Goal: Task Accomplishment & Management: Use online tool/utility

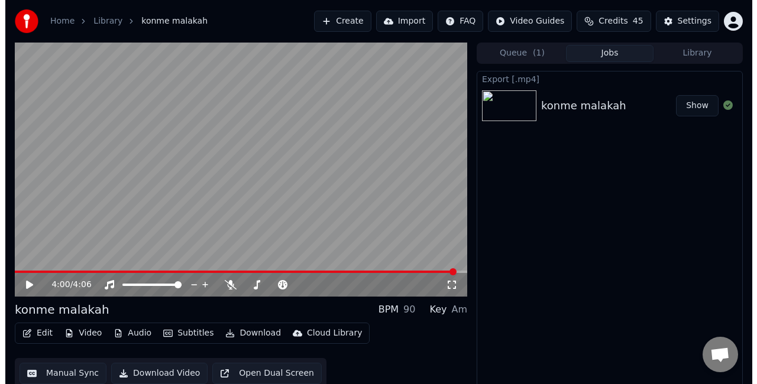
scroll to position [13, 0]
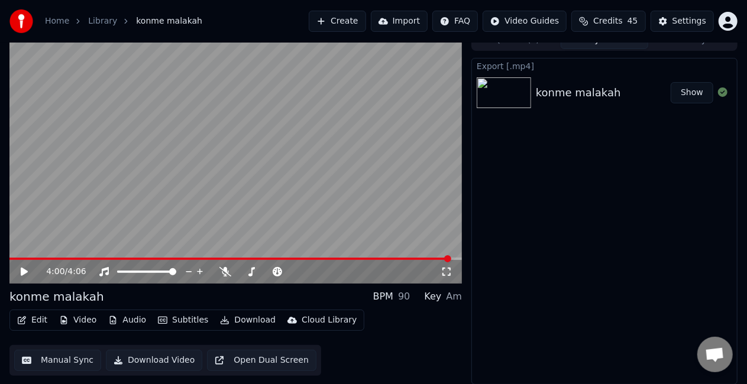
click at [350, 22] on button "Create" at bounding box center [337, 21] width 57 height 21
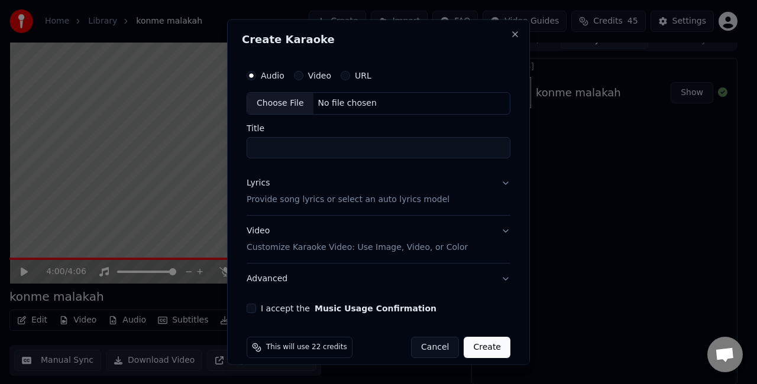
click at [290, 99] on div "Choose File" at bounding box center [280, 103] width 66 height 21
type input "**********"
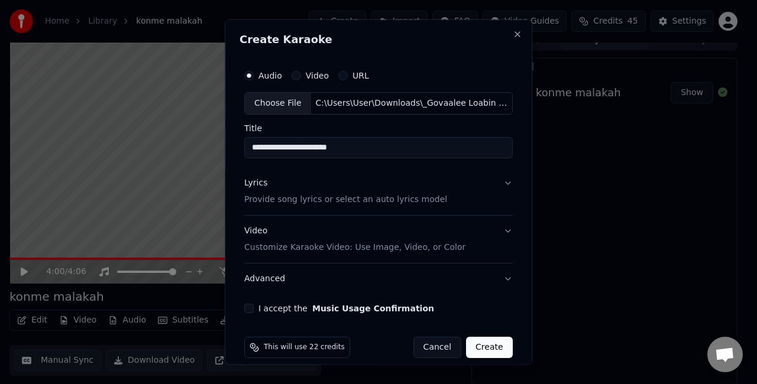
click at [436, 197] on button "Lyrics Provide song lyrics or select an auto lyrics model" at bounding box center [378, 190] width 268 height 47
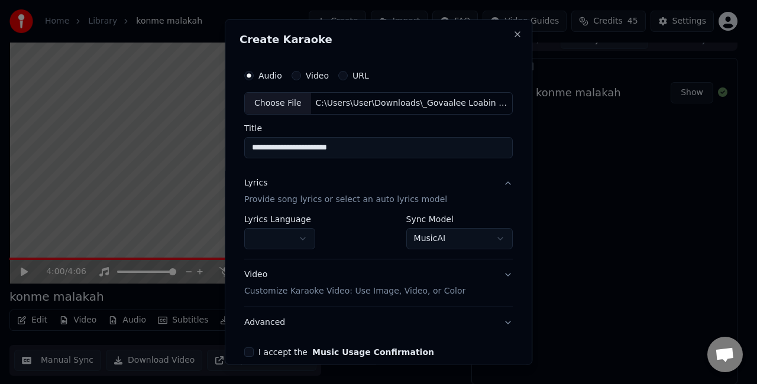
click at [426, 237] on body "**********" at bounding box center [373, 179] width 747 height 384
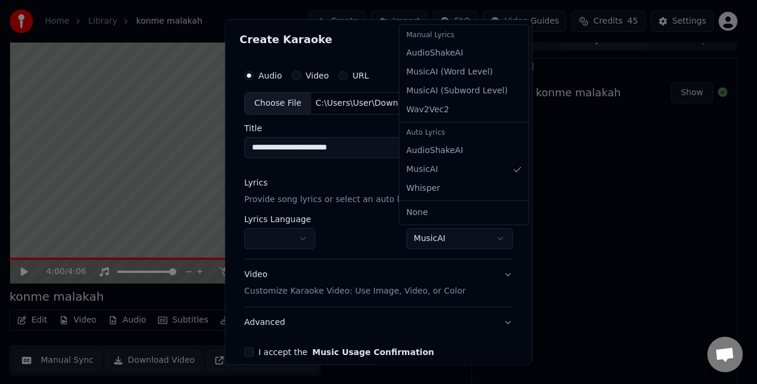
select select "**********"
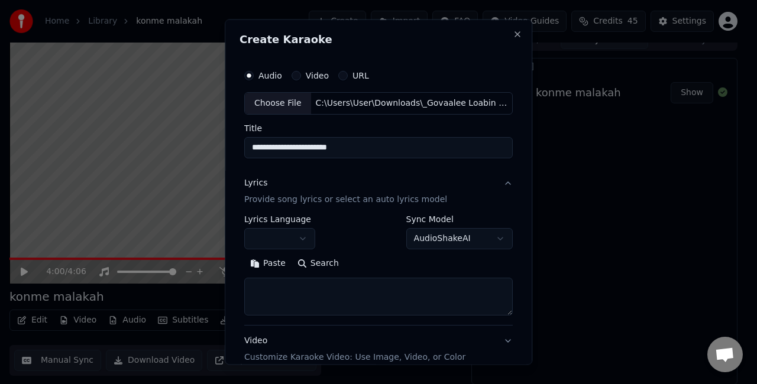
click at [329, 297] on textarea at bounding box center [378, 296] width 268 height 38
click at [341, 292] on textarea at bounding box center [378, 296] width 268 height 38
paste textarea "**********"
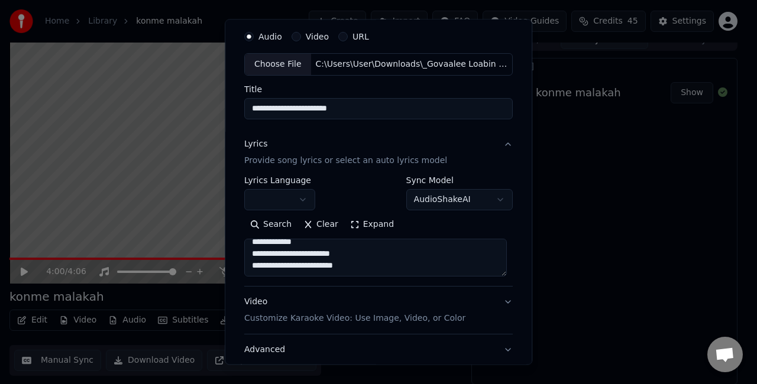
scroll to position [121, 0]
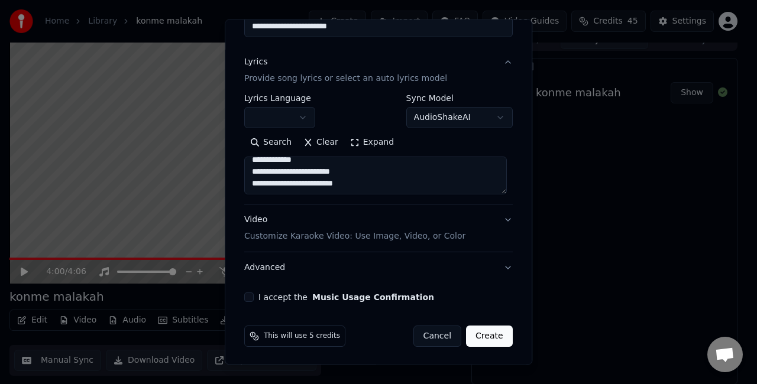
type textarea "**********"
click at [423, 228] on div "Video Customize Karaoke Video: Use Image, Video, or Color" at bounding box center [354, 228] width 221 height 28
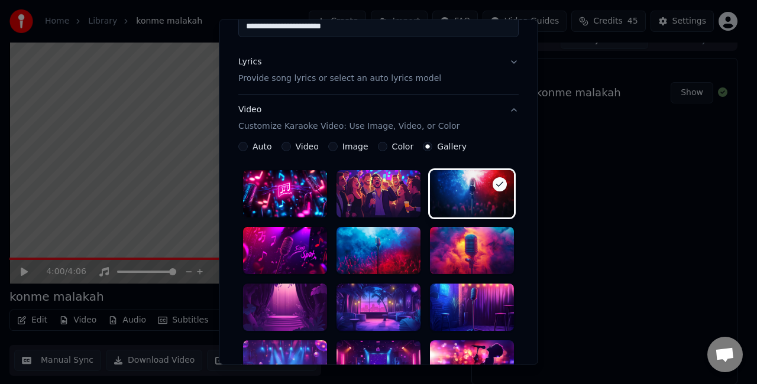
click at [361, 309] on div at bounding box center [379, 307] width 84 height 47
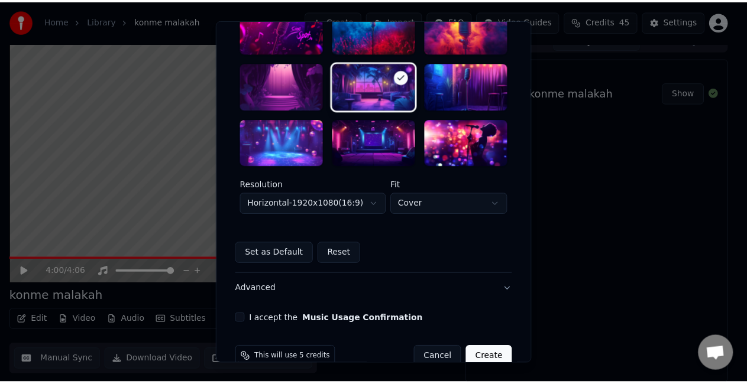
scroll to position [357, 0]
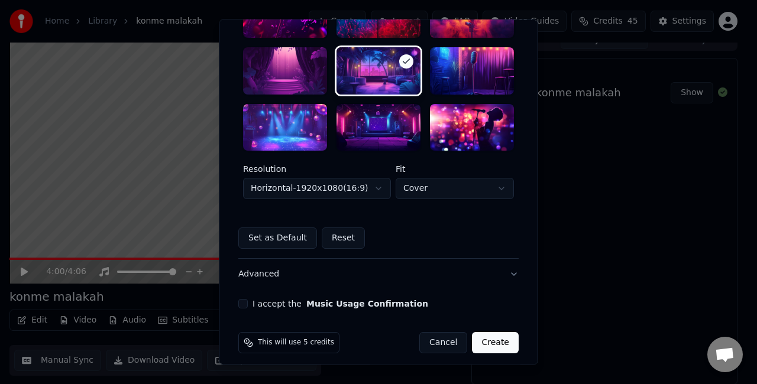
click at [339, 196] on body "**********" at bounding box center [373, 179] width 747 height 384
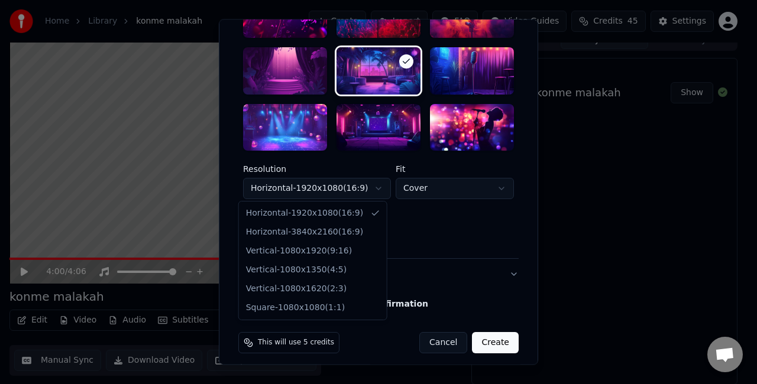
select select "*********"
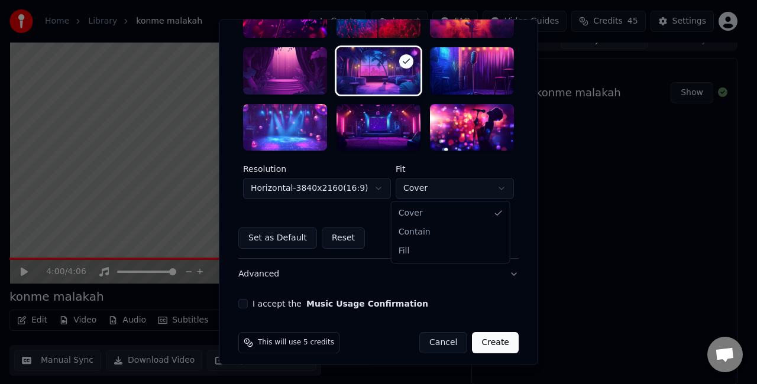
click at [422, 183] on body "**********" at bounding box center [373, 179] width 747 height 384
select select "****"
click at [241, 303] on button "I accept the Music Usage Confirmation" at bounding box center [242, 304] width 9 height 9
click at [487, 341] on button "Create" at bounding box center [495, 343] width 47 height 21
select select "*********"
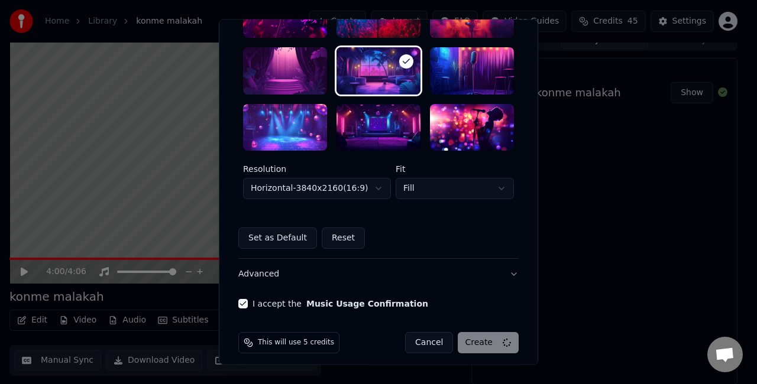
select select "*****"
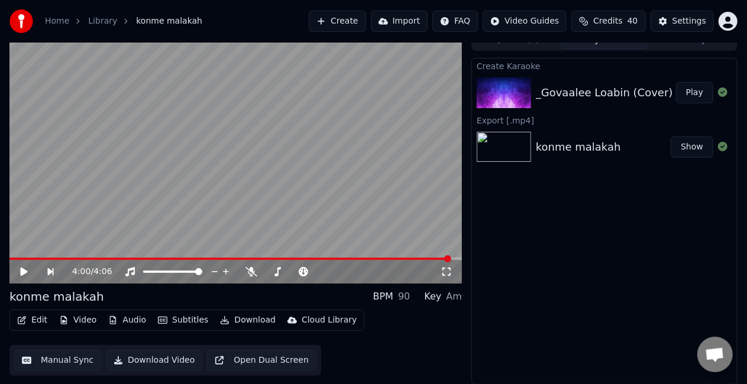
click at [691, 96] on button "Play" at bounding box center [694, 92] width 37 height 21
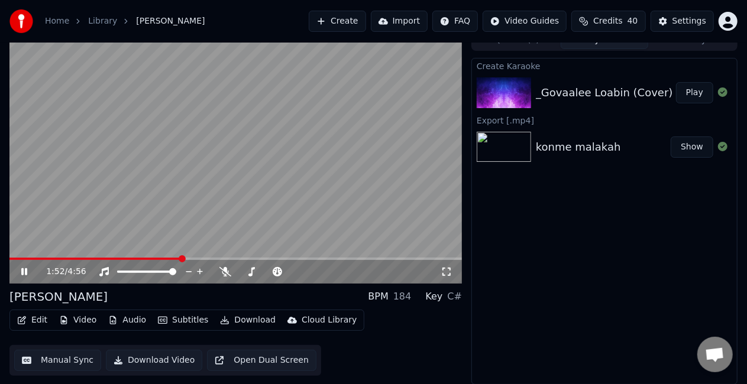
click at [48, 357] on button "Manual Sync" at bounding box center [57, 360] width 87 height 21
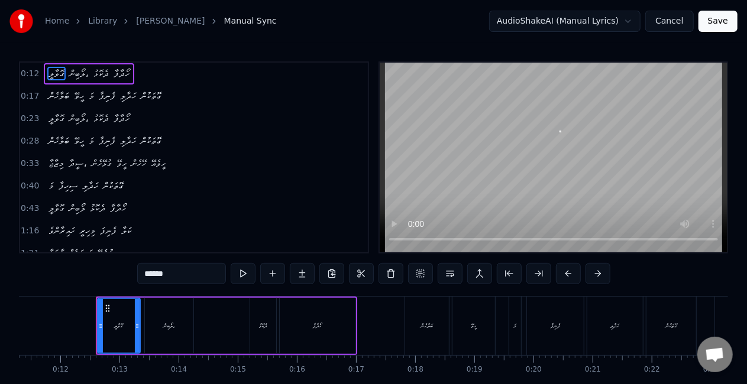
scroll to position [0, 686]
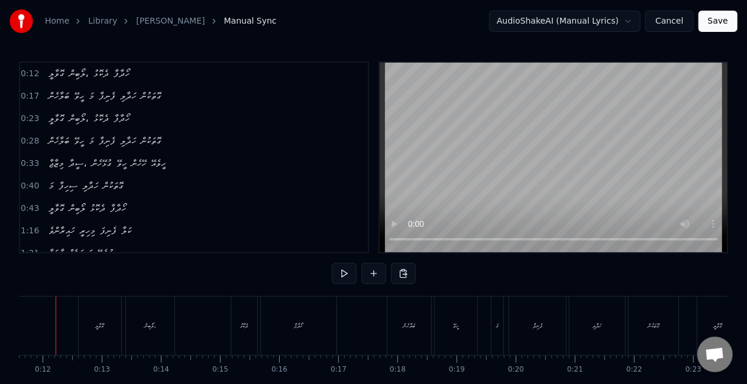
click at [85, 328] on div "ގޮވާލީ" at bounding box center [100, 326] width 43 height 59
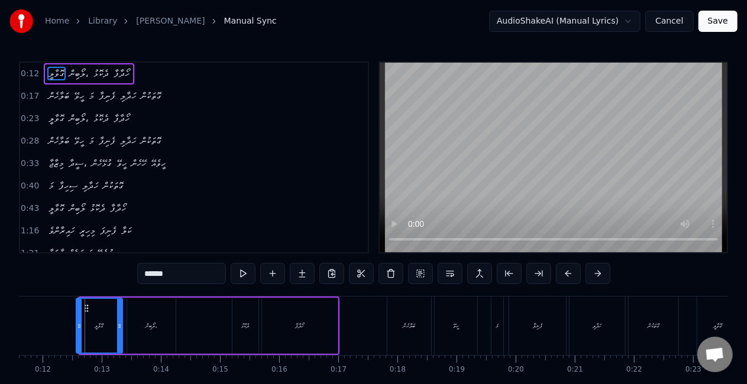
click at [79, 326] on icon at bounding box center [79, 326] width 5 height 9
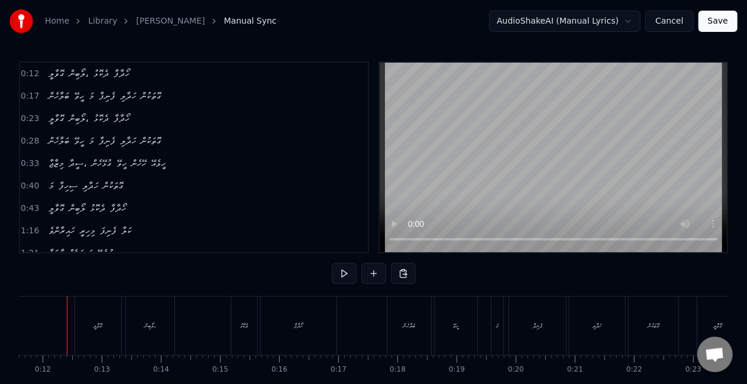
scroll to position [0, 675]
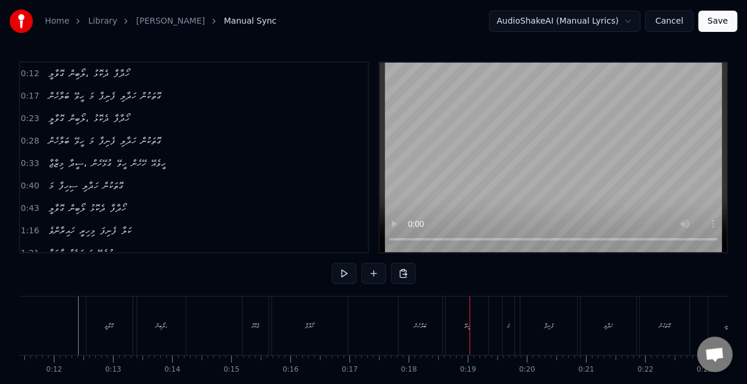
click at [269, 321] on div "ގޮވާލީ ލޯބިން، ދެކޮޅު ހޯދާފާ" at bounding box center [218, 326] width 265 height 59
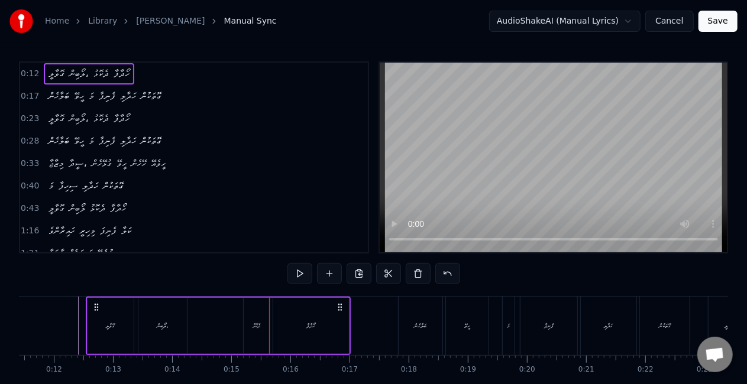
click at [250, 328] on div "ދެކޮޅު" at bounding box center [257, 326] width 26 height 56
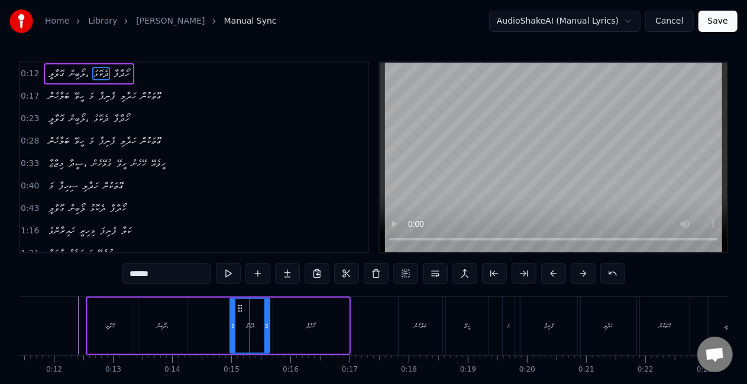
drag, startPoint x: 246, startPoint y: 331, endPoint x: 232, endPoint y: 329, distance: 13.7
click at [232, 329] on div at bounding box center [233, 326] width 5 height 54
click at [216, 321] on div "ގޮވާލީ ލޯބިން، ދެކޮޅު ހޯދާފާ" at bounding box center [218, 326] width 265 height 59
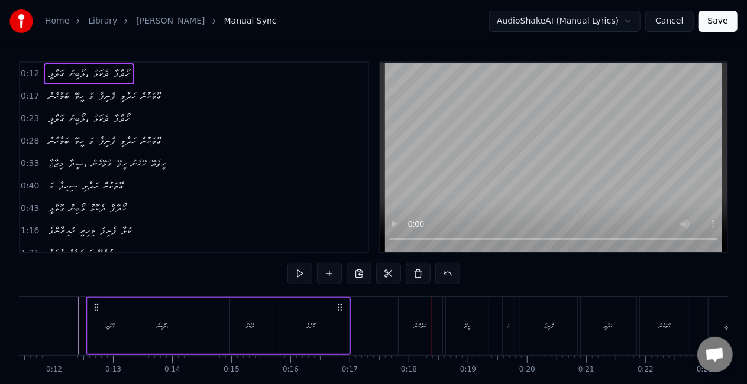
click at [416, 323] on div "ބަލާހެން" at bounding box center [421, 326] width 12 height 9
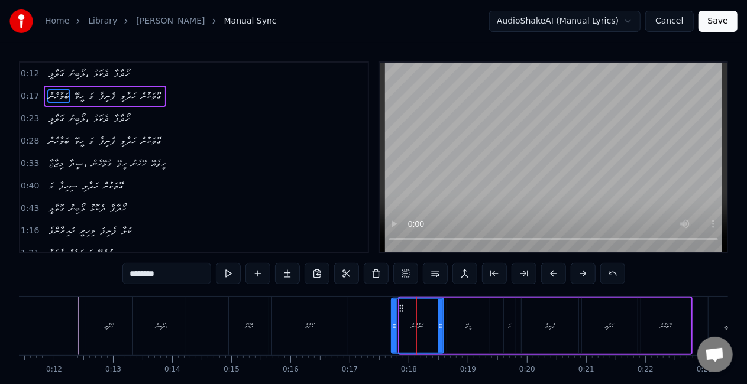
drag, startPoint x: 402, startPoint y: 329, endPoint x: 393, endPoint y: 325, distance: 10.3
click at [394, 326] on icon at bounding box center [394, 326] width 5 height 9
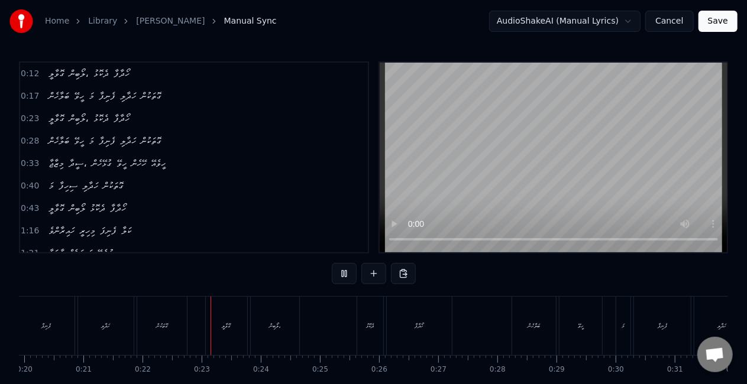
scroll to position [0, 1279]
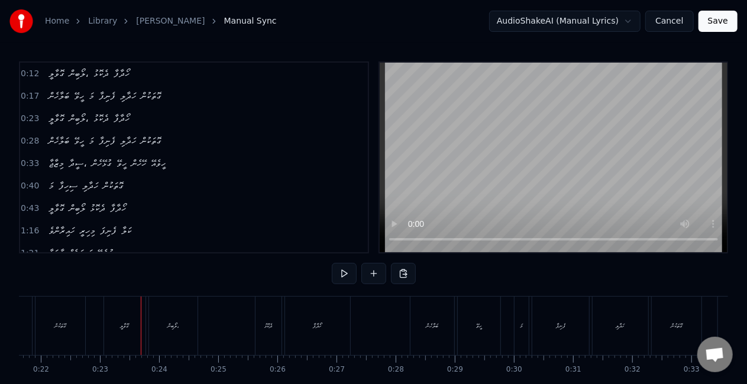
click at [125, 329] on div "ގޮވާލީ" at bounding box center [125, 326] width 9 height 9
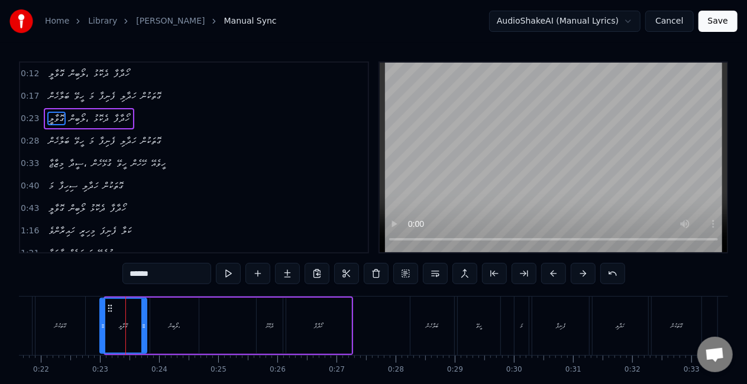
click at [103, 322] on icon at bounding box center [103, 326] width 5 height 9
click at [77, 324] on div "ގޮތަކުން" at bounding box center [60, 326] width 50 height 59
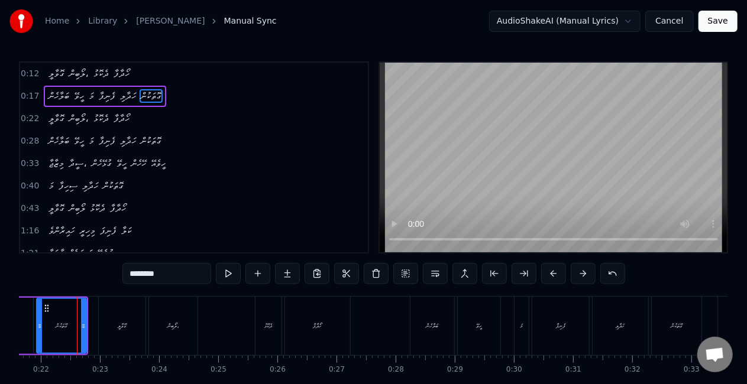
scroll to position [0, 1278]
click at [279, 328] on div "ދެކޮޅު" at bounding box center [270, 326] width 26 height 59
type input "******"
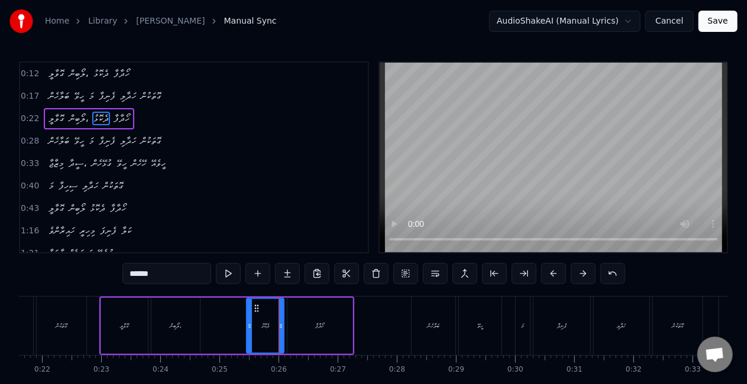
drag, startPoint x: 261, startPoint y: 328, endPoint x: 250, endPoint y: 325, distance: 11.5
click at [250, 325] on icon at bounding box center [249, 326] width 5 height 9
click at [237, 321] on div "ގޮވާލީ ލޯބިން، ދެކޮޅު ހޯދާފާ" at bounding box center [226, 326] width 255 height 59
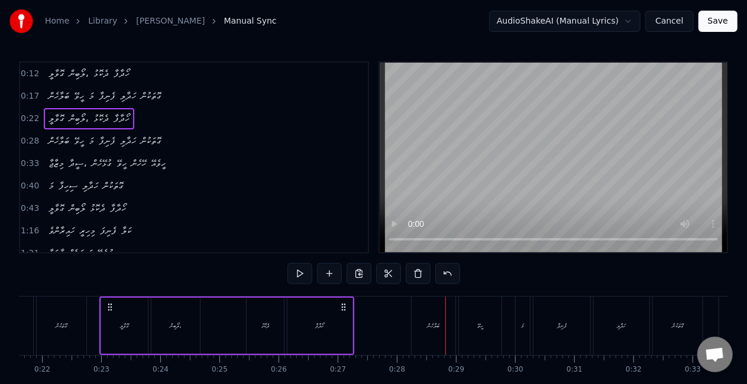
click at [416, 328] on div "ބަލާހެން" at bounding box center [434, 326] width 44 height 59
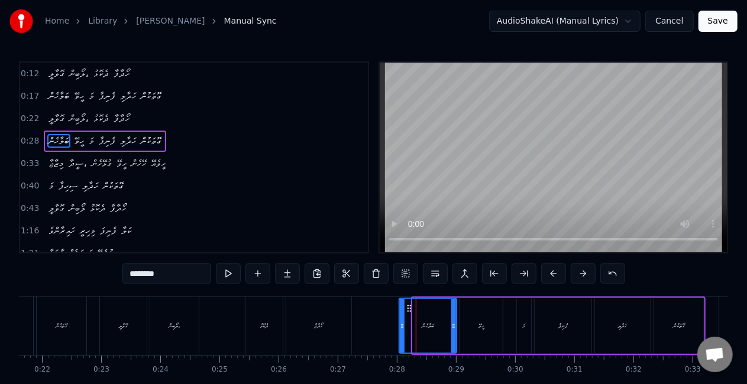
drag, startPoint x: 414, startPoint y: 329, endPoint x: 400, endPoint y: 324, distance: 14.4
click at [400, 324] on icon at bounding box center [402, 326] width 5 height 9
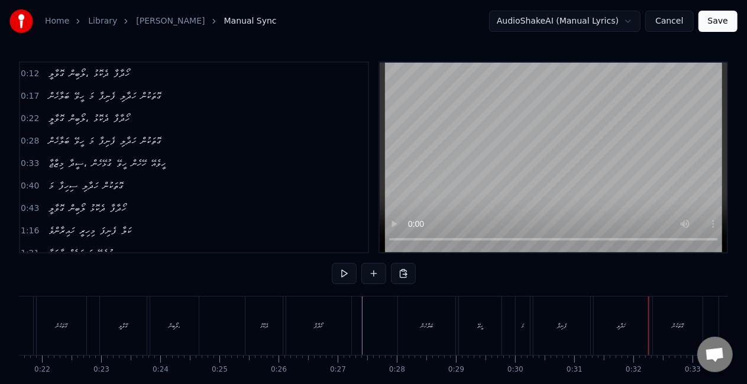
click at [617, 320] on div "ހަދާލި" at bounding box center [622, 326] width 56 height 59
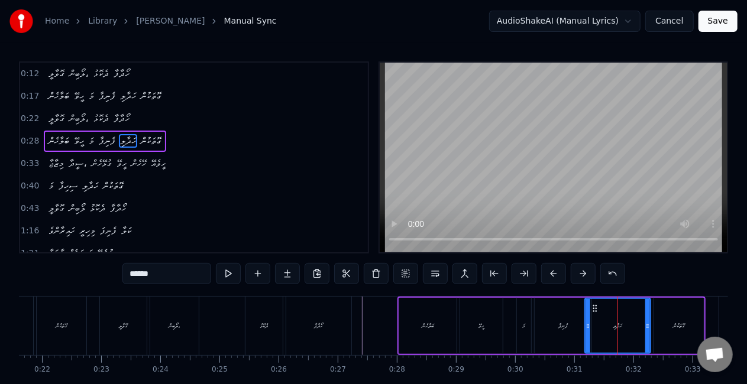
drag, startPoint x: 596, startPoint y: 328, endPoint x: 583, endPoint y: 325, distance: 13.8
click at [586, 327] on icon at bounding box center [587, 326] width 5 height 9
click at [552, 327] on div "ފެނިފާ" at bounding box center [563, 326] width 57 height 56
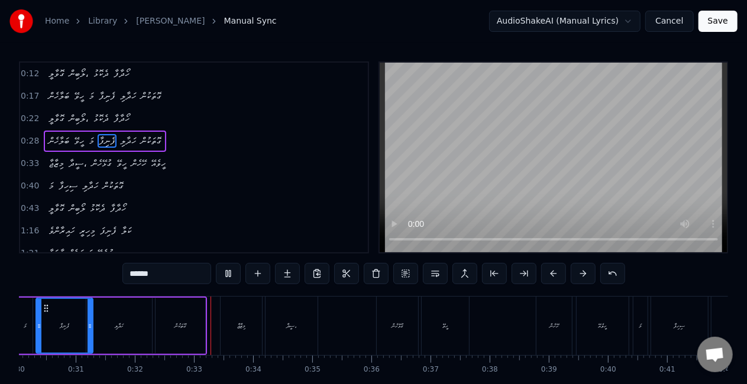
scroll to position [0, 1873]
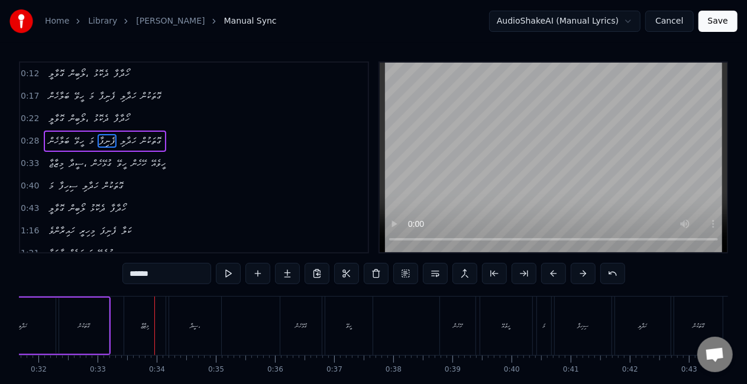
click at [145, 324] on div "މިޒާޖާ" at bounding box center [145, 326] width 8 height 9
type input "******"
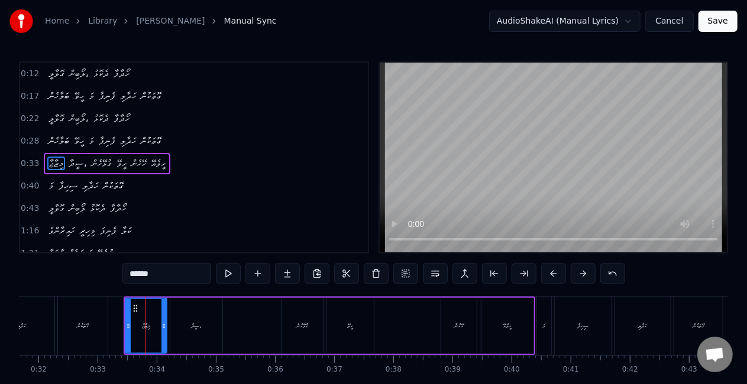
scroll to position [4, 0]
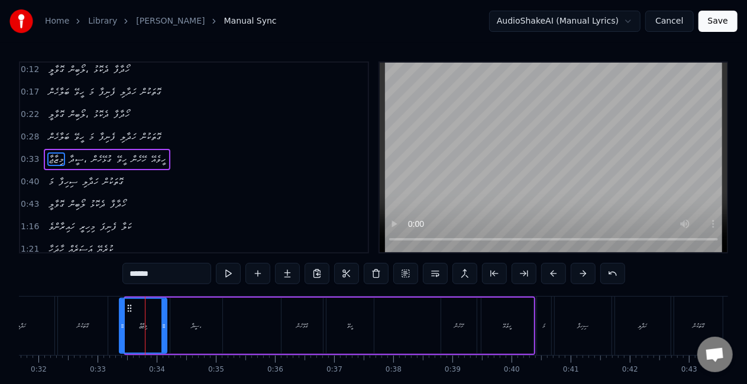
click at [123, 323] on icon at bounding box center [122, 326] width 5 height 9
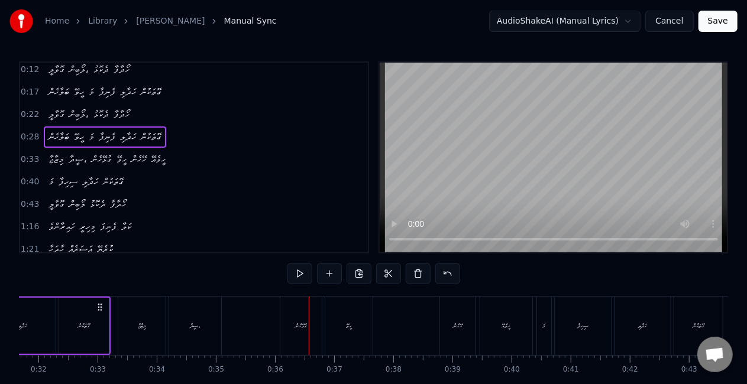
click at [295, 338] on div "ގުޅޭހެން" at bounding box center [300, 326] width 41 height 59
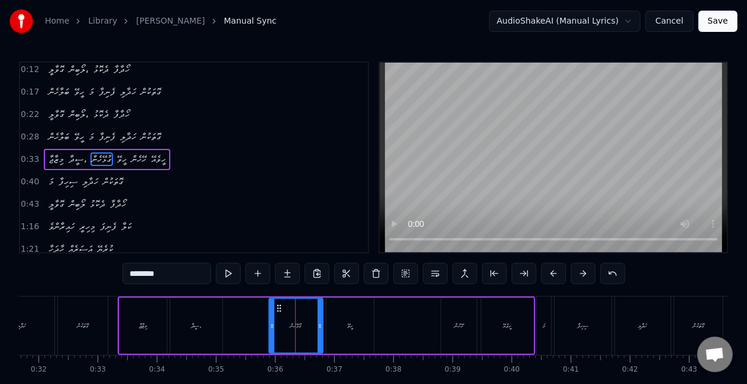
drag, startPoint x: 283, startPoint y: 334, endPoint x: 270, endPoint y: 329, distance: 14.1
click at [270, 329] on div at bounding box center [272, 326] width 5 height 54
click at [333, 328] on div "ހީވޭ" at bounding box center [349, 326] width 47 height 56
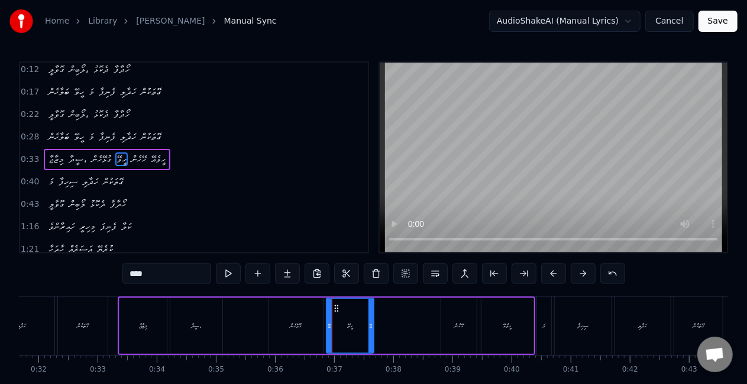
click at [290, 331] on div "ގުޅޭހެން" at bounding box center [295, 326] width 54 height 56
type input "********"
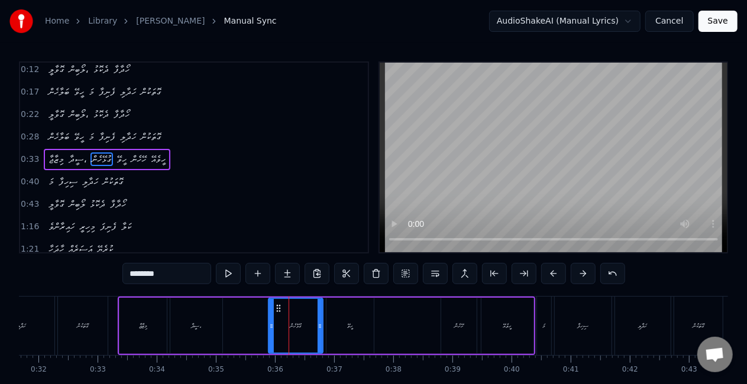
click at [259, 326] on div "މިޒާޖާ ސީދާ، ގުޅޭހެން ހީވޭ ހޭހެން ހީވެއޭ" at bounding box center [327, 326] width 418 height 59
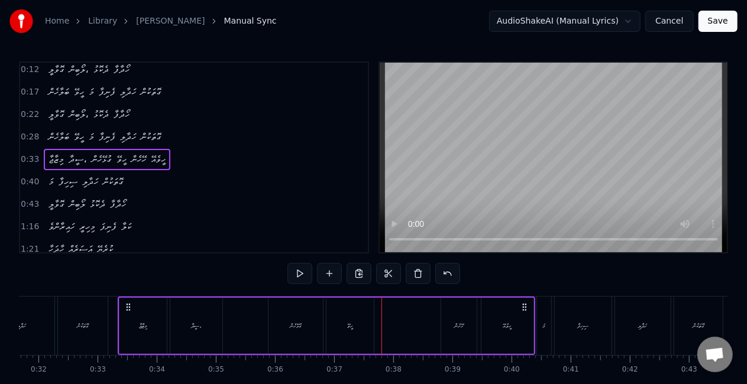
click at [334, 313] on div "ހީވޭ" at bounding box center [349, 326] width 47 height 56
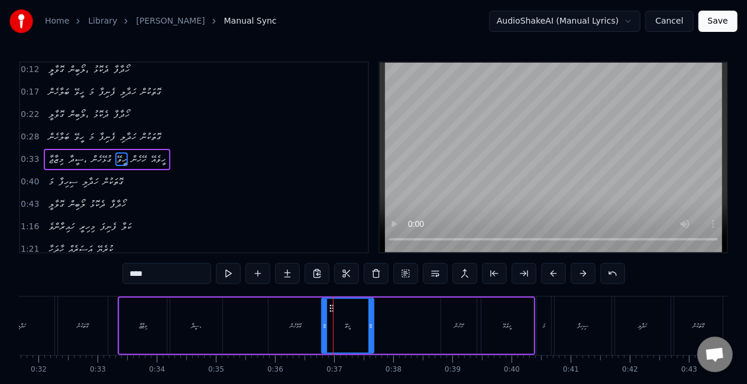
drag, startPoint x: 329, startPoint y: 331, endPoint x: 323, endPoint y: 326, distance: 7.6
click at [324, 327] on div at bounding box center [324, 326] width 5 height 54
click at [310, 331] on div "ގުޅޭހެން" at bounding box center [295, 326] width 54 height 56
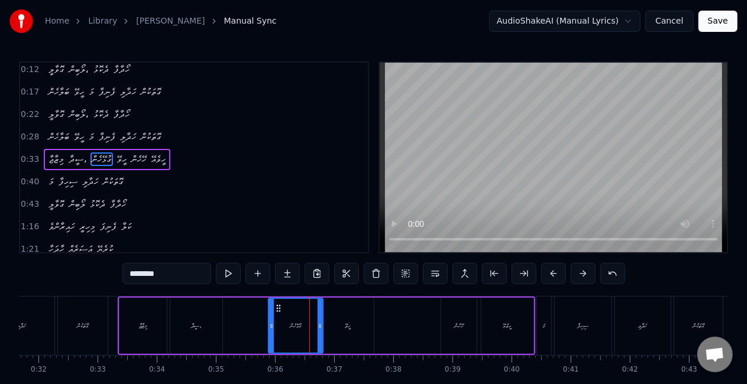
click at [338, 323] on div "ހީވޭ" at bounding box center [348, 326] width 52 height 56
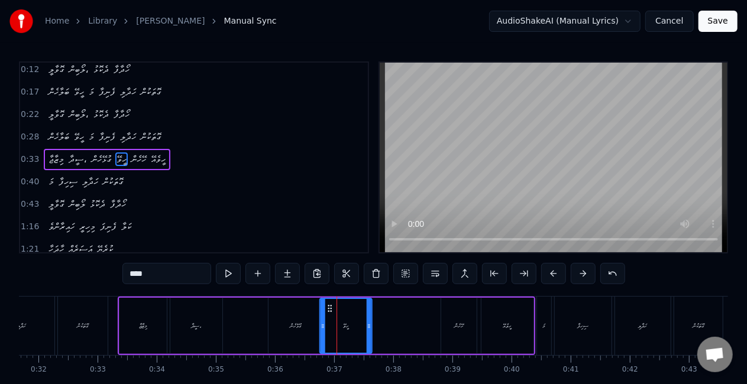
click at [330, 309] on icon at bounding box center [329, 308] width 9 height 9
click at [312, 316] on div "ގުޅޭހެން" at bounding box center [295, 326] width 54 height 56
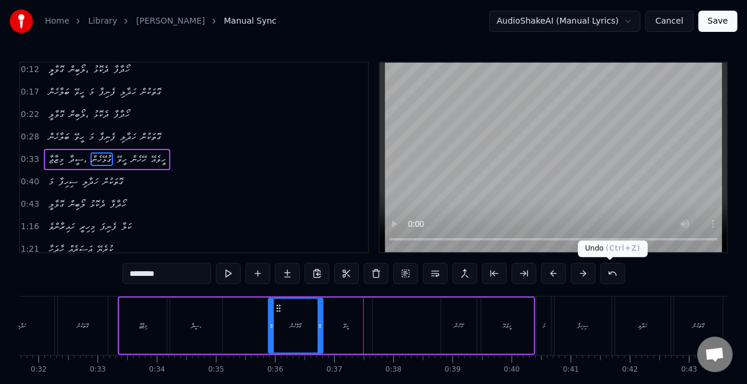
click at [607, 272] on button at bounding box center [612, 273] width 25 height 21
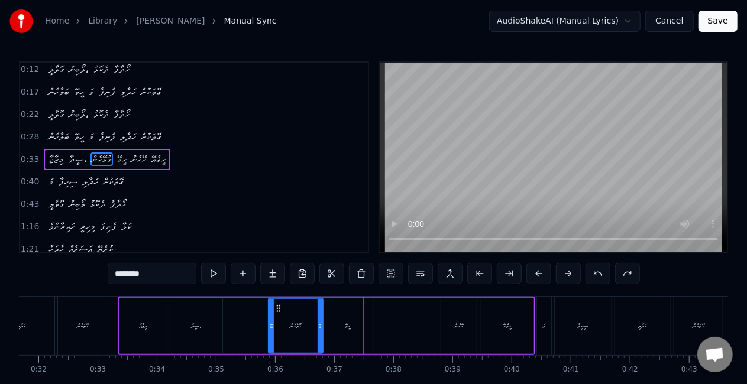
click at [279, 332] on div "ގުޅޭހެން" at bounding box center [295, 326] width 53 height 54
click at [441, 335] on div "ހޭހެން" at bounding box center [458, 326] width 35 height 56
type input "******"
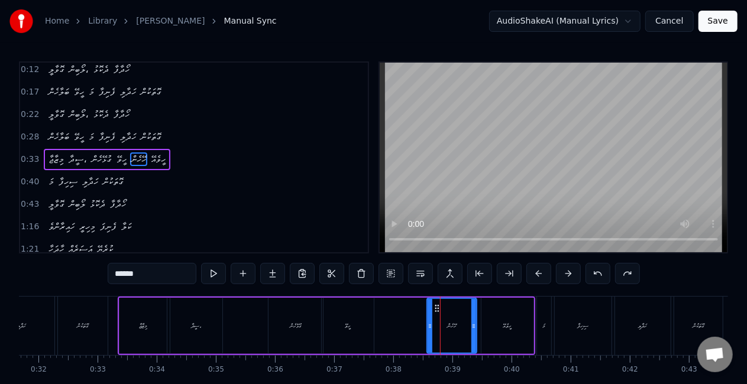
drag, startPoint x: 441, startPoint y: 334, endPoint x: 427, endPoint y: 328, distance: 15.4
click at [427, 328] on div "ހޭހެން" at bounding box center [451, 326] width 51 height 56
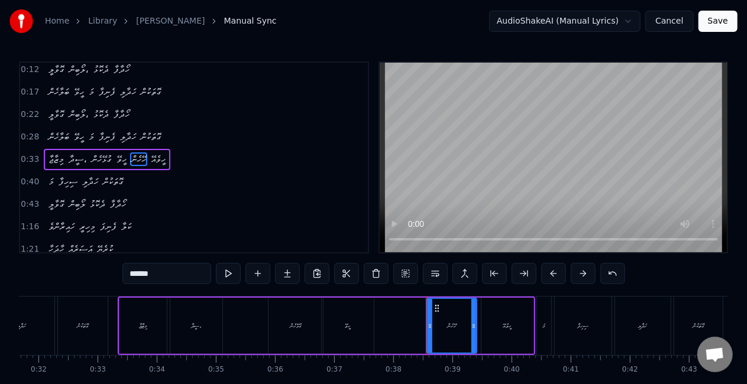
click at [410, 326] on div "މިޒާޖާ ސީދާ، ގުޅޭހެން ހީވޭ ހޭހެން ހީވެއޭ" at bounding box center [327, 326] width 418 height 59
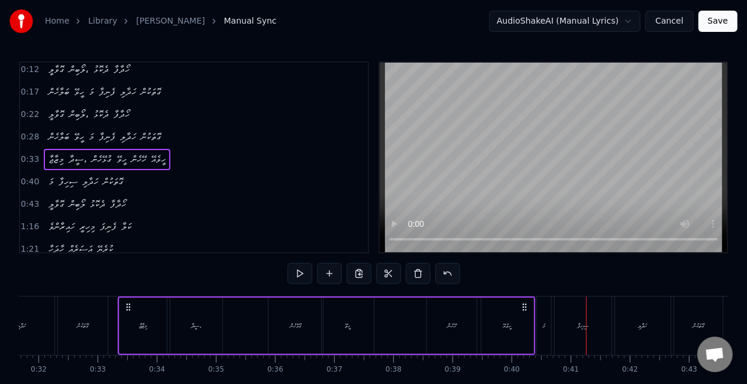
click at [513, 326] on div "ހީވެއޭ" at bounding box center [507, 326] width 52 height 56
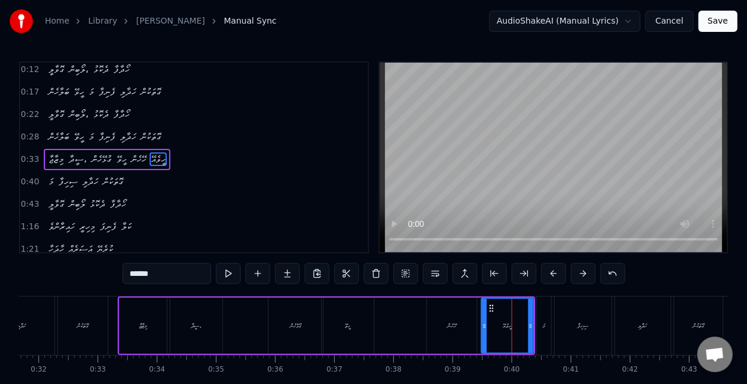
click at [132, 274] on input "******" at bounding box center [166, 273] width 89 height 21
click at [134, 270] on input "****" at bounding box center [166, 273] width 89 height 21
click at [137, 272] on input "****" at bounding box center [166, 273] width 89 height 21
drag, startPoint x: 151, startPoint y: 274, endPoint x: 96, endPoint y: 276, distance: 55.0
click at [96, 276] on div "0:12 ގޮވާލީ ލޯބިން، ދެކޮޅު ހޯދާފާ 0:17 ބަލާހެން ހީވޭ މަ ފެނިފާ ހަދާލި ގޮތަކުން …" at bounding box center [373, 239] width 709 height 354
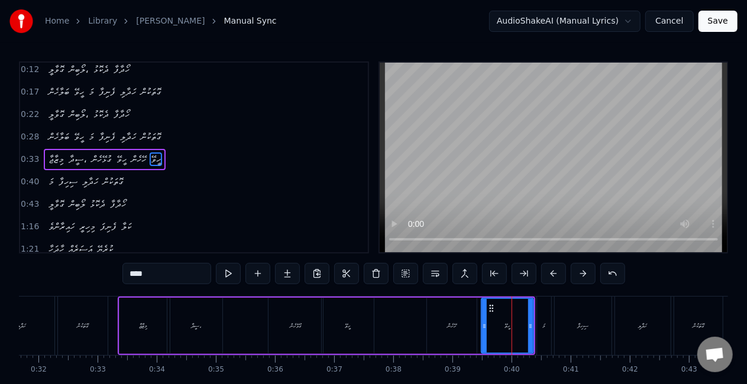
type input "****"
click at [398, 318] on div "މިޒާޖާ ސީދާ، ގުޅޭހެން ހީވޭ ހޭހެން ހީވޭ" at bounding box center [327, 326] width 418 height 59
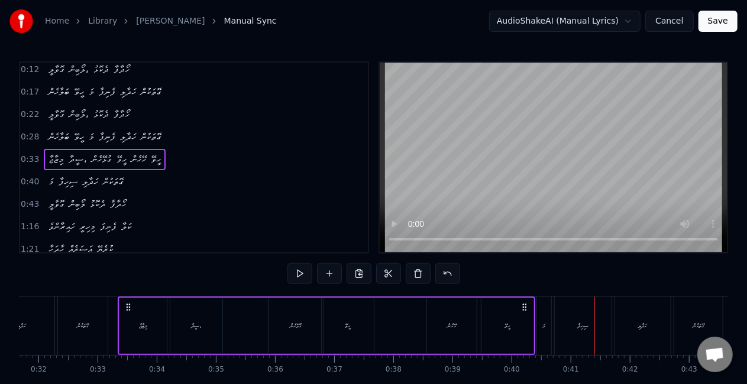
click at [541, 326] on div "މަ" at bounding box center [544, 326] width 14 height 59
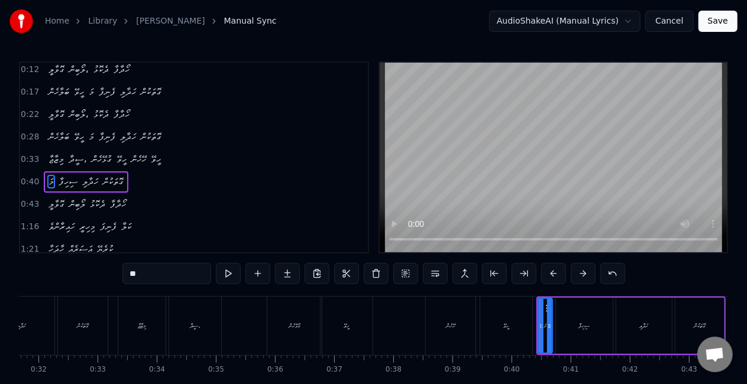
scroll to position [26, 0]
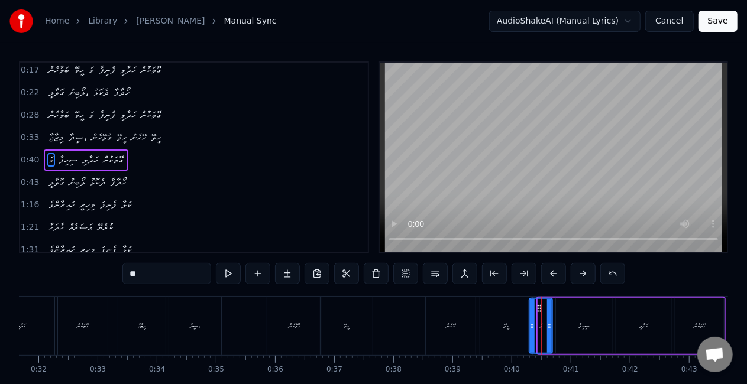
drag, startPoint x: 539, startPoint y: 327, endPoint x: 529, endPoint y: 319, distance: 13.0
click at [530, 322] on icon at bounding box center [532, 326] width 5 height 9
click at [515, 319] on div "ހީވޭ" at bounding box center [506, 326] width 52 height 59
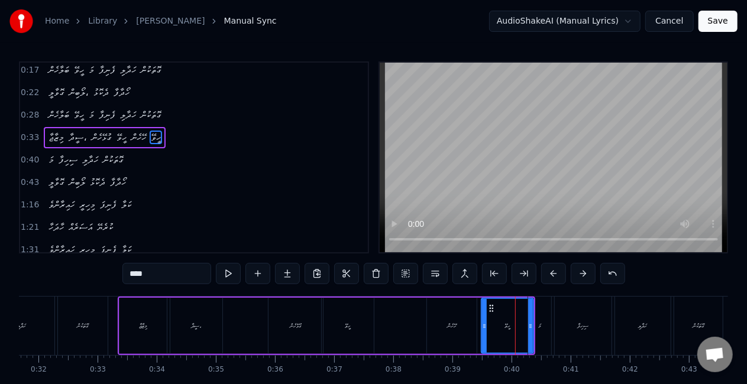
scroll to position [4, 0]
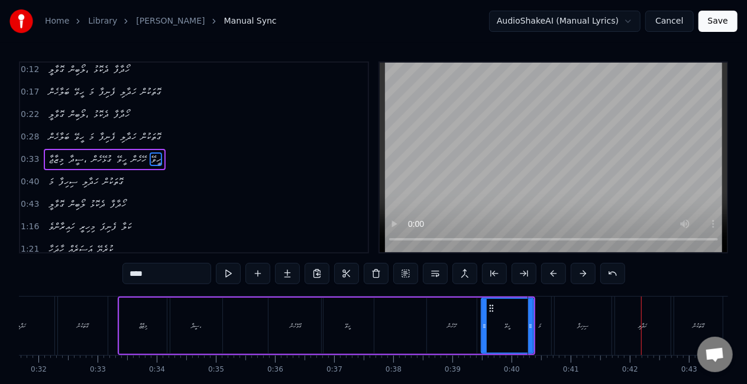
click at [545, 325] on div "މަ" at bounding box center [539, 326] width 23 height 59
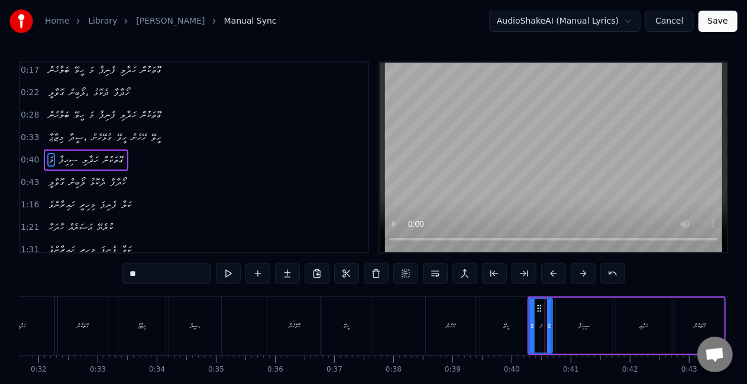
scroll to position [26, 0]
click at [584, 323] on div "ސިހިފާ" at bounding box center [584, 326] width 11 height 9
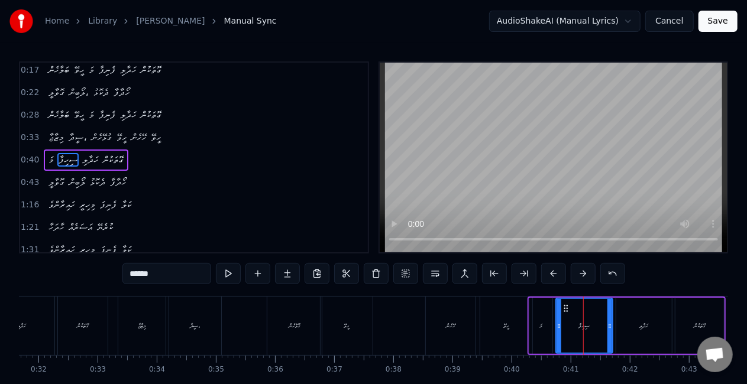
click at [535, 313] on div "މަ" at bounding box center [540, 326] width 23 height 56
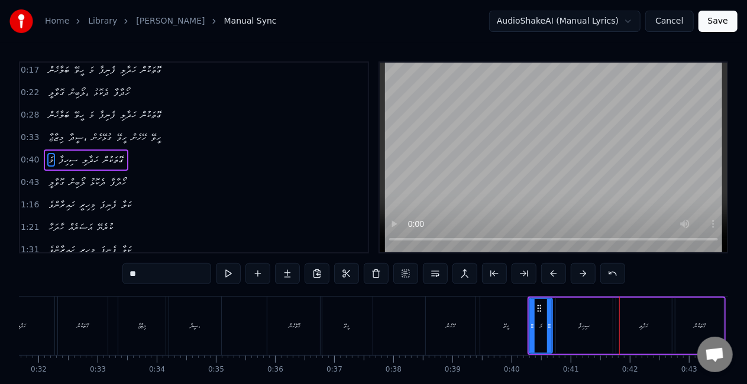
click at [603, 325] on div "ސިހިފާ" at bounding box center [584, 326] width 57 height 56
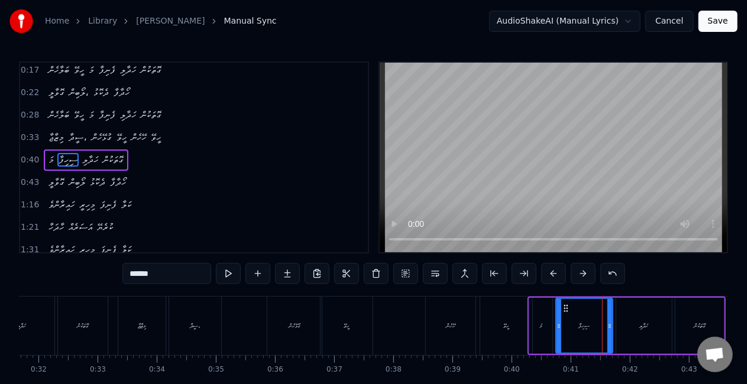
click at [630, 322] on div "ހަދާލި" at bounding box center [644, 326] width 56 height 56
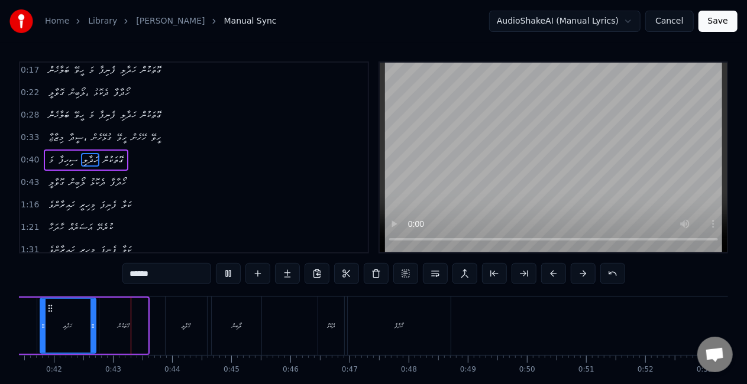
scroll to position [0, 2467]
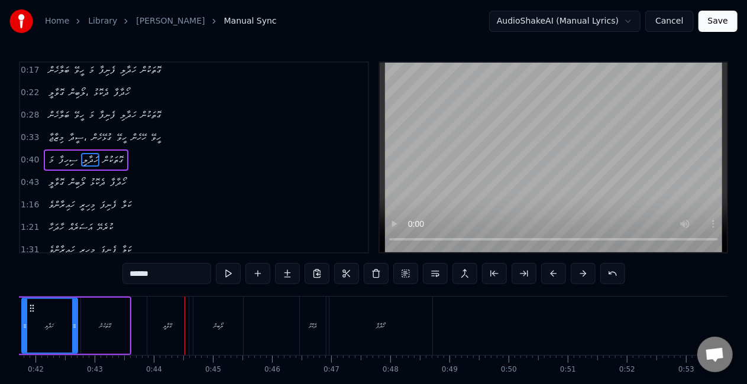
click at [173, 329] on div "ގޮވާލީ" at bounding box center [167, 326] width 41 height 59
type input "******"
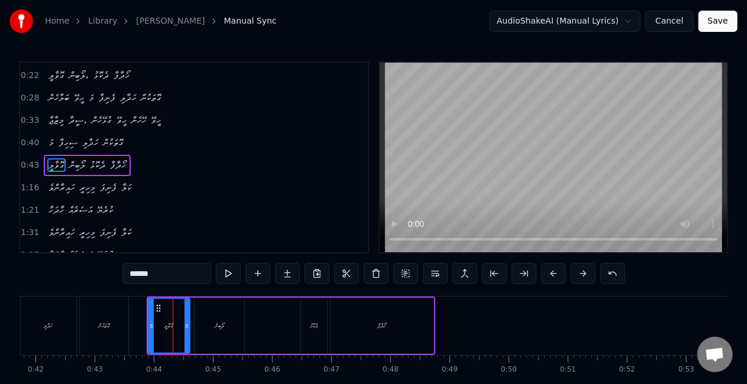
scroll to position [48, 0]
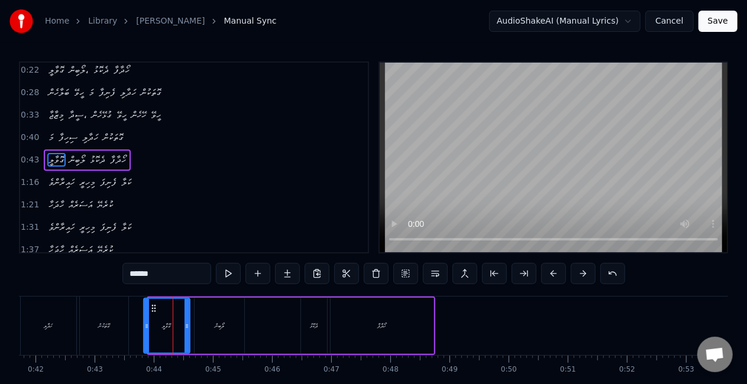
click at [144, 329] on div at bounding box center [146, 326] width 5 height 54
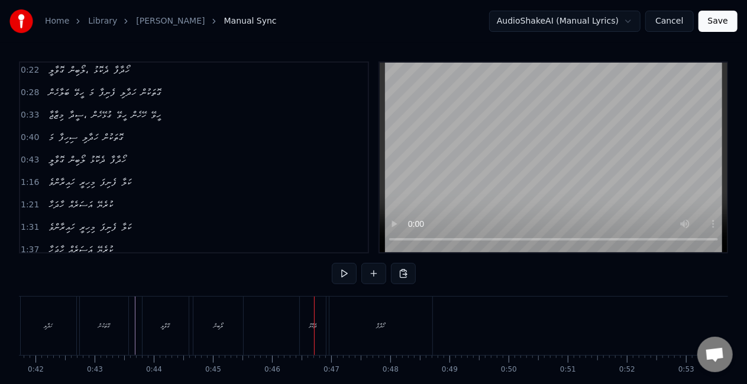
click at [312, 335] on div "ދެކޮޅު" at bounding box center [313, 326] width 26 height 59
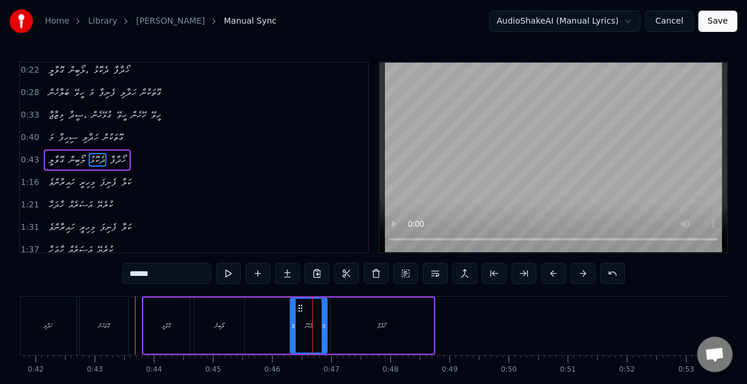
drag, startPoint x: 303, startPoint y: 330, endPoint x: 291, endPoint y: 322, distance: 14.9
click at [292, 323] on icon at bounding box center [293, 326] width 5 height 9
click at [271, 322] on div "ގޮވާލީ ލޯބިން ދެކޮޅު ހޯދާފާ" at bounding box center [288, 326] width 293 height 59
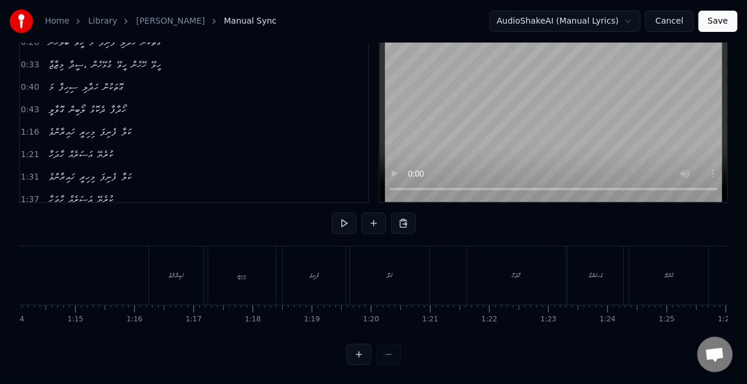
scroll to position [0, 4359]
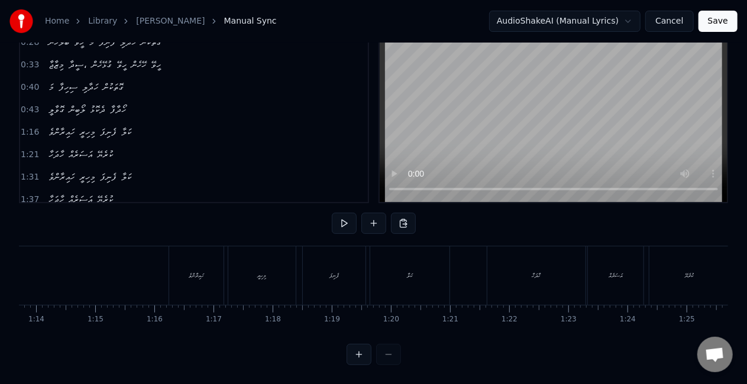
click at [181, 272] on div "ހައިރާންވެ" at bounding box center [196, 276] width 54 height 59
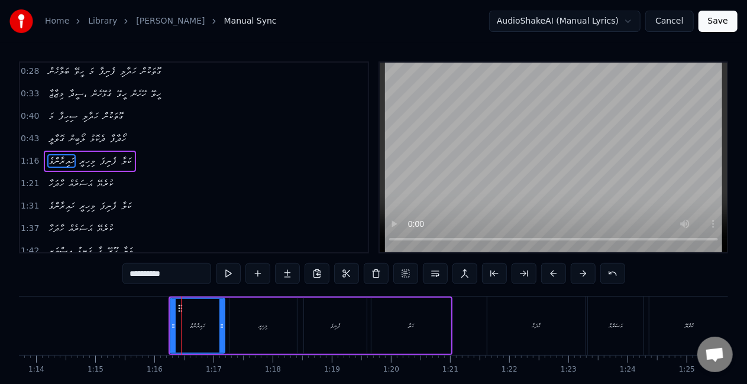
scroll to position [70, 0]
drag, startPoint x: 172, startPoint y: 325, endPoint x: 151, endPoint y: 321, distance: 20.5
click at [153, 322] on icon at bounding box center [154, 326] width 5 height 9
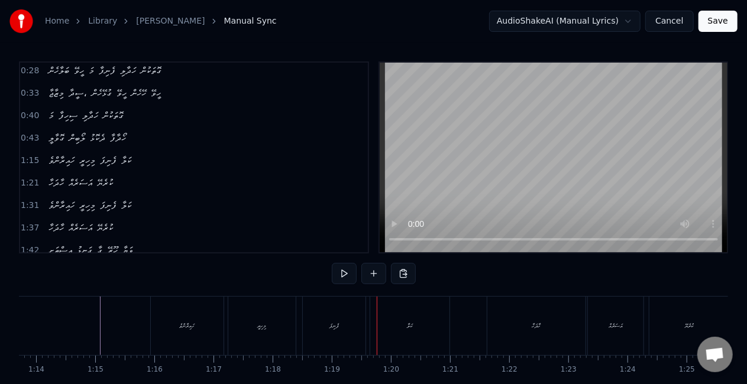
click at [335, 323] on div "ފެނިފަ" at bounding box center [333, 326] width 9 height 9
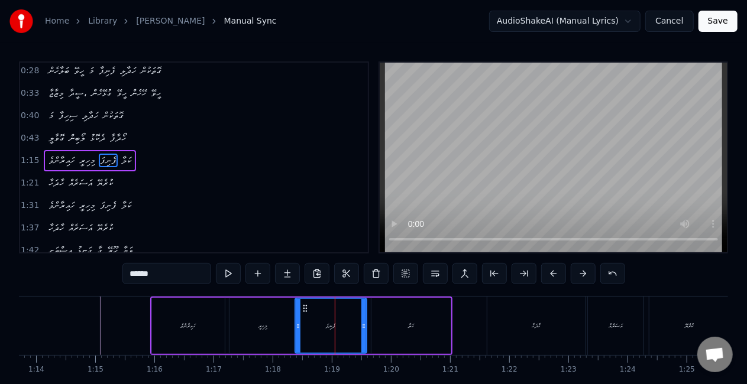
drag, startPoint x: 308, startPoint y: 324, endPoint x: 299, endPoint y: 322, distance: 9.2
click at [299, 322] on icon at bounding box center [298, 326] width 5 height 9
drag, startPoint x: 516, startPoint y: 325, endPoint x: 497, endPoint y: 322, distance: 18.6
click at [516, 325] on div "ހާދަހާ" at bounding box center [536, 326] width 98 height 59
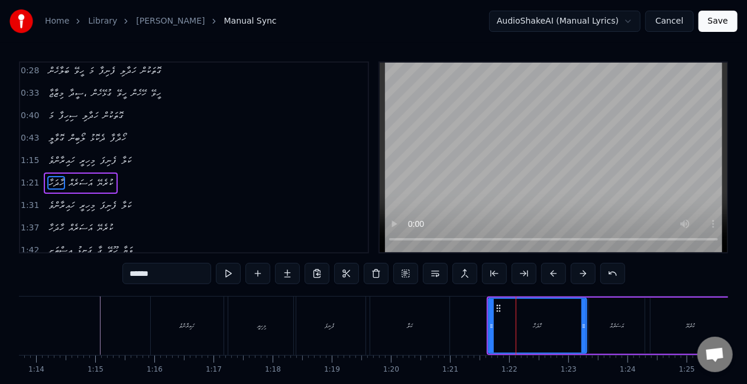
scroll to position [92, 0]
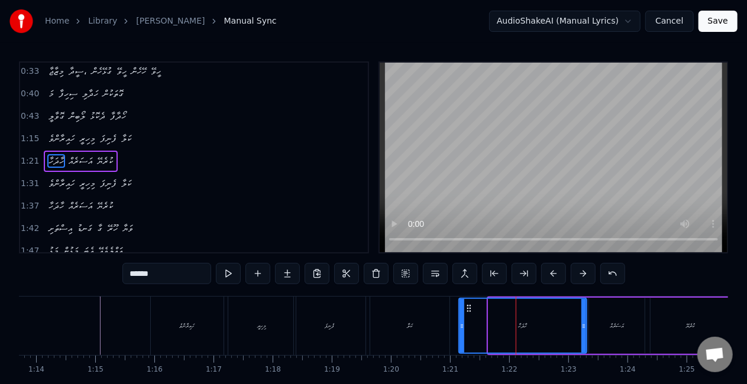
drag, startPoint x: 490, startPoint y: 324, endPoint x: 460, endPoint y: 316, distance: 30.6
click at [460, 316] on div at bounding box center [462, 326] width 5 height 54
click at [418, 325] on div "ކަލާ" at bounding box center [409, 326] width 79 height 59
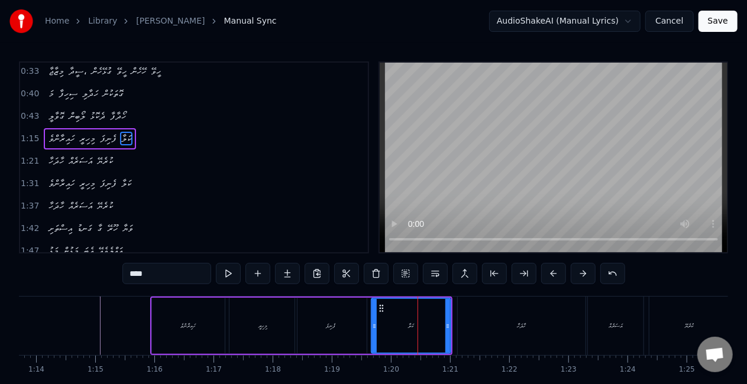
scroll to position [70, 0]
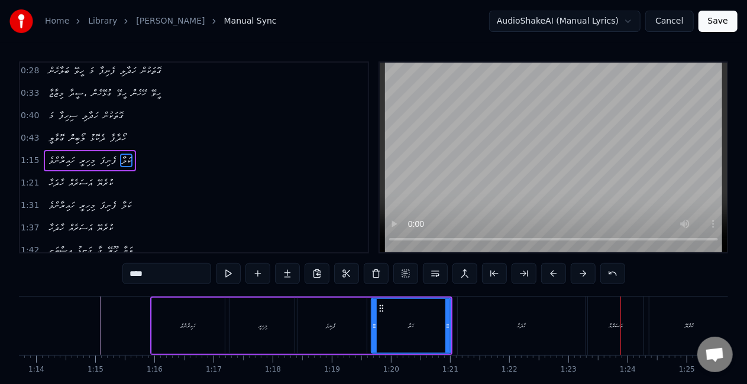
click at [532, 321] on div "ހާދަހާ" at bounding box center [522, 326] width 128 height 59
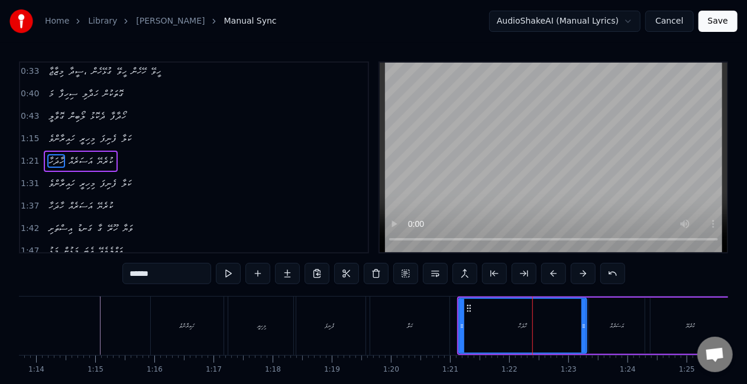
scroll to position [92, 0]
drag, startPoint x: 582, startPoint y: 328, endPoint x: 545, endPoint y: 320, distance: 37.5
click at [567, 325] on icon at bounding box center [569, 326] width 5 height 9
click at [484, 321] on div "ހާދަހާ" at bounding box center [516, 326] width 112 height 54
click at [610, 331] on div "އަސަރެއް" at bounding box center [617, 326] width 56 height 56
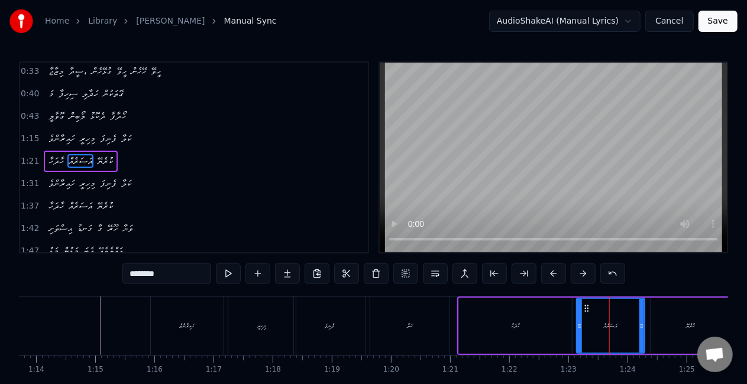
drag, startPoint x: 590, startPoint y: 326, endPoint x: 581, endPoint y: 325, distance: 8.9
click at [578, 326] on icon at bounding box center [579, 326] width 5 height 9
click at [522, 330] on div "ހާދަހާ" at bounding box center [515, 326] width 113 height 56
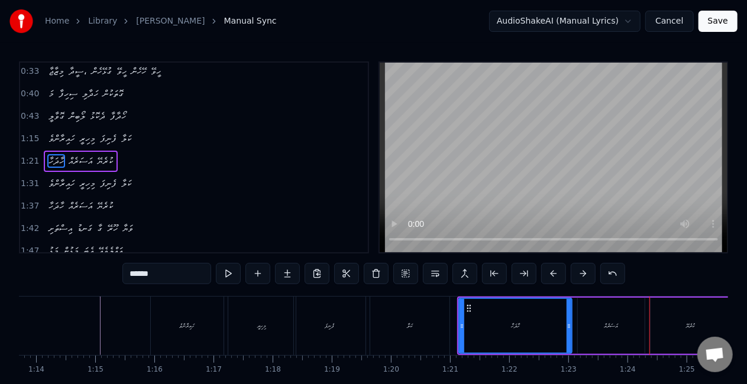
click at [611, 318] on div "އަސަރެއް" at bounding box center [611, 326] width 67 height 56
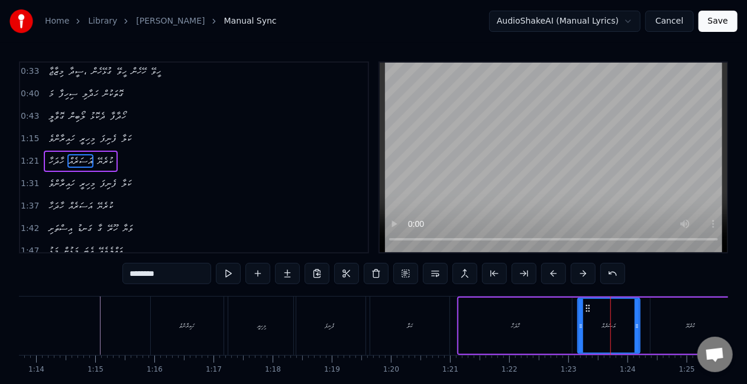
drag, startPoint x: 641, startPoint y: 330, endPoint x: 636, endPoint y: 326, distance: 6.7
click at [636, 328] on icon at bounding box center [637, 326] width 5 height 9
drag, startPoint x: 542, startPoint y: 329, endPoint x: 543, endPoint y: 322, distance: 7.1
click at [543, 327] on div "ހާދަހާ" at bounding box center [515, 326] width 113 height 56
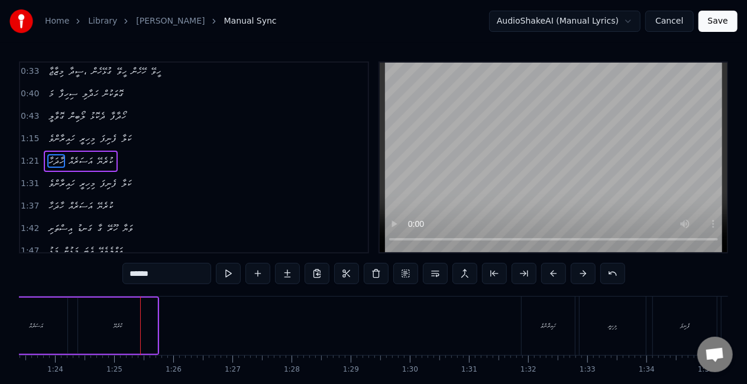
scroll to position [0, 4961]
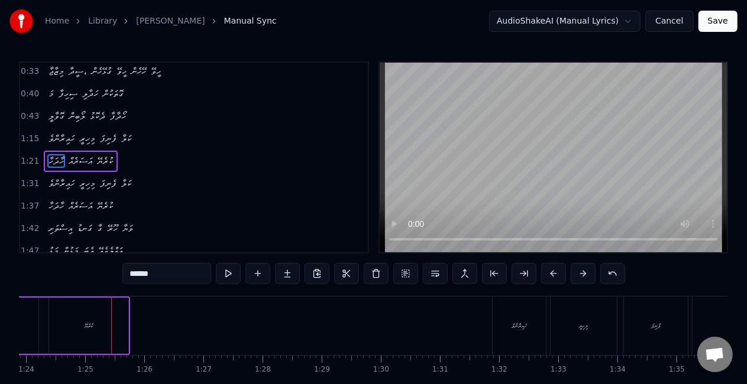
click at [96, 338] on div "ކުރެޔޭ" at bounding box center [88, 326] width 79 height 56
type input "******"
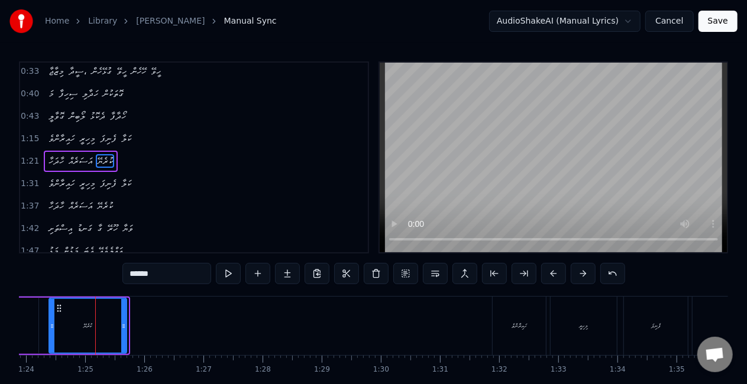
click at [122, 329] on icon at bounding box center [123, 326] width 5 height 9
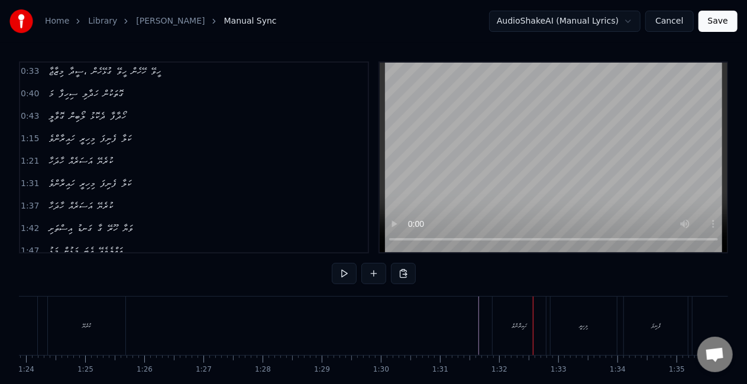
drag, startPoint x: 519, startPoint y: 331, endPoint x: 492, endPoint y: 330, distance: 26.6
click at [517, 331] on div "ހައިރާންވެ" at bounding box center [519, 326] width 53 height 59
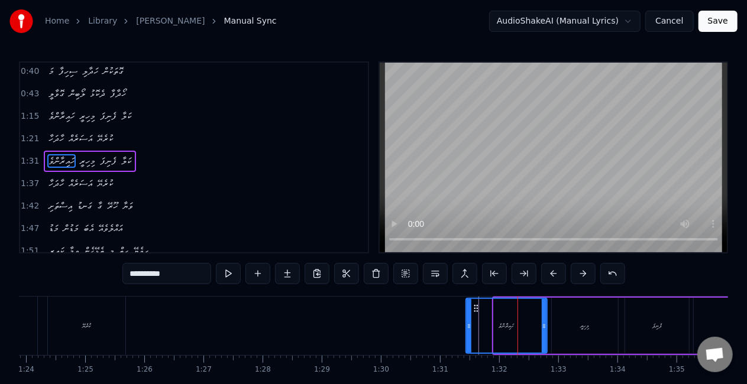
drag, startPoint x: 495, startPoint y: 332, endPoint x: 467, endPoint y: 328, distance: 28.2
click at [467, 328] on div at bounding box center [469, 326] width 5 height 54
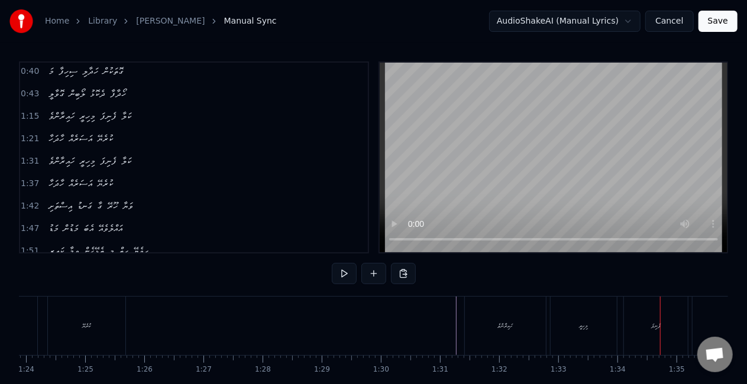
click at [639, 328] on div "ފެނިފަ" at bounding box center [656, 326] width 64 height 59
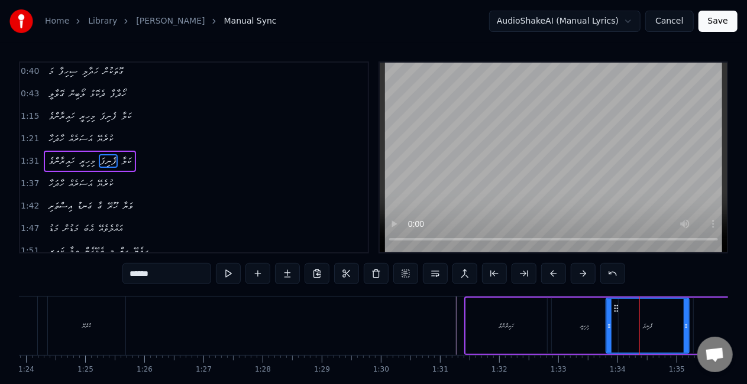
drag, startPoint x: 628, startPoint y: 326, endPoint x: 609, endPoint y: 318, distance: 20.4
click at [609, 318] on div at bounding box center [609, 326] width 5 height 54
click at [539, 337] on div "ހައިރާންވެ" at bounding box center [506, 326] width 81 height 56
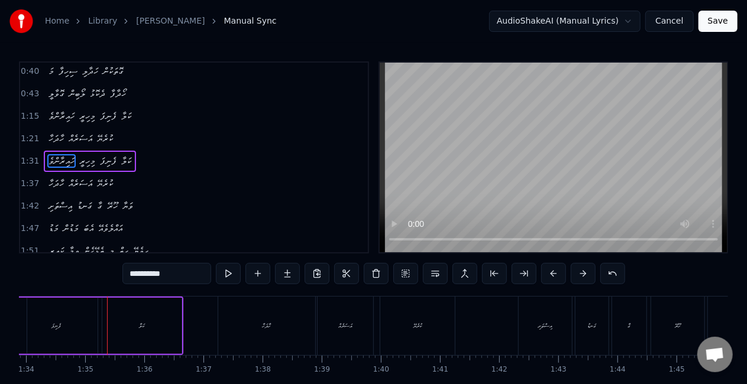
scroll to position [0, 5559]
click at [51, 332] on div "ފެނިފަ" at bounding box center [49, 326] width 83 height 56
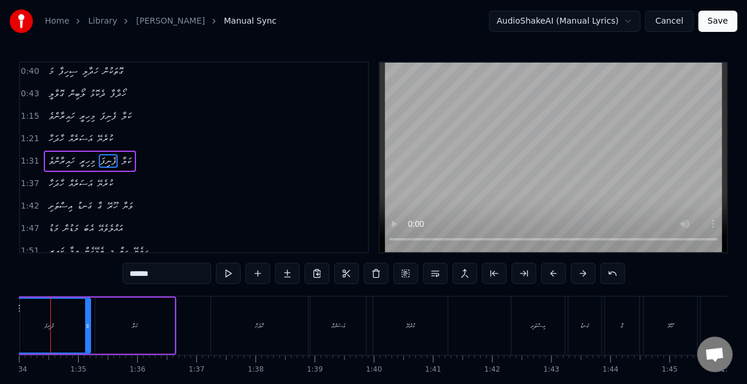
scroll to position [0, 5531]
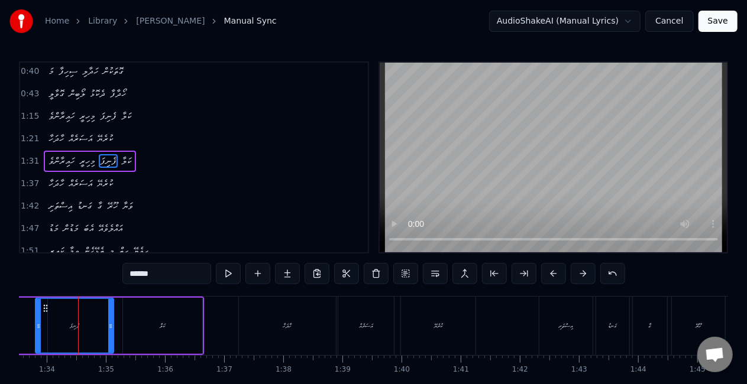
click at [111, 328] on icon at bounding box center [110, 326] width 5 height 9
click at [138, 325] on div "ކަލާ" at bounding box center [162, 326] width 79 height 56
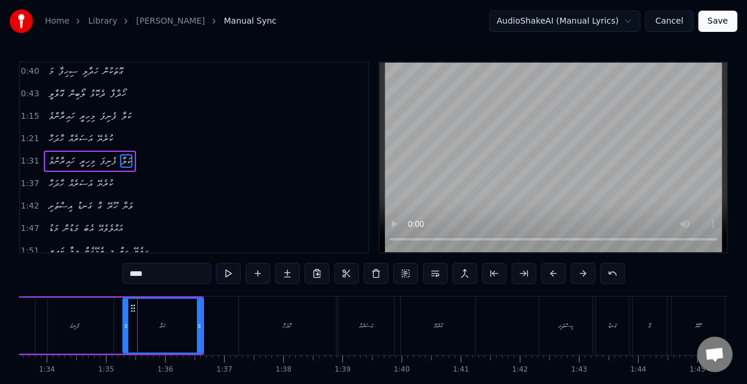
drag, startPoint x: 83, startPoint y: 328, endPoint x: 97, endPoint y: 319, distance: 16.4
click at [84, 328] on div "ފެނިފަ" at bounding box center [74, 326] width 78 height 56
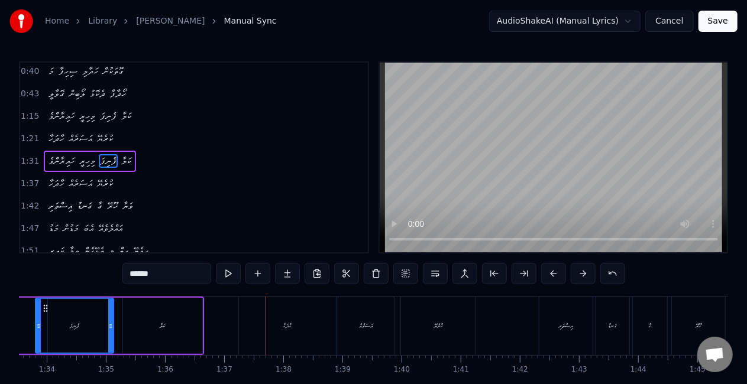
click at [306, 334] on div "ހާދަހާ" at bounding box center [287, 326] width 97 height 59
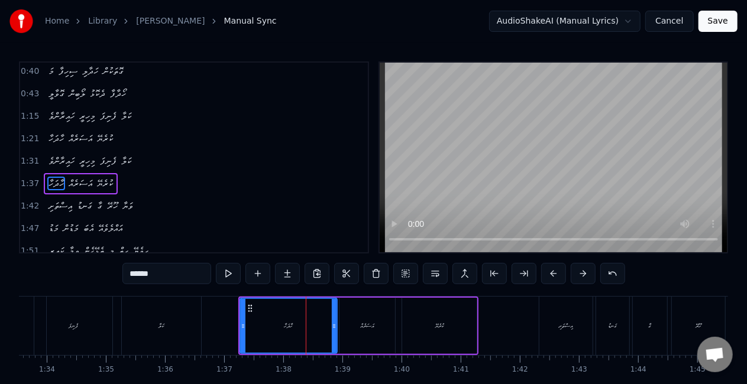
scroll to position [137, 0]
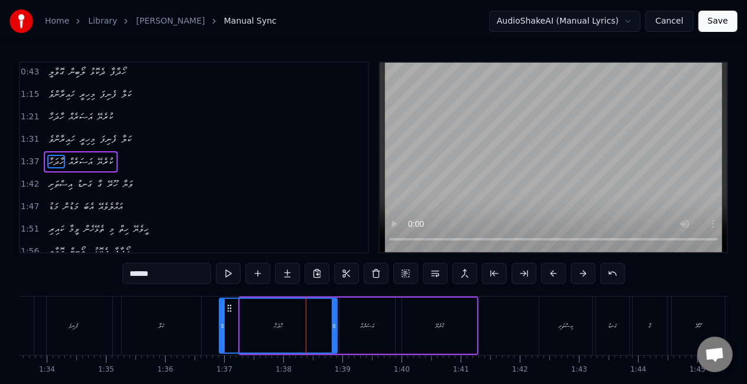
drag, startPoint x: 240, startPoint y: 328, endPoint x: 222, endPoint y: 325, distance: 18.6
click at [222, 325] on icon at bounding box center [222, 326] width 5 height 9
click at [196, 329] on div "ކަލާ" at bounding box center [161, 326] width 79 height 59
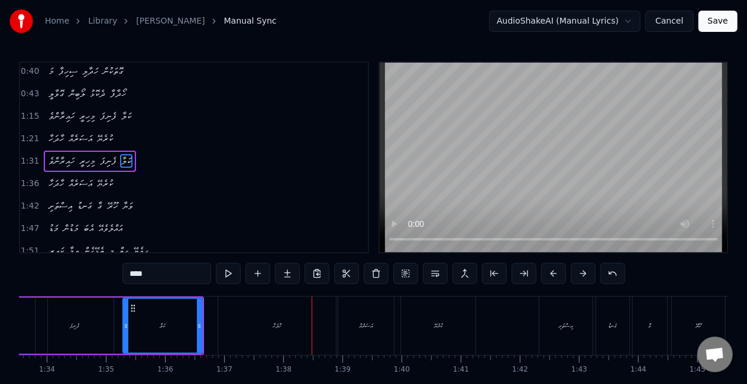
click at [309, 322] on div "ހާދަހާ" at bounding box center [277, 326] width 118 height 59
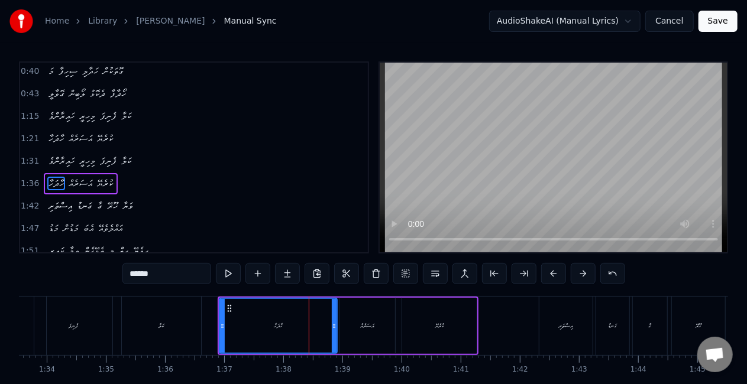
scroll to position [137, 0]
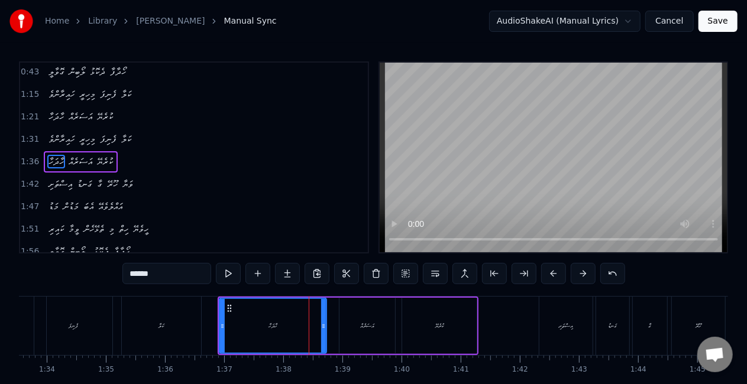
drag, startPoint x: 334, startPoint y: 330, endPoint x: 257, endPoint y: 338, distance: 77.3
click at [323, 326] on icon at bounding box center [323, 326] width 5 height 9
click at [241, 328] on div "ހާދަހާ" at bounding box center [273, 326] width 106 height 54
click at [367, 332] on div "އަސަރެއް" at bounding box center [367, 326] width 56 height 56
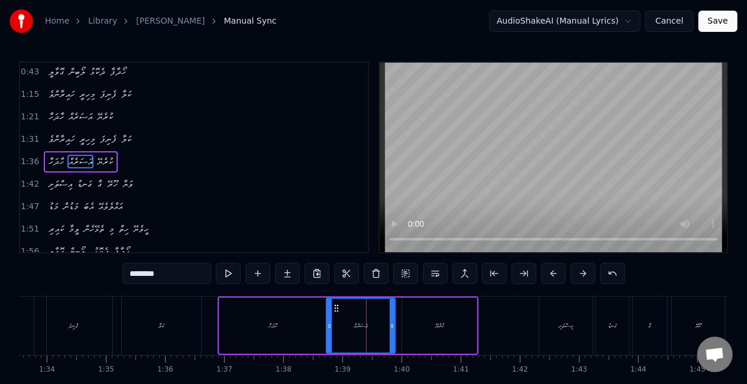
drag, startPoint x: 342, startPoint y: 332, endPoint x: 329, endPoint y: 326, distance: 14.3
click at [329, 328] on div at bounding box center [329, 326] width 5 height 54
click at [313, 326] on div "ހާދަހާ" at bounding box center [272, 326] width 107 height 56
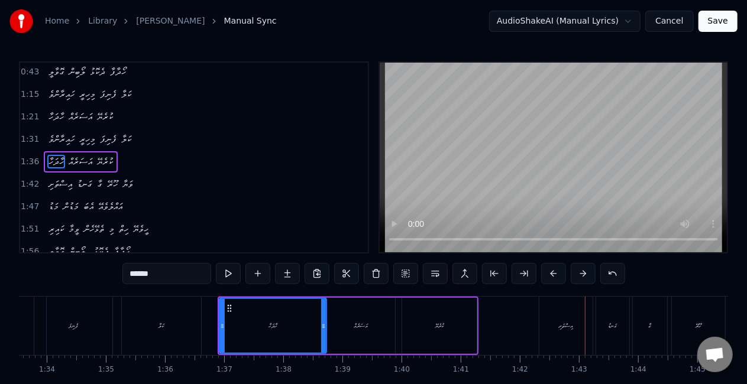
click at [550, 329] on div "އިސްތަށި" at bounding box center [565, 326] width 53 height 59
type input "********"
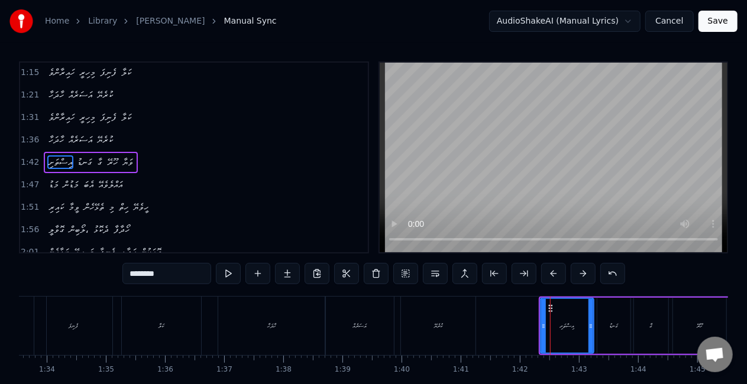
scroll to position [158, 0]
drag, startPoint x: 542, startPoint y: 330, endPoint x: 524, endPoint y: 322, distance: 20.1
click at [526, 322] on icon at bounding box center [527, 326] width 5 height 9
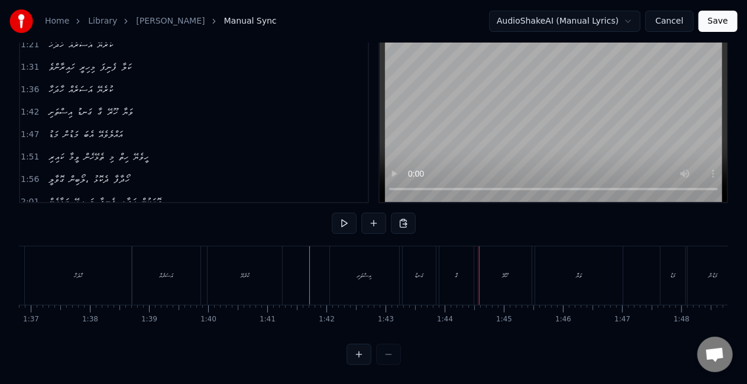
scroll to position [0, 5735]
click at [345, 274] on div "އިސްތަށި" at bounding box center [354, 276] width 69 height 59
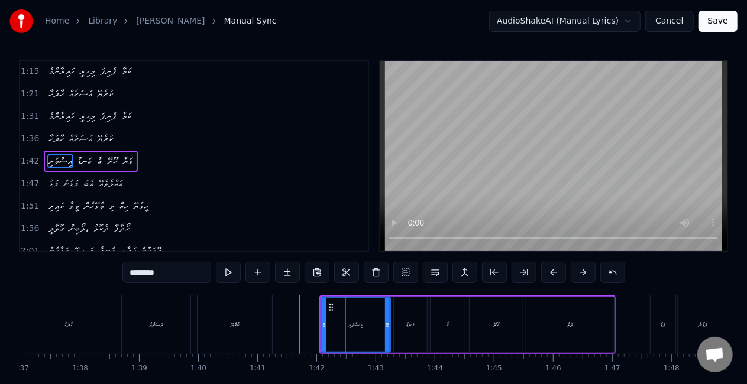
scroll to position [0, 0]
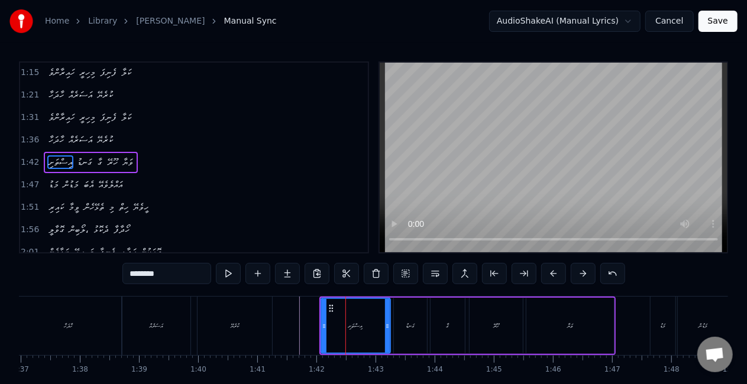
click at [402, 318] on div "ގަނޑު" at bounding box center [410, 326] width 33 height 56
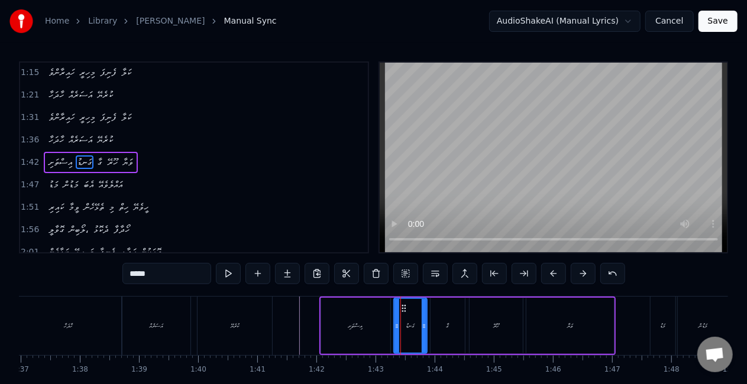
drag, startPoint x: 348, startPoint y: 326, endPoint x: 349, endPoint y: 295, distance: 31.9
click at [349, 325] on div "އިސްތަށި" at bounding box center [356, 326] width 14 height 9
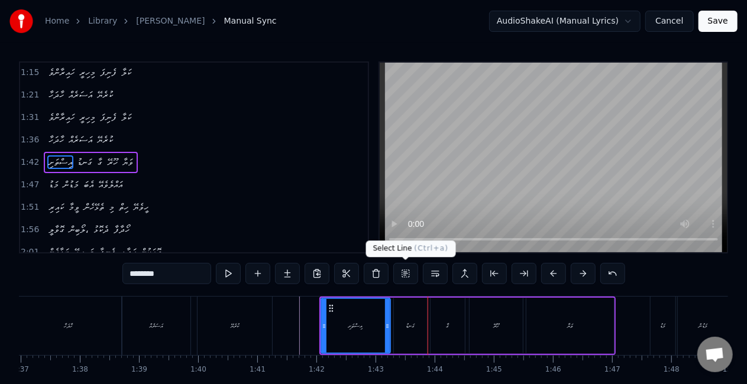
click at [407, 319] on div "ގަނޑު" at bounding box center [410, 326] width 33 height 56
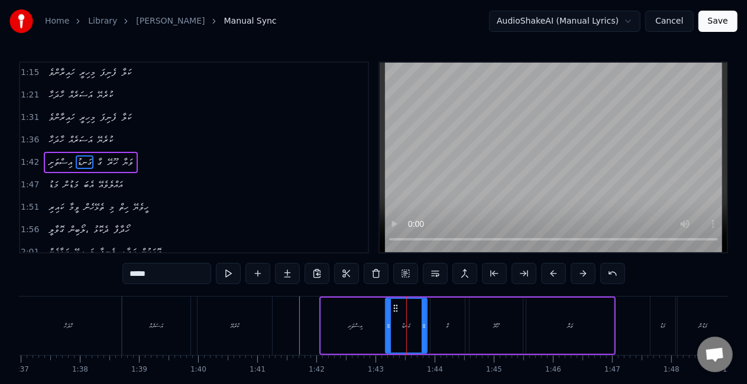
drag, startPoint x: 397, startPoint y: 329, endPoint x: 389, endPoint y: 326, distance: 8.8
click at [389, 326] on icon at bounding box center [388, 326] width 5 height 9
click at [373, 328] on div "އިސްތަށި" at bounding box center [355, 326] width 69 height 56
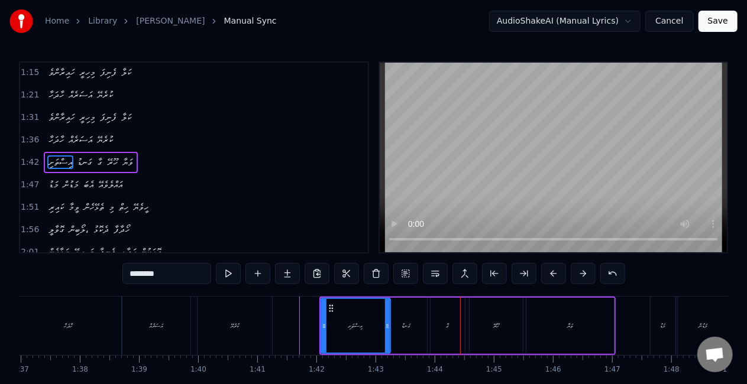
drag, startPoint x: 405, startPoint y: 338, endPoint x: 408, endPoint y: 332, distance: 7.4
click at [405, 337] on div "ގަނޑު" at bounding box center [406, 326] width 41 height 56
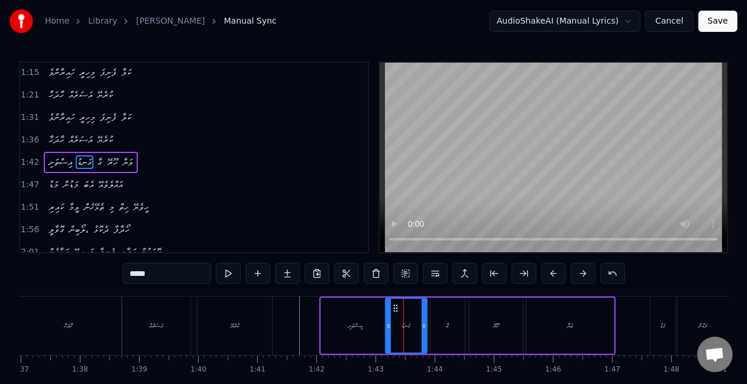
click at [438, 328] on div "ގާ" at bounding box center [448, 326] width 34 height 56
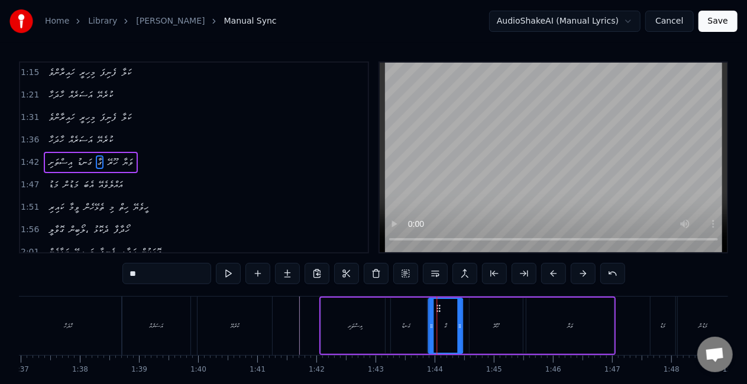
click at [439, 309] on circle at bounding box center [439, 308] width 1 height 1
click at [409, 322] on div "ގަނޑު" at bounding box center [406, 326] width 9 height 9
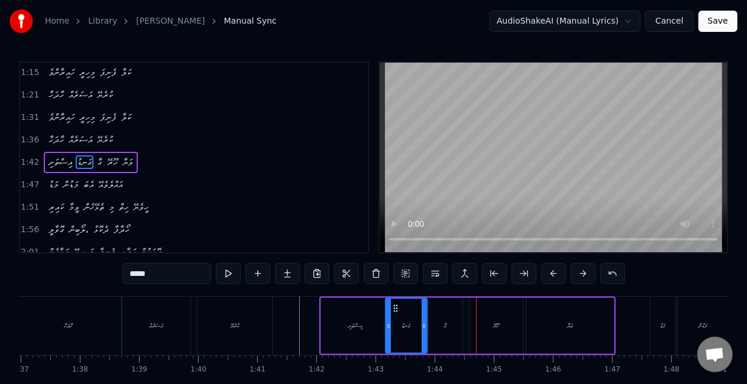
click at [447, 326] on div "ގާ" at bounding box center [445, 326] width 34 height 56
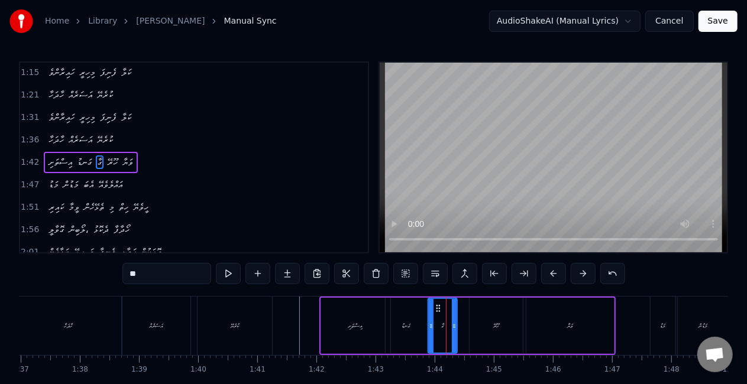
drag, startPoint x: 461, startPoint y: 332, endPoint x: 446, endPoint y: 326, distance: 16.2
click at [455, 330] on div at bounding box center [454, 326] width 5 height 54
drag, startPoint x: 392, startPoint y: 332, endPoint x: 394, endPoint y: 321, distance: 11.4
click at [393, 332] on div "ގަނޑު" at bounding box center [406, 326] width 41 height 56
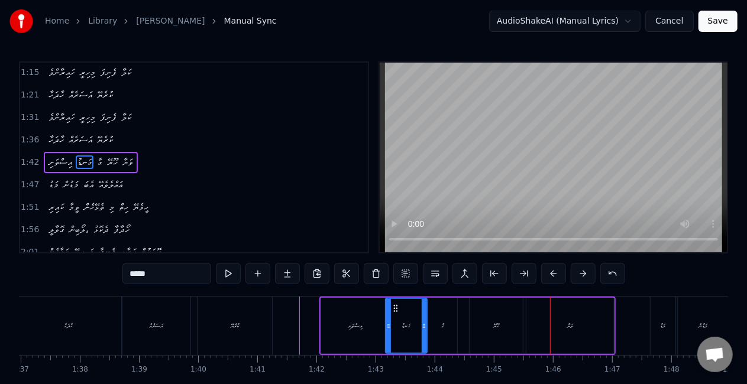
click at [507, 321] on div "ހޫރޭ" at bounding box center [496, 326] width 53 height 56
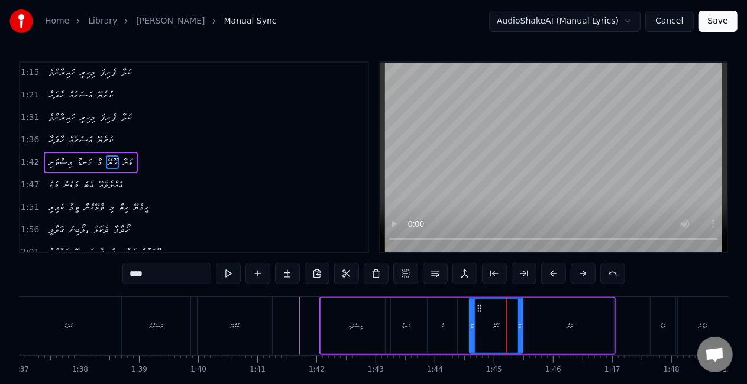
click at [484, 331] on div "ހޫރޭ" at bounding box center [496, 326] width 52 height 54
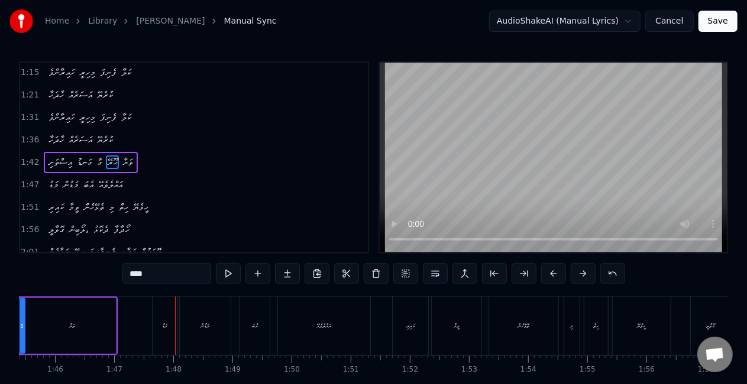
scroll to position [0, 6329]
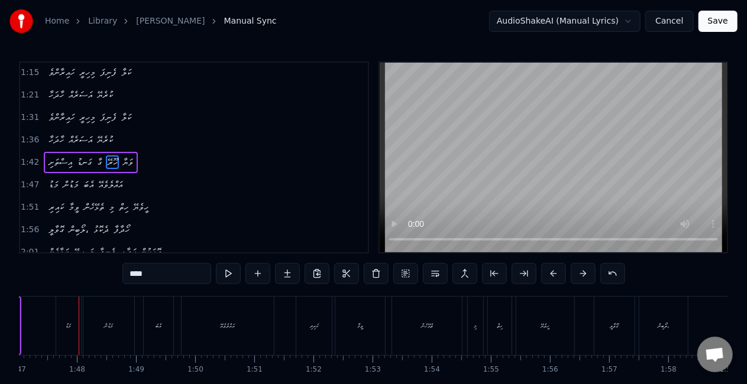
click at [63, 328] on div "މަޑު" at bounding box center [68, 326] width 25 height 59
type input "****"
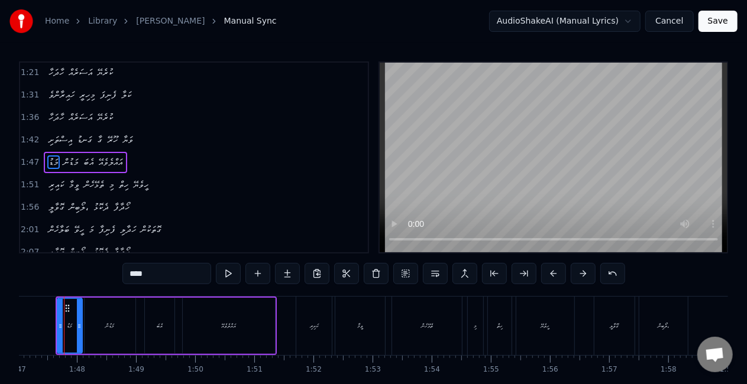
scroll to position [0, 6315]
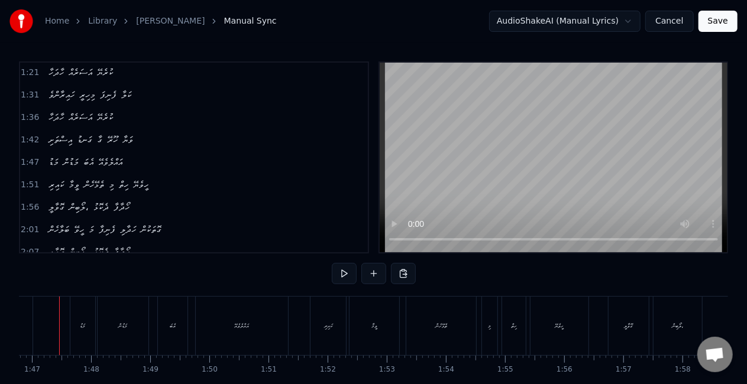
click at [80, 326] on div "މަޑު" at bounding box center [82, 326] width 5 height 9
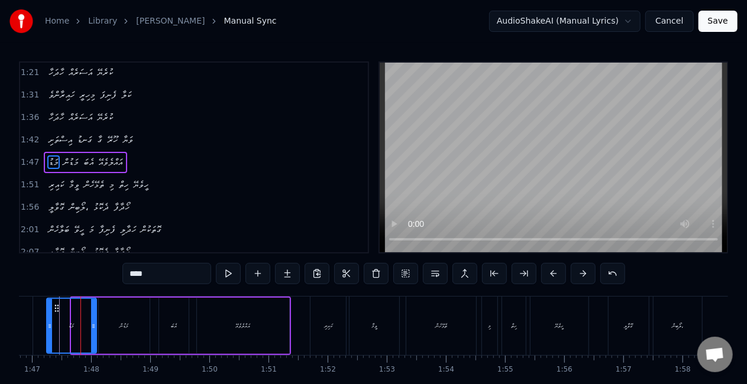
drag, startPoint x: 75, startPoint y: 325, endPoint x: 37, endPoint y: 334, distance: 38.7
click at [50, 317] on div at bounding box center [49, 326] width 5 height 54
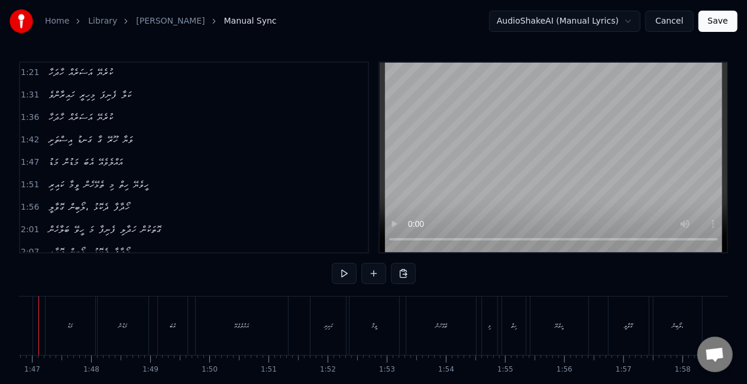
scroll to position [0, 6275]
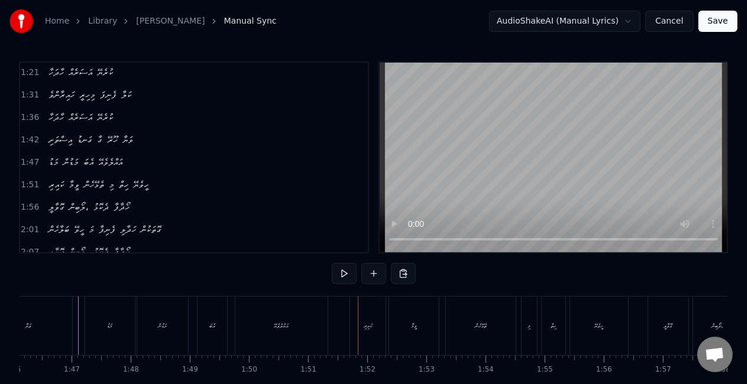
click at [291, 324] on div "އައްލެވެއޭ" at bounding box center [281, 326] width 92 height 59
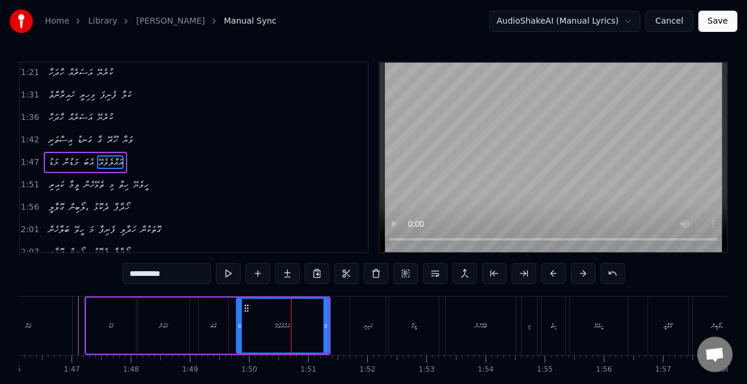
drag, startPoint x: 137, startPoint y: 274, endPoint x: 128, endPoint y: 273, distance: 9.5
click at [128, 273] on input "**********" at bounding box center [166, 273] width 89 height 21
click at [134, 271] on input "*********" at bounding box center [166, 273] width 89 height 21
click at [259, 322] on div "ޭއައްލެވެޔ" at bounding box center [282, 326] width 91 height 54
drag, startPoint x: 138, startPoint y: 273, endPoint x: 122, endPoint y: 272, distance: 16.0
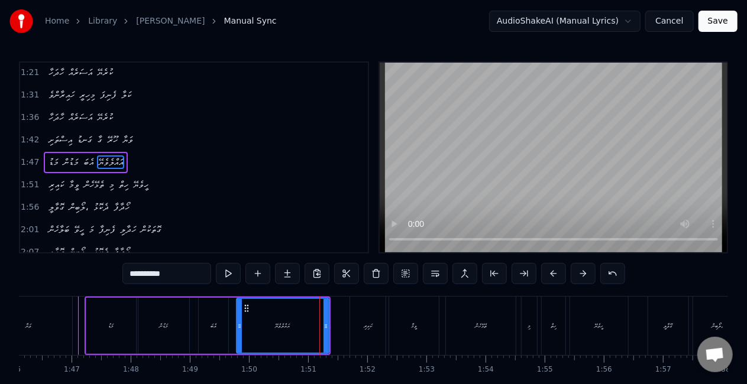
click at [122, 272] on div "0:12 ގޮވާލީ ލޯބިން، ދެކޮޅު ހޯދާފާ 0:17 ބަލާހެން ހީވޭ މަ ފެނިފާ ހަދާލި ގޮތަކުން …" at bounding box center [373, 239] width 709 height 354
type input "*"
type input "**********"
click at [189, 334] on div "މަޑު މަޑުން އެބަ އައްލެވެޔޭ" at bounding box center [208, 326] width 246 height 59
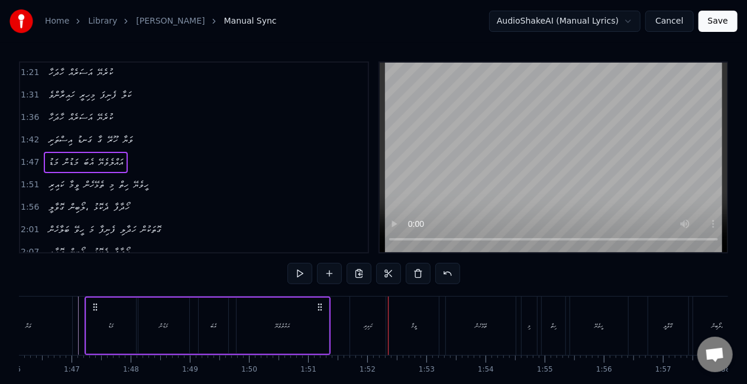
drag, startPoint x: 368, startPoint y: 316, endPoint x: 357, endPoint y: 322, distance: 12.5
click at [368, 316] on div "ކައިރި" at bounding box center [367, 326] width 35 height 59
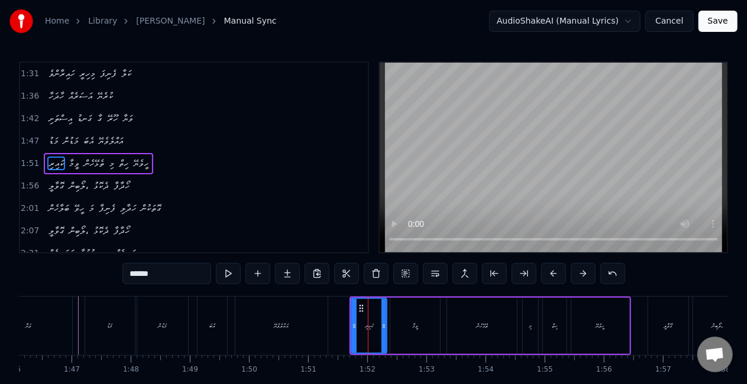
scroll to position [203, 0]
drag, startPoint x: 357, startPoint y: 322, endPoint x: 343, endPoint y: 323, distance: 14.2
click at [343, 323] on icon at bounding box center [343, 326] width 5 height 9
drag, startPoint x: 321, startPoint y: 323, endPoint x: 320, endPoint y: 317, distance: 6.5
click at [321, 324] on div "އައްލެވެޔޭ" at bounding box center [281, 326] width 92 height 59
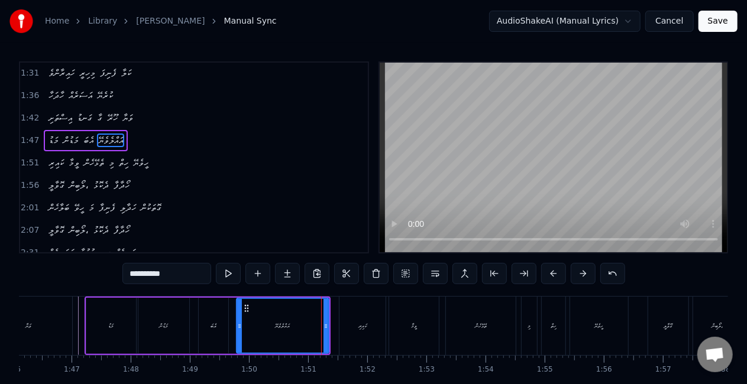
scroll to position [181, 0]
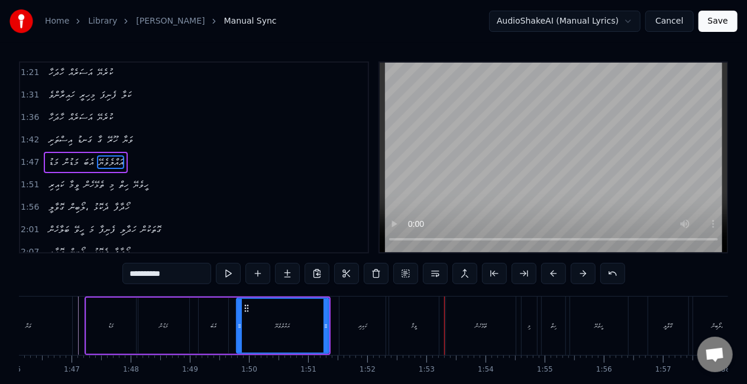
click at [408, 313] on div "ވީމާ" at bounding box center [414, 326] width 50 height 59
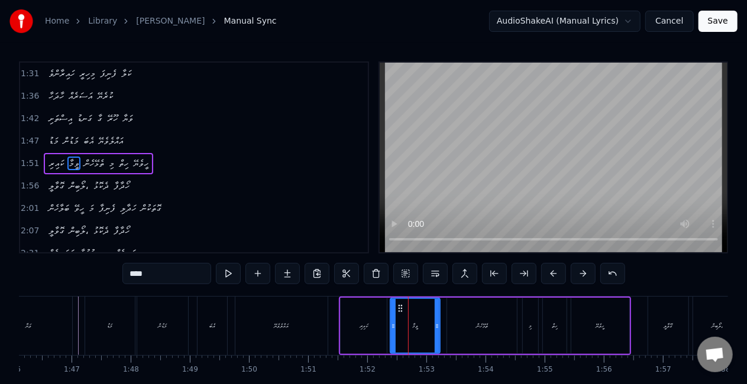
scroll to position [203, 0]
drag, startPoint x: 392, startPoint y: 325, endPoint x: 381, endPoint y: 321, distance: 11.1
click at [387, 322] on icon at bounding box center [388, 326] width 5 height 9
click at [361, 323] on div "ކައިރި" at bounding box center [364, 326] width 8 height 9
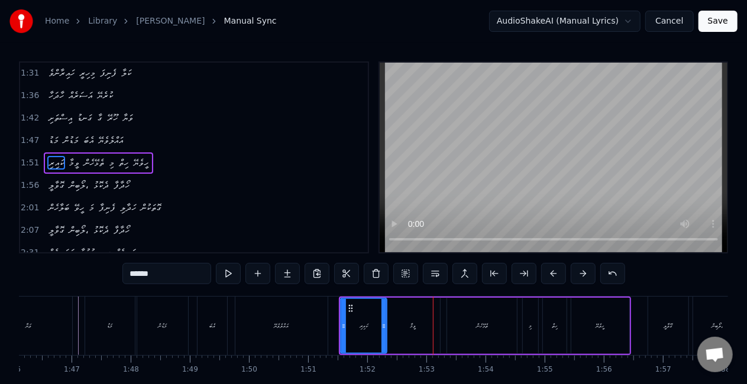
click at [410, 317] on div "ވީމާ" at bounding box center [413, 326] width 54 height 56
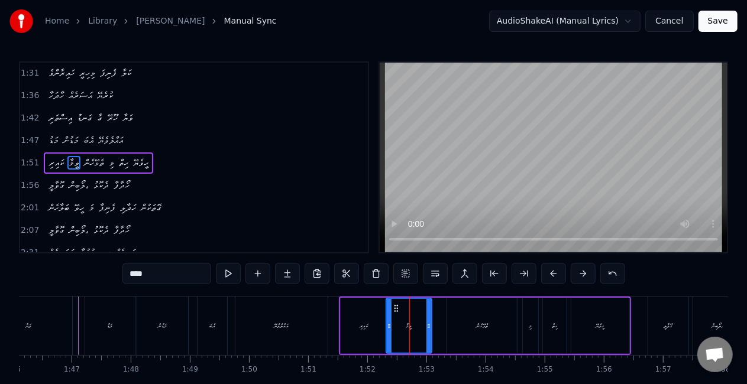
drag, startPoint x: 437, startPoint y: 322, endPoint x: 425, endPoint y: 316, distance: 13.5
click at [428, 317] on div at bounding box center [428, 326] width 5 height 54
click at [397, 319] on div "ވީމާ" at bounding box center [409, 326] width 44 height 54
click at [468, 322] on div "ތެޅޭހެން" at bounding box center [482, 326] width 70 height 56
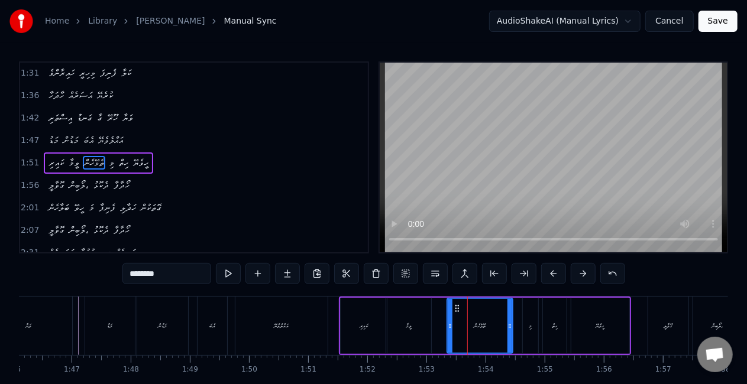
drag, startPoint x: 511, startPoint y: 327, endPoint x: 507, endPoint y: 321, distance: 7.2
click at [507, 324] on icon at bounding box center [509, 326] width 5 height 9
click at [485, 323] on div "ތެޅޭހެން" at bounding box center [480, 326] width 12 height 9
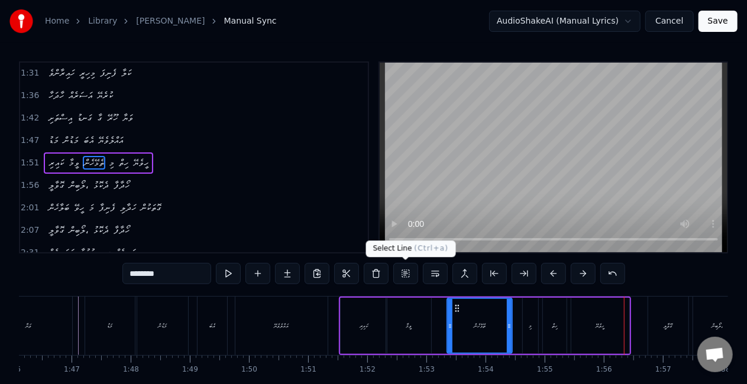
click at [453, 318] on div "ތެޅޭހެން" at bounding box center [480, 326] width 64 height 54
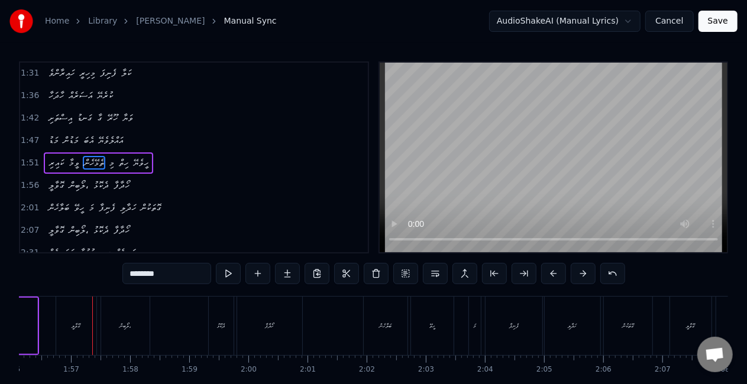
click at [67, 322] on div "ގޮވާލީ" at bounding box center [76, 326] width 40 height 59
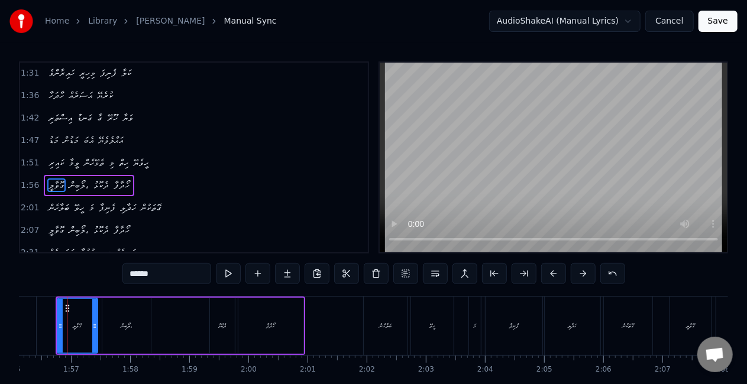
scroll to position [0, 6856]
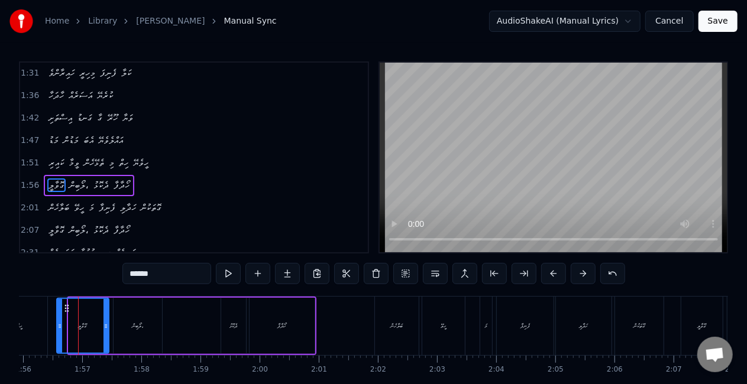
drag, startPoint x: 70, startPoint y: 323, endPoint x: 60, endPoint y: 318, distance: 10.6
click at [62, 315] on div at bounding box center [59, 326] width 5 height 54
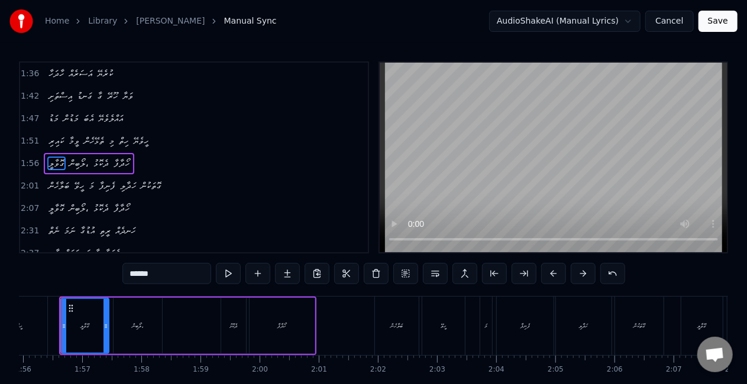
click at [45, 324] on div "ހީވެޔޭ" at bounding box center [18, 326] width 58 height 59
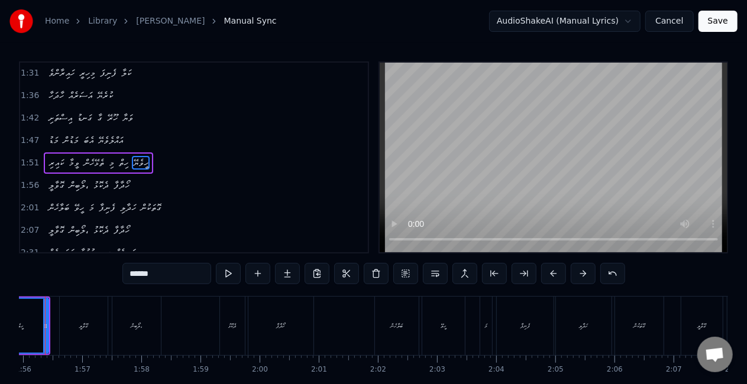
scroll to position [0, 6823]
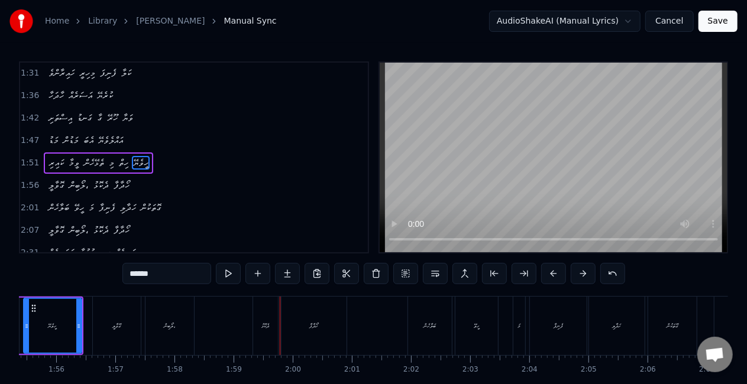
click at [262, 322] on div "ދެކޮޅު" at bounding box center [266, 326] width 8 height 9
type input "******"
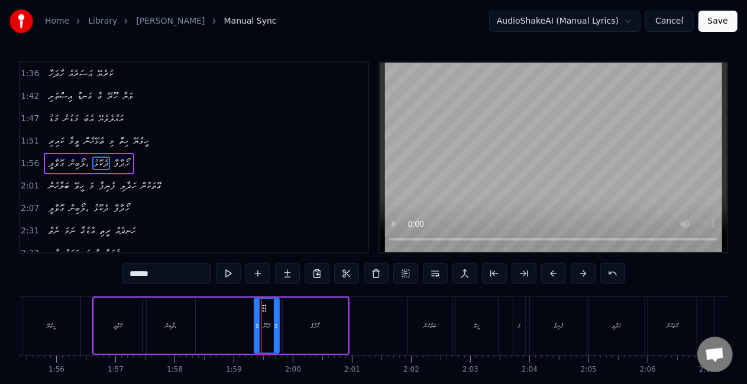
scroll to position [225, 0]
drag, startPoint x: 255, startPoint y: 328, endPoint x: 235, endPoint y: 322, distance: 20.8
click at [245, 322] on icon at bounding box center [247, 326] width 5 height 9
click at [235, 322] on div "ގޮވާލީ ލޯބިން، ދެކޮޅު ހޯދާފާ" at bounding box center [220, 326] width 257 height 59
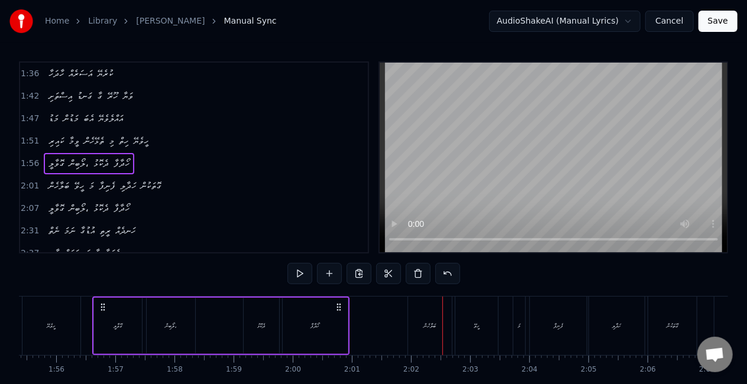
click at [412, 319] on div "ބަލާހެން" at bounding box center [430, 326] width 44 height 59
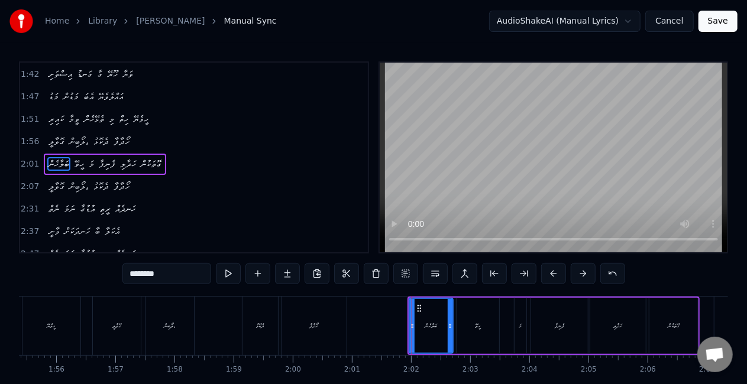
scroll to position [247, 0]
drag, startPoint x: 409, startPoint y: 326, endPoint x: 392, endPoint y: 320, distance: 18.1
click at [395, 321] on div at bounding box center [397, 326] width 5 height 54
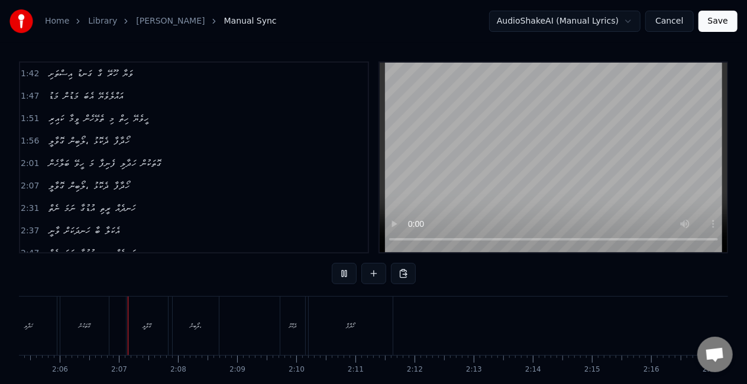
scroll to position [0, 7423]
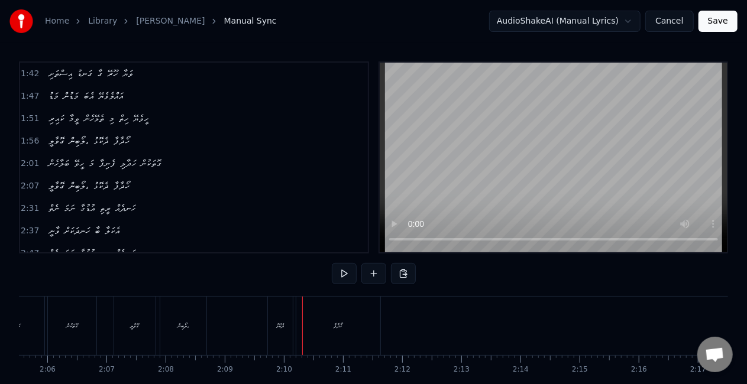
click at [267, 332] on div "ގޮވާލީ ލޯބިން، ދެކޮޅު ހޯދާފާ" at bounding box center [249, 326] width 270 height 59
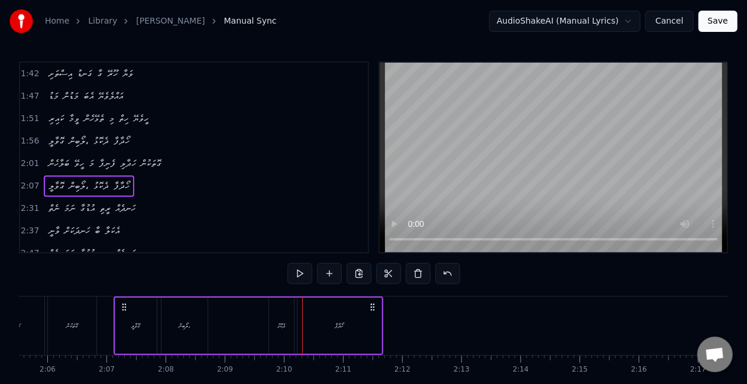
click at [279, 330] on div "ދެކޮޅު" at bounding box center [282, 326] width 8 height 9
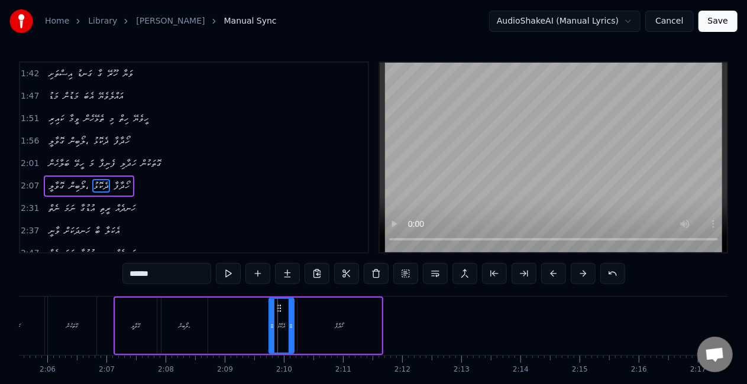
scroll to position [269, 0]
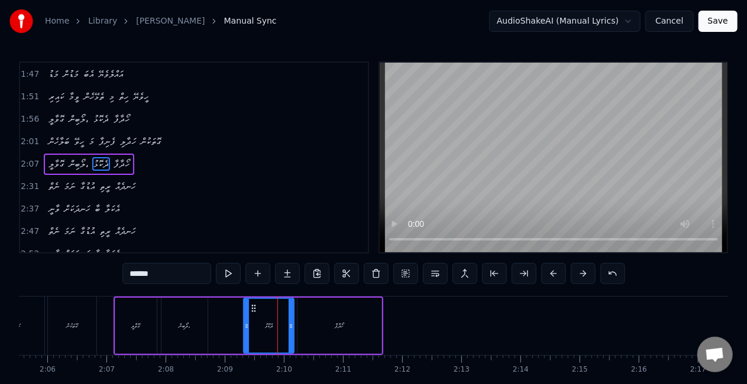
drag, startPoint x: 273, startPoint y: 326, endPoint x: 248, endPoint y: 318, distance: 25.6
click at [248, 314] on div at bounding box center [246, 326] width 5 height 54
drag, startPoint x: 235, startPoint y: 323, endPoint x: 243, endPoint y: 313, distance: 12.2
click at [235, 323] on div "ގޮވާލީ ލޯބިން، ދެކޮޅު ހޯދާފާ" at bounding box center [249, 326] width 270 height 59
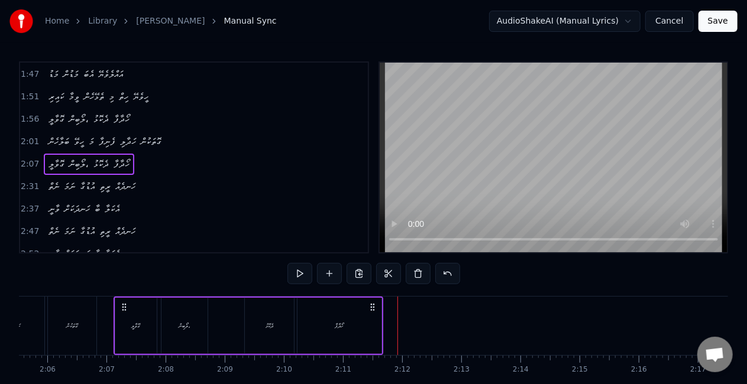
click at [367, 315] on div "ހޯދާފާ" at bounding box center [339, 326] width 84 height 56
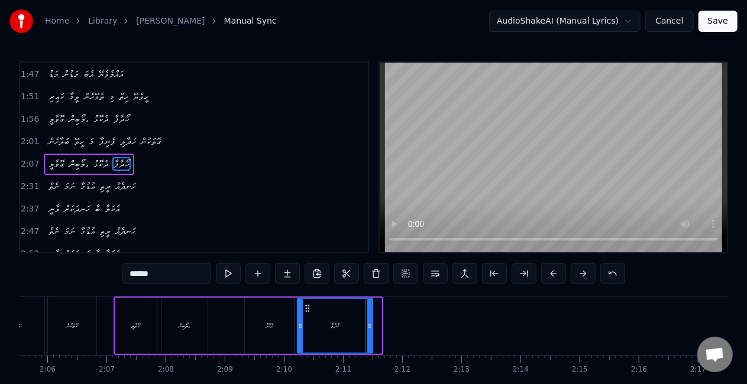
drag, startPoint x: 378, startPoint y: 328, endPoint x: 361, endPoint y: 323, distance: 17.8
click at [368, 325] on icon at bounding box center [369, 326] width 5 height 9
drag, startPoint x: 326, startPoint y: 326, endPoint x: 334, endPoint y: 318, distance: 10.9
click at [327, 327] on div "ހޯދާފާ" at bounding box center [334, 326] width 73 height 54
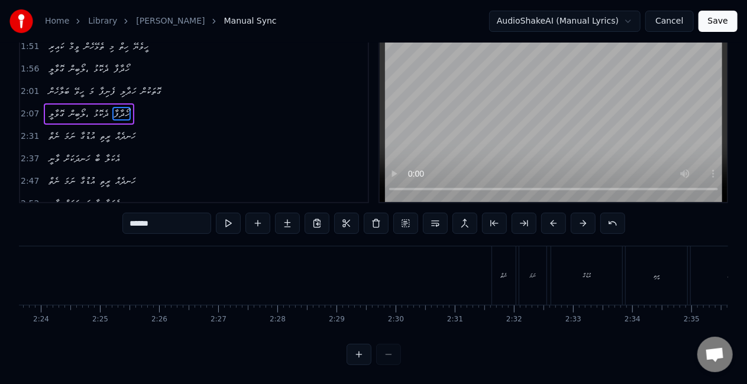
scroll to position [0, 8524]
click at [464, 271] on div "ނެތް" at bounding box center [474, 276] width 24 height 59
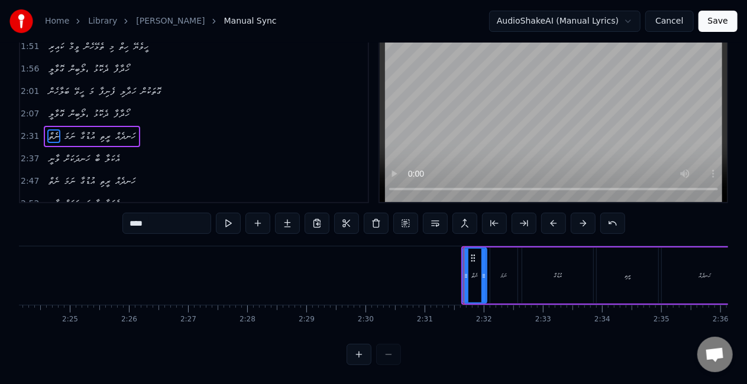
type input "****"
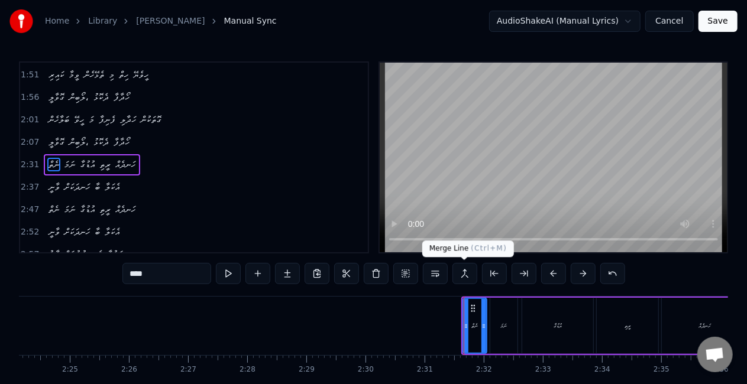
scroll to position [291, 0]
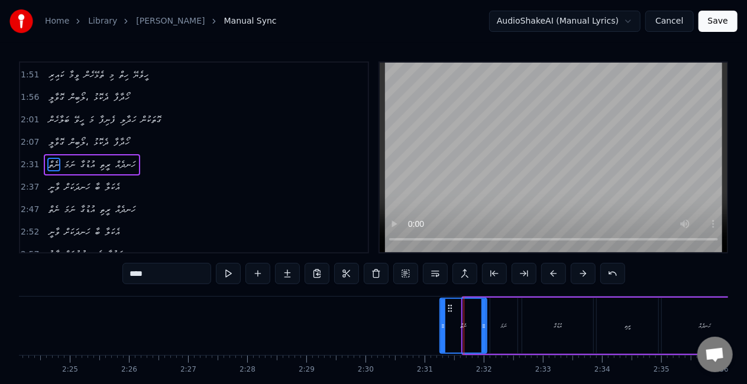
drag, startPoint x: 465, startPoint y: 328, endPoint x: 441, endPoint y: 319, distance: 25.6
click at [442, 321] on div at bounding box center [443, 326] width 5 height 54
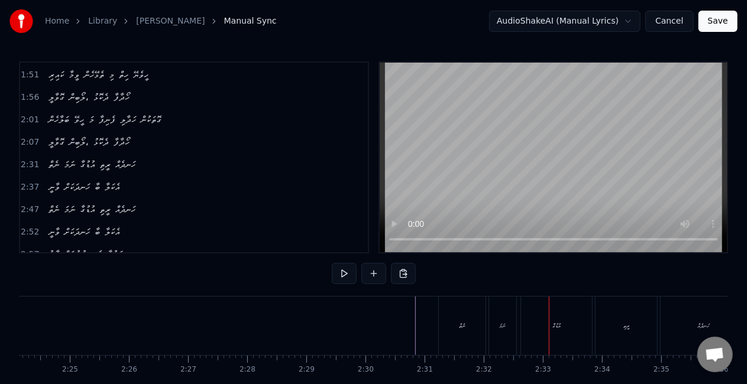
click at [494, 315] on div "ނަމަ" at bounding box center [502, 326] width 27 height 59
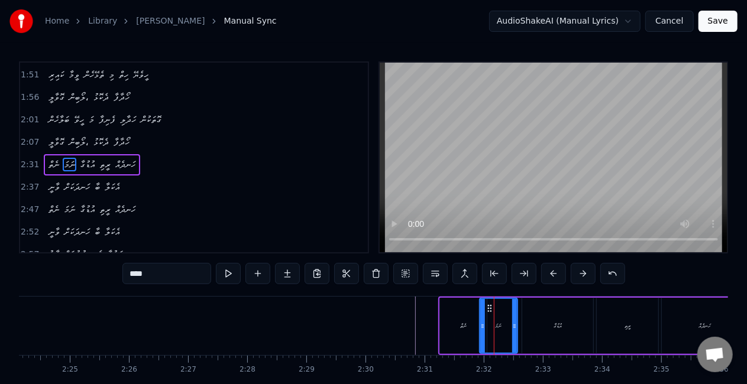
drag, startPoint x: 492, startPoint y: 325, endPoint x: 481, endPoint y: 321, distance: 12.0
click at [481, 322] on icon at bounding box center [482, 326] width 5 height 9
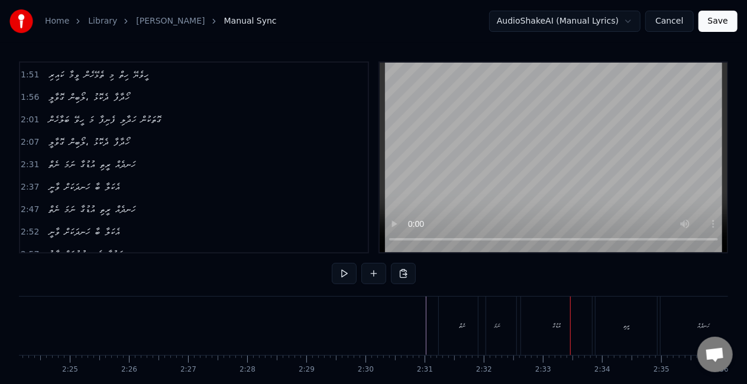
click at [538, 328] on div "އުޑުގާ" at bounding box center [556, 326] width 71 height 59
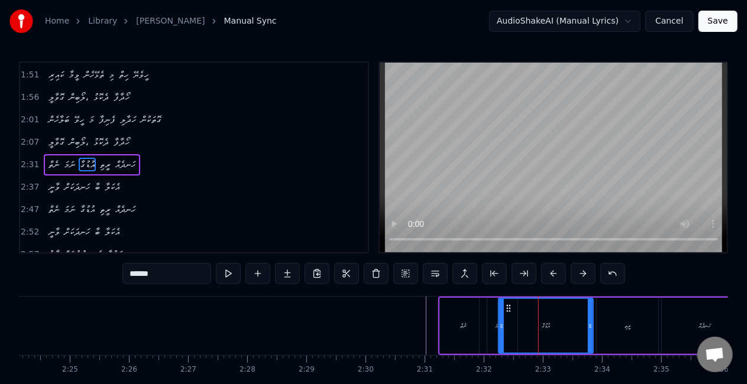
drag, startPoint x: 525, startPoint y: 326, endPoint x: 503, endPoint y: 325, distance: 22.5
click at [503, 325] on icon at bounding box center [501, 326] width 5 height 9
click at [474, 325] on div "ނެތް" at bounding box center [463, 326] width 47 height 56
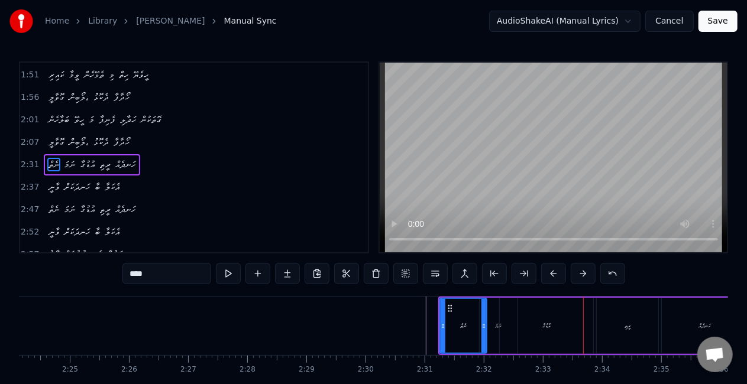
click at [549, 340] on div "އުޑުގާ" at bounding box center [546, 326] width 93 height 56
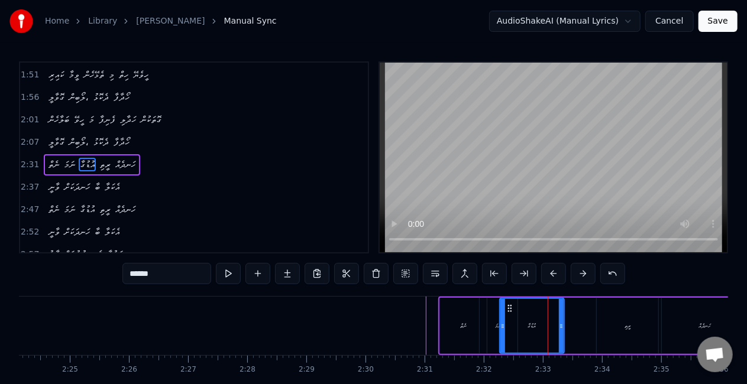
drag, startPoint x: 590, startPoint y: 330, endPoint x: 561, endPoint y: 328, distance: 28.5
click at [561, 328] on icon at bounding box center [561, 326] width 5 height 9
click at [484, 334] on div "ނަމަ" at bounding box center [499, 326] width 38 height 56
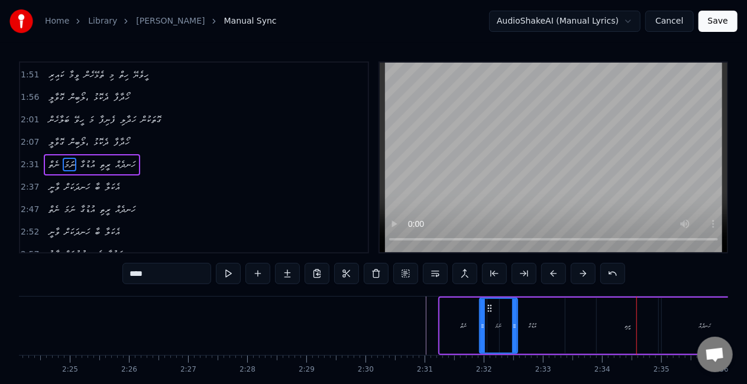
click at [620, 329] on div "ރީތި" at bounding box center [628, 326] width 62 height 56
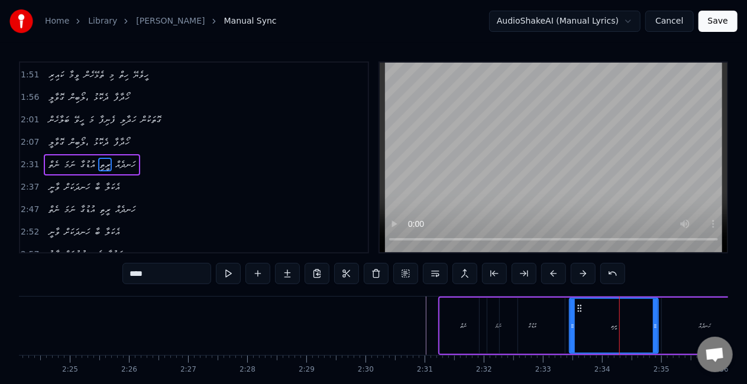
drag, startPoint x: 599, startPoint y: 326, endPoint x: 559, endPoint y: 325, distance: 40.2
click at [572, 325] on icon at bounding box center [572, 326] width 5 height 9
click at [544, 328] on div "އުޑުގާ" at bounding box center [532, 326] width 65 height 56
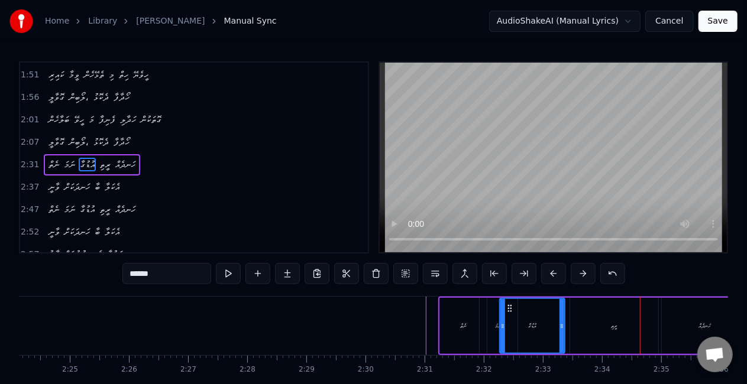
click at [608, 329] on div "ރީތި" at bounding box center [614, 326] width 88 height 56
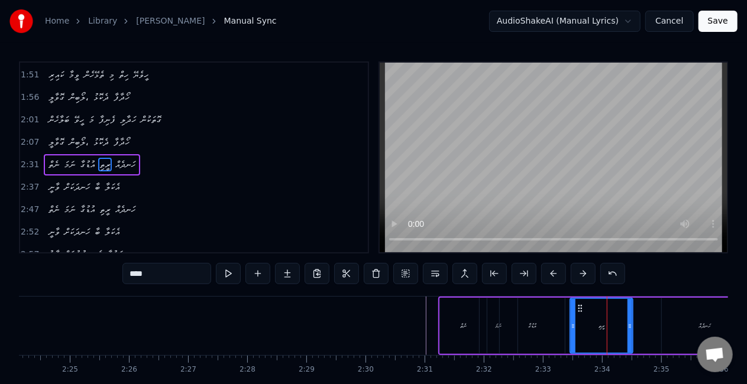
drag, startPoint x: 653, startPoint y: 330, endPoint x: 619, endPoint y: 322, distance: 35.9
click at [628, 326] on icon at bounding box center [629, 326] width 5 height 9
click at [552, 323] on div "އުޑުގާ" at bounding box center [532, 326] width 65 height 56
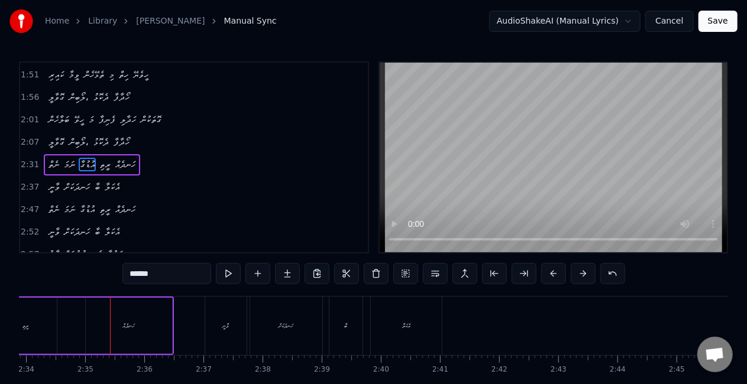
scroll to position [0, 9119]
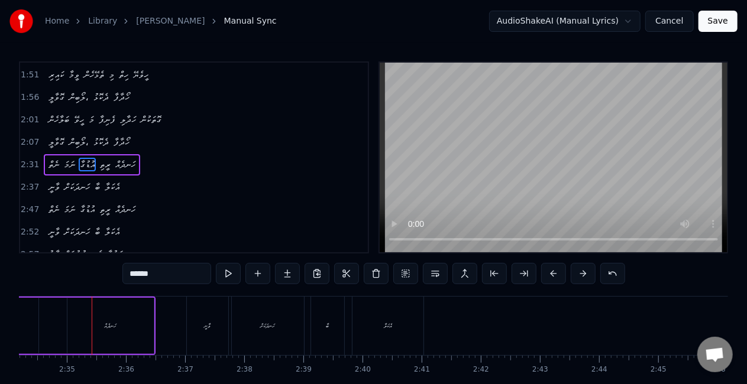
click at [102, 329] on div "ހަނދެއް" at bounding box center [110, 326] width 86 height 56
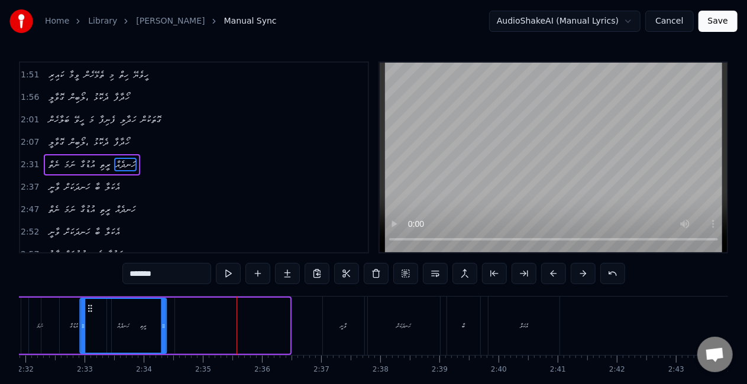
scroll to position [4, 0]
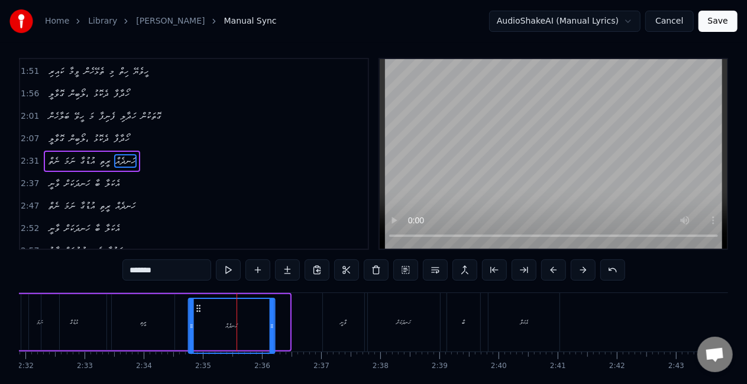
drag, startPoint x: 77, startPoint y: 309, endPoint x: 200, endPoint y: 302, distance: 122.6
click at [200, 302] on div "ހަނދެއް" at bounding box center [231, 326] width 85 height 54
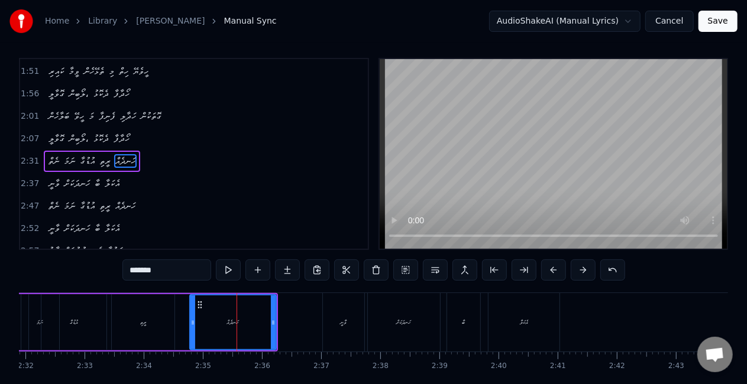
click at [143, 328] on div "ރީތި" at bounding box center [143, 323] width 63 height 56
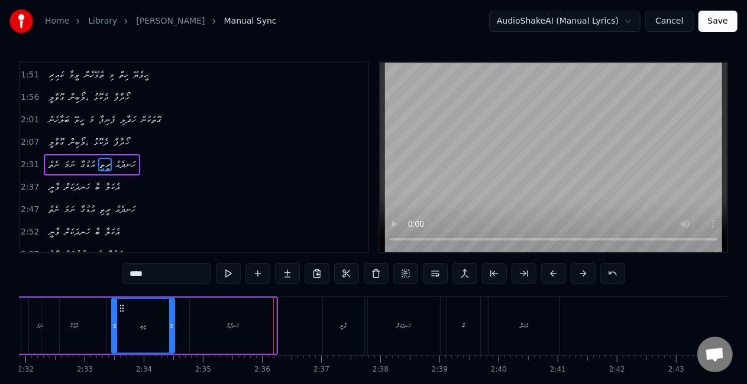
click at [264, 324] on div "ހަނދެއް" at bounding box center [233, 326] width 86 height 56
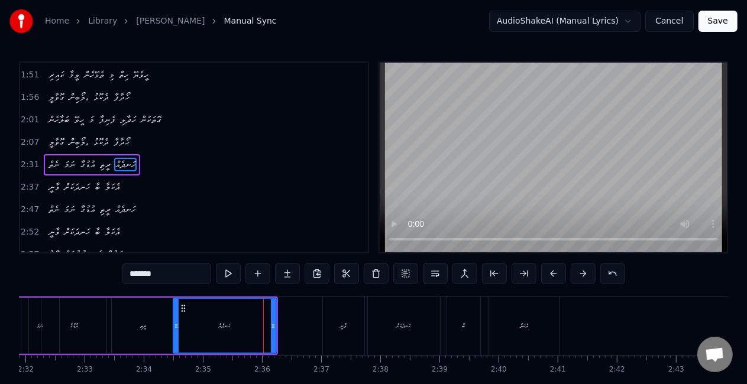
drag, startPoint x: 193, startPoint y: 327, endPoint x: 176, endPoint y: 325, distance: 16.7
click at [176, 325] on icon at bounding box center [176, 326] width 5 height 9
drag, startPoint x: 273, startPoint y: 329, endPoint x: 233, endPoint y: 327, distance: 40.3
click at [266, 325] on icon at bounding box center [266, 326] width 5 height 9
click at [190, 328] on div "ހަނދެއް" at bounding box center [221, 326] width 94 height 54
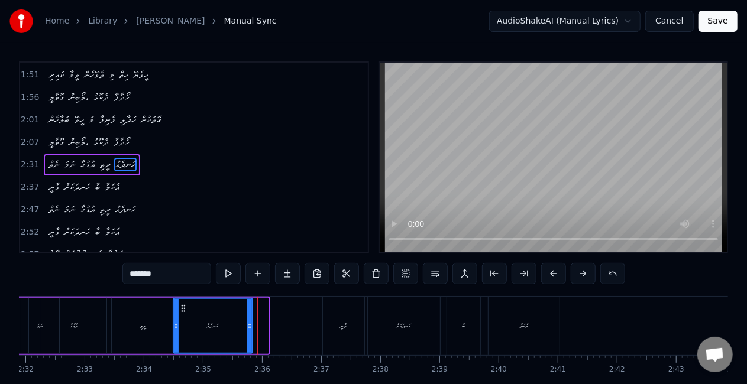
drag, startPoint x: 266, startPoint y: 326, endPoint x: 231, endPoint y: 323, distance: 35.6
click at [251, 323] on div "ހަނދެއް" at bounding box center [213, 326] width 80 height 56
click at [198, 328] on div "ހަނދެއް" at bounding box center [213, 326] width 79 height 54
drag, startPoint x: 249, startPoint y: 325, endPoint x: 241, endPoint y: 318, distance: 11.3
click at [241, 319] on div at bounding box center [243, 326] width 5 height 54
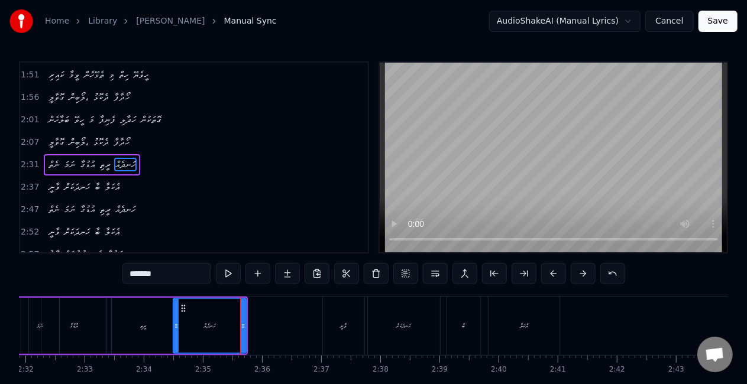
click at [187, 319] on div "ހަނދެއް" at bounding box center [210, 326] width 72 height 54
click at [328, 324] on div "ވާނީ" at bounding box center [343, 326] width 41 height 59
type input "****"
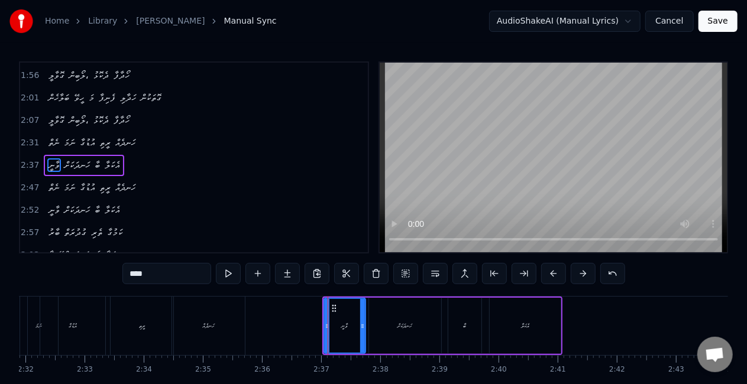
scroll to position [313, 0]
drag, startPoint x: 325, startPoint y: 329, endPoint x: 311, endPoint y: 324, distance: 15.0
click at [313, 324] on icon at bounding box center [314, 326] width 5 height 9
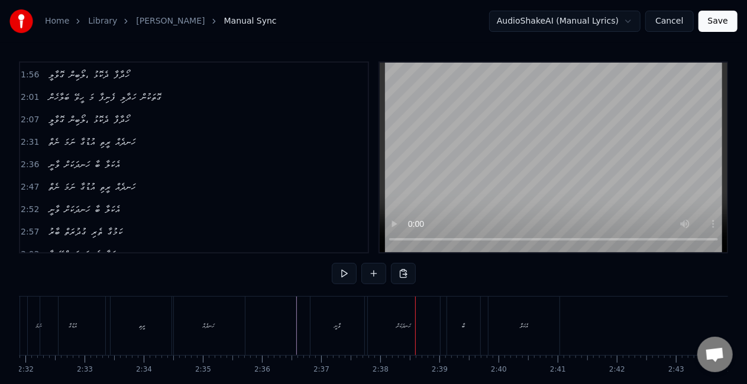
click at [396, 308] on div "ހަނދަކަށް" at bounding box center [404, 326] width 72 height 59
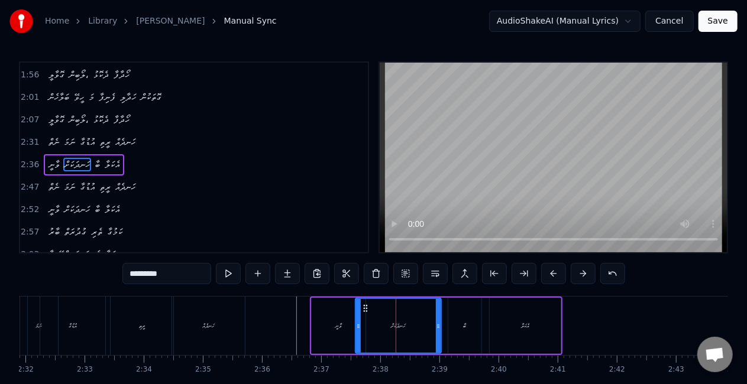
drag, startPoint x: 370, startPoint y: 325, endPoint x: 357, endPoint y: 327, distance: 13.7
click at [357, 327] on icon at bounding box center [358, 326] width 5 height 9
click at [318, 329] on div "ވާނީ" at bounding box center [339, 326] width 54 height 56
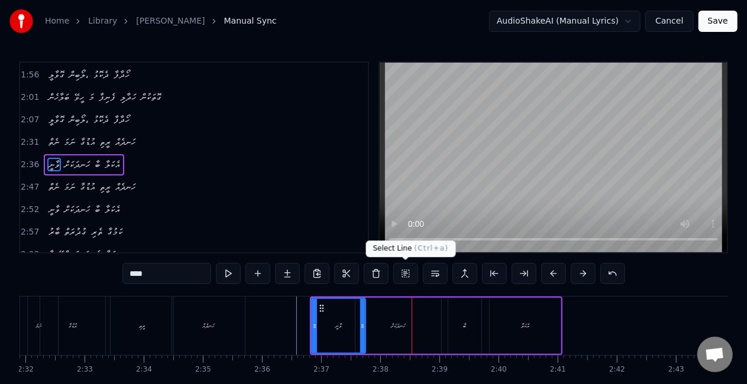
click at [394, 315] on div "ހަނދަކަށް" at bounding box center [398, 326] width 86 height 56
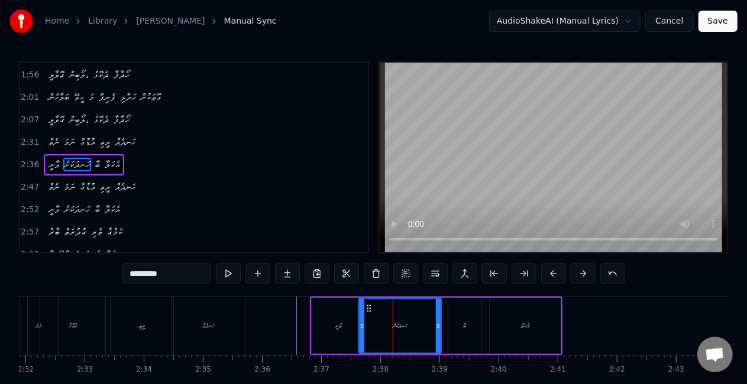
click at [360, 329] on icon at bounding box center [362, 326] width 5 height 9
drag, startPoint x: 438, startPoint y: 323, endPoint x: 425, endPoint y: 318, distance: 13.5
click at [428, 320] on div at bounding box center [428, 326] width 5 height 54
click at [374, 326] on div "ހަނދަކަށް" at bounding box center [396, 326] width 72 height 54
click at [474, 326] on div "ބާ" at bounding box center [464, 326] width 33 height 56
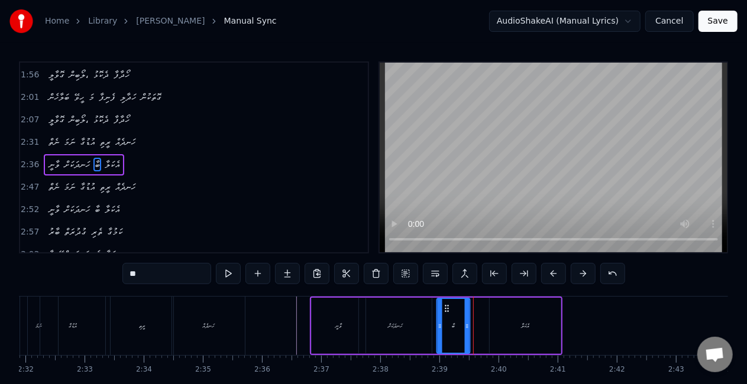
drag, startPoint x: 457, startPoint y: 306, endPoint x: 447, endPoint y: 303, distance: 10.7
click at [447, 303] on div "ބާ" at bounding box center [454, 326] width 32 height 54
click at [426, 319] on div "ހަނދަކަށް" at bounding box center [395, 326] width 73 height 56
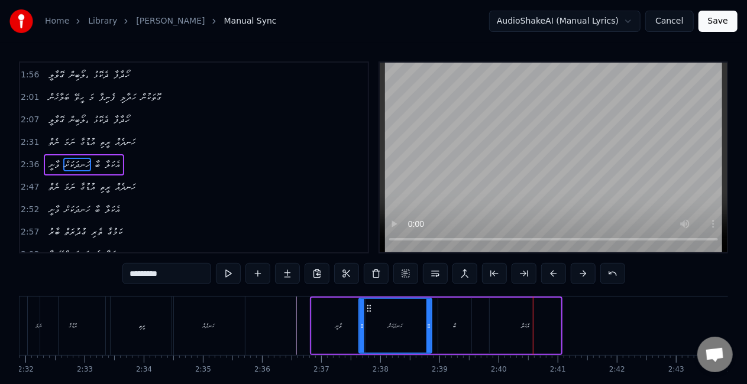
click at [510, 322] on div "އެކަލާ" at bounding box center [525, 326] width 71 height 56
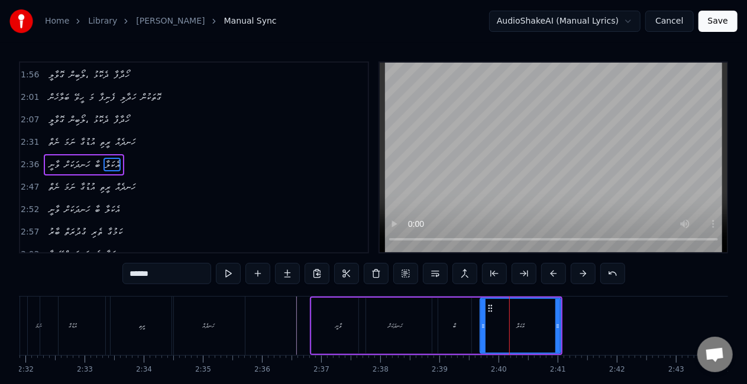
drag, startPoint x: 493, startPoint y: 325, endPoint x: 484, endPoint y: 324, distance: 9.5
click at [484, 324] on icon at bounding box center [483, 326] width 5 height 9
drag, startPoint x: 558, startPoint y: 330, endPoint x: 468, endPoint y: 328, distance: 89.9
click at [552, 326] on icon at bounding box center [554, 326] width 5 height 9
drag, startPoint x: 454, startPoint y: 330, endPoint x: 446, endPoint y: 321, distance: 12.6
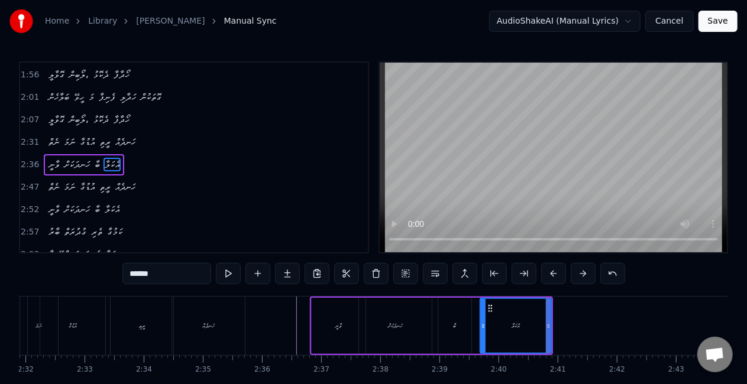
click at [455, 330] on div "ބާ" at bounding box center [454, 326] width 3 height 9
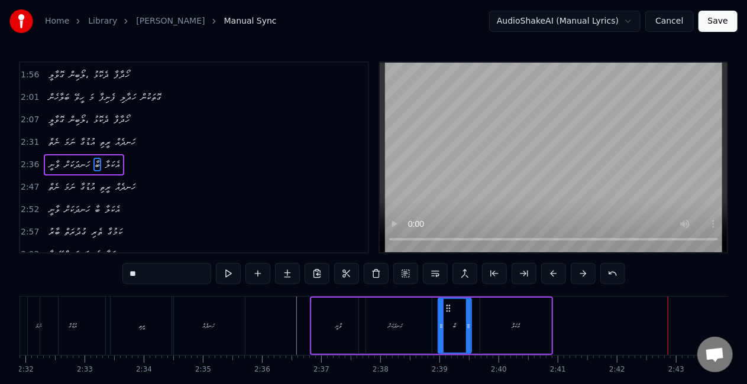
click at [533, 327] on div "އެކަލާ" at bounding box center [515, 326] width 71 height 56
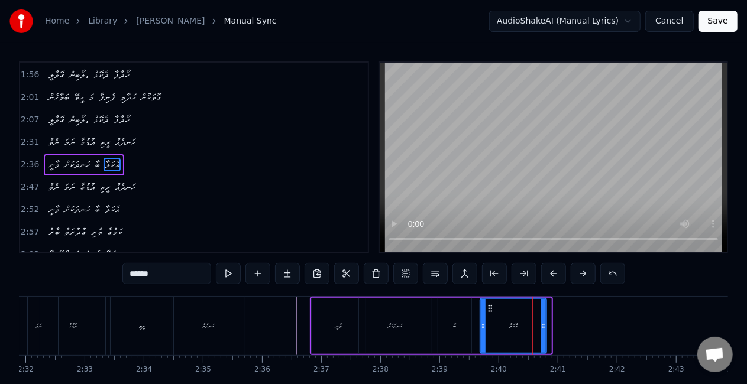
drag, startPoint x: 548, startPoint y: 328, endPoint x: 541, endPoint y: 325, distance: 8.0
click at [541, 324] on icon at bounding box center [543, 326] width 5 height 9
click at [483, 326] on icon at bounding box center [483, 326] width 5 height 9
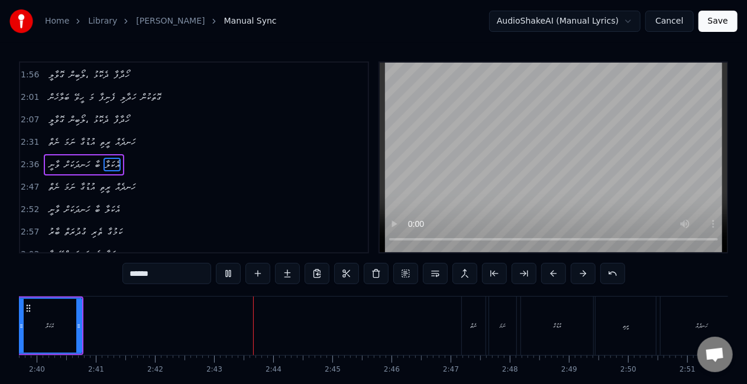
scroll to position [0, 9586]
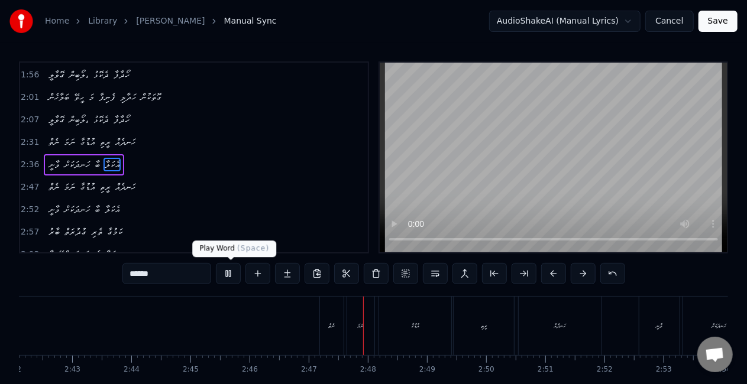
click at [228, 273] on button at bounding box center [228, 273] width 25 height 21
click at [329, 328] on div "ނެތް" at bounding box center [332, 326] width 7 height 9
type input "****"
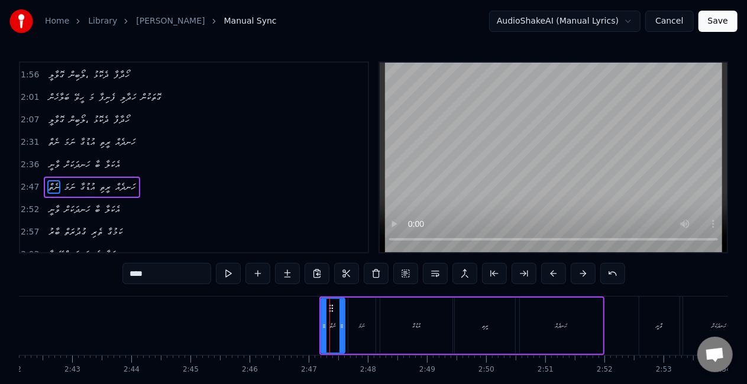
scroll to position [335, 0]
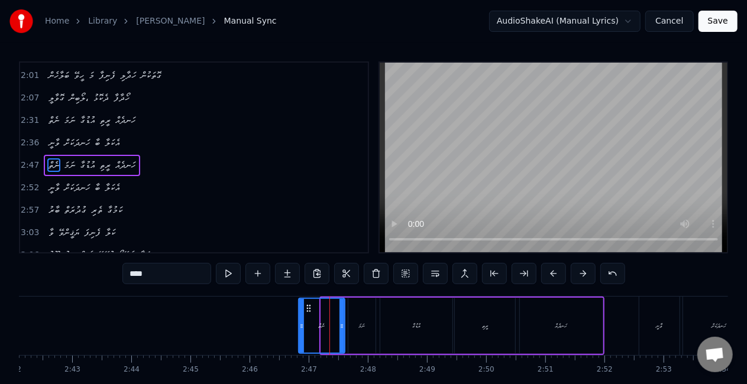
drag, startPoint x: 322, startPoint y: 328, endPoint x: 300, endPoint y: 324, distance: 22.2
click at [300, 324] on icon at bounding box center [301, 326] width 5 height 9
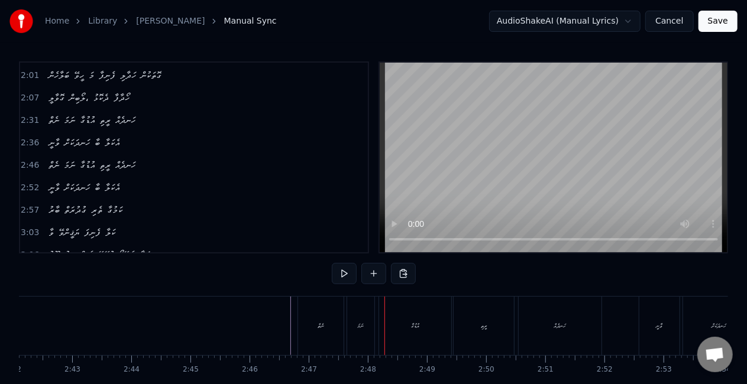
click at [367, 322] on div "ނަމަ" at bounding box center [360, 326] width 27 height 59
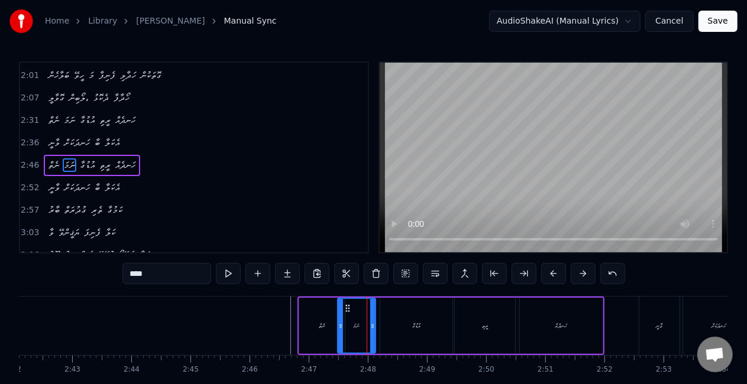
drag, startPoint x: 348, startPoint y: 325, endPoint x: 358, endPoint y: 322, distance: 10.7
click at [343, 323] on icon at bounding box center [340, 326] width 5 height 9
drag, startPoint x: 374, startPoint y: 326, endPoint x: 325, endPoint y: 320, distance: 48.9
click at [370, 322] on icon at bounding box center [368, 326] width 5 height 9
click at [327, 321] on div "ނެތް" at bounding box center [322, 326] width 46 height 56
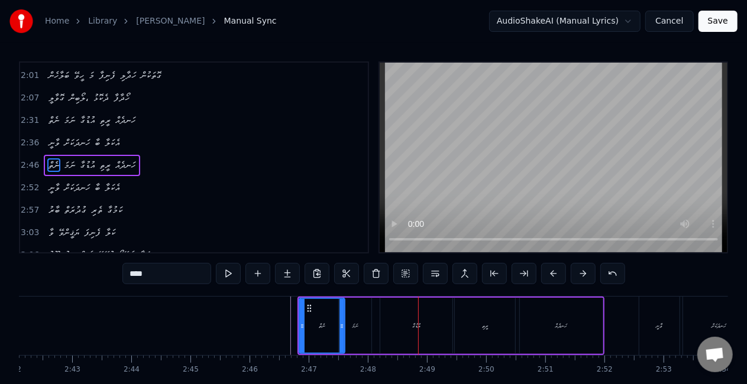
drag, startPoint x: 415, startPoint y: 334, endPoint x: 410, endPoint y: 328, distance: 8.0
click at [415, 332] on div "އުޑުގާ" at bounding box center [416, 326] width 72 height 56
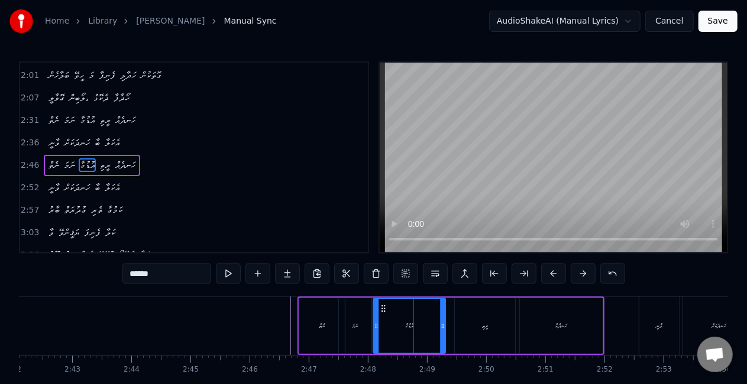
drag, startPoint x: 390, startPoint y: 306, endPoint x: 383, endPoint y: 306, distance: 7.1
click at [383, 306] on icon at bounding box center [383, 308] width 9 height 9
drag, startPoint x: 387, startPoint y: 306, endPoint x: 380, endPoint y: 303, distance: 7.9
click at [380, 303] on div "އުޑުގާ" at bounding box center [401, 326] width 71 height 54
click at [345, 326] on div "ނަމަ" at bounding box center [355, 326] width 33 height 56
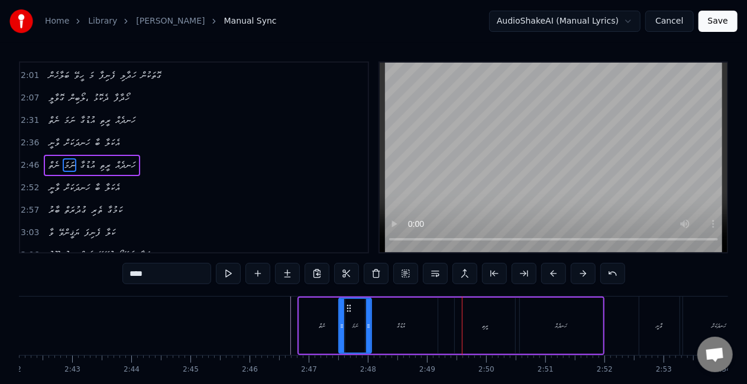
drag, startPoint x: 395, startPoint y: 324, endPoint x: 419, endPoint y: 322, distance: 23.7
click at [395, 323] on div "އުޑުގާ" at bounding box center [401, 326] width 72 height 56
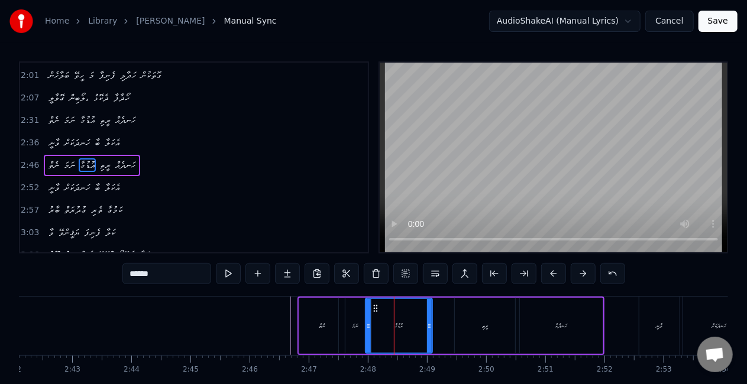
drag, startPoint x: 433, startPoint y: 330, endPoint x: 397, endPoint y: 326, distance: 35.7
click at [427, 327] on div at bounding box center [429, 326] width 5 height 54
click at [389, 325] on div "އުޑުގާ" at bounding box center [397, 326] width 63 height 54
drag, startPoint x: 471, startPoint y: 329, endPoint x: 471, endPoint y: 322, distance: 7.1
click at [470, 328] on div "ރީތި" at bounding box center [485, 326] width 60 height 56
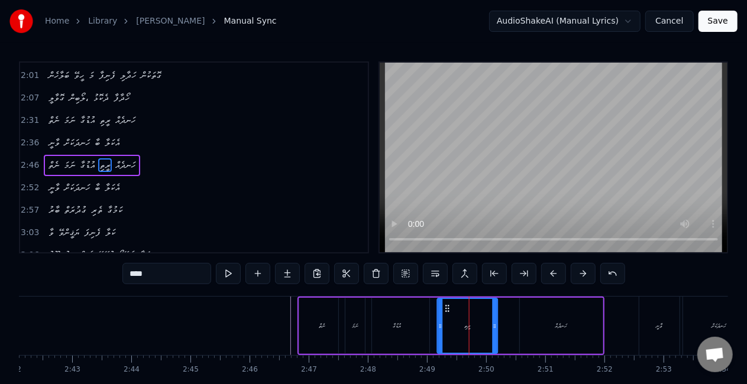
drag, startPoint x: 462, startPoint y: 308, endPoint x: 446, endPoint y: 303, distance: 17.4
click at [445, 302] on div "ރީތި" at bounding box center [467, 326] width 59 height 54
click at [396, 329] on div "އުޑުގާ" at bounding box center [397, 326] width 8 height 9
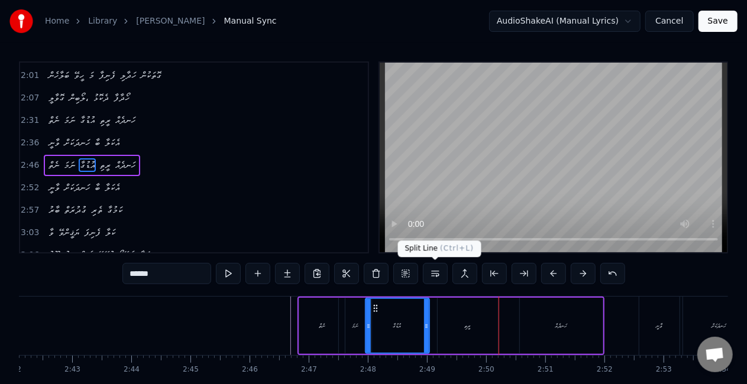
click at [453, 339] on div "ރީތި" at bounding box center [468, 326] width 60 height 56
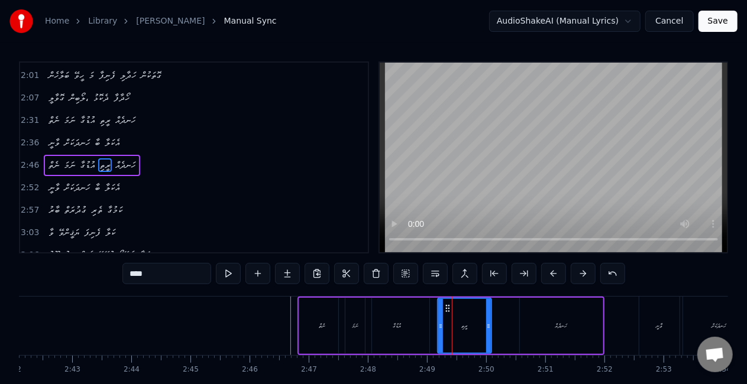
drag, startPoint x: 493, startPoint y: 326, endPoint x: 485, endPoint y: 322, distance: 9.3
click at [486, 322] on icon at bounding box center [488, 326] width 5 height 9
click at [421, 325] on div "އުޑުގާ" at bounding box center [397, 326] width 64 height 56
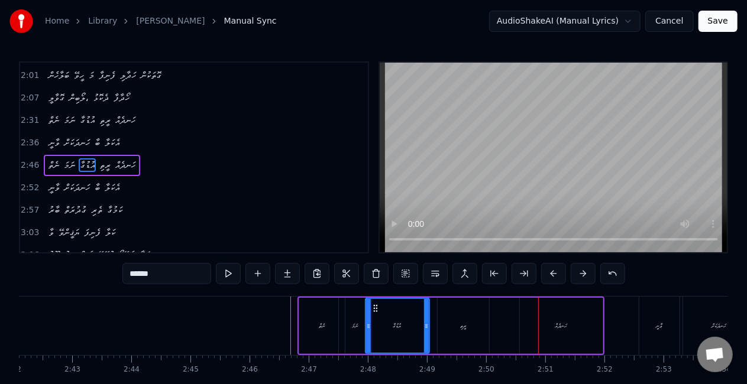
click at [544, 335] on div "ހަނދެއް" at bounding box center [561, 326] width 83 height 56
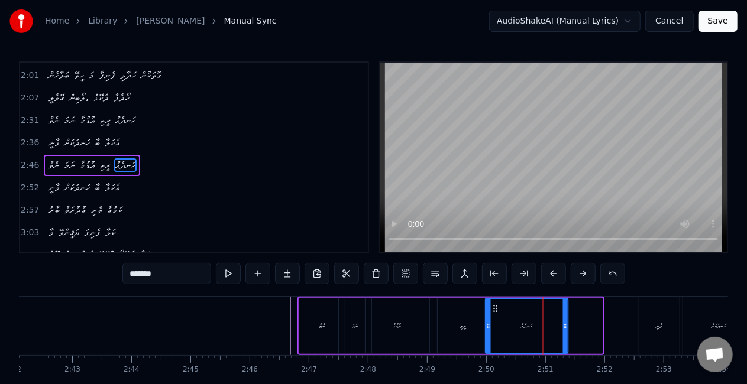
drag, startPoint x: 532, startPoint y: 308, endPoint x: 498, endPoint y: 308, distance: 34.3
click at [498, 308] on icon at bounding box center [495, 308] width 9 height 9
click at [484, 327] on div "ރީތި" at bounding box center [463, 326] width 51 height 56
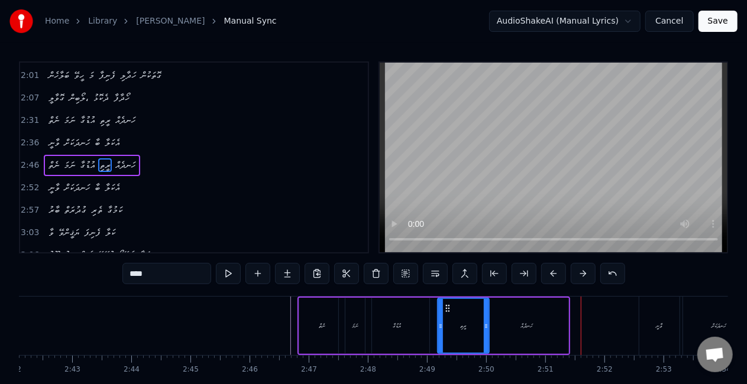
click at [507, 324] on div "ހަނދެއް" at bounding box center [527, 326] width 83 height 56
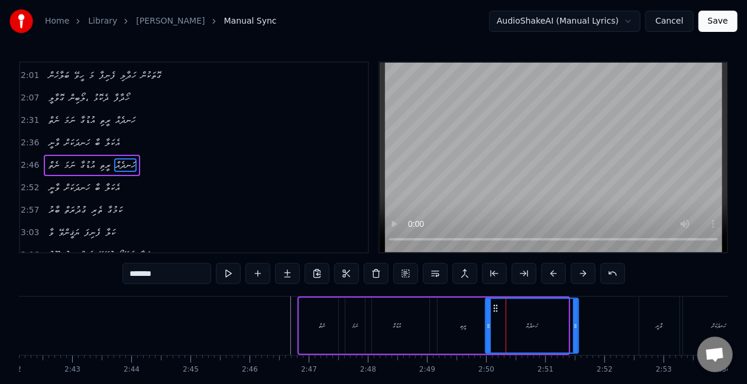
drag, startPoint x: 567, startPoint y: 325, endPoint x: 577, endPoint y: 325, distance: 10.1
click at [577, 325] on icon at bounding box center [575, 326] width 5 height 9
click at [478, 324] on div "ރީތި" at bounding box center [463, 326] width 51 height 56
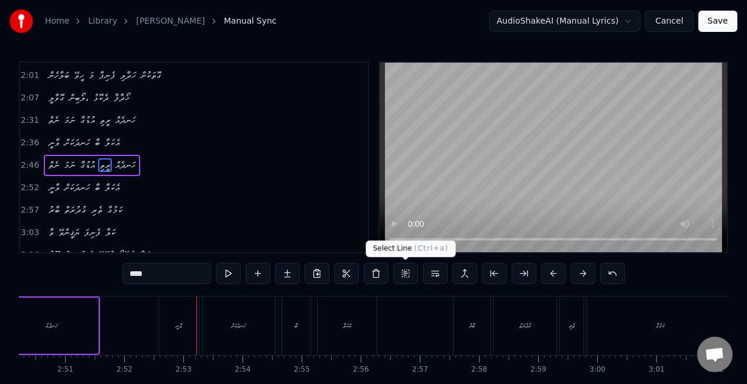
scroll to position [0, 10185]
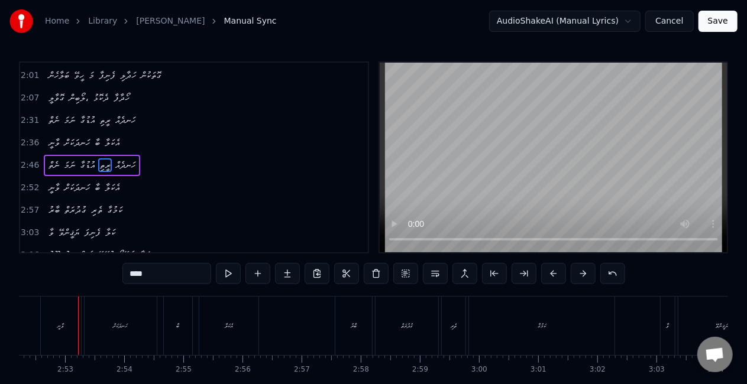
click at [59, 316] on div "ވާނީ" at bounding box center [61, 326] width 40 height 59
type input "****"
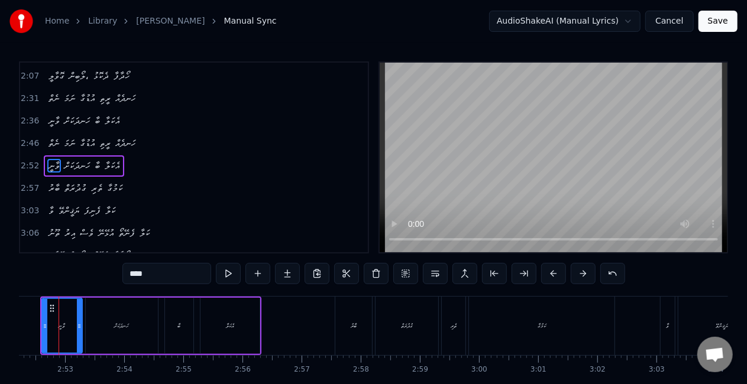
scroll to position [0, 10165]
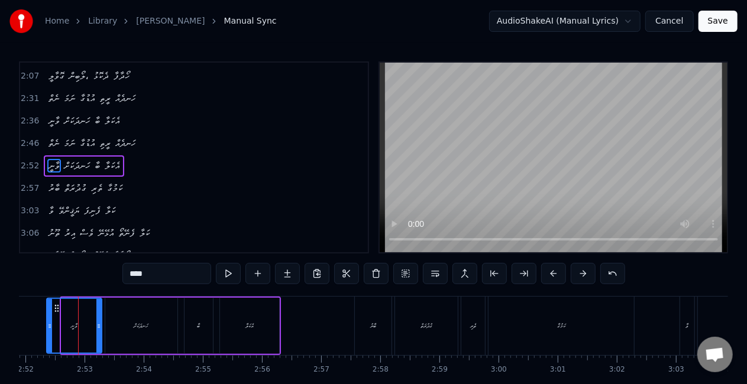
drag, startPoint x: 63, startPoint y: 326, endPoint x: 56, endPoint y: 318, distance: 11.3
click at [52, 315] on div at bounding box center [49, 326] width 5 height 54
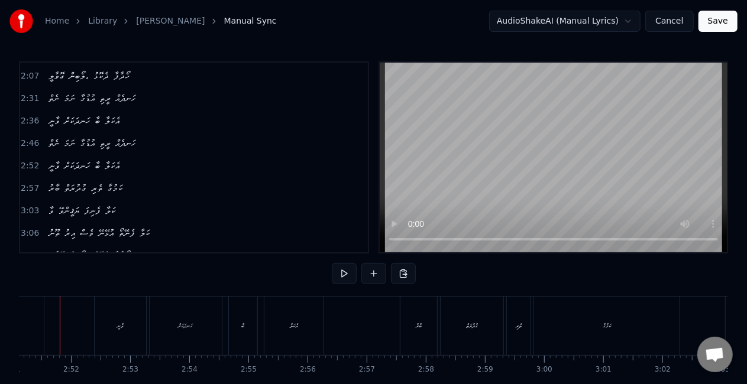
scroll to position [0, 10102]
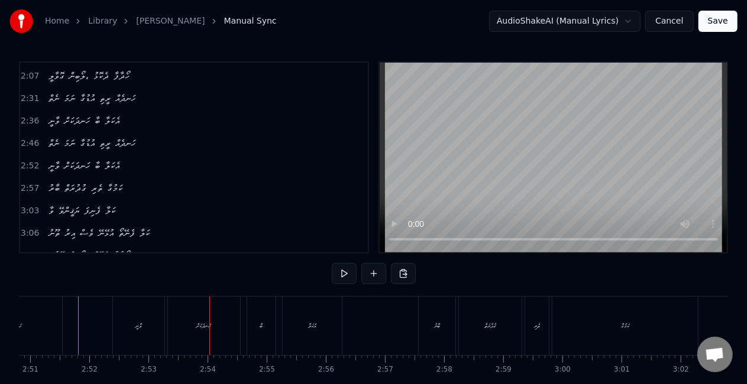
click at [140, 335] on div "ވާނީ" at bounding box center [138, 326] width 51 height 59
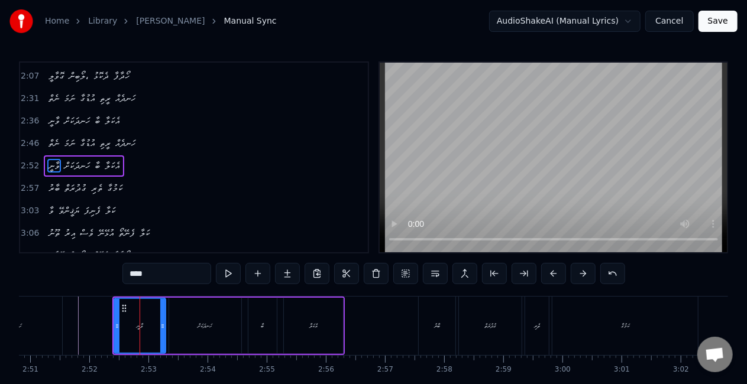
click at [192, 331] on div "ހަނދަކަށް" at bounding box center [205, 326] width 72 height 56
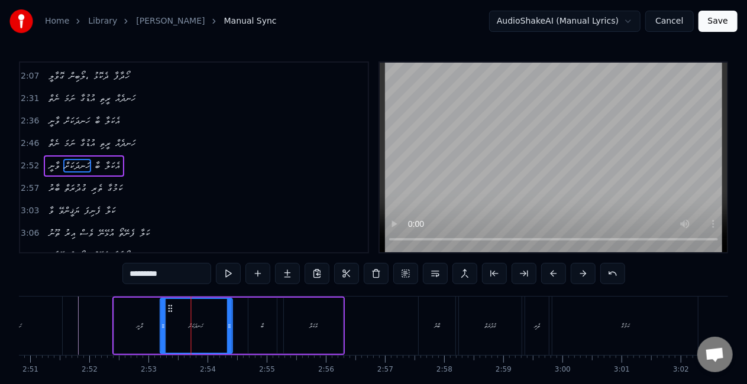
drag, startPoint x: 179, startPoint y: 307, endPoint x: 170, endPoint y: 313, distance: 11.0
click at [170, 304] on icon at bounding box center [170, 308] width 9 height 9
click at [138, 327] on div "ވާނީ" at bounding box center [140, 326] width 7 height 9
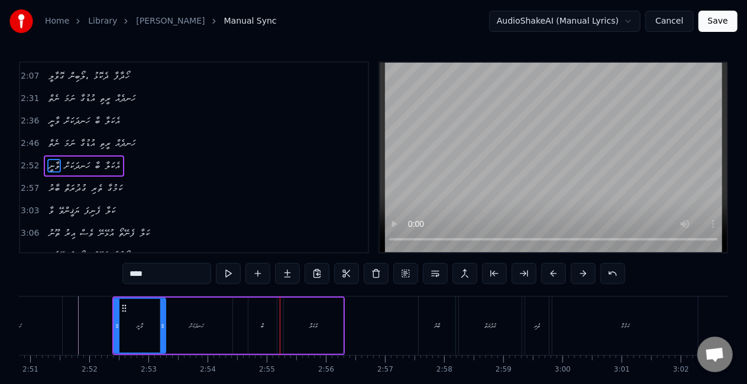
drag, startPoint x: 259, startPoint y: 337, endPoint x: 260, endPoint y: 331, distance: 6.0
click at [260, 337] on div "ބާ" at bounding box center [262, 326] width 28 height 56
type input "**"
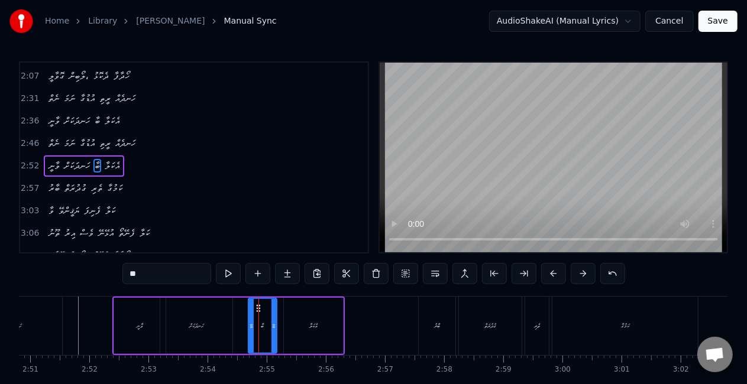
drag, startPoint x: 258, startPoint y: 309, endPoint x: 237, endPoint y: 308, distance: 21.3
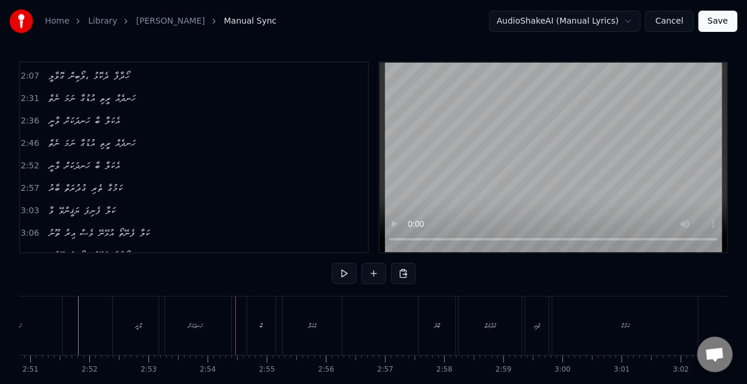
click at [257, 323] on div "ބާ" at bounding box center [261, 326] width 28 height 59
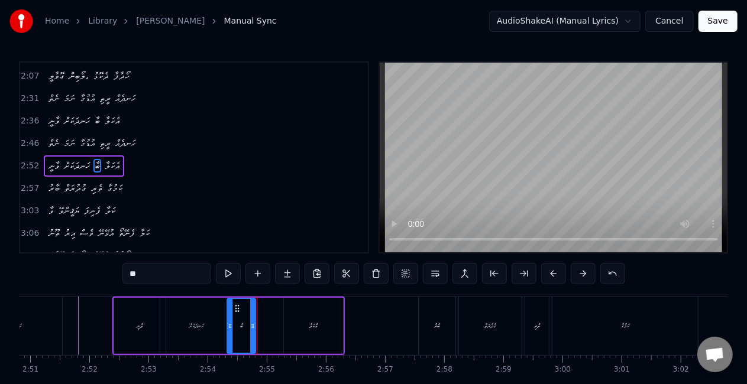
drag, startPoint x: 259, startPoint y: 309, endPoint x: 238, endPoint y: 306, distance: 21.5
click at [238, 306] on icon at bounding box center [237, 308] width 9 height 9
click at [218, 321] on div "ހަނދަކަށް" at bounding box center [196, 326] width 72 height 56
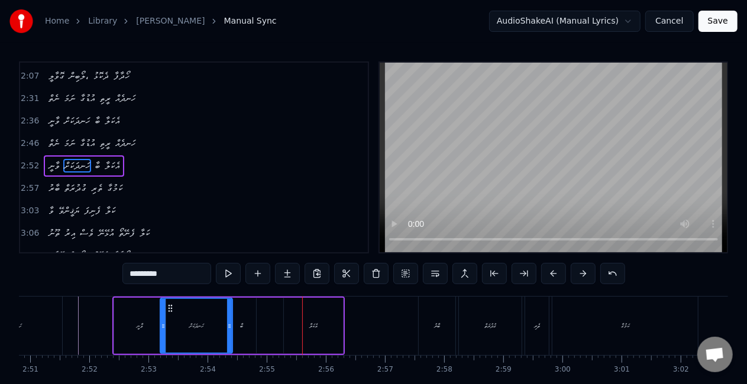
click at [234, 332] on div "ބާ" at bounding box center [242, 326] width 28 height 56
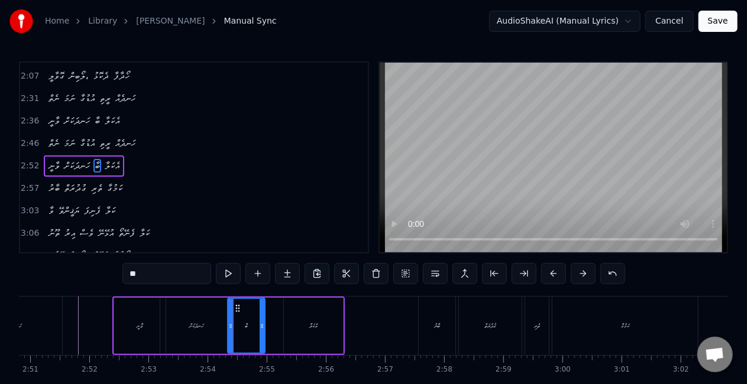
drag, startPoint x: 252, startPoint y: 323, endPoint x: 261, endPoint y: 323, distance: 8.9
click at [261, 323] on icon at bounding box center [262, 326] width 5 height 9
click at [198, 332] on div "ހަނދަކަށް" at bounding box center [196, 326] width 72 height 56
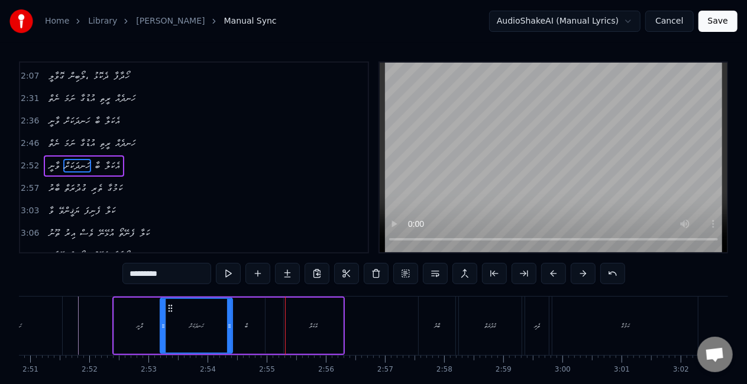
click at [247, 323] on div "ބާ" at bounding box center [246, 326] width 3 height 9
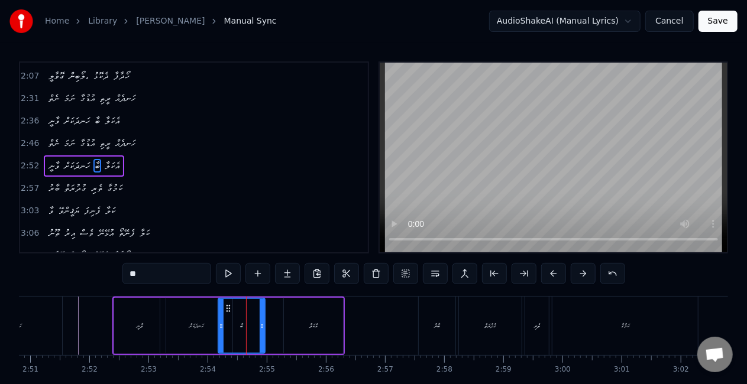
drag, startPoint x: 229, startPoint y: 326, endPoint x: 222, endPoint y: 326, distance: 7.1
click at [222, 326] on icon at bounding box center [221, 326] width 5 height 9
click at [211, 325] on div "ހަނދަކަށް" at bounding box center [196, 326] width 72 height 56
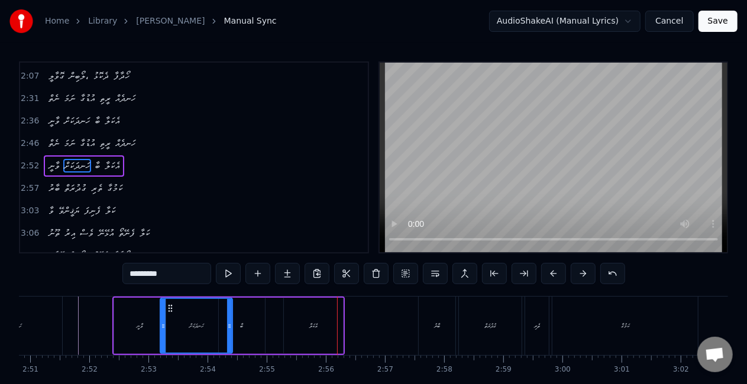
click at [303, 337] on div "އެކަލާ" at bounding box center [313, 326] width 59 height 56
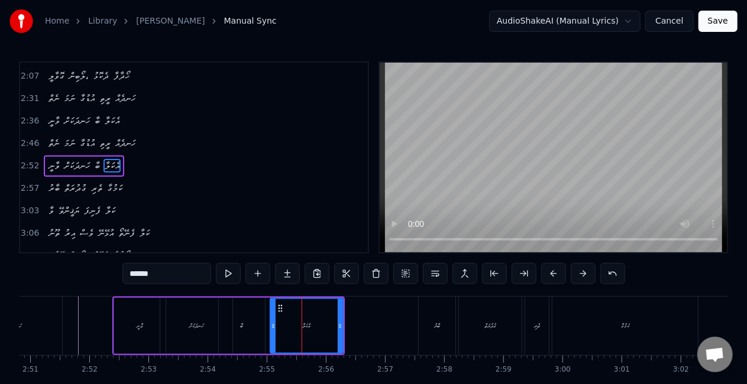
drag, startPoint x: 287, startPoint y: 331, endPoint x: 276, endPoint y: 327, distance: 12.0
click at [273, 328] on div at bounding box center [273, 326] width 5 height 54
click at [263, 328] on div "ބާ" at bounding box center [242, 326] width 46 height 56
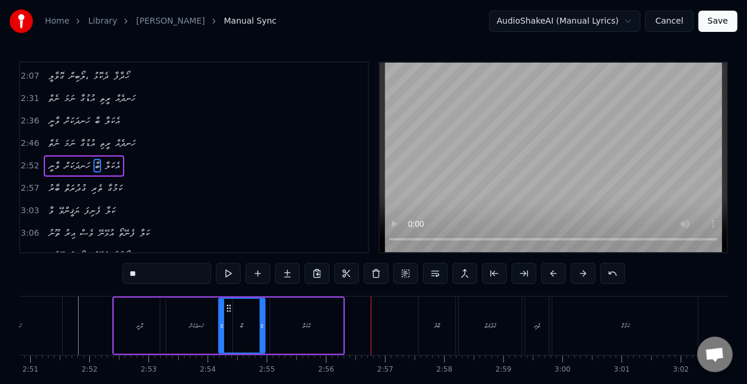
drag, startPoint x: 327, startPoint y: 323, endPoint x: 335, endPoint y: 323, distance: 8.3
click at [328, 323] on div "އެކަލާ" at bounding box center [306, 326] width 73 height 56
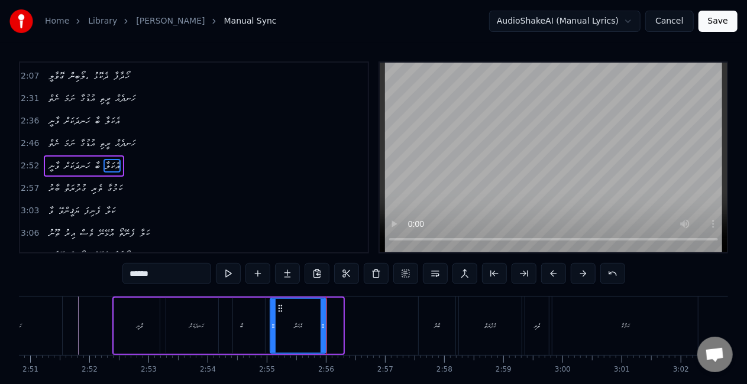
drag, startPoint x: 339, startPoint y: 326, endPoint x: 322, endPoint y: 319, distance: 18.3
click at [322, 319] on div at bounding box center [323, 326] width 5 height 54
click at [288, 327] on div "އެކަލާ" at bounding box center [298, 326] width 54 height 54
drag, startPoint x: 427, startPoint y: 334, endPoint x: 419, endPoint y: 329, distance: 9.8
click at [426, 332] on div "ބާރު" at bounding box center [437, 326] width 37 height 59
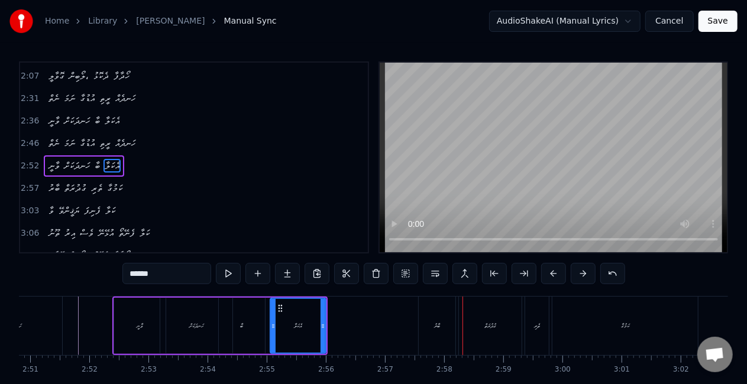
type input "****"
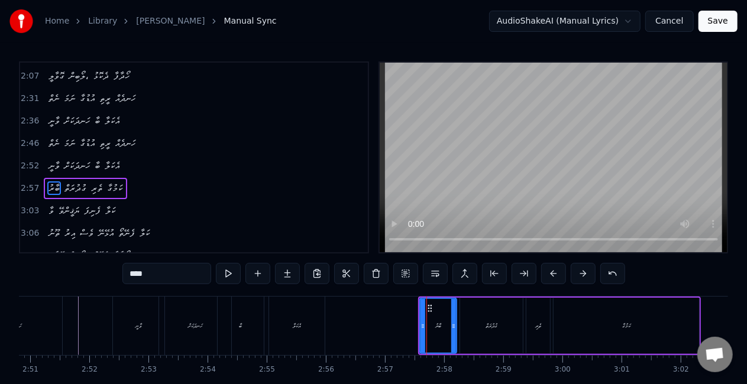
scroll to position [380, 0]
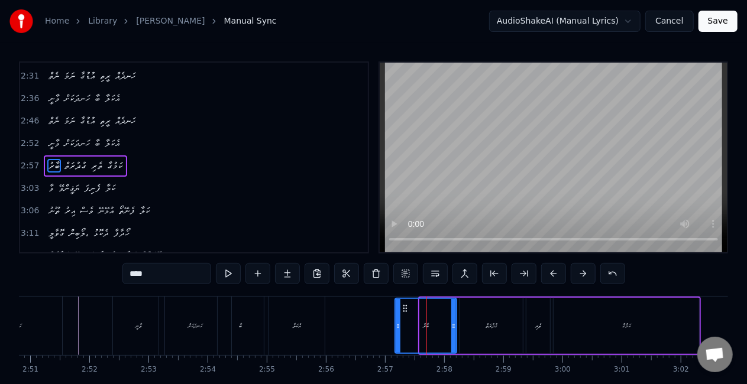
drag, startPoint x: 421, startPoint y: 331, endPoint x: 395, endPoint y: 328, distance: 26.3
click at [397, 325] on div at bounding box center [398, 326] width 5 height 54
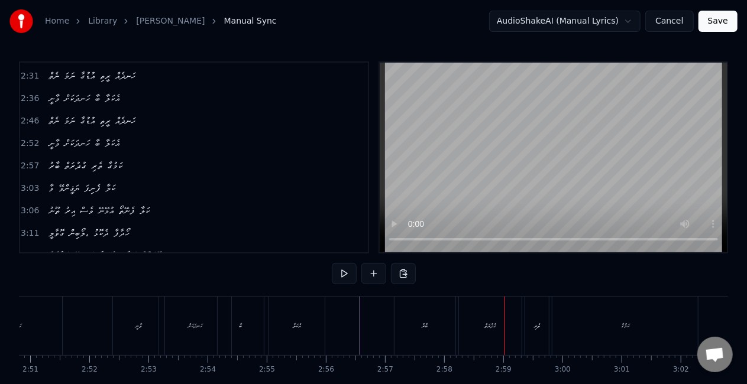
click at [474, 326] on div "ގުދުރަތް" at bounding box center [490, 326] width 63 height 59
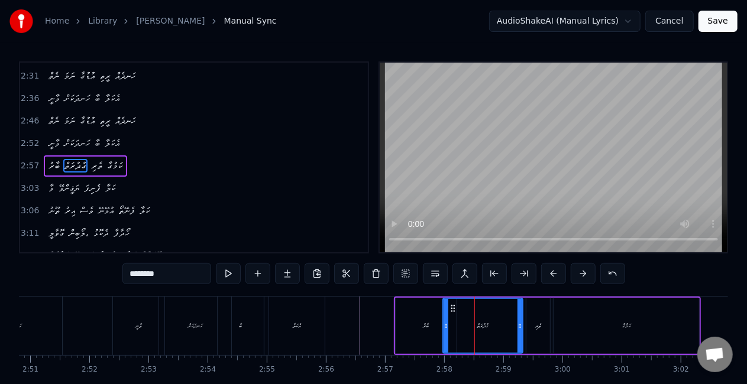
drag, startPoint x: 462, startPoint y: 328, endPoint x: 445, endPoint y: 326, distance: 17.2
click at [445, 326] on icon at bounding box center [446, 326] width 5 height 9
drag, startPoint x: 420, startPoint y: 333, endPoint x: 413, endPoint y: 313, distance: 20.8
click at [420, 332] on div "ބާރު" at bounding box center [426, 326] width 61 height 56
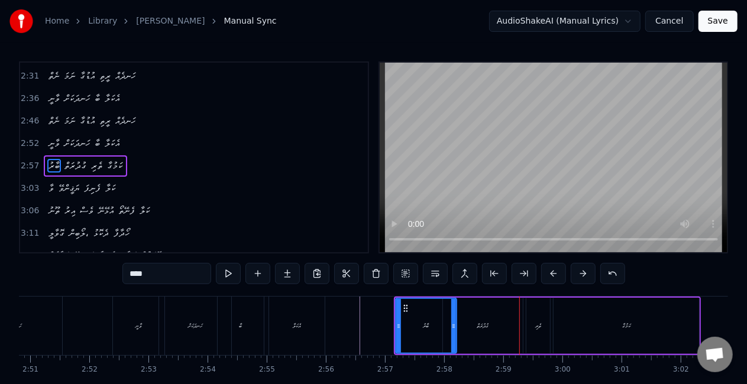
click at [474, 326] on div "ގުދުރަތް" at bounding box center [483, 326] width 80 height 56
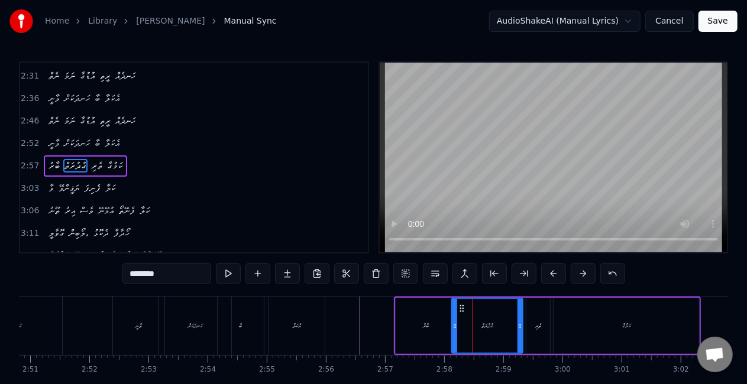
drag, startPoint x: 447, startPoint y: 326, endPoint x: 456, endPoint y: 331, distance: 10.1
click at [456, 331] on div at bounding box center [454, 326] width 5 height 54
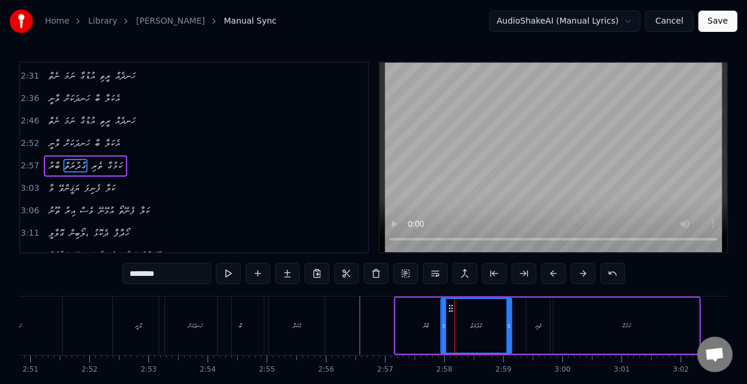
drag, startPoint x: 458, startPoint y: 309, endPoint x: 449, endPoint y: 306, distance: 8.6
click at [447, 306] on icon at bounding box center [451, 308] width 9 height 9
drag, startPoint x: 413, startPoint y: 318, endPoint x: 402, endPoint y: 285, distance: 35.0
click at [413, 318] on div "ބާރު" at bounding box center [426, 326] width 61 height 56
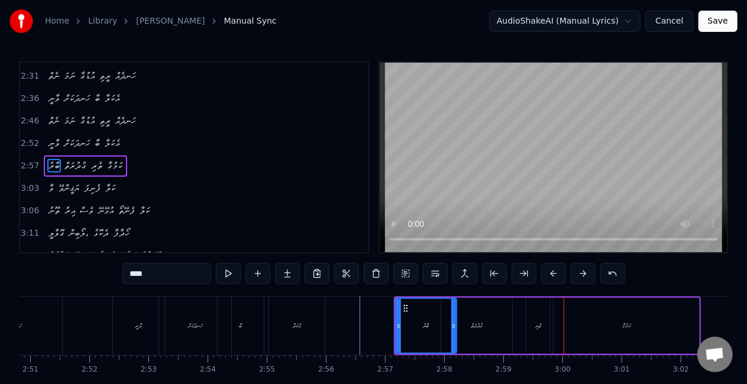
click at [529, 323] on div "ތެރި" at bounding box center [538, 326] width 24 height 56
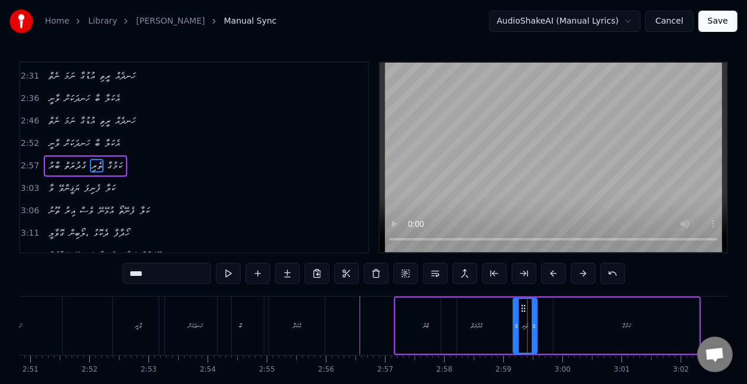
drag, startPoint x: 535, startPoint y: 309, endPoint x: 523, endPoint y: 310, distance: 11.9
click at [523, 310] on icon at bounding box center [523, 308] width 9 height 9
click at [509, 322] on div "ގުދުރަތް" at bounding box center [476, 326] width 71 height 56
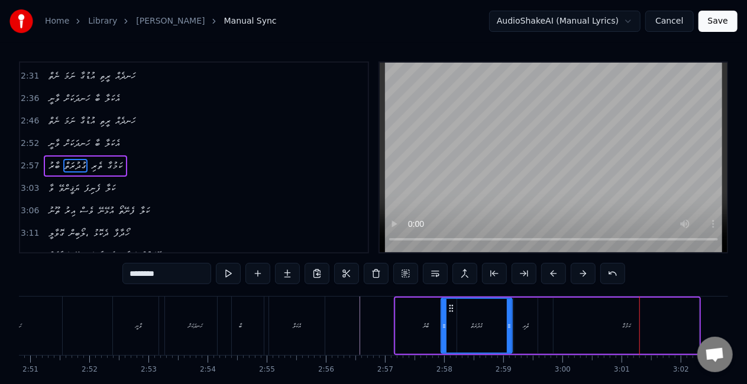
drag, startPoint x: 477, startPoint y: 332, endPoint x: 475, endPoint y: 322, distance: 10.8
click at [477, 332] on div "ގުދުރަތް" at bounding box center [477, 326] width 70 height 54
click at [525, 326] on div "ތެރި" at bounding box center [526, 326] width 6 height 9
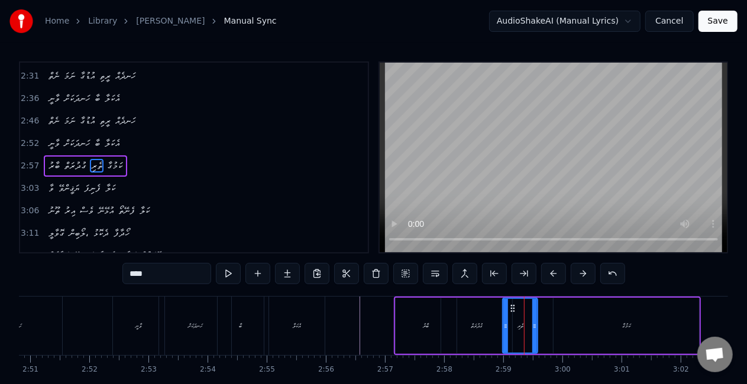
drag, startPoint x: 517, startPoint y: 330, endPoint x: 506, endPoint y: 329, distance: 11.3
click at [506, 329] on icon at bounding box center [505, 326] width 5 height 9
drag, startPoint x: 484, startPoint y: 327, endPoint x: 474, endPoint y: 311, distance: 18.9
click at [484, 327] on div "ގުދުރަތް" at bounding box center [476, 326] width 71 height 56
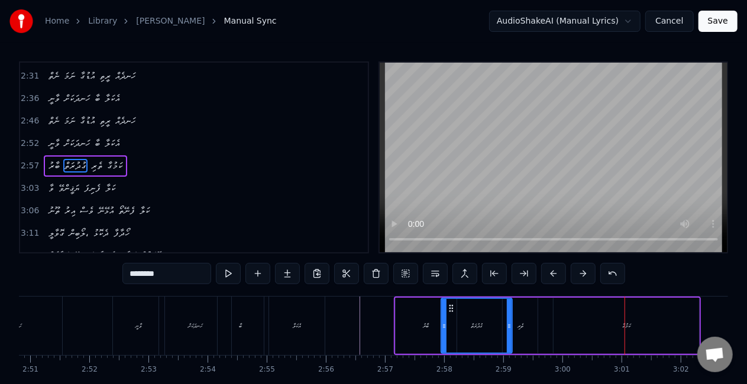
click at [410, 319] on div "ބާރު" at bounding box center [426, 326] width 61 height 56
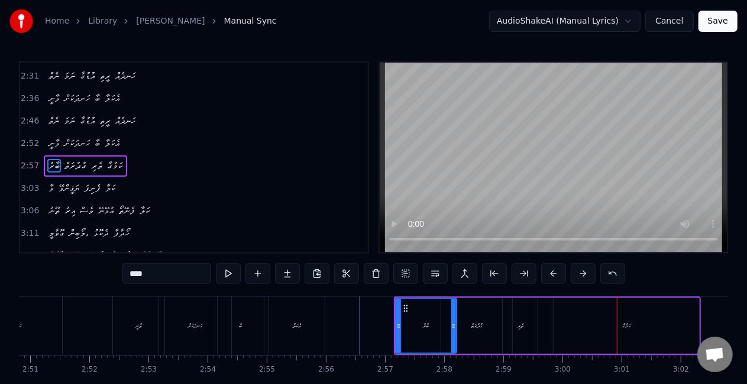
click at [601, 321] on div "ކަމުގާ" at bounding box center [626, 326] width 145 height 56
type input "******"
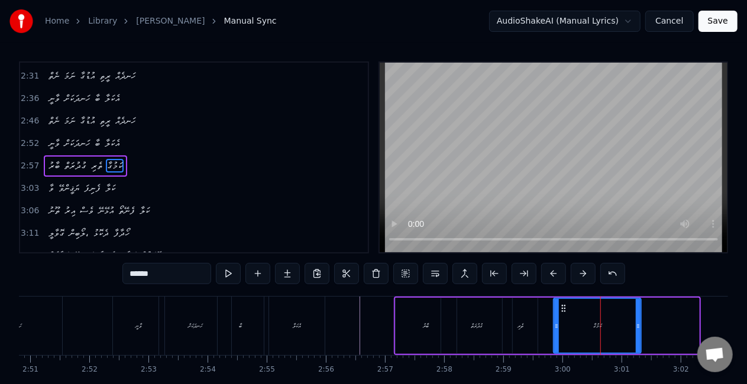
drag, startPoint x: 697, startPoint y: 328, endPoint x: 633, endPoint y: 324, distance: 64.0
click at [636, 326] on icon at bounding box center [638, 326] width 5 height 9
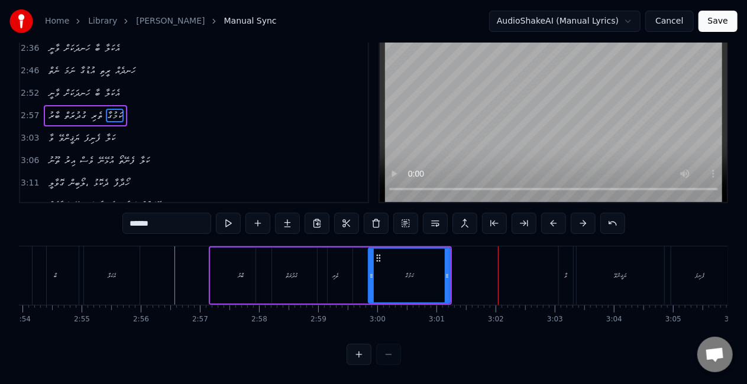
scroll to position [0, 10297]
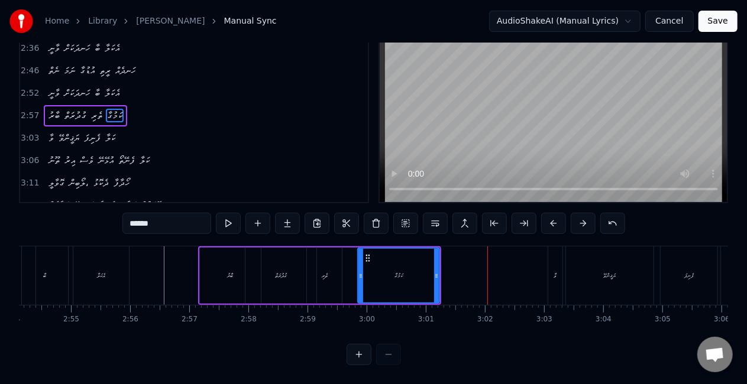
click at [350, 282] on div "ބާރު ގުދުރަތް ތެރި ކަމުގާ" at bounding box center [319, 276] width 243 height 59
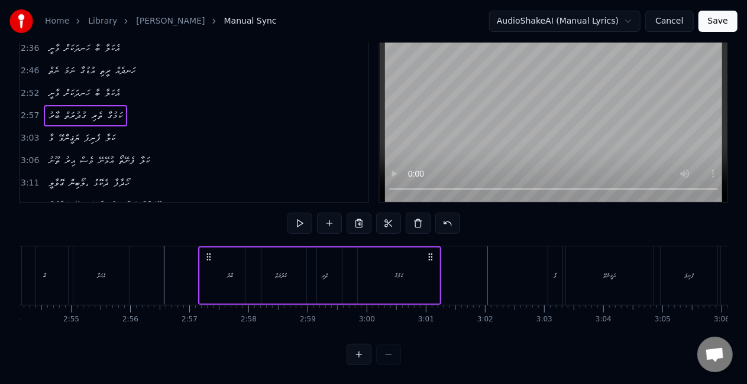
click at [337, 281] on div "ތެރި" at bounding box center [324, 276] width 35 height 56
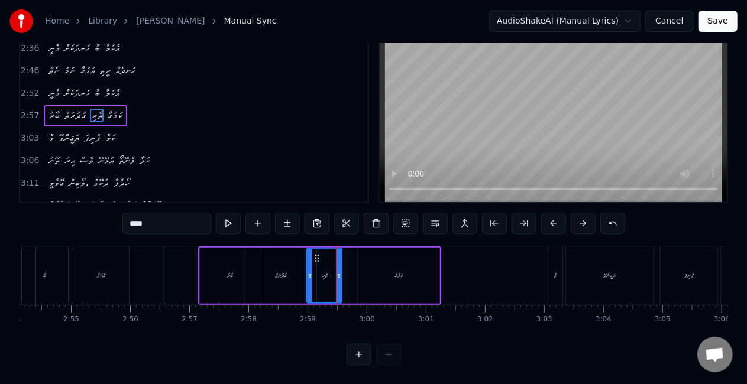
scroll to position [0, 0]
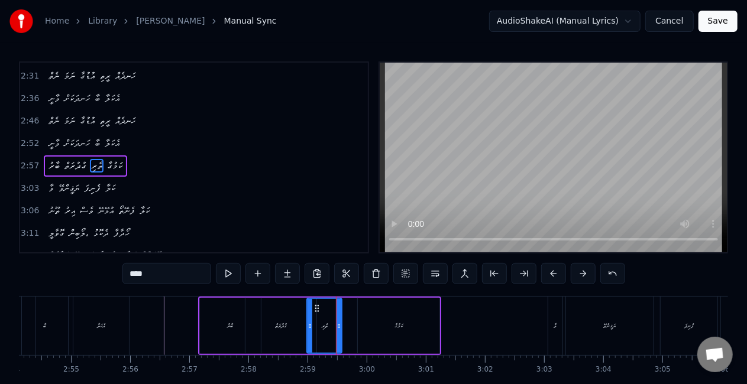
drag, startPoint x: 392, startPoint y: 323, endPoint x: 387, endPoint y: 315, distance: 9.8
click at [392, 322] on div "ކަމުގާ" at bounding box center [399, 326] width 82 height 56
type input "******"
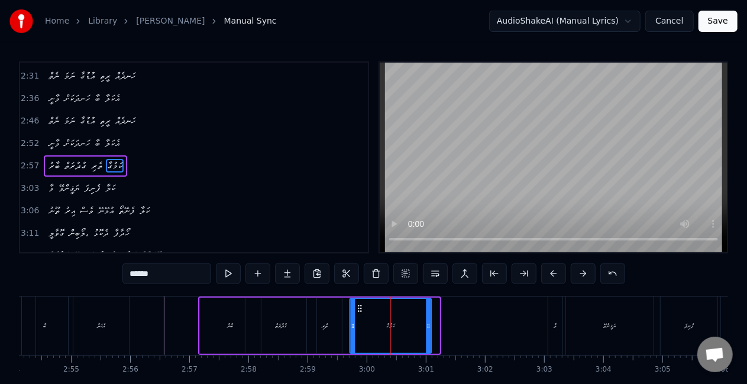
click at [361, 305] on icon at bounding box center [359, 308] width 9 height 9
click at [436, 323] on icon at bounding box center [434, 326] width 5 height 9
click at [346, 326] on div "ބާރު ގުދުރަތް ތެރި ކަމުގާ" at bounding box center [320, 326] width 244 height 59
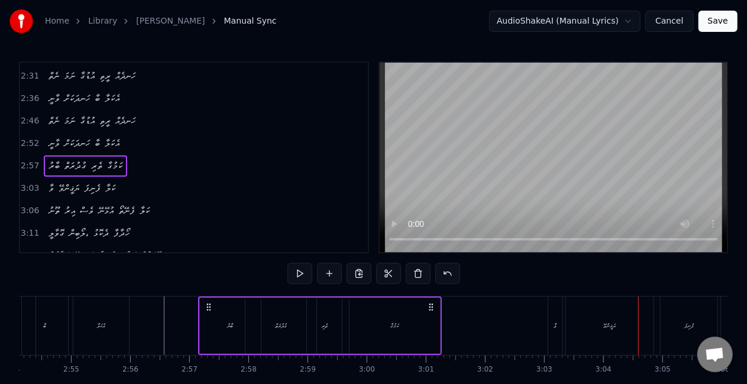
click at [556, 335] on div "ވާ" at bounding box center [555, 326] width 14 height 59
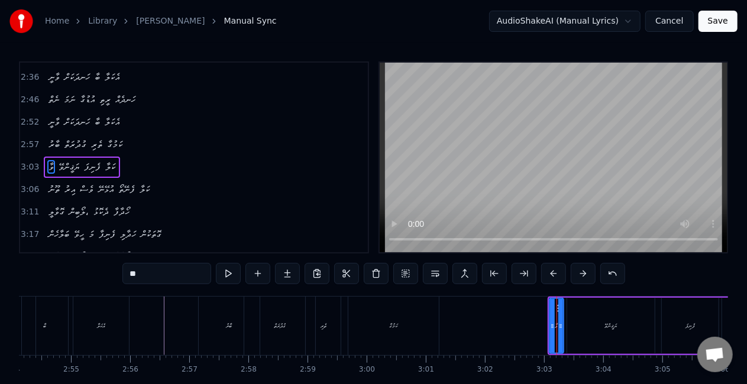
scroll to position [402, 0]
drag, startPoint x: 550, startPoint y: 334, endPoint x: 531, endPoint y: 332, distance: 19.0
click at [531, 332] on div at bounding box center [532, 326] width 5 height 54
drag, startPoint x: 562, startPoint y: 331, endPoint x: 576, endPoint y: 332, distance: 14.2
click at [576, 332] on div at bounding box center [574, 326] width 5 height 54
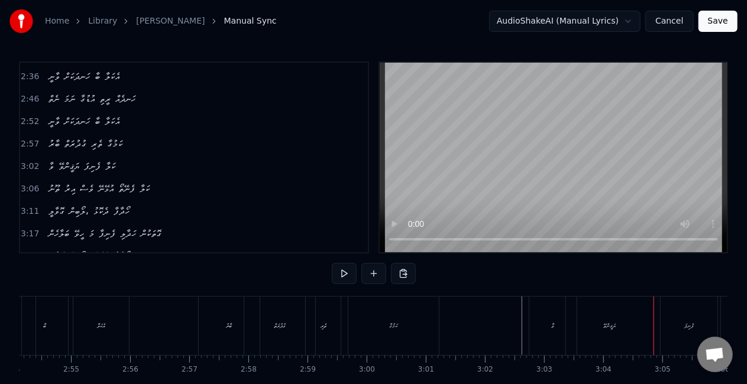
click at [393, 317] on div "ކަމުގާ" at bounding box center [393, 326] width 90 height 59
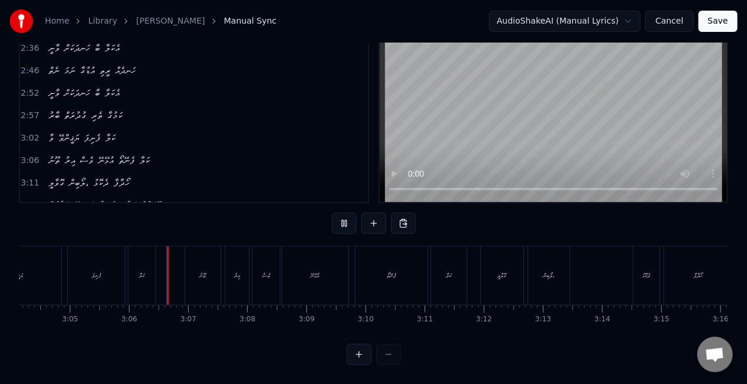
scroll to position [60, 0]
click at [306, 266] on div "އުޅޭނޭ" at bounding box center [315, 276] width 66 height 59
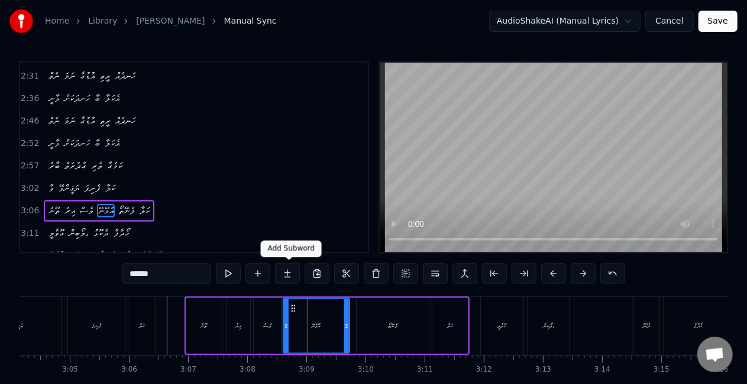
scroll to position [423, 0]
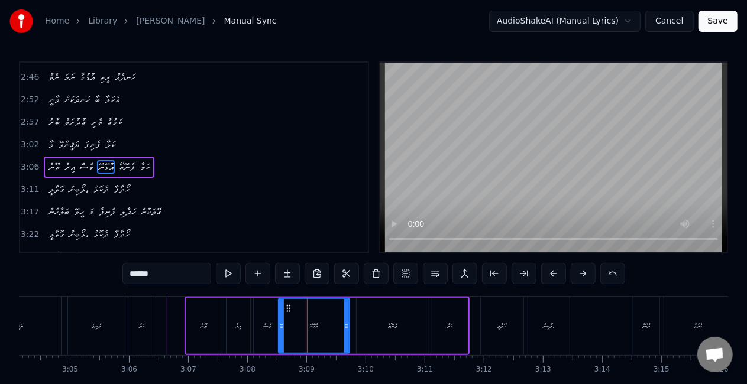
drag, startPoint x: 286, startPoint y: 322, endPoint x: 267, endPoint y: 319, distance: 19.1
click at [283, 319] on div at bounding box center [281, 326] width 5 height 54
click at [265, 318] on div "ވެސް" at bounding box center [267, 326] width 27 height 56
type input "****"
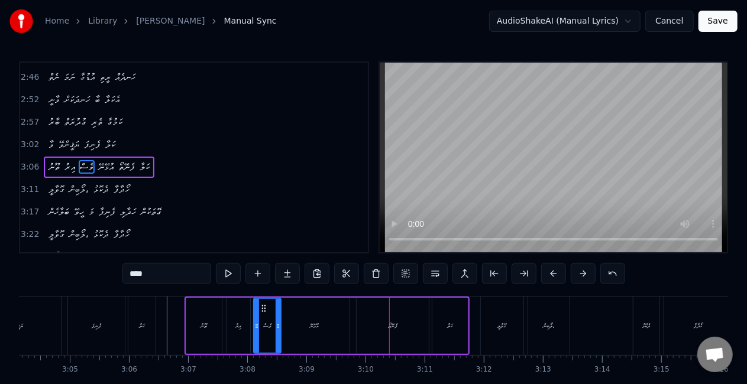
click at [389, 316] on div at bounding box center [389, 326] width 1 height 59
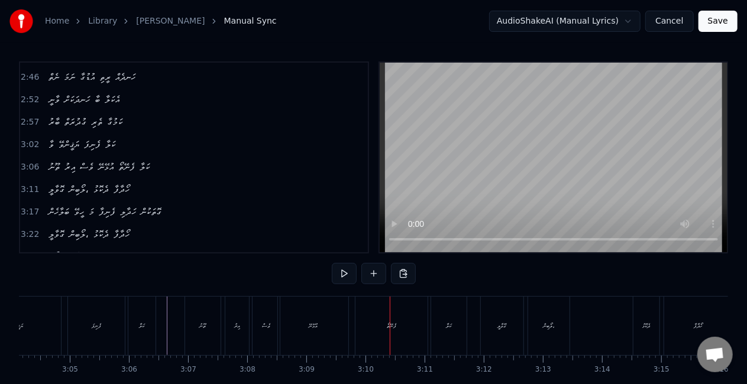
click at [368, 325] on div "ފެނޭތޯ" at bounding box center [391, 326] width 72 height 59
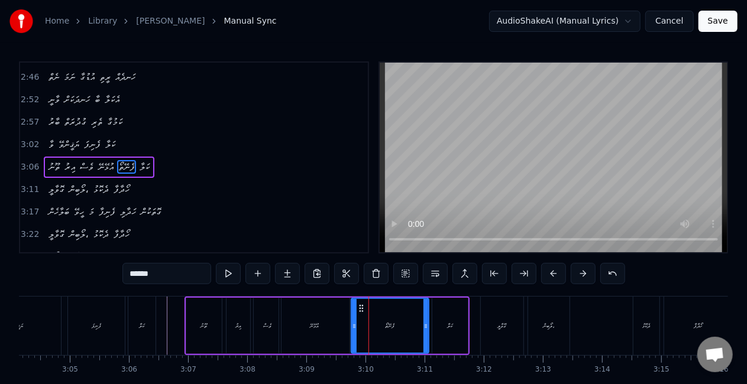
click at [352, 328] on icon at bounding box center [354, 326] width 5 height 9
drag, startPoint x: 328, startPoint y: 328, endPoint x: 358, endPoint y: 225, distance: 107.2
click at [328, 328] on div "އުޅޭނޭ" at bounding box center [314, 326] width 70 height 56
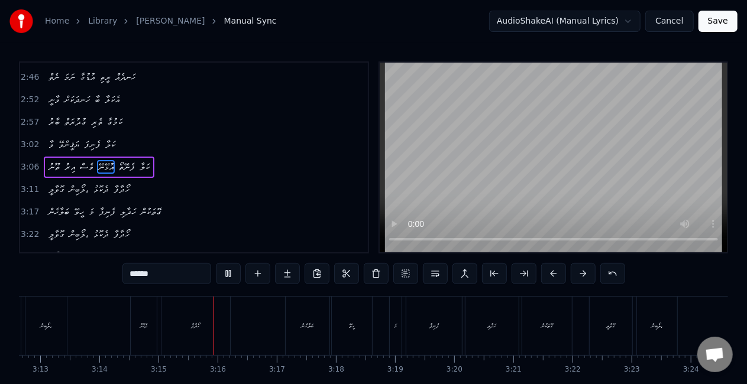
scroll to position [0, 11495]
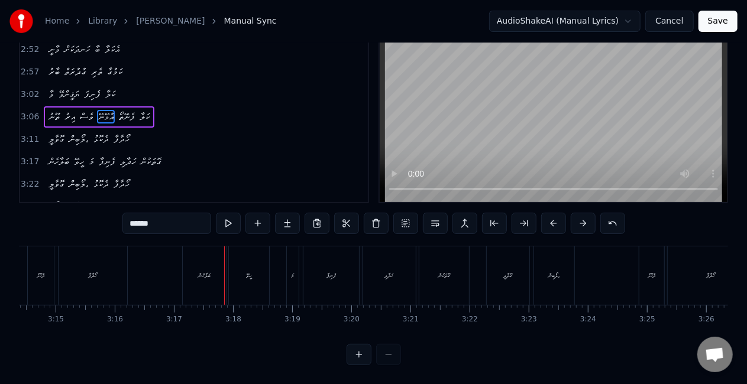
click at [185, 273] on div "ބަލާހެން" at bounding box center [205, 276] width 44 height 59
type input "********"
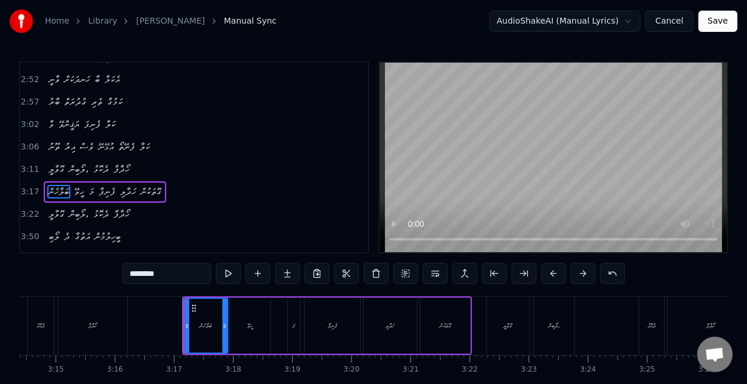
scroll to position [468, 0]
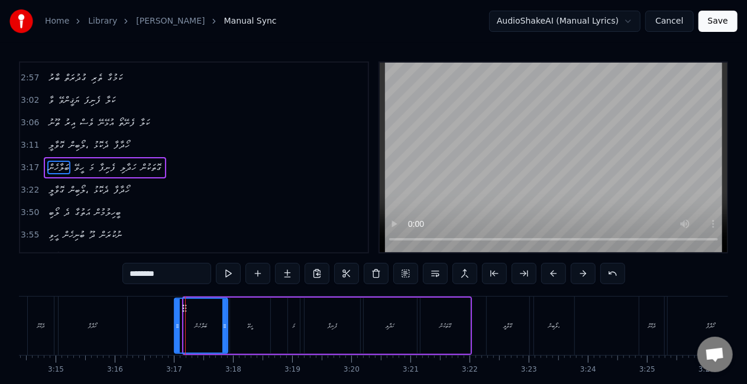
drag, startPoint x: 186, startPoint y: 328, endPoint x: 176, endPoint y: 326, distance: 9.6
click at [176, 326] on icon at bounding box center [177, 326] width 5 height 9
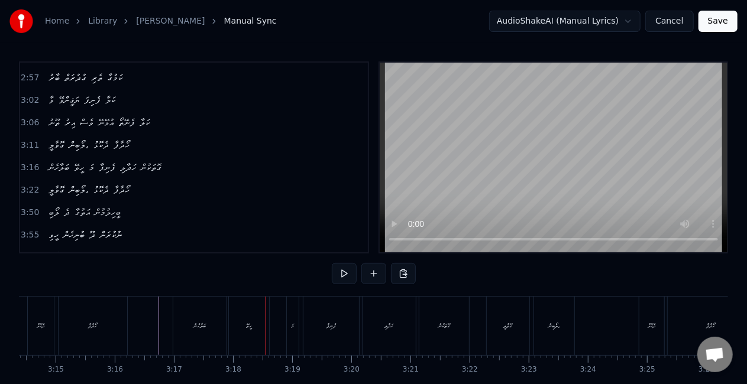
click at [250, 337] on div "ހީވޭ" at bounding box center [249, 326] width 40 height 59
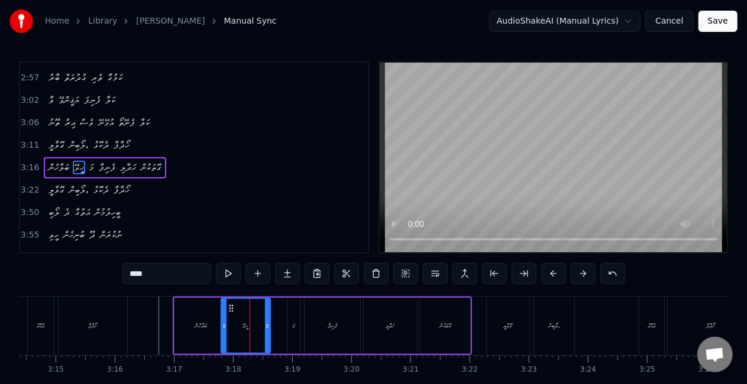
drag, startPoint x: 233, startPoint y: 329, endPoint x: 234, endPoint y: 322, distance: 6.6
click at [224, 326] on icon at bounding box center [224, 326] width 5 height 9
click at [235, 321] on div "ހީވޭ" at bounding box center [246, 326] width 48 height 54
click at [300, 335] on div "މަ" at bounding box center [293, 326] width 13 height 56
type input "**"
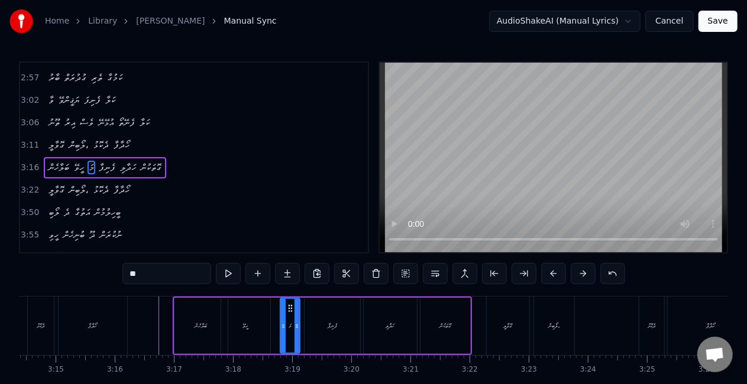
drag, startPoint x: 290, startPoint y: 332, endPoint x: 281, endPoint y: 330, distance: 9.2
click at [282, 331] on div at bounding box center [283, 326] width 5 height 54
click at [272, 330] on div "ބަލާހެން ހީވޭ މަ ފެނިފާ ހަދާލި ގޮތަކުން" at bounding box center [322, 326] width 299 height 59
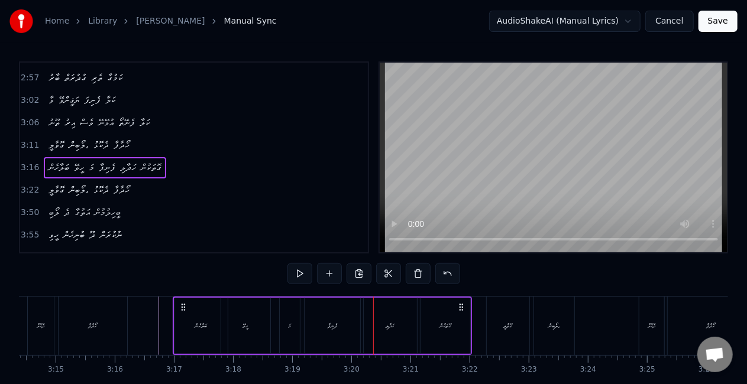
click at [345, 328] on div "ފެނިފާ" at bounding box center [333, 326] width 56 height 56
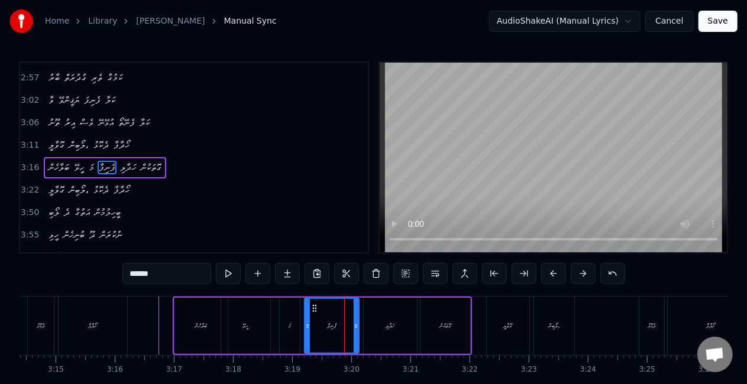
click at [354, 330] on div at bounding box center [356, 326] width 5 height 54
click at [323, 330] on div "ފެނިފާ" at bounding box center [330, 326] width 51 height 54
click at [287, 324] on div "މަ" at bounding box center [290, 326] width 20 height 56
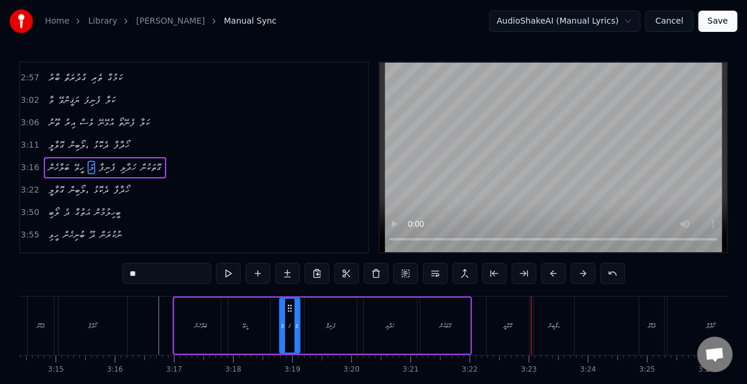
click at [493, 327] on div "ގޮވާލީ" at bounding box center [508, 326] width 43 height 59
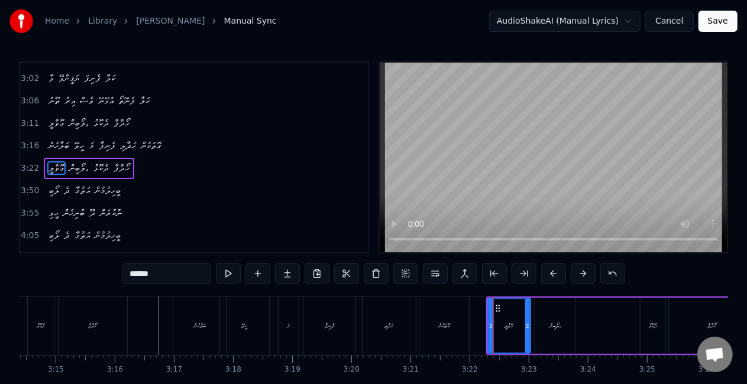
scroll to position [490, 0]
drag, startPoint x: 490, startPoint y: 330, endPoint x: 466, endPoint y: 329, distance: 23.7
click at [478, 327] on icon at bounding box center [479, 326] width 5 height 9
click at [450, 328] on div "ގޮތަކުން" at bounding box center [444, 326] width 12 height 9
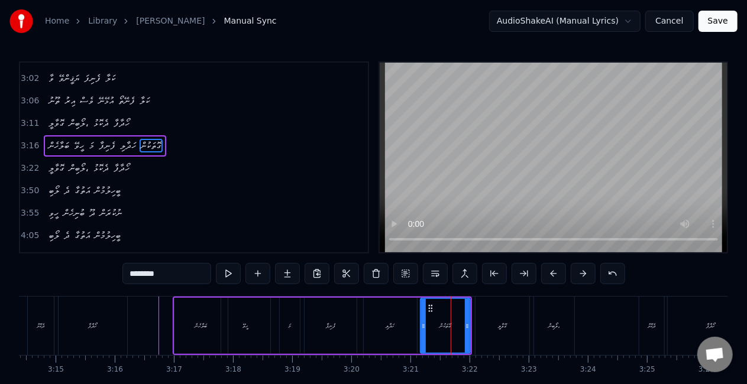
scroll to position [468, 0]
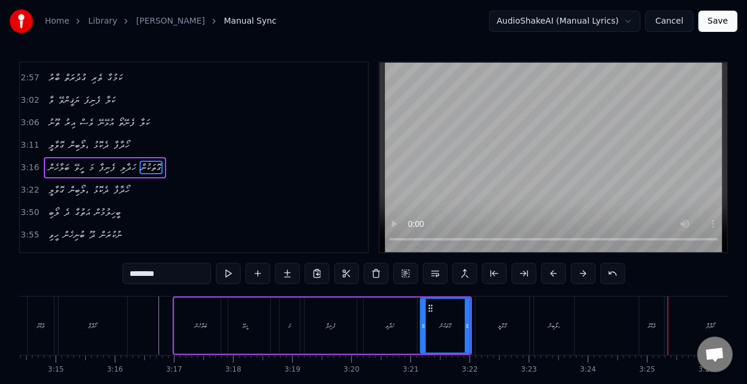
click at [651, 329] on div "ދެކޮޅު" at bounding box center [652, 326] width 8 height 9
type input "******"
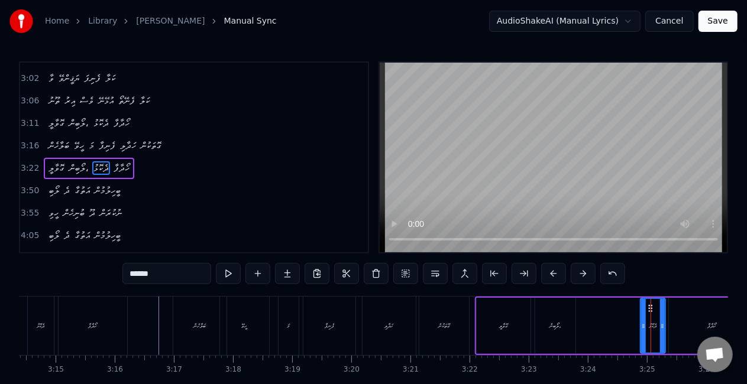
scroll to position [490, 0]
drag, startPoint x: 643, startPoint y: 334, endPoint x: 633, endPoint y: 330, distance: 11.2
click at [633, 332] on div at bounding box center [632, 326] width 5 height 54
click at [611, 329] on div "ގޮވާލީ ލޯބިން، ދެކޮޅު ހޯދާފާ" at bounding box center [616, 326] width 282 height 59
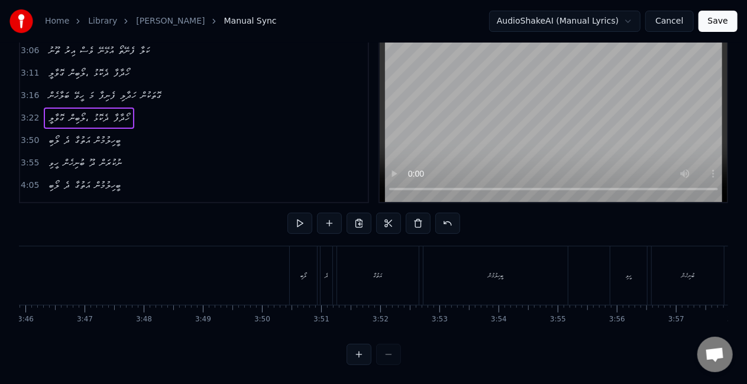
scroll to position [0, 13339]
click at [322, 279] on div "ލޯބި" at bounding box center [323, 276] width 27 height 59
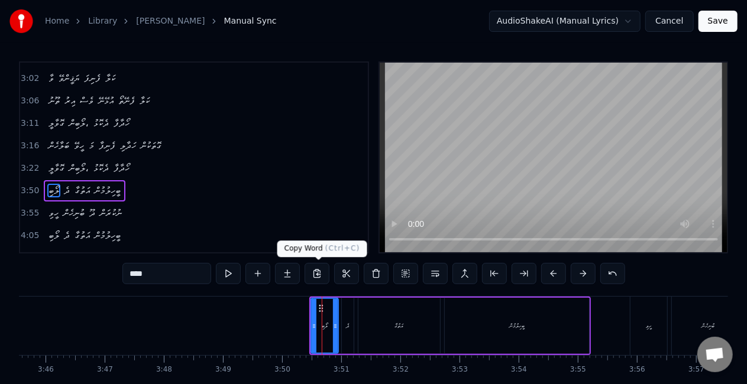
scroll to position [512, 0]
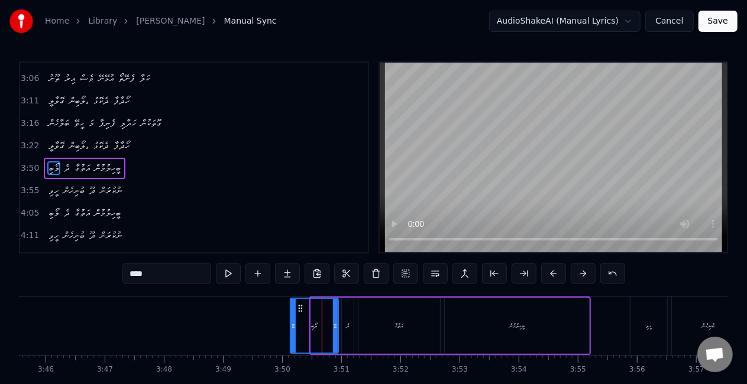
drag, startPoint x: 311, startPoint y: 330, endPoint x: 292, endPoint y: 329, distance: 19.6
click at [292, 329] on icon at bounding box center [293, 326] width 5 height 9
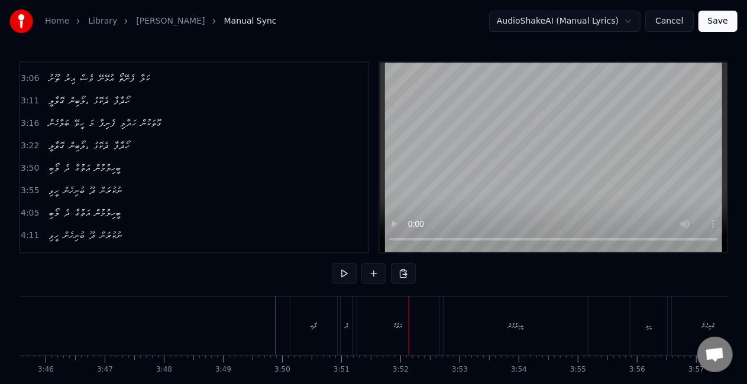
click at [400, 325] on div "އަތުގާ" at bounding box center [398, 326] width 9 height 9
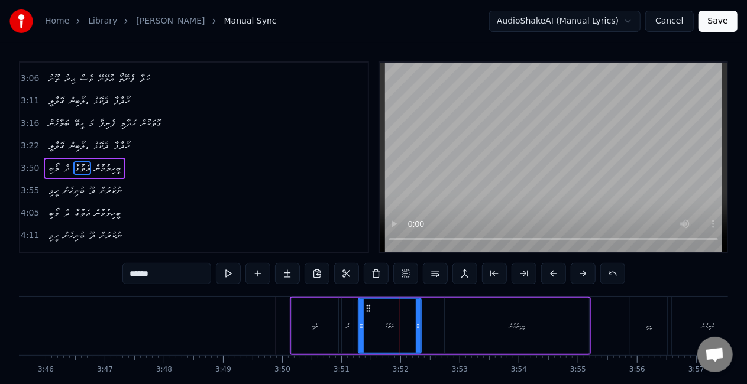
drag, startPoint x: 435, startPoint y: 326, endPoint x: 377, endPoint y: 323, distance: 58.7
click at [416, 325] on icon at bounding box center [418, 326] width 5 height 9
click at [372, 323] on div "އަތުގާ" at bounding box center [390, 326] width 62 height 54
click at [462, 327] on div "ބީހިލުމުން" at bounding box center [517, 326] width 144 height 56
type input "**********"
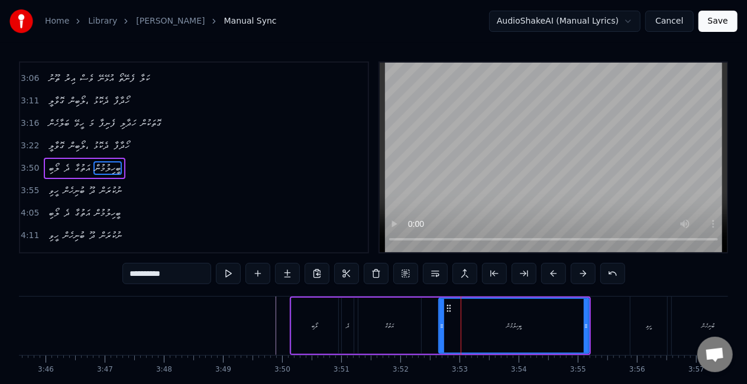
drag, startPoint x: 446, startPoint y: 332, endPoint x: 440, endPoint y: 332, distance: 5.9
click at [440, 332] on div at bounding box center [441, 326] width 5 height 54
click at [426, 328] on div "ލޯބި ދެ އަތުގާ ބީހިލުމުން" at bounding box center [440, 326] width 301 height 59
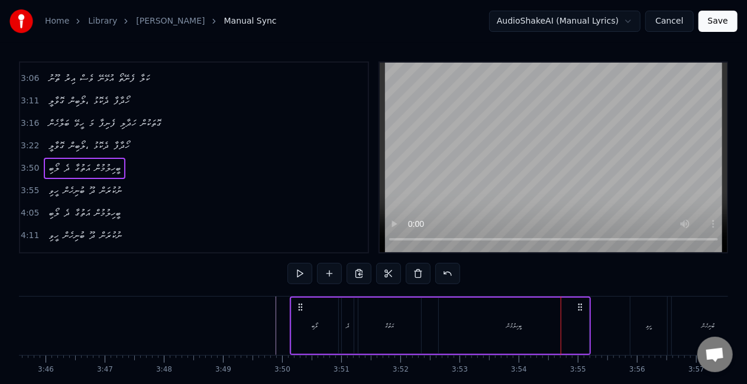
click at [510, 310] on div "ބީހިލުމުން" at bounding box center [514, 326] width 150 height 56
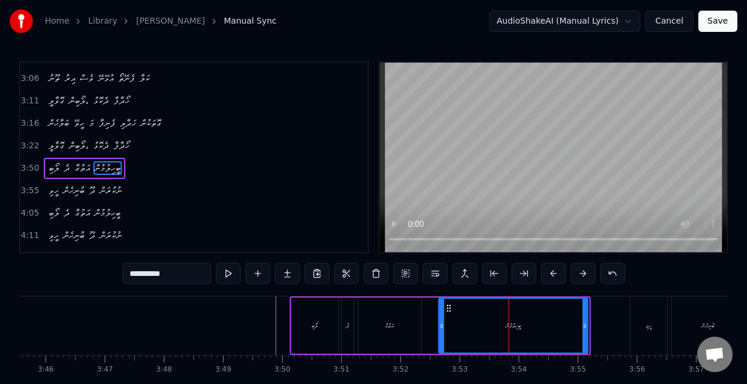
drag, startPoint x: 585, startPoint y: 328, endPoint x: 576, endPoint y: 327, distance: 9.5
click at [583, 327] on icon at bounding box center [585, 326] width 5 height 9
click at [475, 340] on div "ބީހިލުމުން" at bounding box center [509, 326] width 140 height 54
click at [646, 322] on div "ހީވި" at bounding box center [649, 326] width 6 height 9
type input "****"
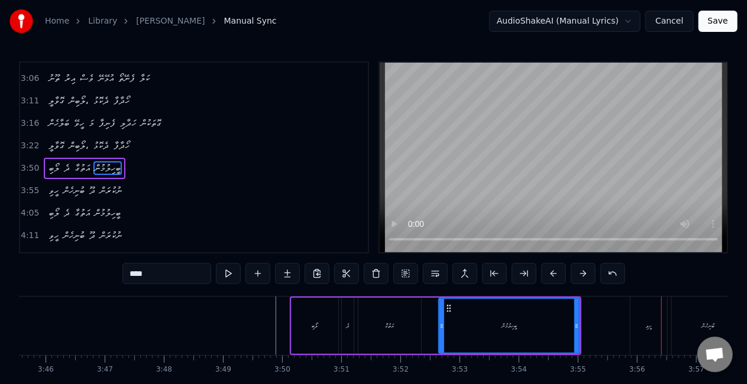
scroll to position [534, 0]
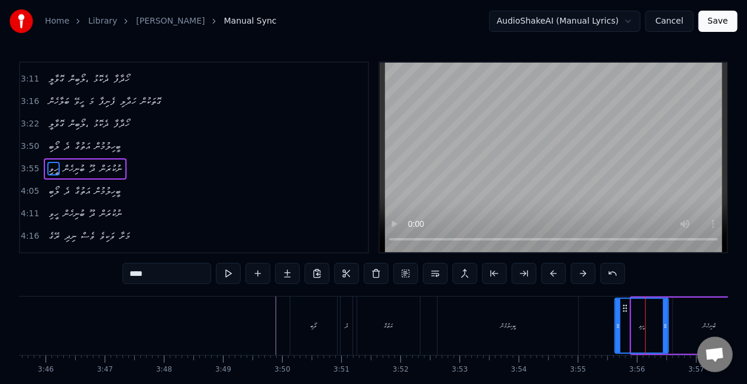
drag, startPoint x: 633, startPoint y: 330, endPoint x: 616, endPoint y: 323, distance: 18.3
click at [617, 325] on icon at bounding box center [618, 326] width 5 height 9
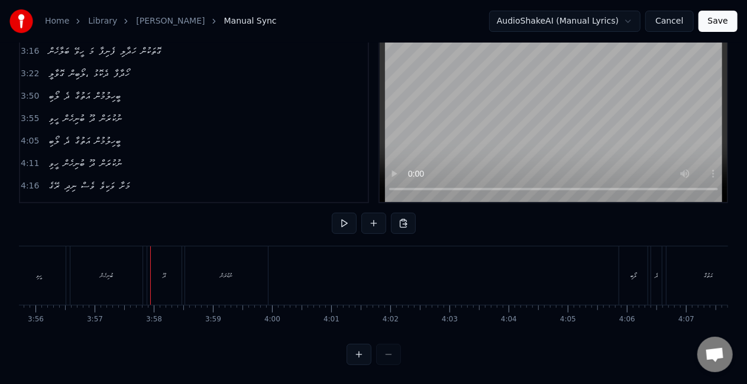
scroll to position [0, 13140]
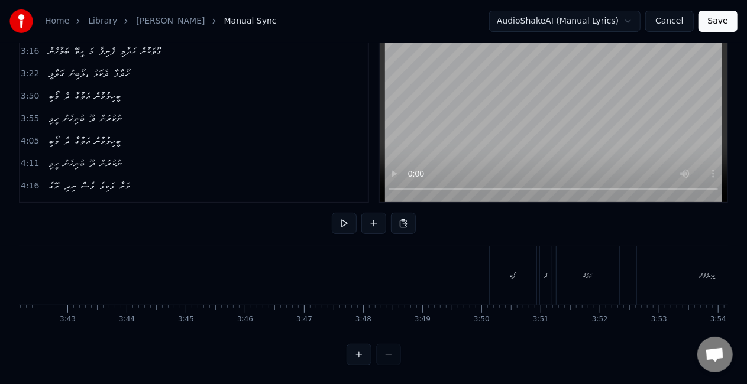
drag, startPoint x: 591, startPoint y: 279, endPoint x: 586, endPoint y: 274, distance: 6.7
click at [591, 278] on div "އަތުގާ" at bounding box center [587, 276] width 63 height 59
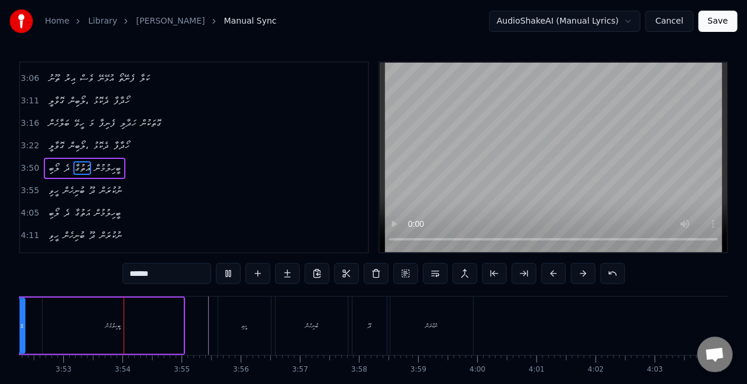
scroll to position [0, 13743]
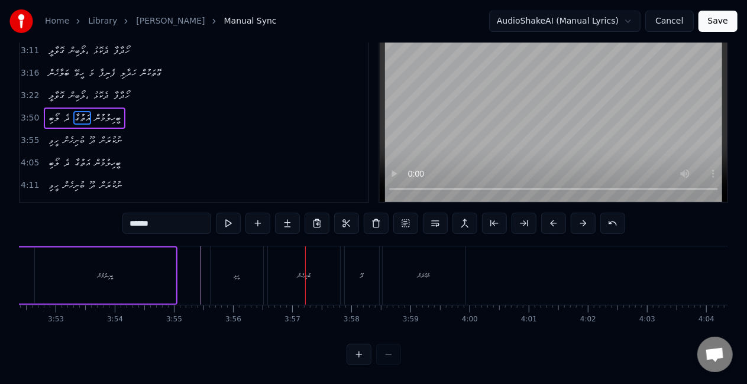
click at [287, 277] on div "ބުނިހެން" at bounding box center [304, 276] width 72 height 59
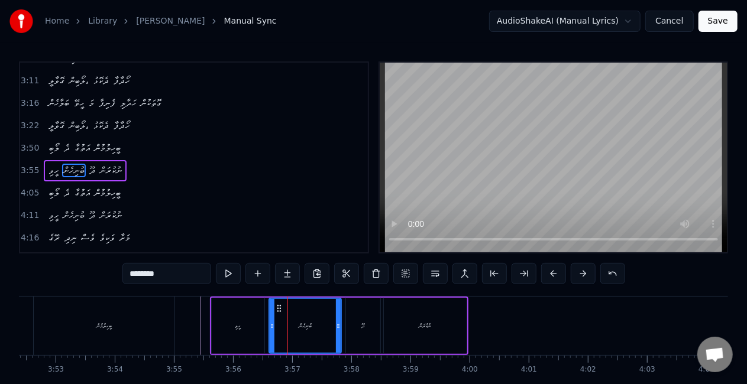
scroll to position [534, 0]
drag, startPoint x: 272, startPoint y: 328, endPoint x: 255, endPoint y: 325, distance: 16.7
click at [255, 325] on icon at bounding box center [255, 326] width 5 height 9
click at [212, 328] on div "ހީވި" at bounding box center [238, 326] width 53 height 56
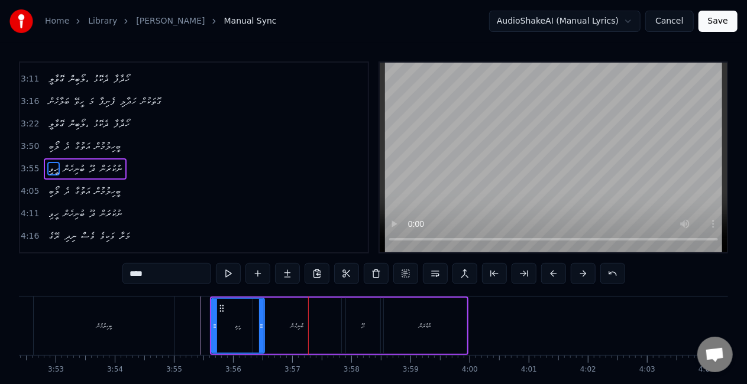
click at [306, 326] on div "ބުނިހެން" at bounding box center [297, 326] width 89 height 56
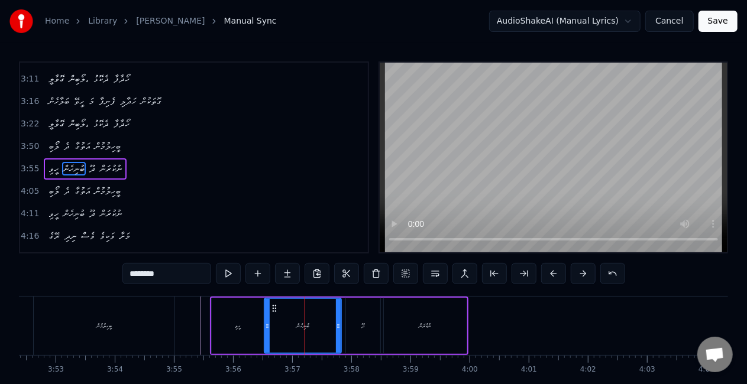
drag, startPoint x: 257, startPoint y: 329, endPoint x: 273, endPoint y: 328, distance: 16.6
click at [268, 331] on div at bounding box center [267, 326] width 5 height 54
drag, startPoint x: 338, startPoint y: 328, endPoint x: 328, endPoint y: 324, distance: 10.7
click at [328, 324] on icon at bounding box center [329, 326] width 5 height 9
click at [270, 308] on icon at bounding box center [270, 308] width 9 height 9
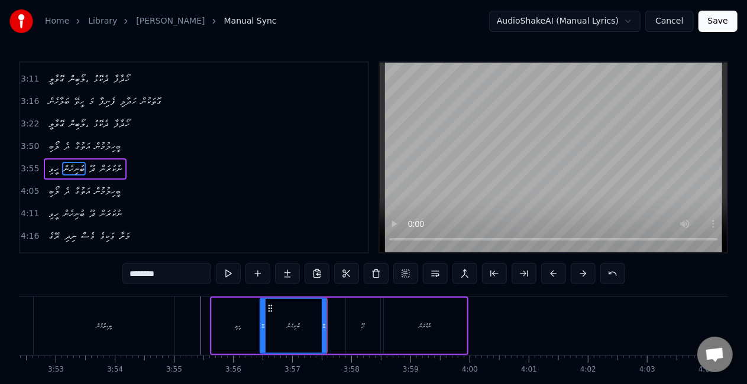
click at [238, 321] on div "ހީވި" at bounding box center [238, 326] width 53 height 56
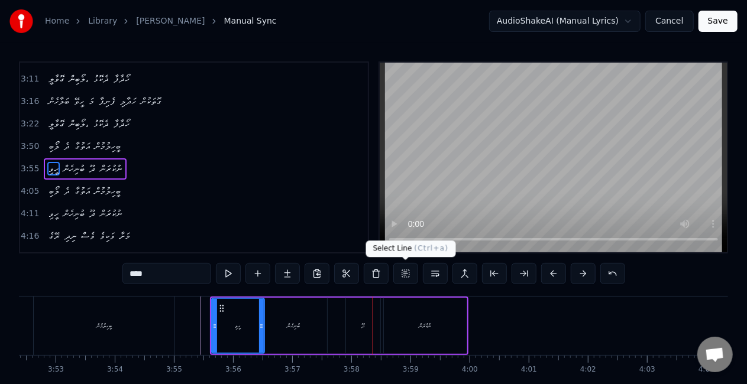
click at [365, 310] on div "ދޫ" at bounding box center [363, 326] width 34 height 56
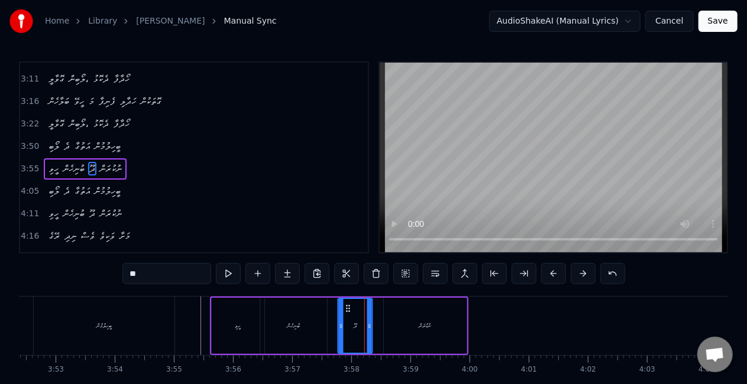
drag, startPoint x: 357, startPoint y: 308, endPoint x: 350, endPoint y: 305, distance: 8.2
click at [349, 306] on icon at bounding box center [348, 308] width 9 height 9
click at [321, 319] on div "ބުނިހެން" at bounding box center [293, 326] width 67 height 56
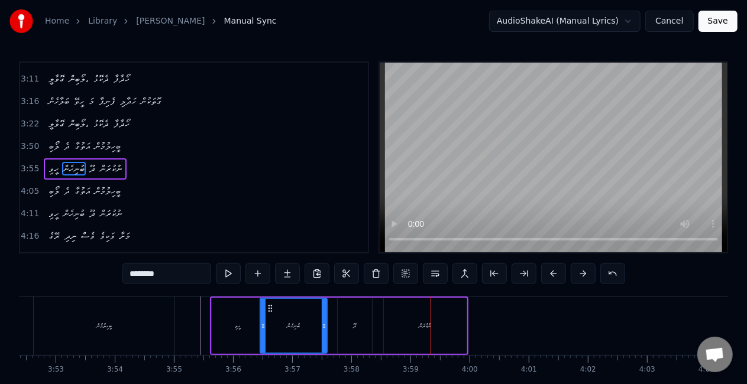
drag, startPoint x: 409, startPoint y: 326, endPoint x: 399, endPoint y: 318, distance: 13.5
click at [408, 325] on div "ނުކުރަން" at bounding box center [425, 326] width 83 height 56
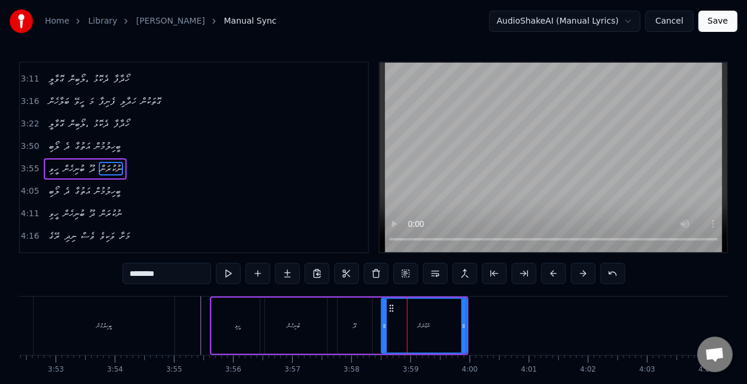
click at [382, 326] on icon at bounding box center [384, 326] width 5 height 9
drag, startPoint x: 383, startPoint y: 327, endPoint x: 377, endPoint y: 325, distance: 6.4
click at [377, 325] on icon at bounding box center [379, 326] width 5 height 9
click at [345, 325] on div "ދޫ" at bounding box center [355, 326] width 34 height 56
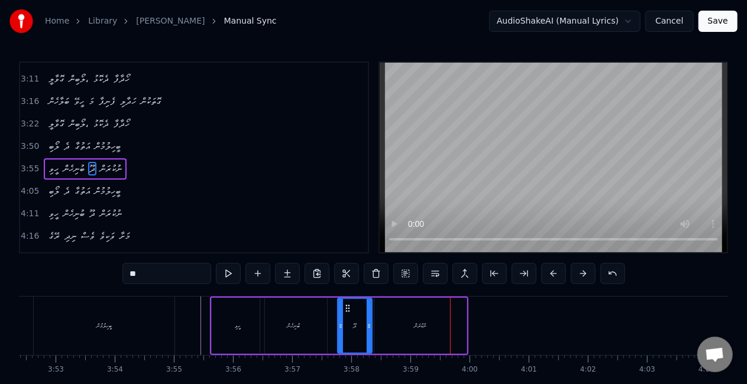
drag, startPoint x: 432, startPoint y: 334, endPoint x: 460, endPoint y: 326, distance: 29.3
click at [432, 332] on div "ނުކުރަން" at bounding box center [420, 326] width 92 height 56
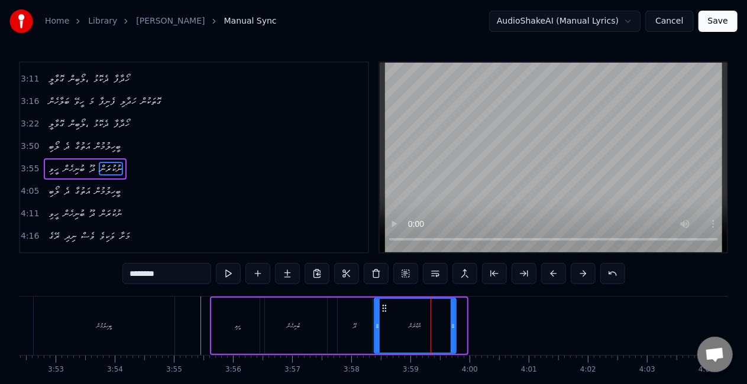
drag, startPoint x: 460, startPoint y: 326, endPoint x: 444, endPoint y: 322, distance: 17.2
click at [451, 322] on icon at bounding box center [453, 326] width 5 height 9
click at [400, 326] on div "ނުކުރަން" at bounding box center [414, 326] width 79 height 54
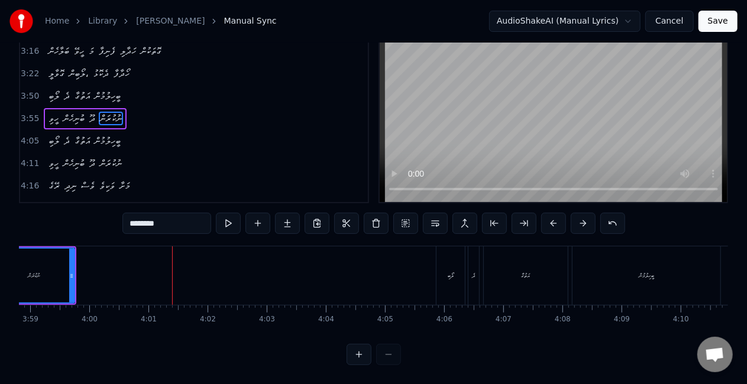
scroll to position [0, 14103]
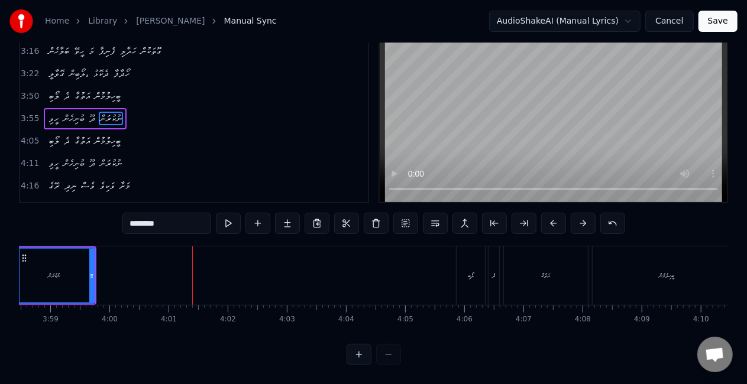
click at [471, 272] on div "ލޯބި" at bounding box center [471, 276] width 28 height 59
type input "****"
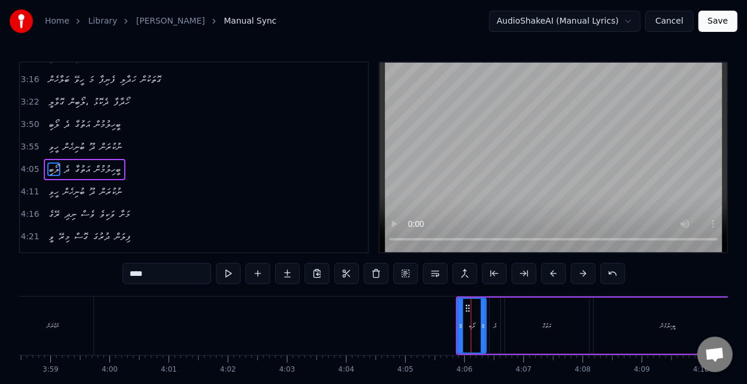
scroll to position [556, 0]
drag, startPoint x: 459, startPoint y: 325, endPoint x: 429, endPoint y: 325, distance: 29.6
click at [432, 325] on icon at bounding box center [431, 326] width 5 height 9
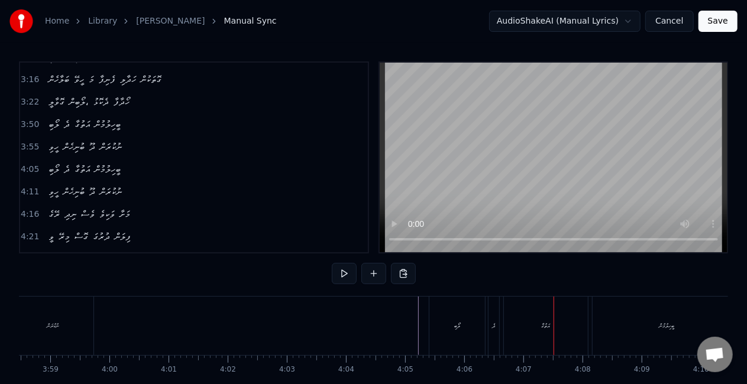
click at [497, 323] on div "ދެ" at bounding box center [493, 326] width 11 height 59
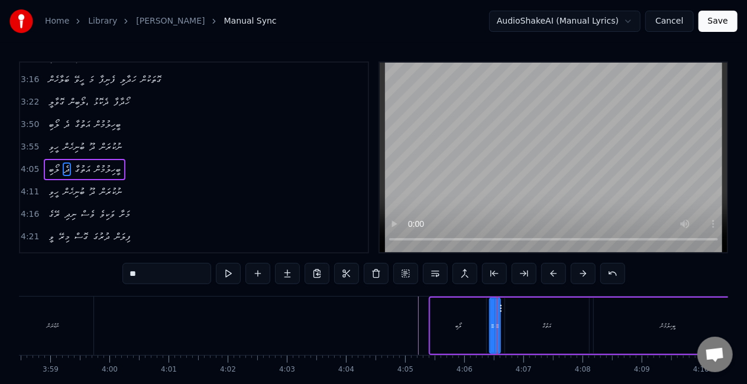
click at [526, 324] on div "އަތުގާ" at bounding box center [547, 326] width 84 height 56
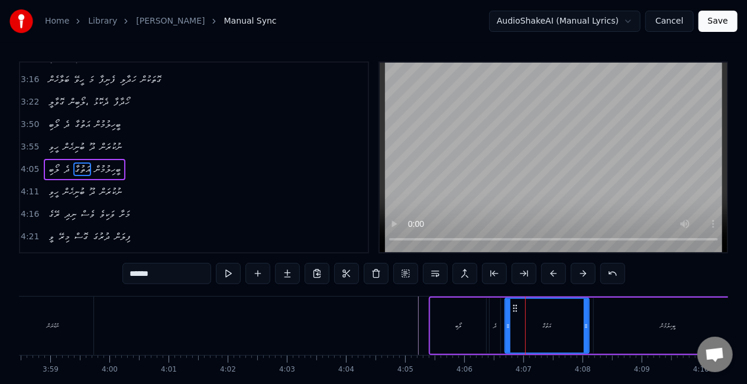
click at [498, 328] on div "ދެ" at bounding box center [495, 326] width 11 height 56
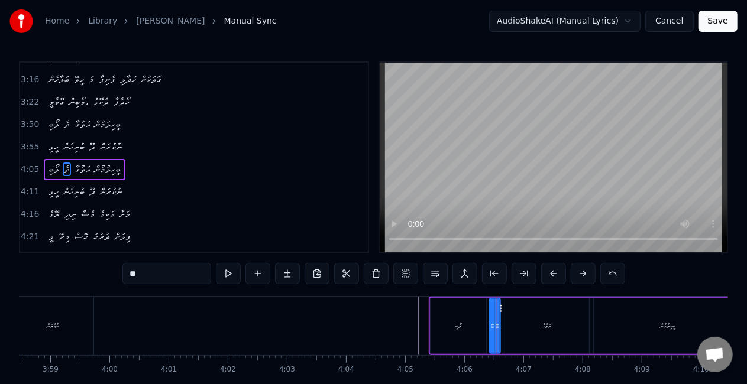
click at [559, 320] on div "އަތުގާ" at bounding box center [547, 326] width 84 height 56
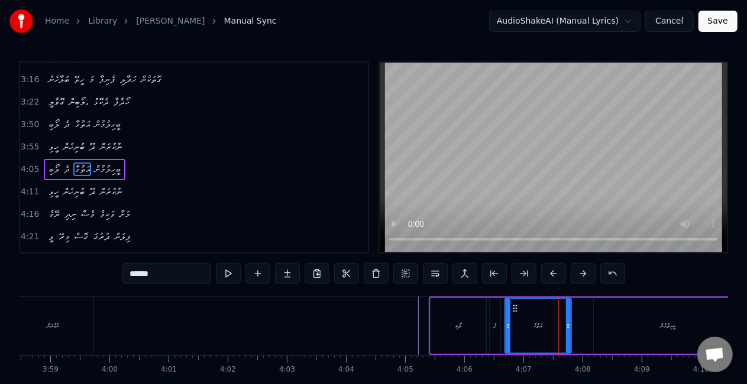
drag, startPoint x: 577, startPoint y: 329, endPoint x: 557, endPoint y: 328, distance: 19.6
click at [568, 331] on div at bounding box center [568, 326] width 5 height 54
click at [523, 330] on div "އަތުގާ" at bounding box center [538, 326] width 65 height 54
click at [464, 330] on div "ލޯބި" at bounding box center [459, 326] width 56 height 56
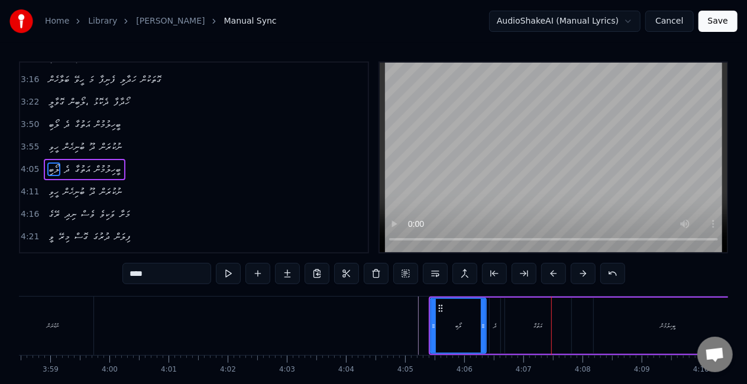
click at [518, 315] on div "އަތުގާ" at bounding box center [538, 326] width 66 height 56
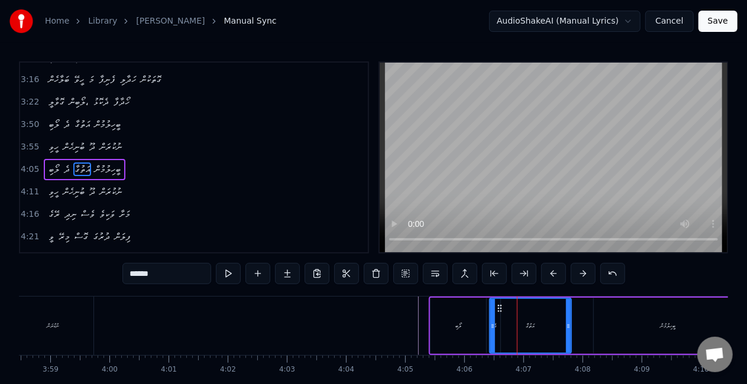
drag, startPoint x: 507, startPoint y: 325, endPoint x: 491, endPoint y: 323, distance: 16.7
click at [492, 323] on icon at bounding box center [492, 326] width 5 height 9
drag, startPoint x: 448, startPoint y: 338, endPoint x: 451, endPoint y: 324, distance: 13.8
click at [448, 337] on div "ލޯބި" at bounding box center [459, 326] width 56 height 56
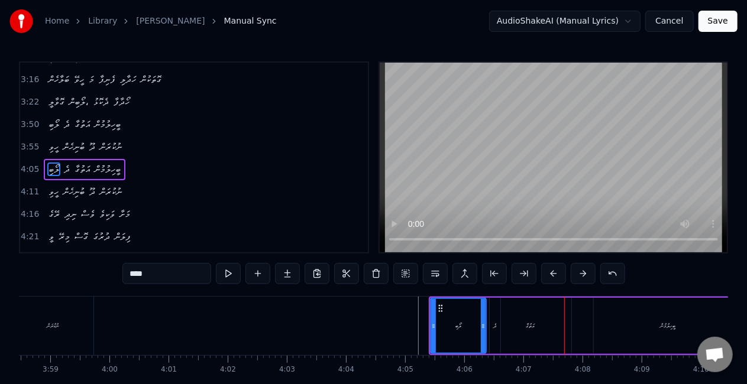
click at [554, 321] on div "އަތުގާ" at bounding box center [531, 326] width 82 height 56
type input "******"
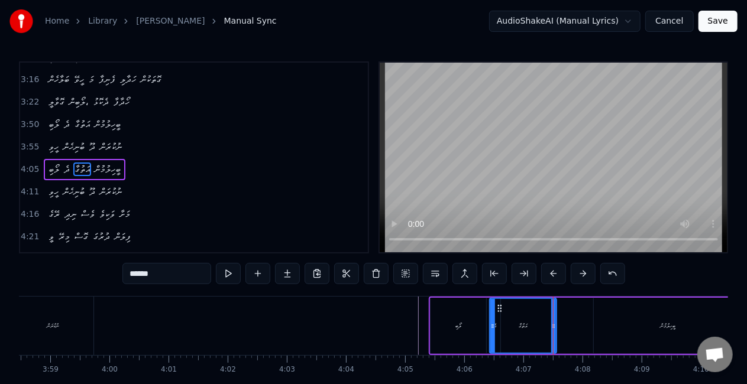
drag, startPoint x: 567, startPoint y: 328, endPoint x: 474, endPoint y: 336, distance: 93.8
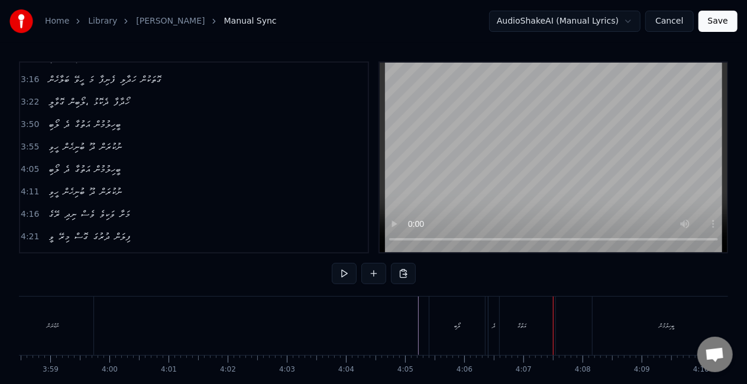
click at [436, 336] on div "ލޯބި" at bounding box center [457, 326] width 56 height 59
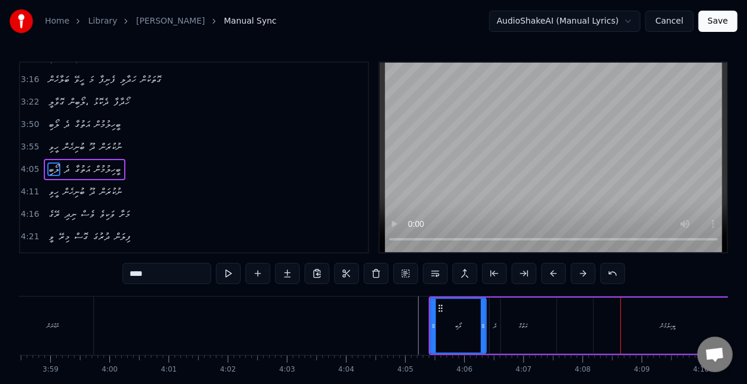
click at [636, 331] on div "ބީހިލުމުން" at bounding box center [668, 326] width 148 height 56
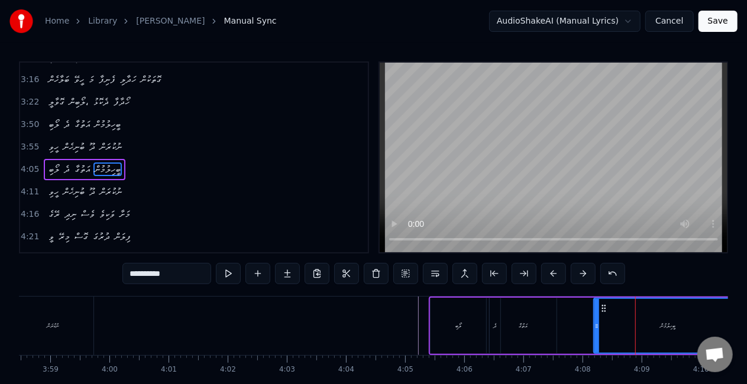
click at [512, 334] on div "އަތުގާ" at bounding box center [523, 326] width 67 height 56
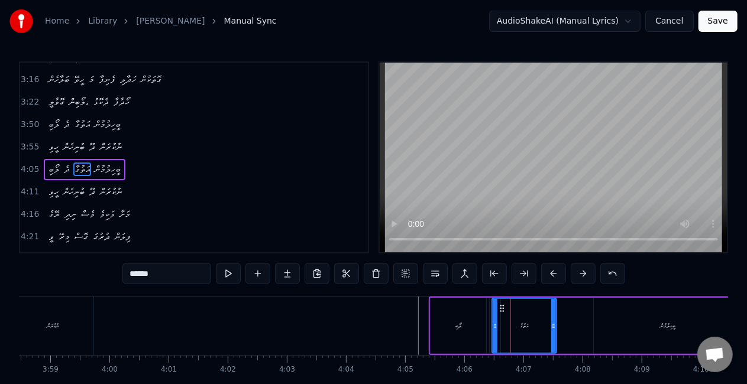
click at [497, 335] on div at bounding box center [495, 326] width 5 height 54
click at [478, 337] on div "ލޯބި" at bounding box center [459, 326] width 56 height 56
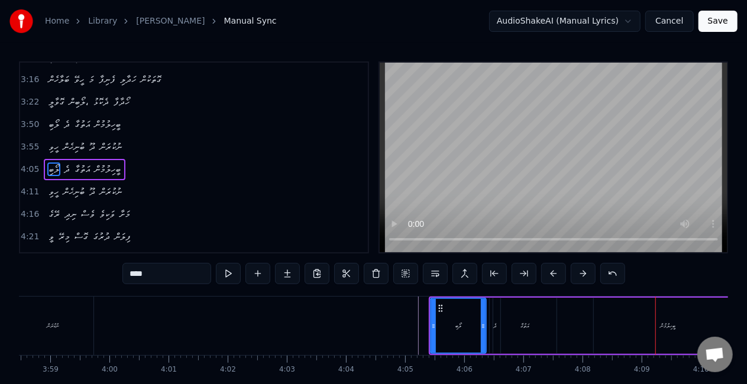
click at [643, 318] on div "ބީހިލުމުން" at bounding box center [668, 326] width 148 height 56
type input "**********"
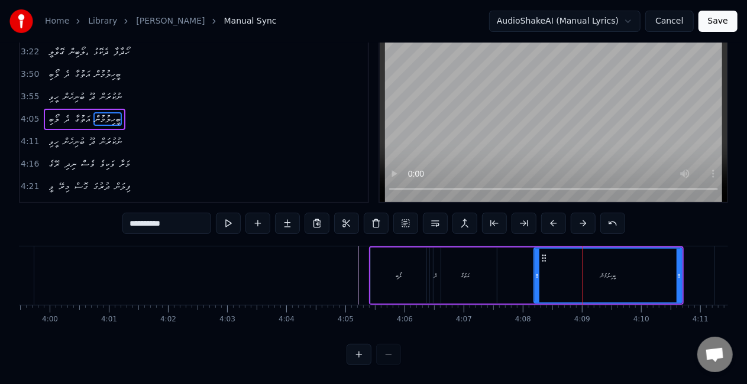
scroll to position [0, 14193]
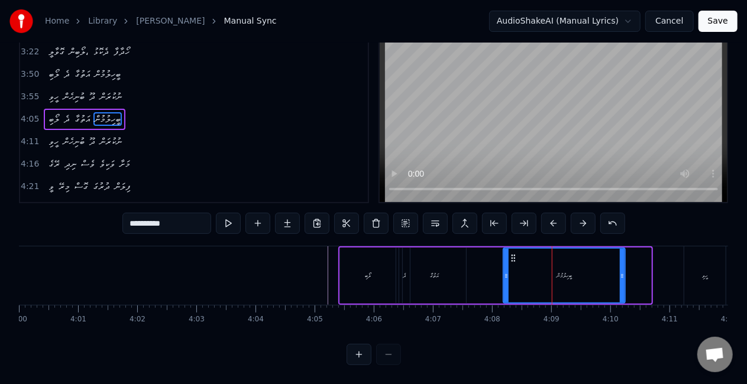
drag, startPoint x: 647, startPoint y: 272, endPoint x: 621, endPoint y: 270, distance: 26.1
click at [621, 270] on div at bounding box center [622, 276] width 5 height 54
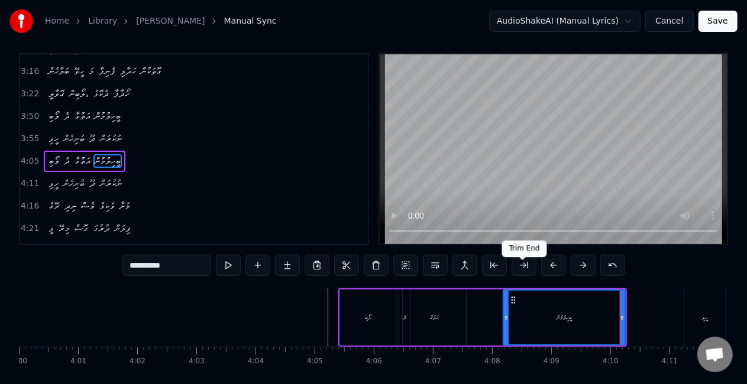
scroll to position [0, 0]
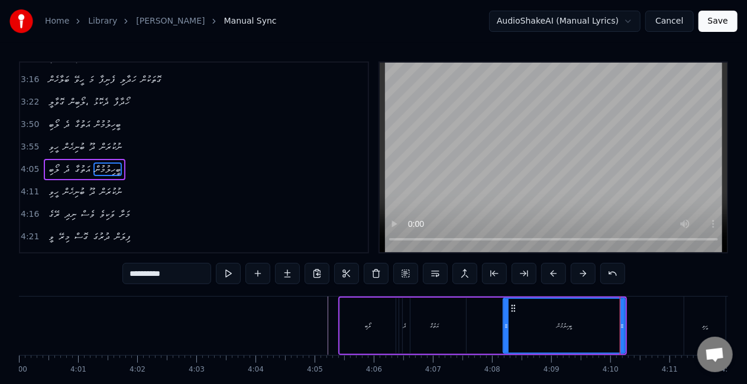
click at [507, 326] on icon at bounding box center [506, 326] width 5 height 9
click at [480, 325] on div "ލޯބި ދެ އަތުގާ ބީހިލުމުން" at bounding box center [482, 326] width 289 height 59
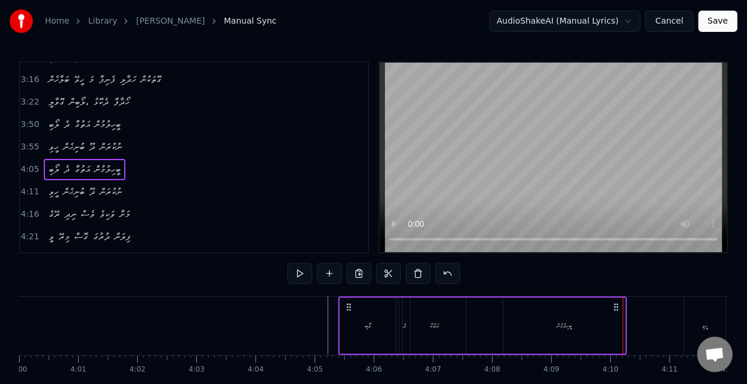
click at [561, 322] on div "ބީހިލުމުން" at bounding box center [563, 326] width 15 height 9
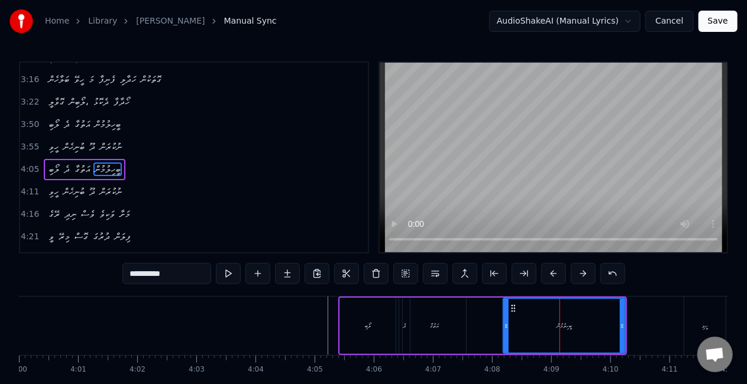
click at [485, 338] on div "ލޯބި ދެ އަތުގާ ބީހިލުމުން" at bounding box center [482, 326] width 289 height 59
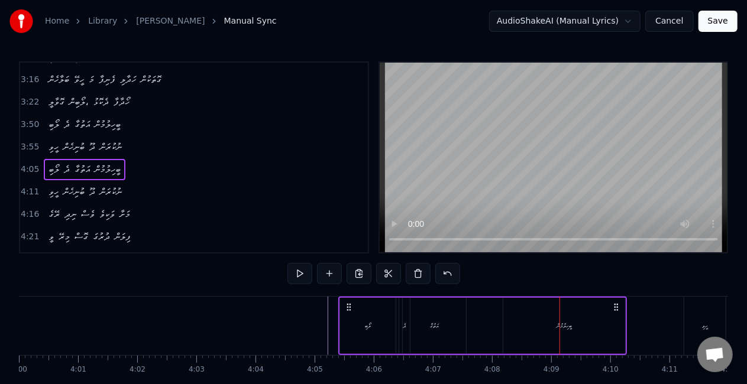
click at [457, 335] on div "އަތުގާ" at bounding box center [434, 326] width 63 height 56
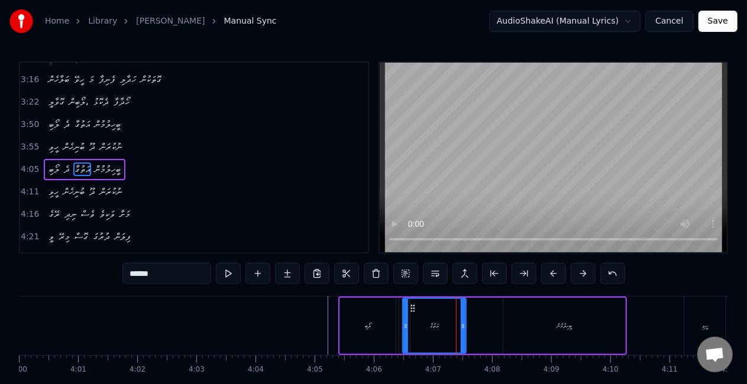
click at [535, 323] on div "ބީހިލުމުން" at bounding box center [564, 326] width 122 height 56
type input "**********"
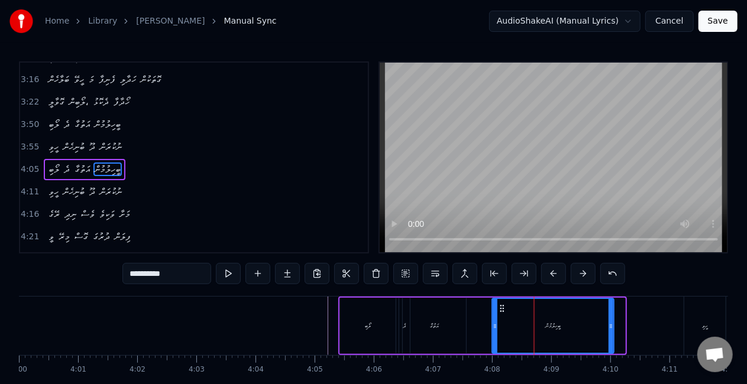
drag, startPoint x: 515, startPoint y: 309, endPoint x: 505, endPoint y: 306, distance: 9.8
click at [504, 306] on icon at bounding box center [501, 308] width 9 height 9
click at [469, 325] on div "ލޯބި ދެ އަތުގާ ބީހިލުމުން" at bounding box center [476, 326] width 277 height 59
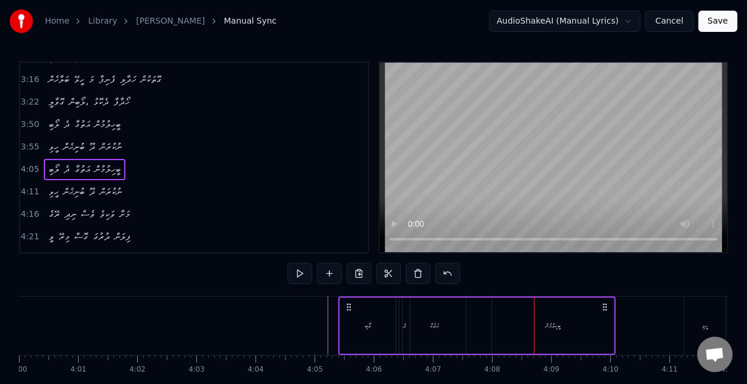
click at [447, 318] on div "އަތުގާ" at bounding box center [434, 326] width 63 height 56
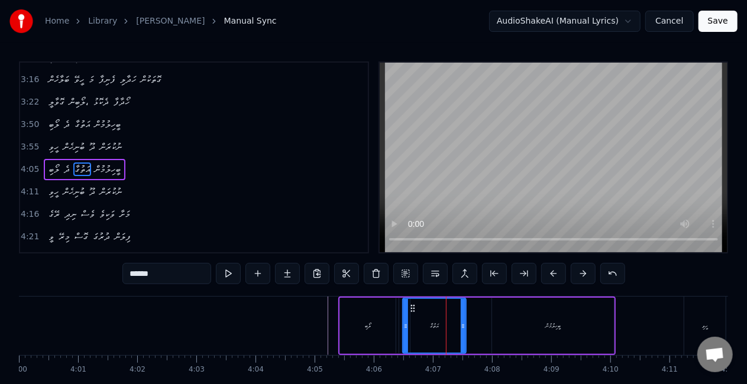
click at [372, 332] on div "ލޯބި" at bounding box center [368, 326] width 56 height 56
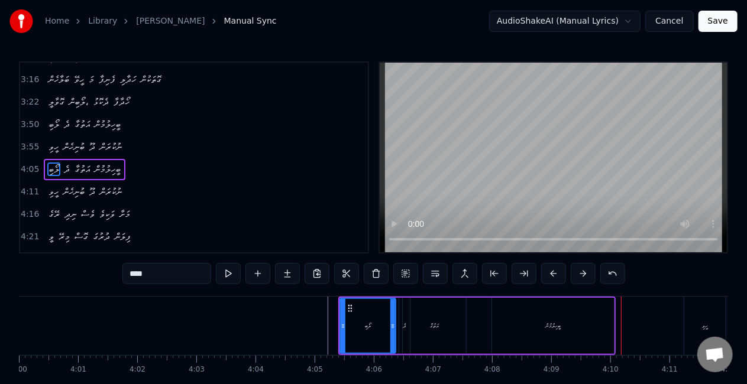
drag, startPoint x: 524, startPoint y: 313, endPoint x: 513, endPoint y: 311, distance: 11.5
click at [524, 313] on div "ބީހިލުމުން" at bounding box center [553, 326] width 122 height 56
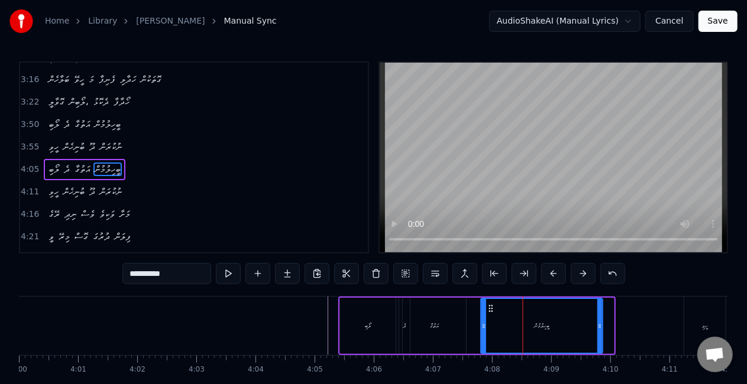
drag, startPoint x: 499, startPoint y: 309, endPoint x: 488, endPoint y: 303, distance: 12.2
click at [488, 304] on icon at bounding box center [491, 308] width 9 height 9
click at [446, 331] on div "އަތުގާ" at bounding box center [434, 326] width 63 height 56
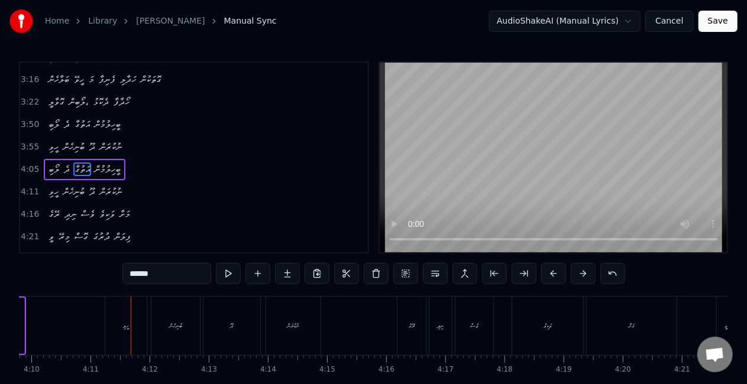
scroll to position [0, 14792]
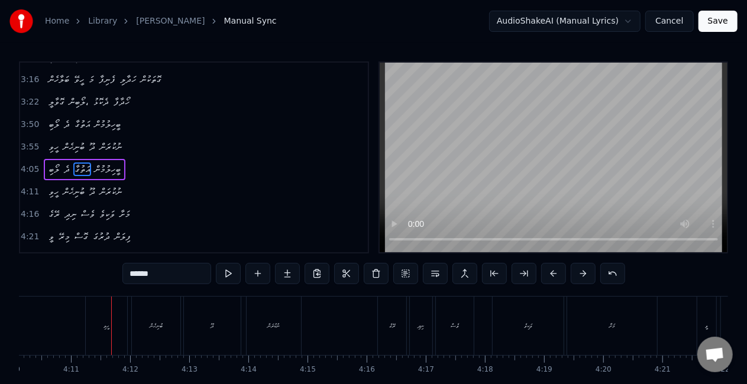
click at [93, 331] on div "ހީވި" at bounding box center [106, 326] width 41 height 59
type input "****"
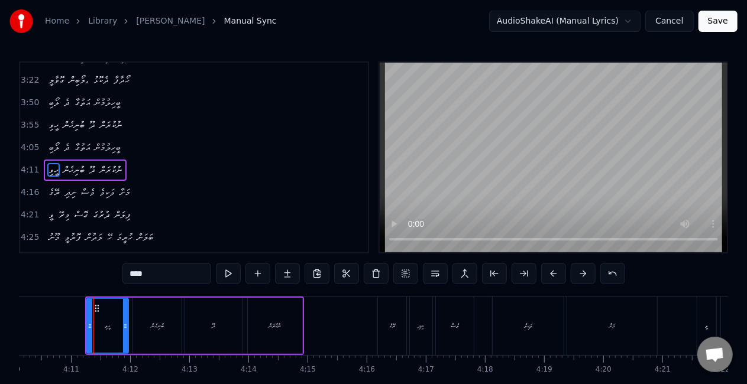
scroll to position [578, 0]
drag, startPoint x: 88, startPoint y: 328, endPoint x: 63, endPoint y: 316, distance: 27.5
click at [66, 316] on div at bounding box center [67, 326] width 5 height 54
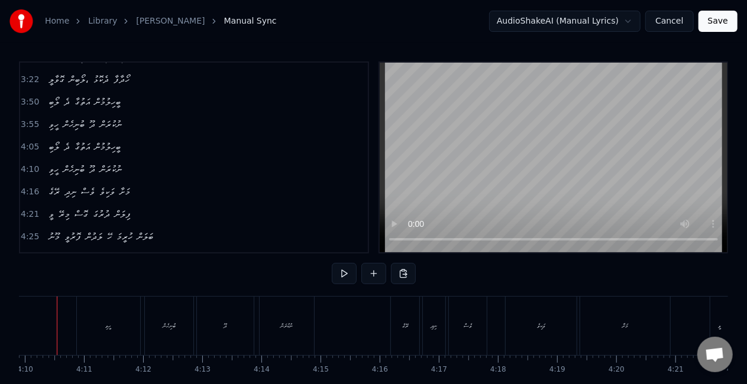
scroll to position [0, 14758]
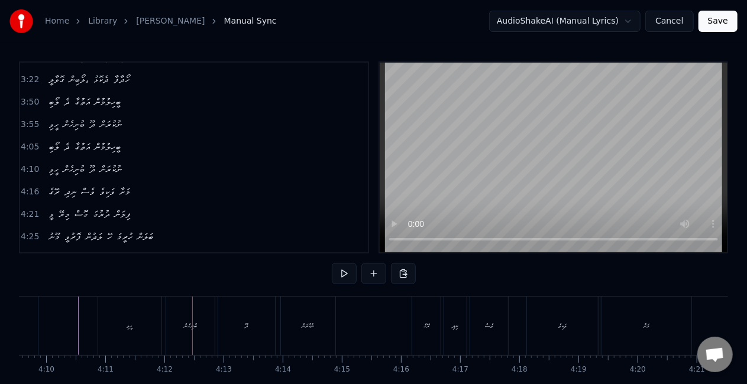
click at [187, 339] on div "ބުނިހެން" at bounding box center [190, 326] width 48 height 59
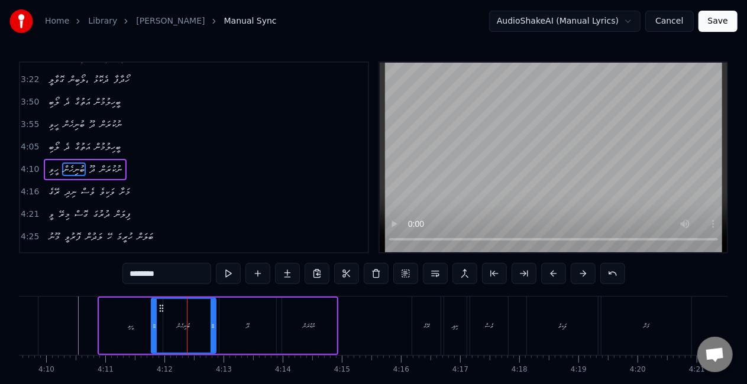
drag, startPoint x: 171, startPoint y: 327, endPoint x: 147, endPoint y: 323, distance: 24.5
click at [156, 321] on div at bounding box center [154, 326] width 5 height 54
click at [135, 325] on div "ހީވި" at bounding box center [130, 326] width 63 height 56
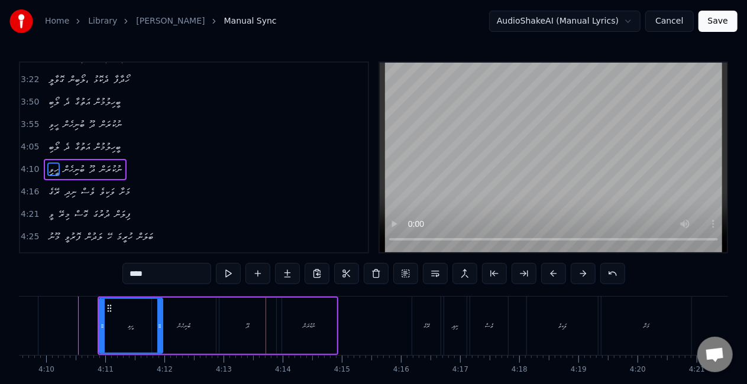
click at [247, 330] on div "ދޫ" at bounding box center [248, 326] width 3 height 9
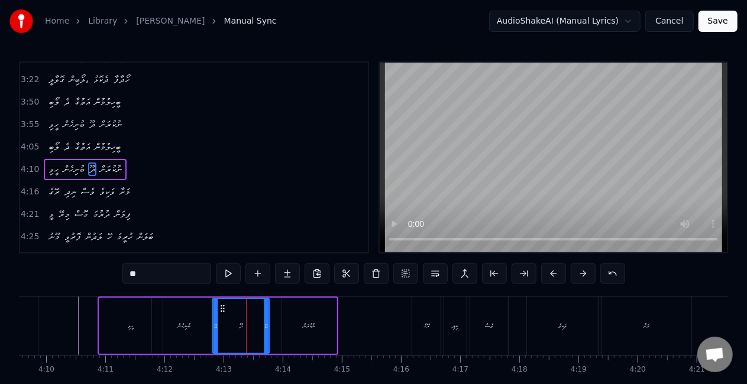
drag, startPoint x: 229, startPoint y: 309, endPoint x: 222, endPoint y: 308, distance: 7.2
click at [222, 308] on icon at bounding box center [222, 308] width 9 height 9
click at [204, 326] on div "ބުނިހެން" at bounding box center [184, 326] width 64 height 56
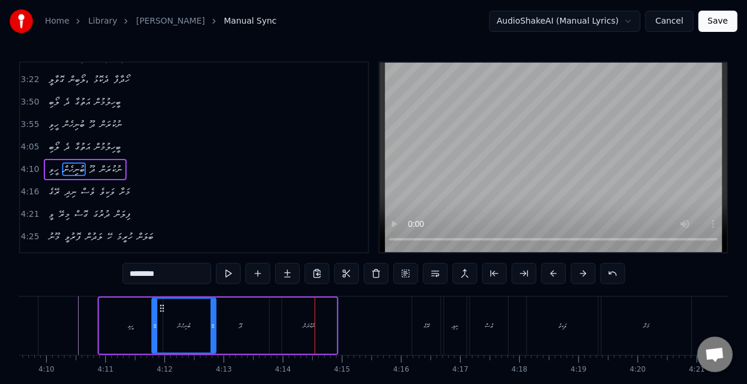
click at [299, 342] on div "ނުކުރަން" at bounding box center [309, 326] width 54 height 56
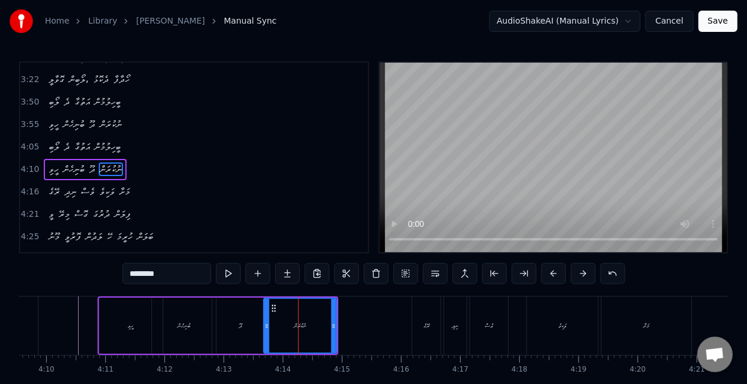
drag, startPoint x: 284, startPoint y: 328, endPoint x: 267, endPoint y: 326, distance: 17.2
click at [266, 326] on icon at bounding box center [266, 326] width 5 height 9
drag, startPoint x: 226, startPoint y: 332, endPoint x: 229, endPoint y: 326, distance: 6.6
click at [227, 331] on div "ދޫ" at bounding box center [240, 326] width 57 height 56
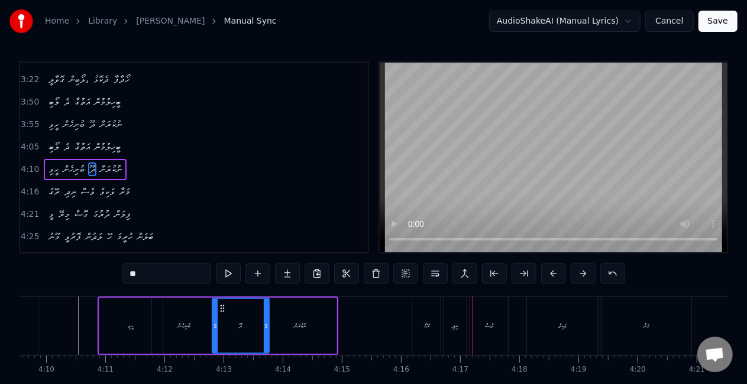
drag, startPoint x: 429, startPoint y: 326, endPoint x: 420, endPoint y: 328, distance: 8.4
click at [428, 326] on div "ރޭގެ" at bounding box center [426, 326] width 6 height 9
type input "****"
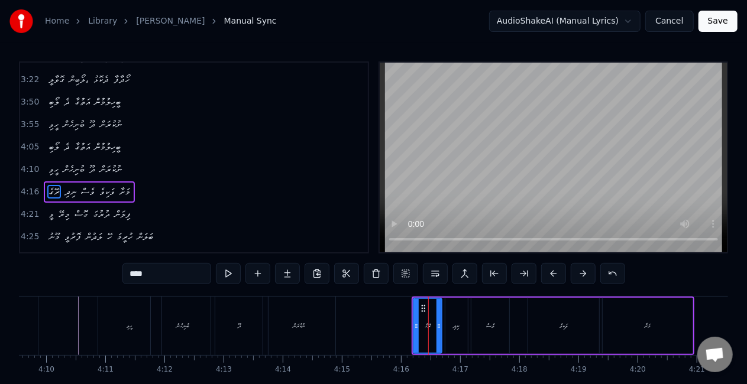
scroll to position [600, 0]
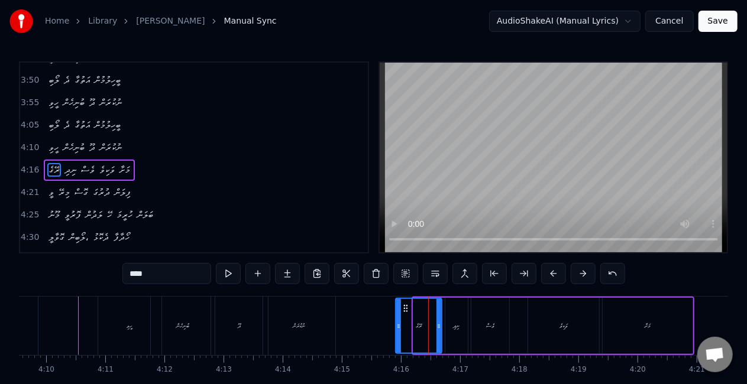
drag, startPoint x: 415, startPoint y: 329, endPoint x: 394, endPoint y: 324, distance: 21.9
click at [397, 325] on icon at bounding box center [398, 326] width 5 height 9
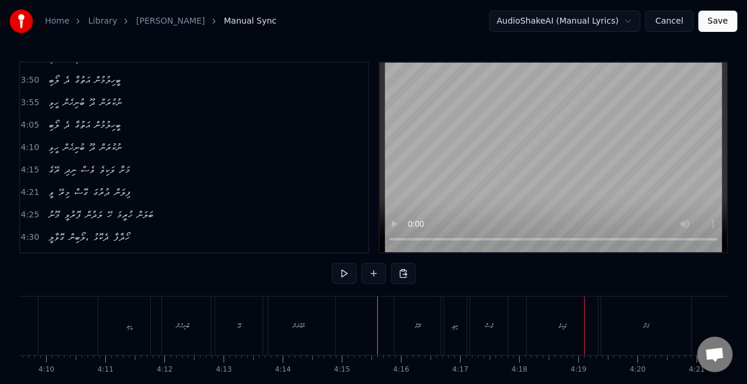
click at [451, 332] on div "ނިދި" at bounding box center [455, 326] width 22 height 59
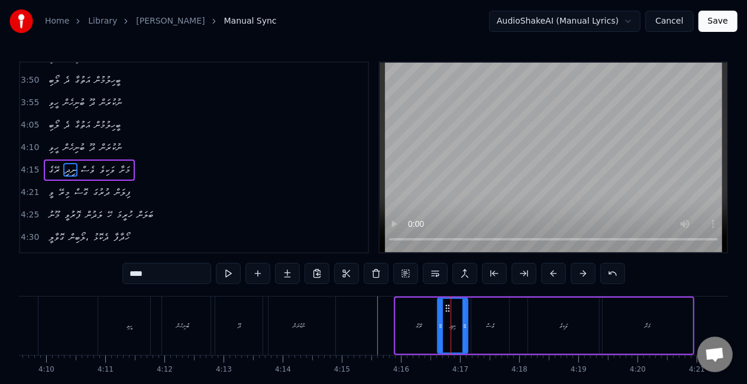
drag, startPoint x: 448, startPoint y: 332, endPoint x: 440, endPoint y: 334, distance: 7.9
click at [440, 334] on div at bounding box center [440, 326] width 5 height 54
click at [397, 332] on div "ރޭގެ" at bounding box center [419, 326] width 46 height 56
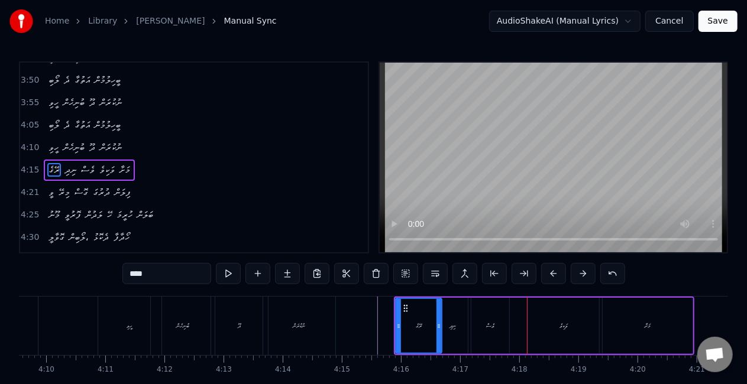
click at [483, 325] on div "ވެސް" at bounding box center [490, 326] width 38 height 56
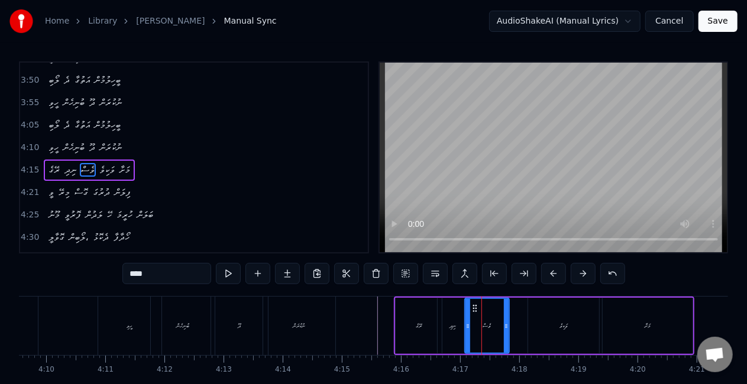
drag, startPoint x: 475, startPoint y: 326, endPoint x: 464, endPoint y: 321, distance: 11.9
click at [467, 321] on div at bounding box center [467, 326] width 5 height 54
click at [441, 326] on div "ނިދި" at bounding box center [453, 326] width 30 height 56
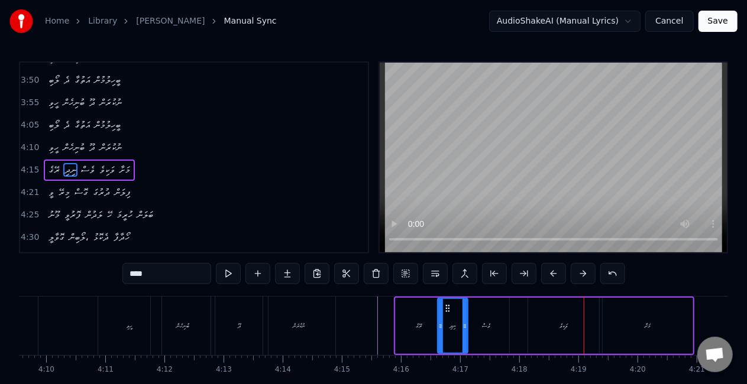
click at [561, 319] on div "ވަކިވެ" at bounding box center [563, 326] width 71 height 56
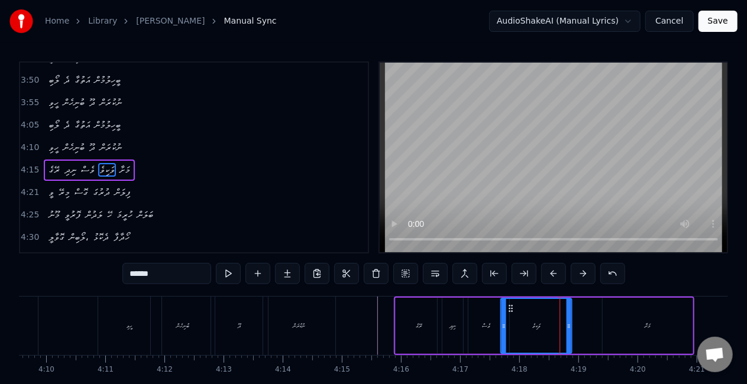
drag, startPoint x: 539, startPoint y: 308, endPoint x: 513, endPoint y: 304, distance: 26.9
click at [512, 303] on div "ވަކިވެ" at bounding box center [536, 326] width 70 height 54
click at [472, 325] on div "ވެސް" at bounding box center [487, 326] width 46 height 56
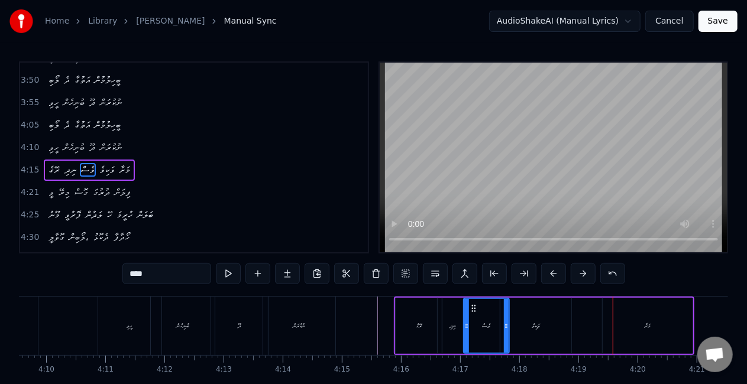
click at [536, 329] on div "ވަކިވެ" at bounding box center [536, 326] width 8 height 9
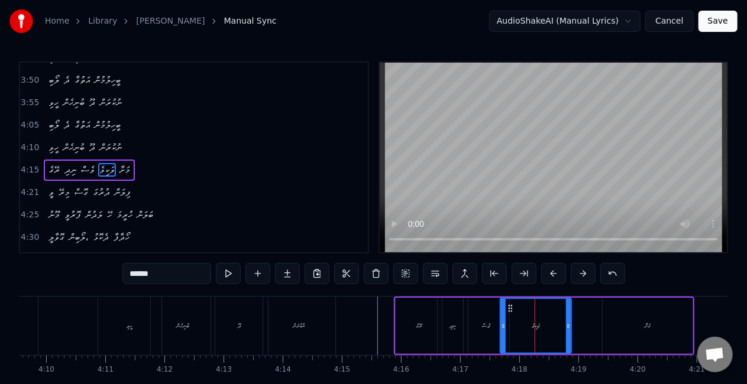
drag, startPoint x: 132, startPoint y: 271, endPoint x: 144, endPoint y: 271, distance: 11.3
click at [134, 271] on input "******" at bounding box center [166, 273] width 89 height 21
drag, startPoint x: 117, startPoint y: 275, endPoint x: 109, endPoint y: 275, distance: 7.7
click at [109, 274] on div "0:12 ގޮވާލީ ލޯބިން، ދެކޮޅު ހޯދާފާ 0:17 ބަލާހެން ހީވޭ މަ ފެނިފާ ހަދާލި ގޮތަކުން …" at bounding box center [373, 239] width 709 height 354
click at [470, 325] on div "ވެސް" at bounding box center [487, 326] width 46 height 56
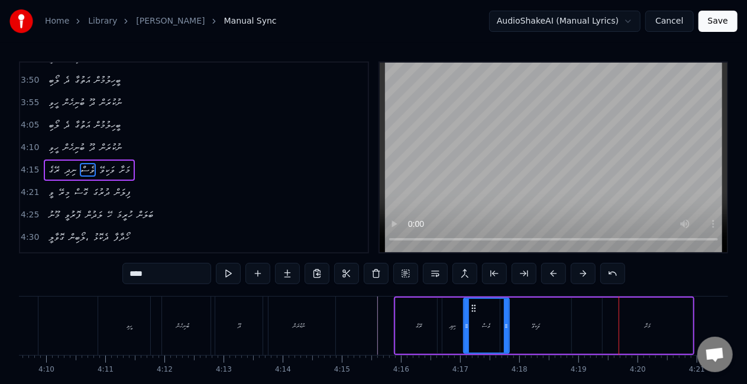
click at [654, 323] on div "މަށާ" at bounding box center [648, 326] width 90 height 56
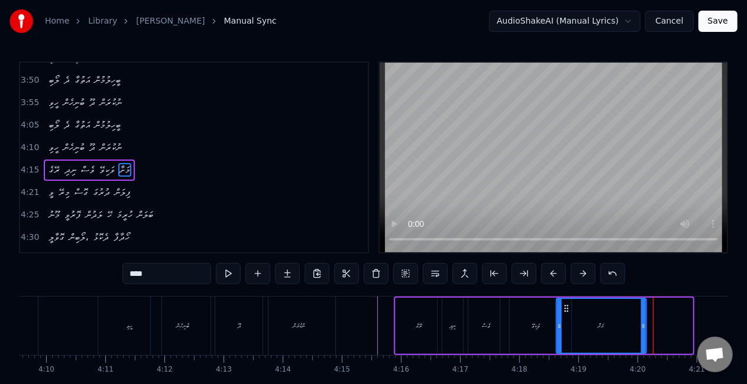
drag, startPoint x: 614, startPoint y: 308, endPoint x: 568, endPoint y: 306, distance: 46.2
click at [568, 306] on icon at bounding box center [565, 308] width 9 height 9
click at [510, 332] on div "ވަކިވޭ" at bounding box center [535, 326] width 71 height 56
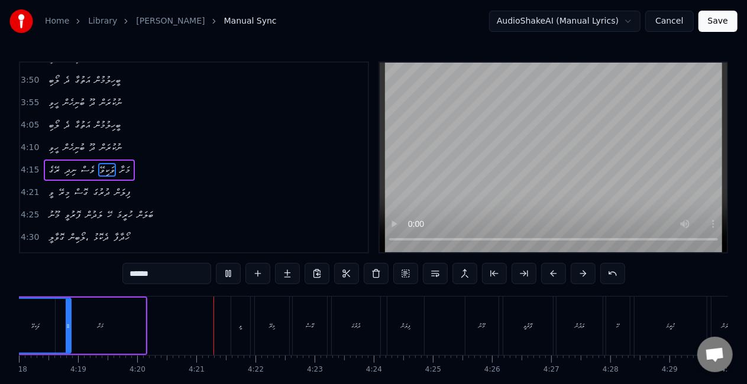
scroll to position [0, 15358]
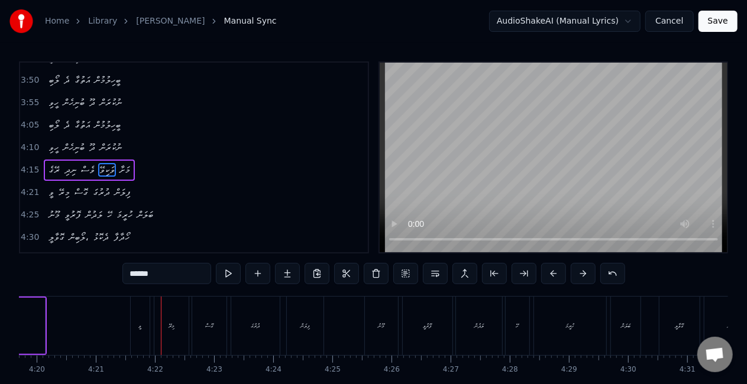
click at [147, 322] on div "ވީ" at bounding box center [140, 326] width 19 height 59
type input "**"
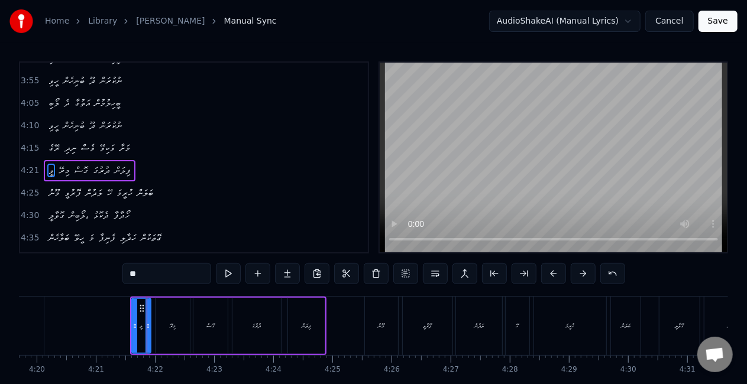
scroll to position [622, 0]
drag, startPoint x: 133, startPoint y: 326, endPoint x: 109, endPoint y: 322, distance: 24.1
click at [108, 322] on icon at bounding box center [108, 326] width 5 height 9
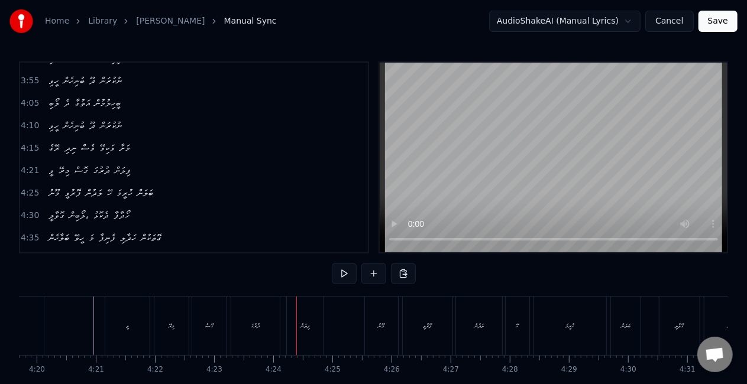
click at [130, 330] on div "ވީ" at bounding box center [127, 326] width 44 height 59
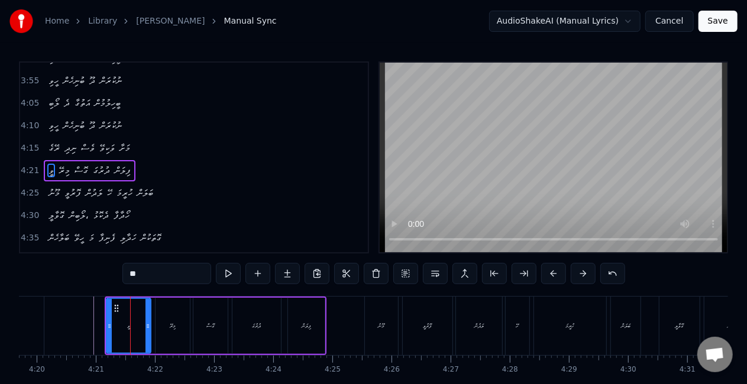
click at [167, 331] on div "މިރޭ" at bounding box center [173, 326] width 34 height 56
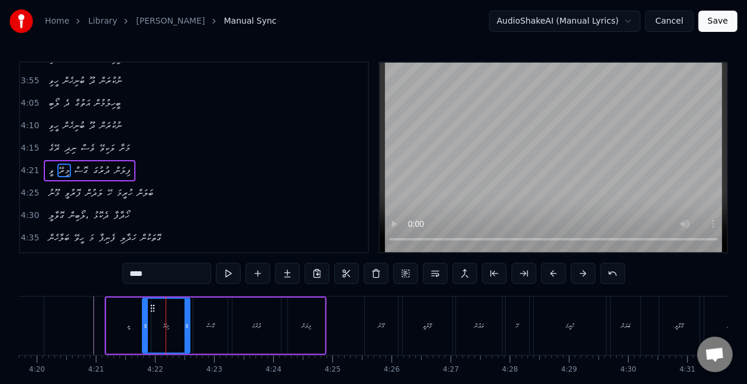
drag, startPoint x: 158, startPoint y: 330, endPoint x: 146, endPoint y: 331, distance: 12.5
click at [146, 331] on div at bounding box center [145, 326] width 5 height 54
drag, startPoint x: 188, startPoint y: 328, endPoint x: 195, endPoint y: 324, distance: 7.4
click at [185, 326] on icon at bounding box center [183, 326] width 5 height 9
click at [200, 323] on div "ގޮސް" at bounding box center [210, 326] width 34 height 56
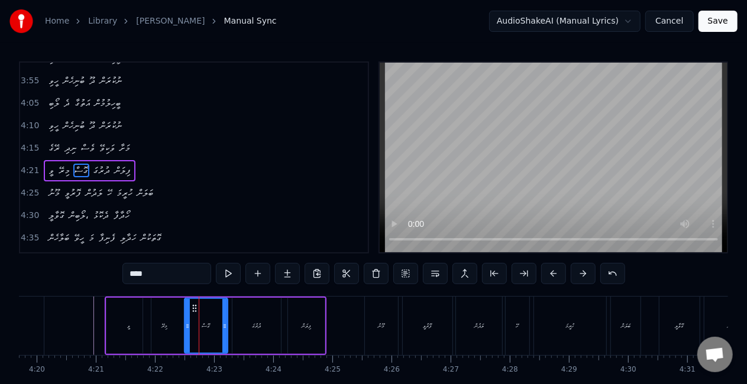
drag, startPoint x: 195, startPoint y: 330, endPoint x: 160, endPoint y: 330, distance: 35.5
click at [186, 325] on icon at bounding box center [187, 326] width 5 height 9
click at [117, 331] on div "ވީ" at bounding box center [128, 326] width 44 height 56
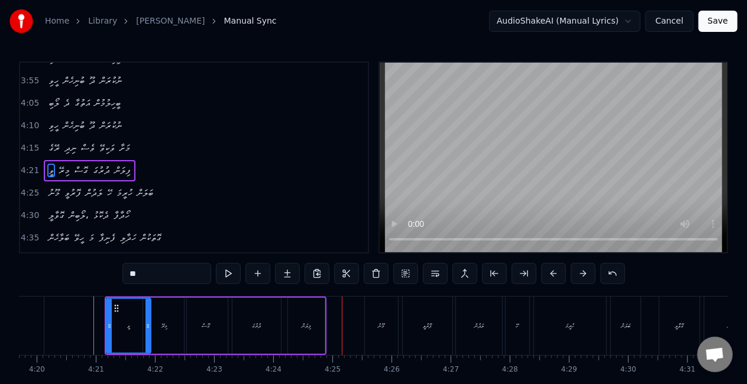
click at [303, 311] on div "ފިލަން" at bounding box center [306, 326] width 37 height 56
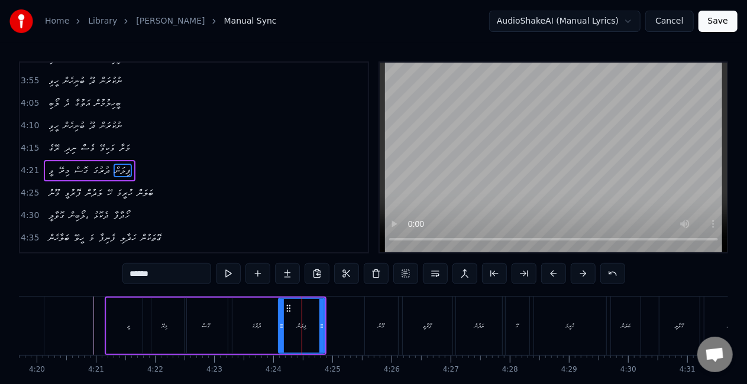
drag, startPoint x: 289, startPoint y: 334, endPoint x: 279, endPoint y: 330, distance: 10.1
click at [279, 330] on div at bounding box center [281, 326] width 5 height 54
click at [234, 337] on div "ދުރުގަ" at bounding box center [256, 326] width 48 height 56
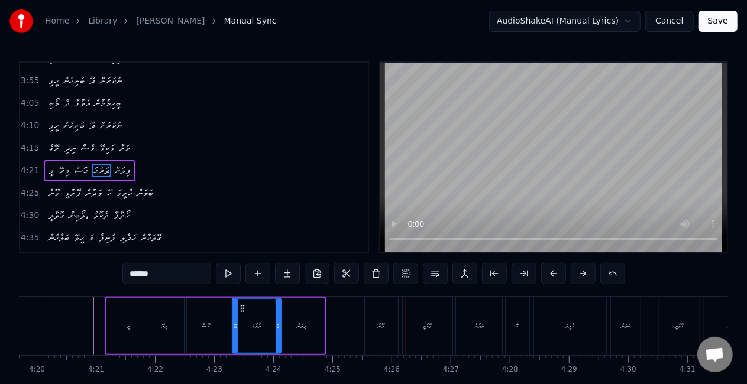
click at [377, 323] on div "މޫނު" at bounding box center [381, 326] width 33 height 59
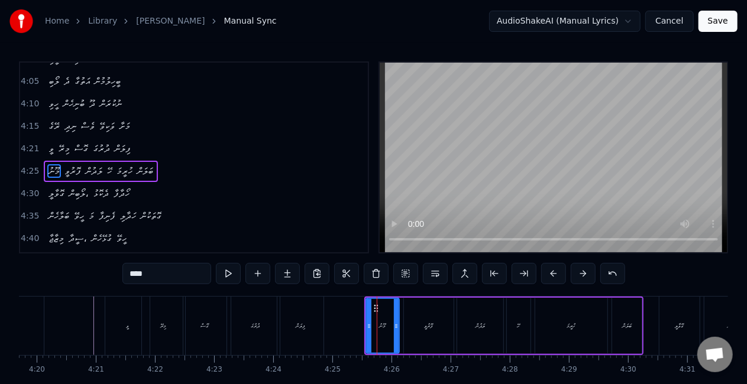
scroll to position [645, 0]
drag, startPoint x: 367, startPoint y: 331, endPoint x: 344, endPoint y: 328, distance: 22.7
click at [347, 329] on div at bounding box center [349, 326] width 5 height 54
click at [323, 331] on div "ފިލަން" at bounding box center [300, 326] width 47 height 59
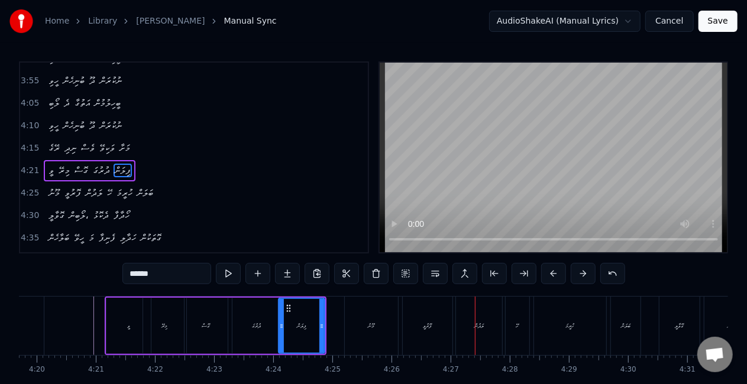
click at [378, 330] on div "މޫނު" at bounding box center [371, 326] width 53 height 59
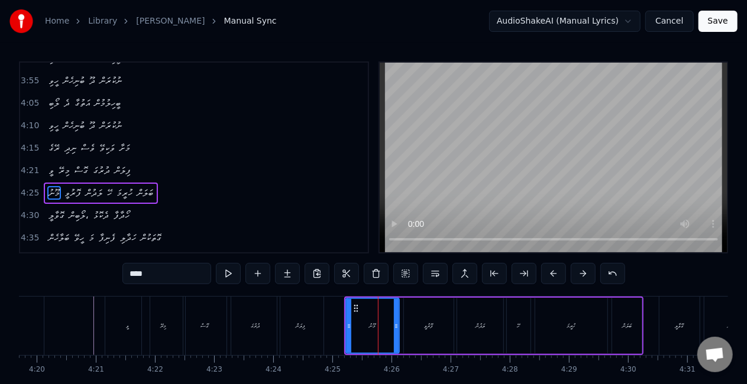
scroll to position [645, 0]
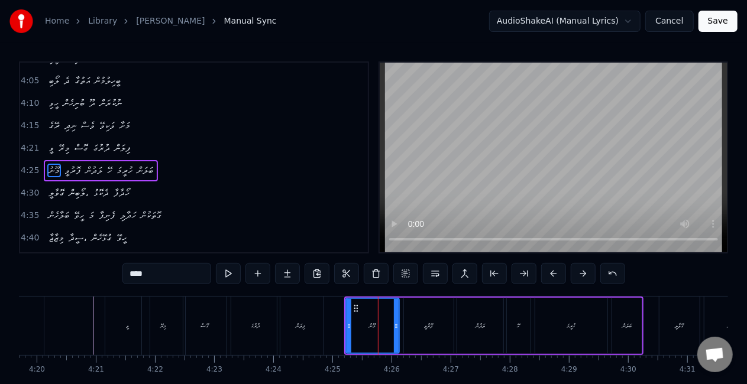
click at [409, 323] on div "ފޮރުވީ" at bounding box center [429, 326] width 50 height 56
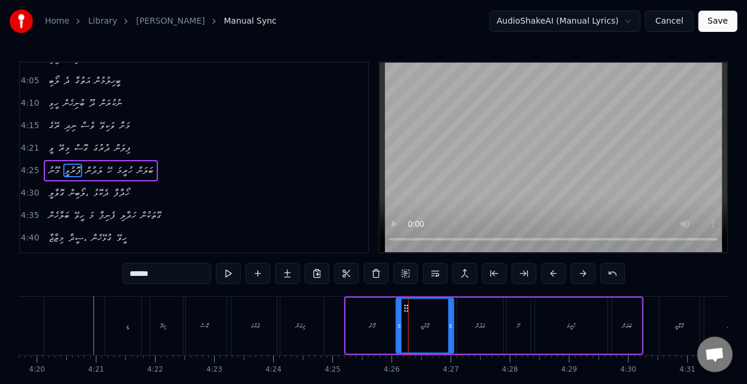
drag, startPoint x: 406, startPoint y: 327, endPoint x: 394, endPoint y: 325, distance: 12.1
click at [398, 326] on icon at bounding box center [399, 326] width 5 height 9
click at [352, 335] on div "މޫނު" at bounding box center [372, 326] width 53 height 56
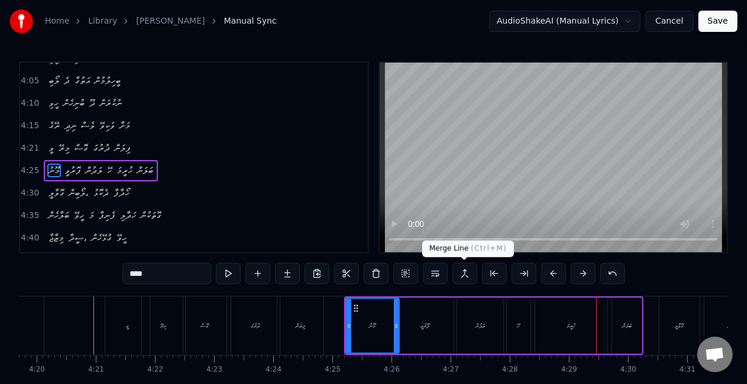
click at [513, 312] on div "ހޭ" at bounding box center [519, 326] width 24 height 56
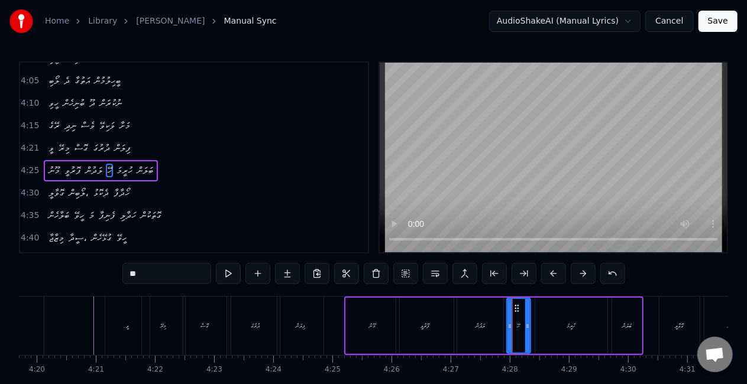
click at [576, 312] on div "ހުރީމަ" at bounding box center [571, 326] width 72 height 56
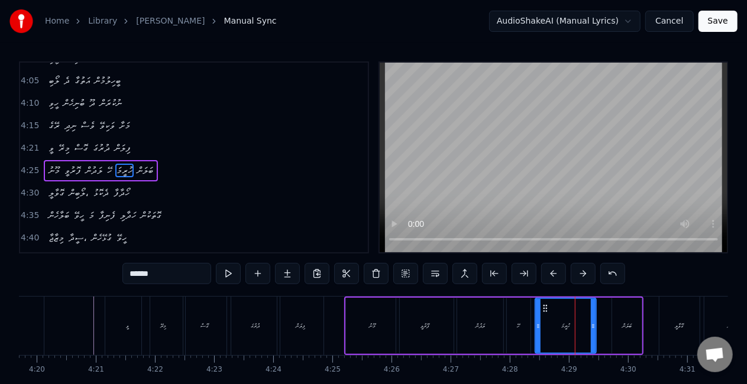
drag, startPoint x: 603, startPoint y: 326, endPoint x: 613, endPoint y: 321, distance: 11.1
click at [592, 326] on icon at bounding box center [593, 326] width 5 height 9
click at [622, 322] on div "ބަލަން" at bounding box center [626, 326] width 9 height 9
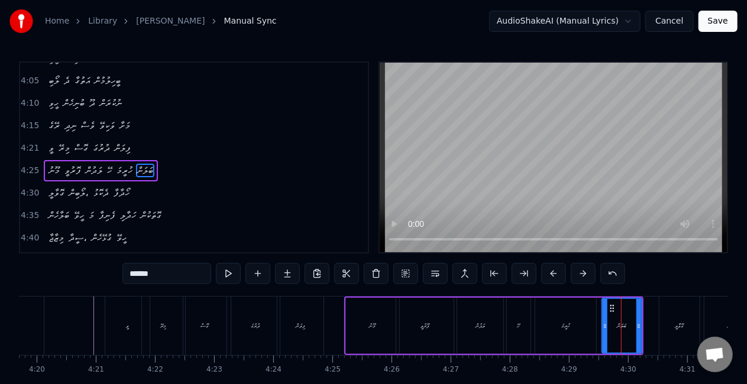
drag, startPoint x: 614, startPoint y: 328, endPoint x: 601, endPoint y: 326, distance: 12.5
click at [604, 328] on icon at bounding box center [605, 326] width 5 height 9
click at [507, 334] on div "ހޭ" at bounding box center [519, 326] width 24 height 56
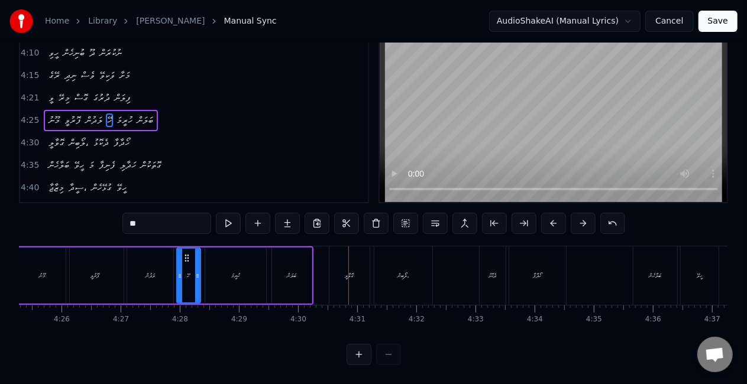
scroll to position [0, 15678]
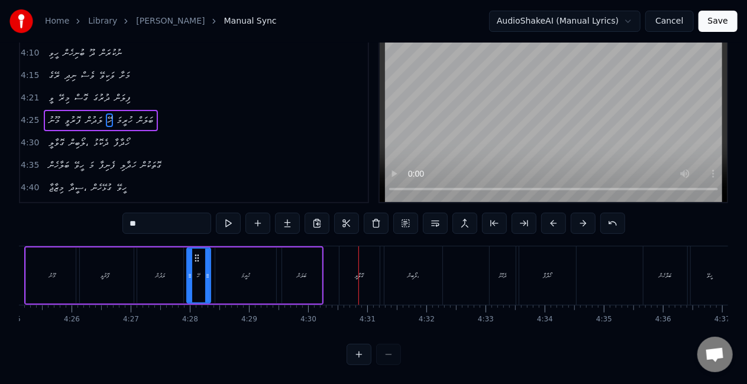
click at [240, 263] on div "ހުރީމަ" at bounding box center [245, 276] width 61 height 56
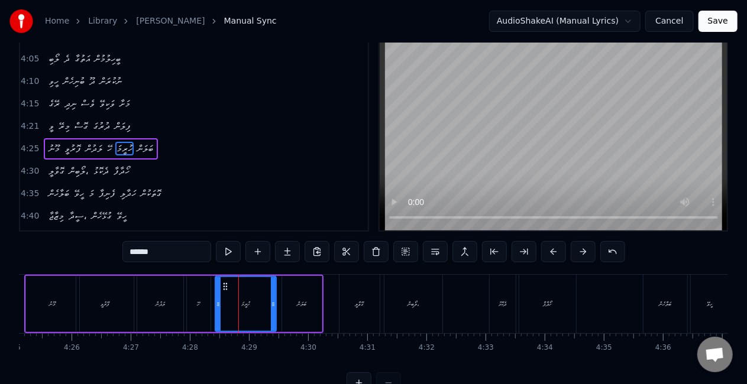
scroll to position [0, 0]
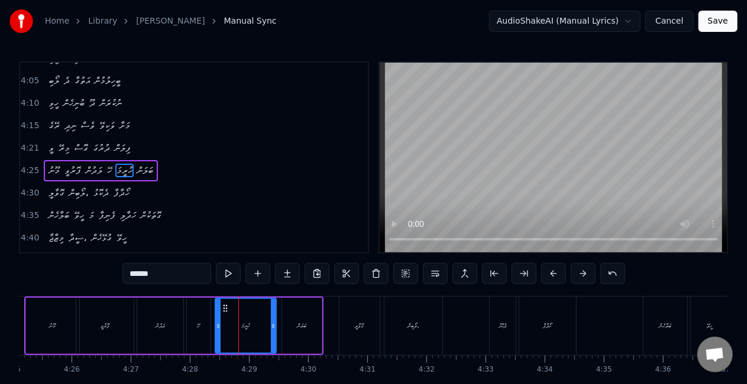
click at [137, 274] on input "******" at bounding box center [166, 273] width 89 height 21
type input "*"
click at [168, 331] on div "ލަދުން" at bounding box center [160, 326] width 46 height 56
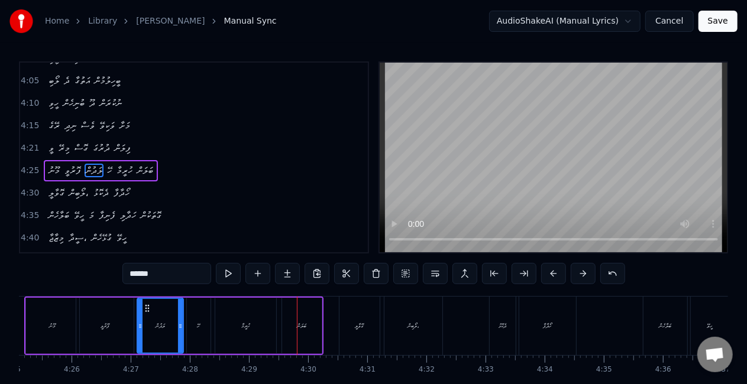
click at [195, 326] on div "ހޭ" at bounding box center [199, 326] width 24 height 56
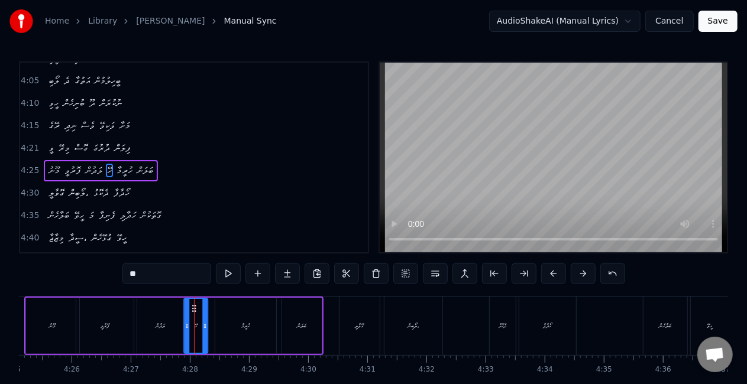
click at [193, 311] on icon at bounding box center [193, 308] width 9 height 9
click at [166, 326] on div "ލަދުން" at bounding box center [160, 326] width 46 height 56
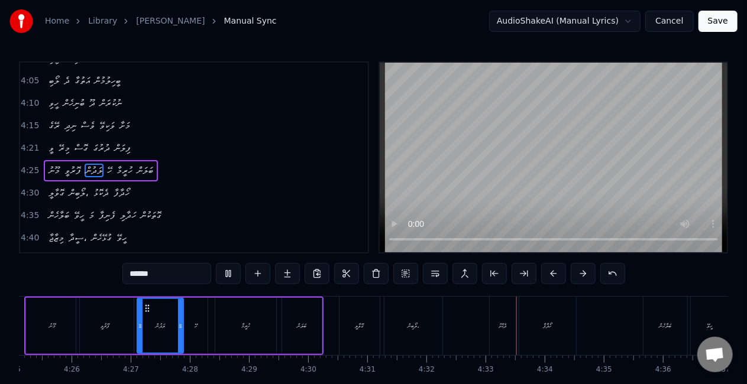
drag, startPoint x: 379, startPoint y: 221, endPoint x: 384, endPoint y: 236, distance: 16.3
click at [380, 220] on video at bounding box center [554, 158] width 348 height 190
click at [502, 319] on div "ދެކޮޅު" at bounding box center [503, 326] width 26 height 59
type input "******"
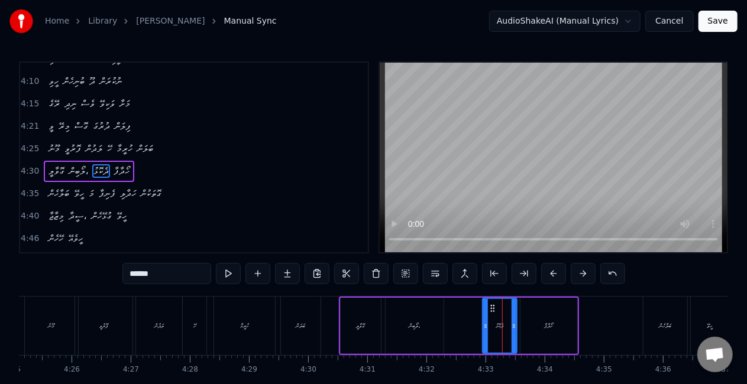
drag, startPoint x: 493, startPoint y: 328, endPoint x: 483, endPoint y: 322, distance: 12.0
click at [483, 322] on icon at bounding box center [485, 326] width 5 height 9
drag, startPoint x: 463, startPoint y: 322, endPoint x: 460, endPoint y: 283, distance: 38.6
click at [463, 322] on div "ގޮވާލީ ލޯބިން، ދެކޮޅު ހޯދާފާ" at bounding box center [459, 326] width 240 height 59
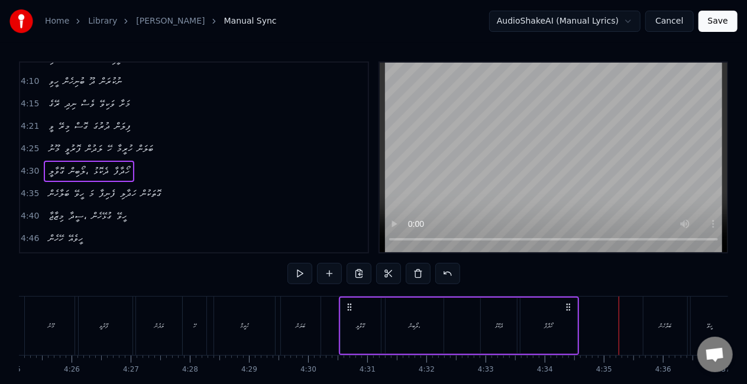
click at [545, 318] on div "ހޯދާފާ" at bounding box center [548, 326] width 57 height 56
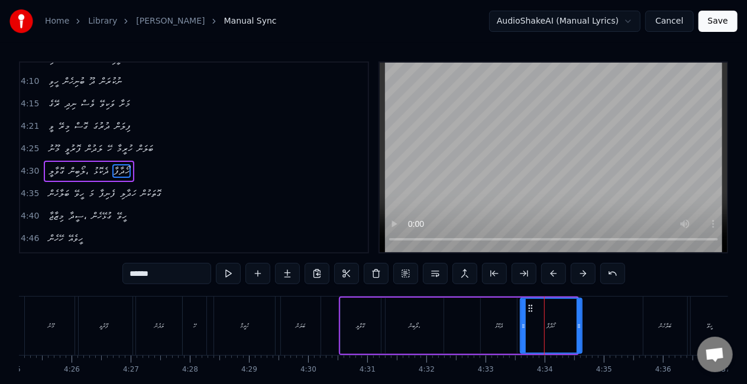
click at [580, 324] on icon at bounding box center [579, 326] width 5 height 9
drag, startPoint x: 524, startPoint y: 328, endPoint x: 492, endPoint y: 291, distance: 49.1
click at [525, 328] on icon at bounding box center [523, 326] width 5 height 9
click at [652, 317] on div "ބަލާހެން" at bounding box center [665, 326] width 44 height 59
type input "********"
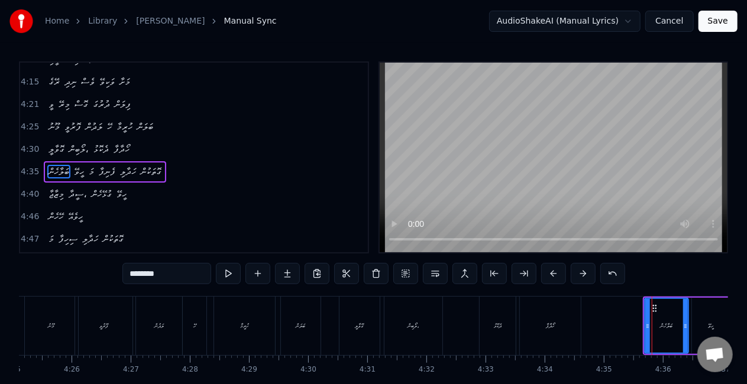
scroll to position [688, 0]
drag, startPoint x: 646, startPoint y: 329, endPoint x: 624, endPoint y: 320, distance: 23.6
click at [624, 320] on div at bounding box center [625, 326] width 5 height 54
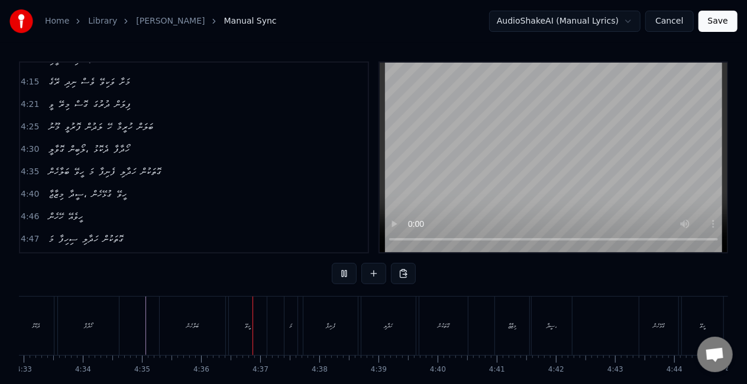
scroll to position [0, 16282]
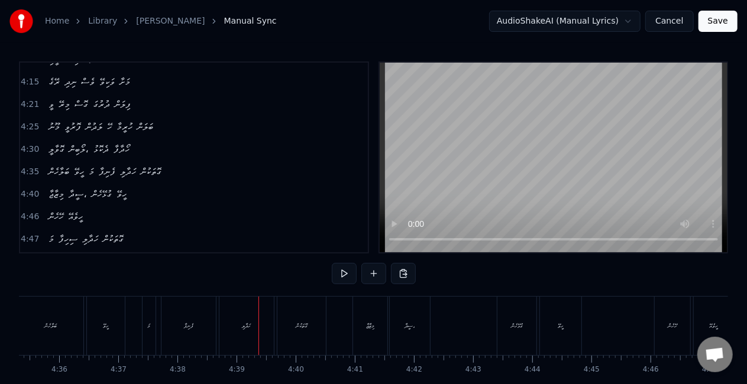
click at [252, 330] on div "ހަދާލި" at bounding box center [246, 326] width 54 height 59
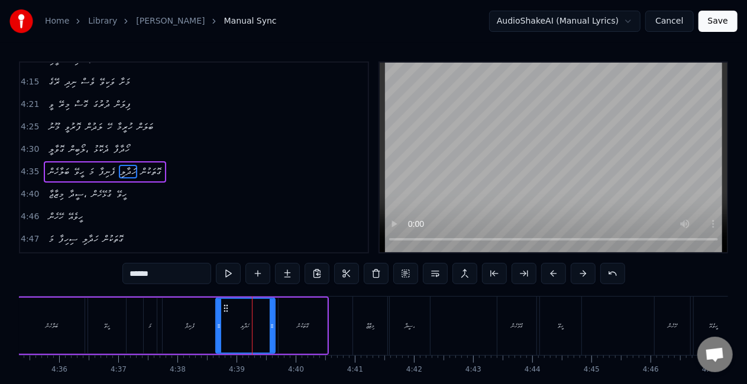
drag, startPoint x: 224, startPoint y: 331, endPoint x: 218, endPoint y: 327, distance: 6.9
click at [219, 328] on div at bounding box center [218, 326] width 5 height 54
click at [203, 330] on div "ފެނިފާ" at bounding box center [190, 326] width 54 height 56
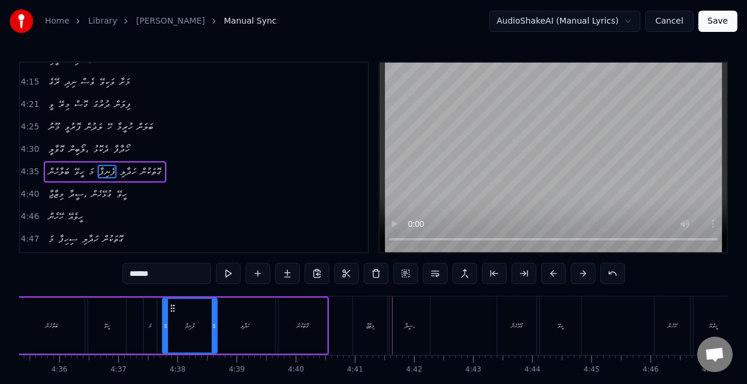
click at [358, 331] on div "މިޒާޖާ" at bounding box center [370, 326] width 34 height 59
type input "******"
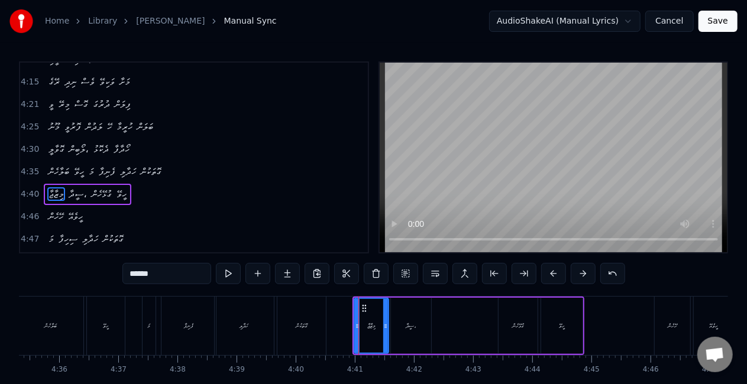
scroll to position [693, 0]
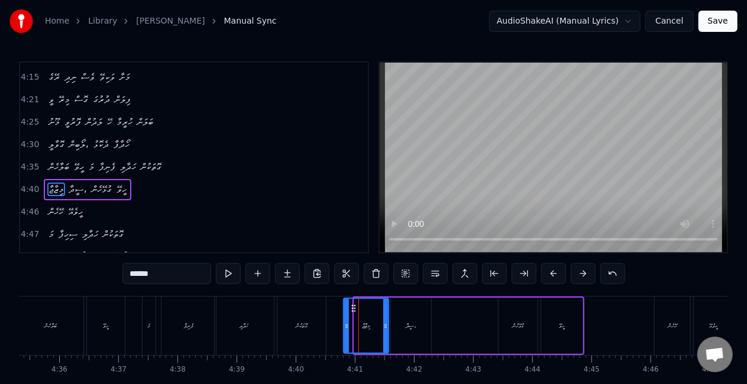
drag, startPoint x: 356, startPoint y: 328, endPoint x: 343, endPoint y: 323, distance: 13.8
click at [345, 324] on icon at bounding box center [346, 326] width 5 height 9
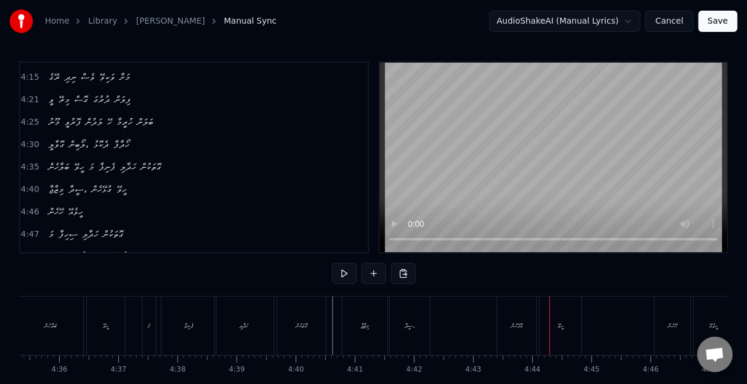
click at [504, 318] on div "ގުޅޭހެން" at bounding box center [516, 326] width 39 height 59
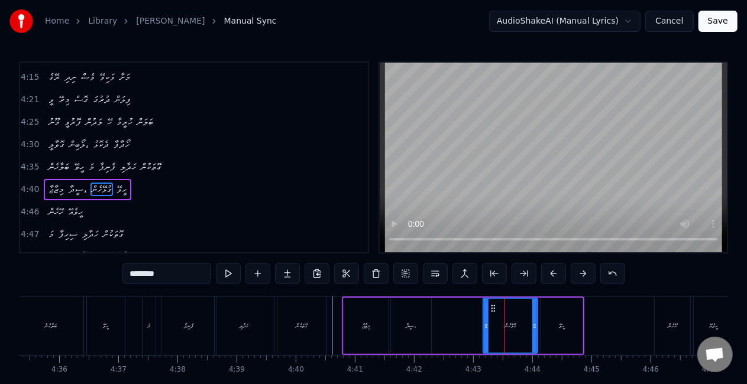
drag, startPoint x: 500, startPoint y: 329, endPoint x: 483, endPoint y: 322, distance: 18.9
click at [484, 325] on icon at bounding box center [486, 326] width 5 height 9
click at [465, 323] on div "މިޒާޖާ ސީދާ، ގުޅޭހެން ހީވޭ" at bounding box center [463, 326] width 242 height 59
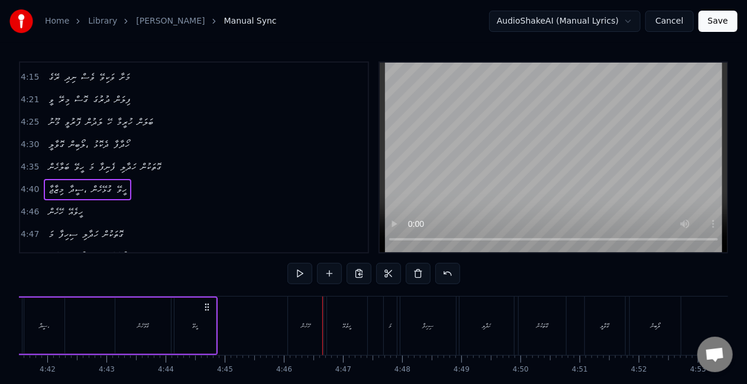
scroll to position [0, 16798]
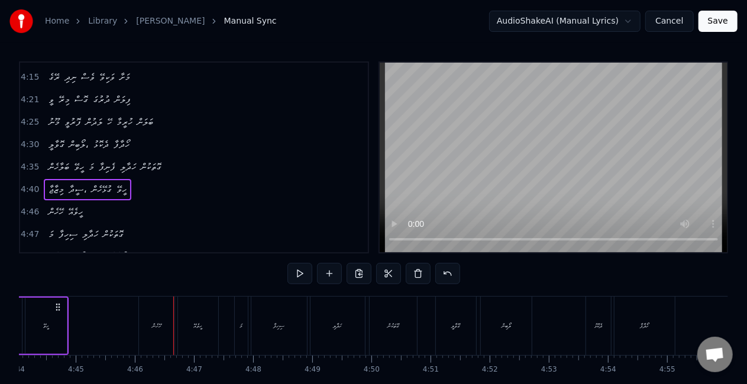
click at [141, 325] on div "ހޭހެން" at bounding box center [156, 326] width 35 height 59
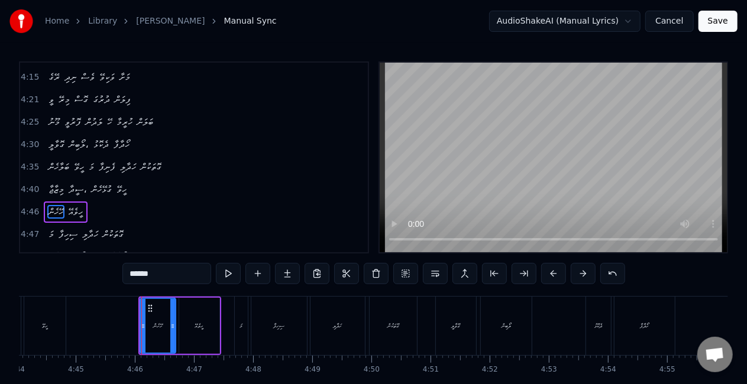
scroll to position [5, 0]
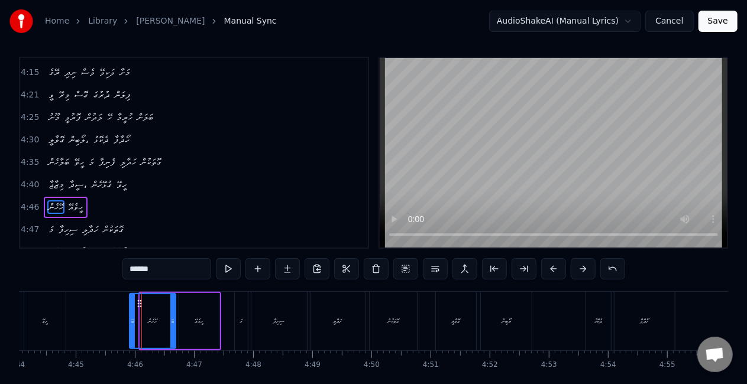
drag, startPoint x: 141, startPoint y: 326, endPoint x: 130, endPoint y: 322, distance: 11.4
click at [130, 322] on div at bounding box center [132, 322] width 5 height 54
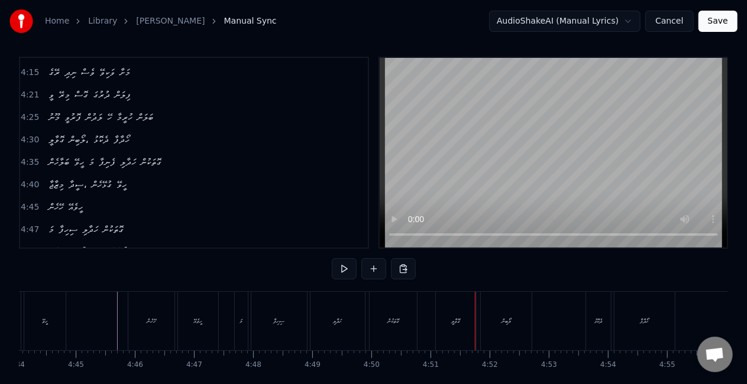
click at [442, 315] on div "ގޮވާލީ" at bounding box center [456, 321] width 40 height 59
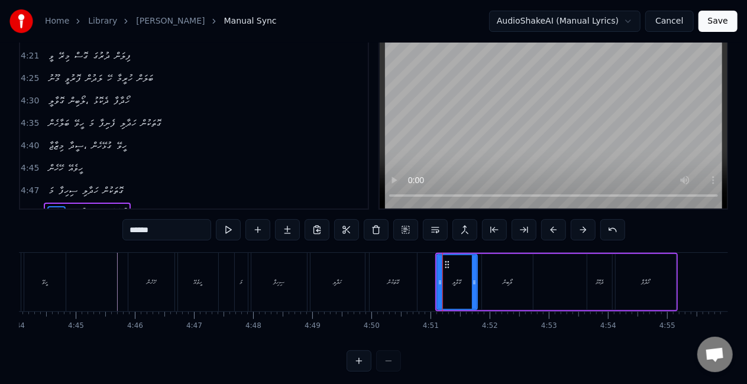
scroll to position [49, 0]
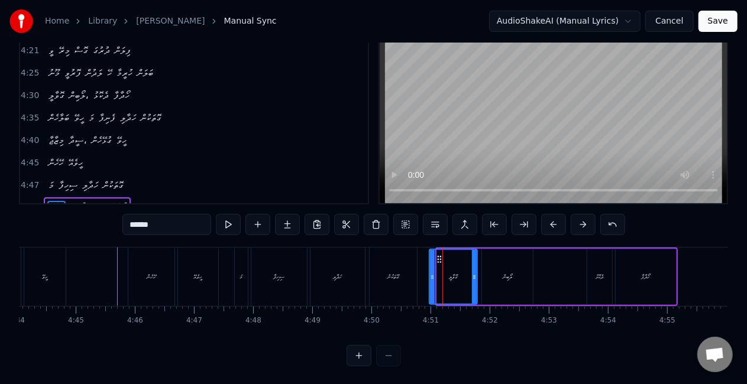
drag, startPoint x: 438, startPoint y: 284, endPoint x: 429, endPoint y: 278, distance: 11.2
click at [431, 278] on div at bounding box center [432, 277] width 5 height 54
click at [412, 273] on div "ގޮތަކުން" at bounding box center [393, 277] width 47 height 59
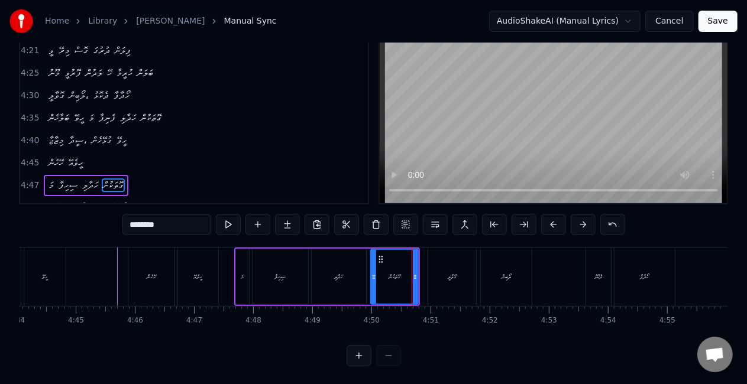
scroll to position [27, 0]
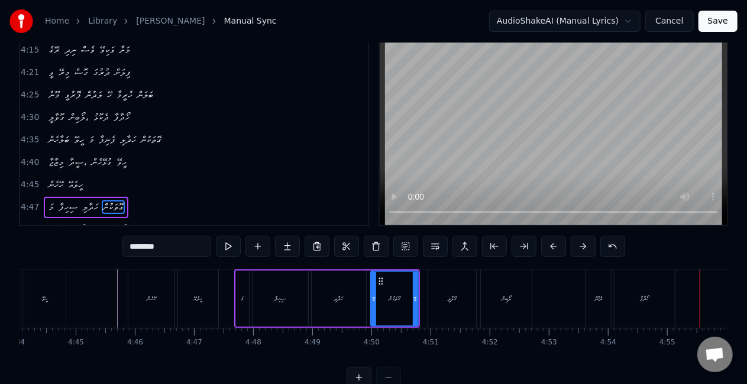
click at [591, 297] on div "ދެކޮޅު" at bounding box center [598, 299] width 25 height 59
type input "******"
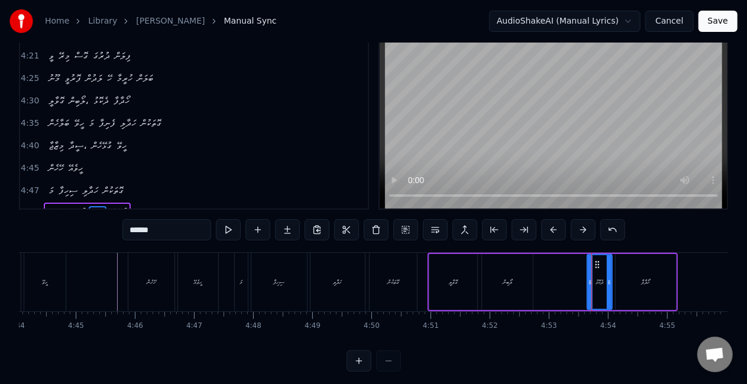
scroll to position [49, 0]
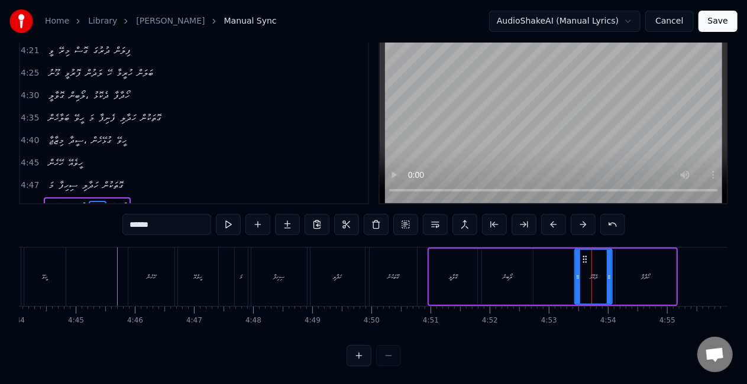
drag, startPoint x: 589, startPoint y: 288, endPoint x: 575, endPoint y: 276, distance: 18.9
click at [576, 278] on div at bounding box center [577, 277] width 5 height 54
click at [563, 271] on div "ގޮވާލީ ލޯބިން ދެކޮޅު ހޯދާފާ" at bounding box center [553, 277] width 250 height 59
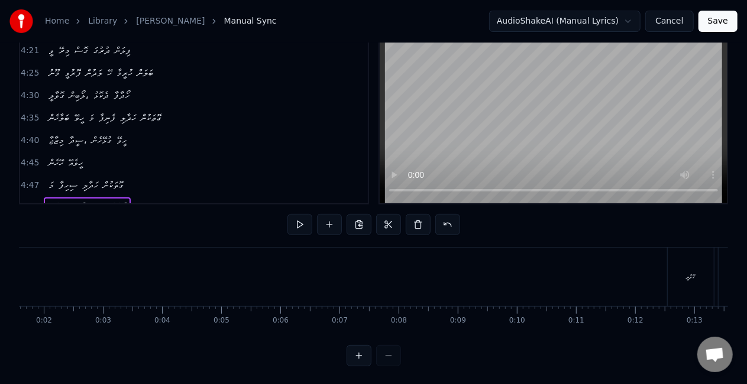
scroll to position [0, 15]
click at [712, 24] on button "Save" at bounding box center [717, 21] width 39 height 21
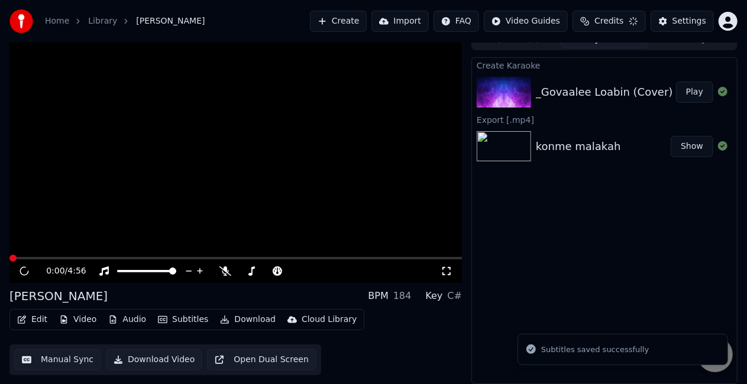
scroll to position [13, 0]
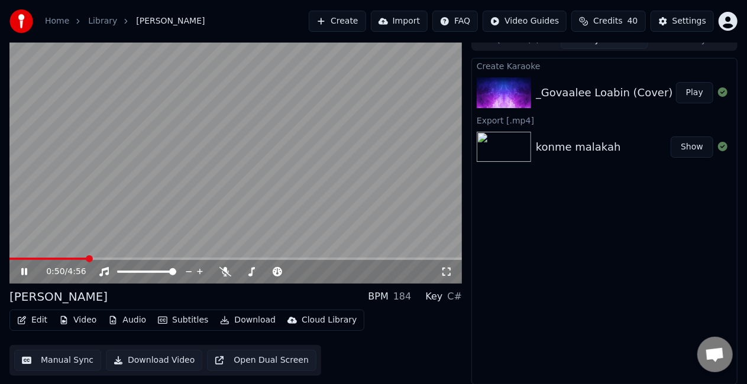
click at [106, 258] on span at bounding box center [235, 259] width 452 height 2
click at [155, 228] on video at bounding box center [235, 157] width 452 height 254
click at [157, 220] on video at bounding box center [235, 157] width 452 height 254
click at [125, 260] on span at bounding box center [235, 259] width 452 height 2
click at [176, 220] on video at bounding box center [235, 157] width 452 height 254
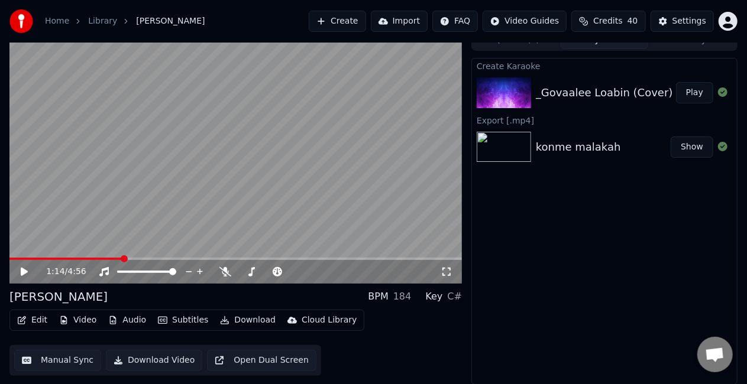
click at [122, 260] on span at bounding box center [65, 259] width 113 height 2
click at [182, 210] on video at bounding box center [235, 157] width 452 height 254
click at [165, 258] on div "100 100" at bounding box center [159, 252] width 28 height 17
click at [166, 260] on div "1:53 / 4:56" at bounding box center [235, 272] width 452 height 24
click at [164, 257] on video at bounding box center [235, 157] width 452 height 254
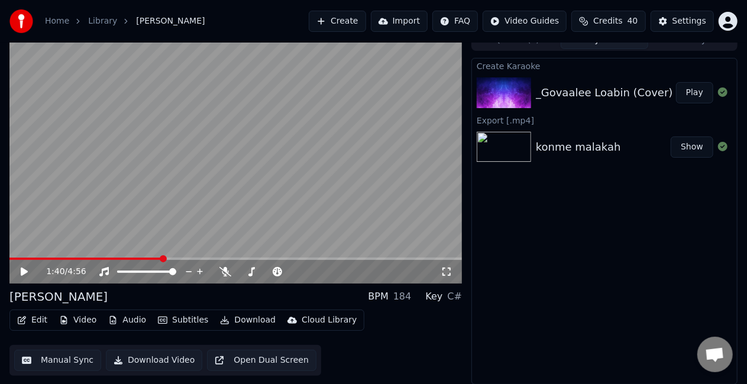
click at [162, 258] on span at bounding box center [85, 259] width 153 height 2
click at [209, 196] on video at bounding box center [235, 157] width 452 height 254
click at [184, 146] on video at bounding box center [235, 157] width 452 height 254
click at [36, 316] on button "Edit" at bounding box center [32, 320] width 40 height 17
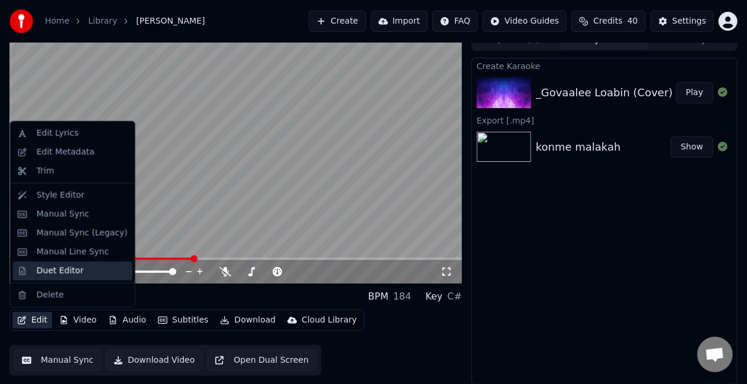
click at [51, 273] on div "Duet Editor" at bounding box center [60, 272] width 47 height 12
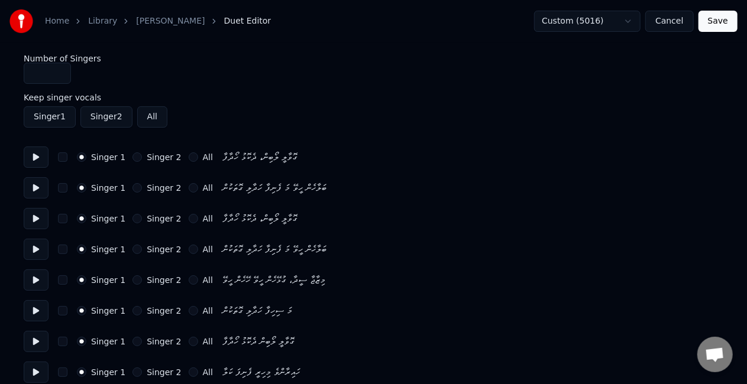
type input "*"
click at [59, 69] on input "*" at bounding box center [47, 73] width 47 height 21
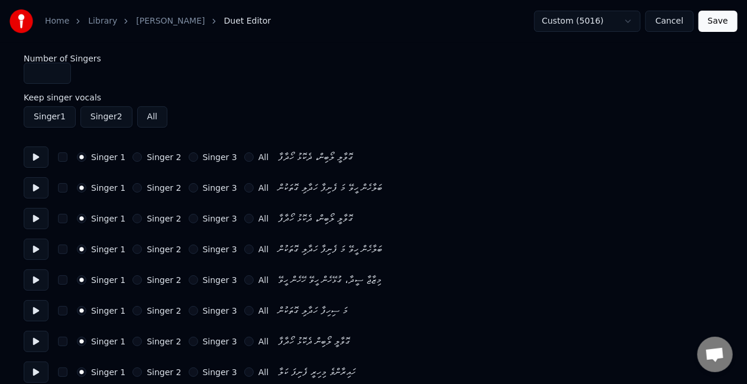
click at [134, 282] on button "Singer 2" at bounding box center [136, 280] width 9 height 9
click at [136, 213] on div "Singer 1 Singer 2 Singer 3 All ގޮވާލީ ލޯބިން، ދެކޮޅު ހޯދާފާ" at bounding box center [374, 218] width 700 height 21
click at [135, 216] on button "Singer 2" at bounding box center [136, 218] width 9 height 9
click at [132, 247] on button "Singer 2" at bounding box center [136, 249] width 9 height 9
click at [83, 277] on button "Singer 1" at bounding box center [81, 280] width 9 height 9
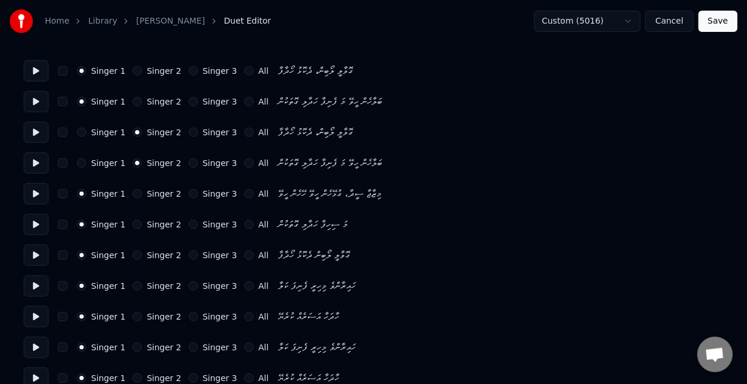
scroll to position [59, 0]
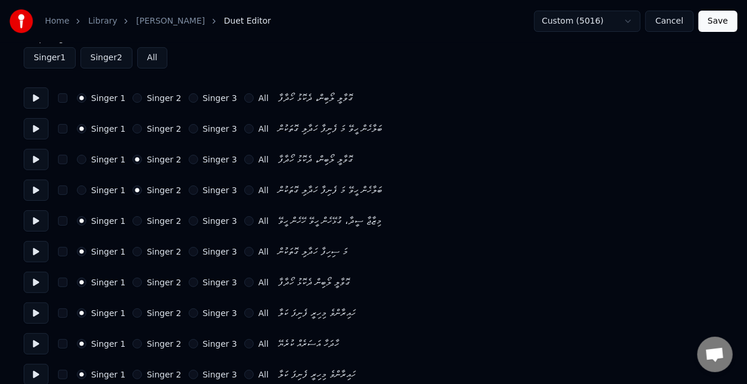
click at [189, 280] on button "Singer 3" at bounding box center [193, 282] width 9 height 9
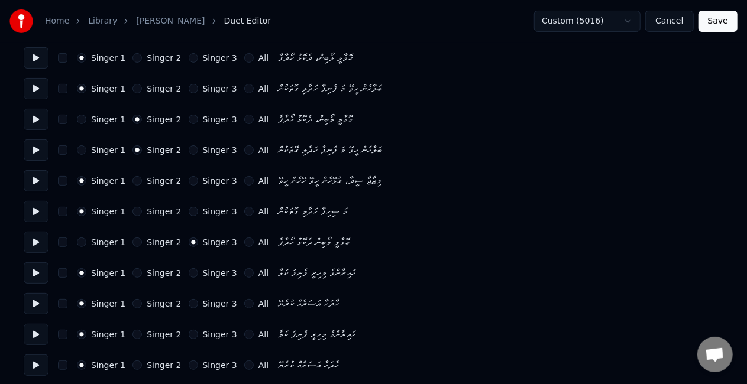
scroll to position [118, 0]
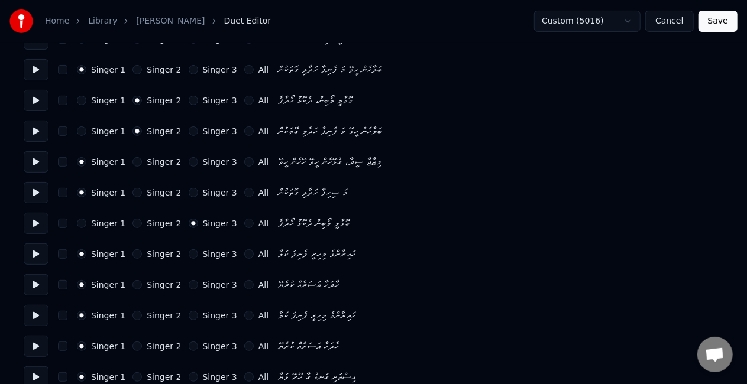
click at [131, 311] on div "Singer 1 Singer 2 Singer 3 All ހައިރާންވެ މިހިރީ ފެނިފަ ކަލާ" at bounding box center [374, 315] width 700 height 21
click at [132, 317] on button "Singer 2" at bounding box center [136, 315] width 9 height 9
drag, startPoint x: 132, startPoint y: 345, endPoint x: 132, endPoint y: 336, distance: 9.5
click at [132, 345] on button "Singer 2" at bounding box center [136, 346] width 9 height 9
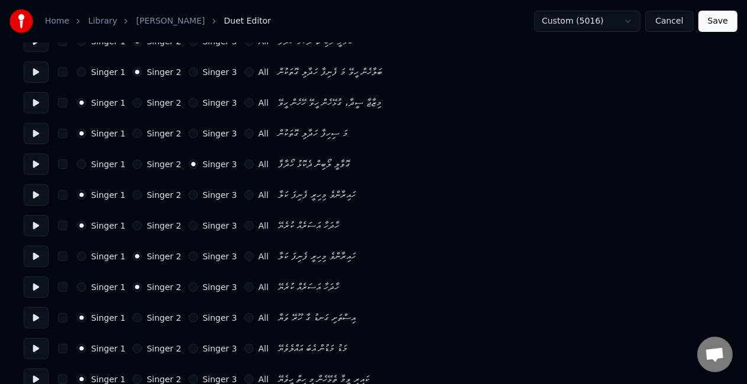
scroll to position [296, 0]
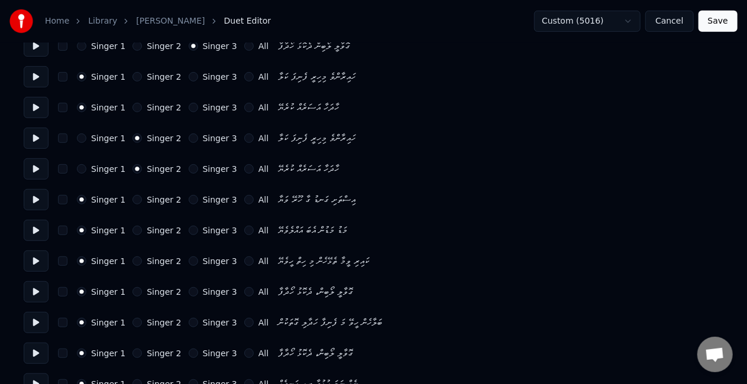
click at [132, 261] on button "Singer 2" at bounding box center [136, 261] width 9 height 9
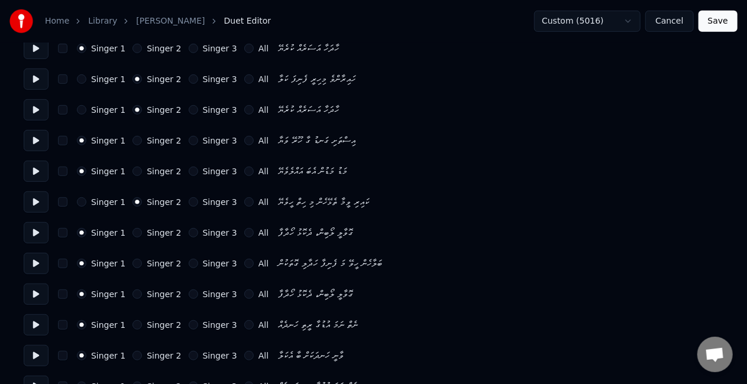
click at [179, 229] on div "Singer 1 Singer 2 Singer 3 All" at bounding box center [173, 232] width 192 height 9
click at [189, 233] on button "Singer 3" at bounding box center [193, 232] width 9 height 9
click at [189, 264] on button "Singer 3" at bounding box center [193, 263] width 9 height 9
click at [189, 293] on button "Singer 3" at bounding box center [193, 294] width 9 height 9
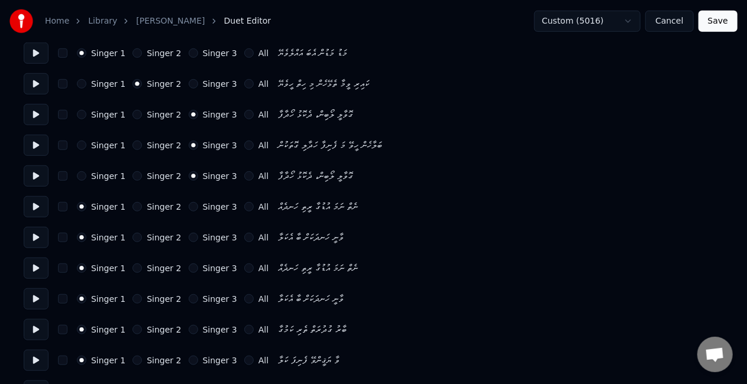
click at [132, 205] on button "Singer 2" at bounding box center [136, 206] width 9 height 9
click at [132, 241] on button "Singer 2" at bounding box center [136, 237] width 9 height 9
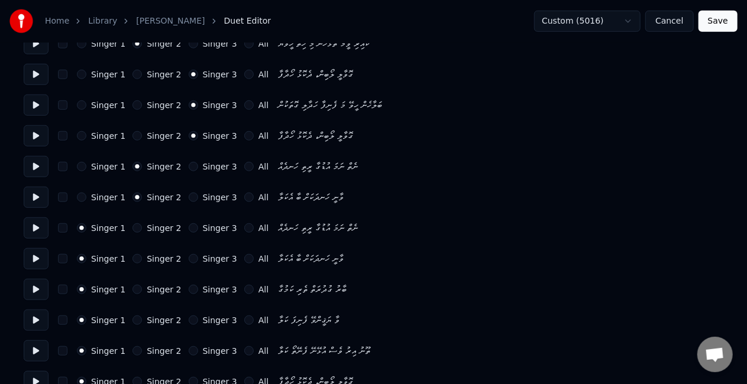
scroll to position [532, 0]
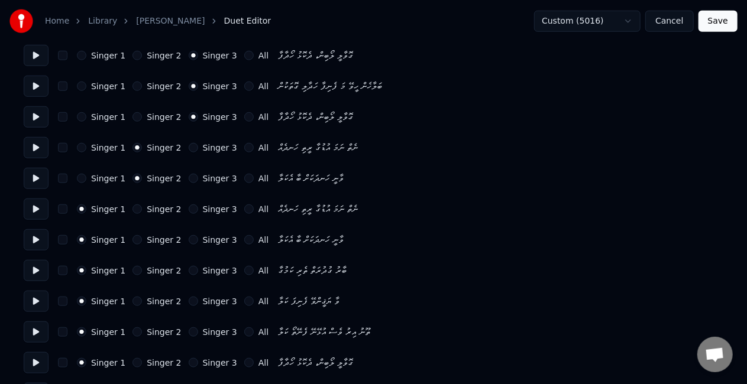
click at [132, 269] on button "Singer 2" at bounding box center [136, 270] width 9 height 9
click at [137, 296] on div "Singer 1 Singer 2 Singer 3 All ވާ ޔަޤީންވޭ ފެނިފަ ކަލާ" at bounding box center [374, 301] width 700 height 21
click at [136, 300] on button "Singer 2" at bounding box center [136, 301] width 9 height 9
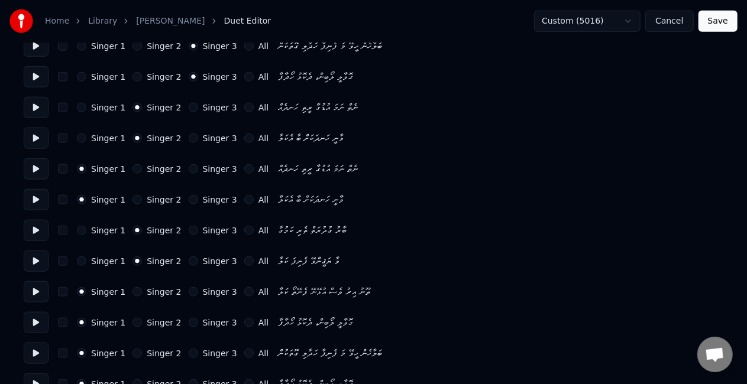
scroll to position [591, 0]
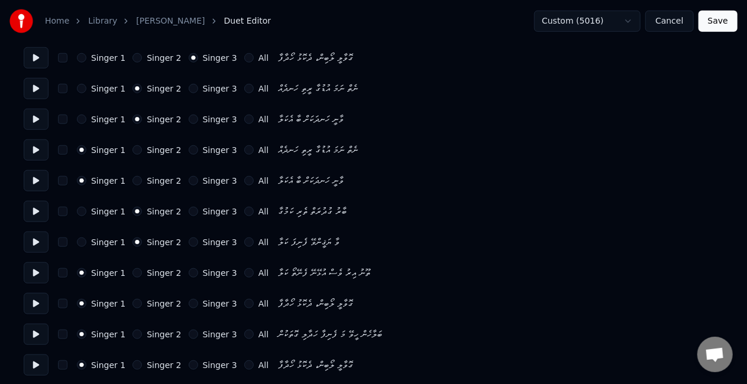
click at [189, 304] on button "Singer 3" at bounding box center [193, 303] width 9 height 9
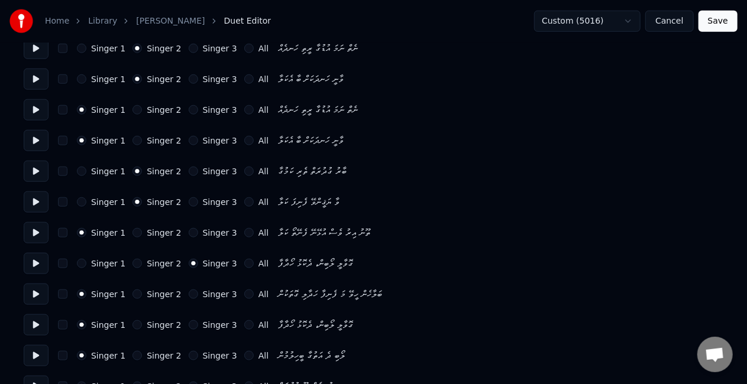
scroll to position [651, 0]
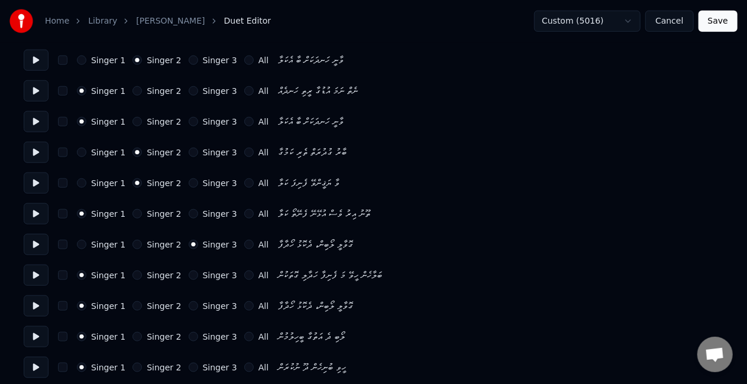
click at [189, 277] on button "Singer 3" at bounding box center [193, 275] width 9 height 9
click at [189, 305] on button "Singer 3" at bounding box center [193, 306] width 9 height 9
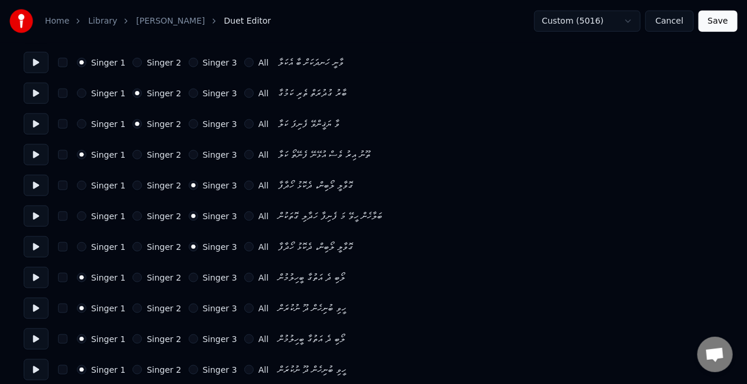
click at [132, 341] on button "Singer 2" at bounding box center [136, 339] width 9 height 9
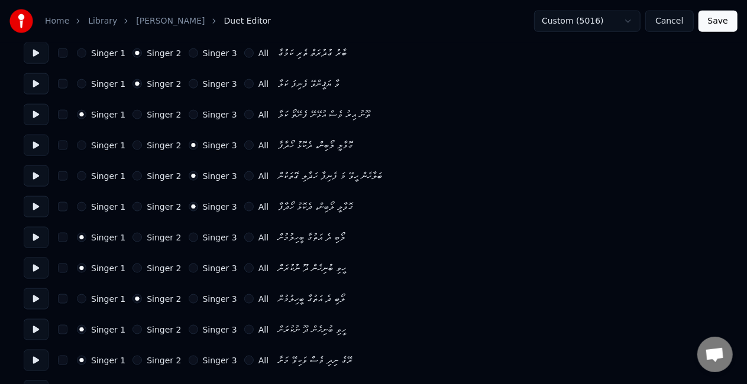
scroll to position [769, 0]
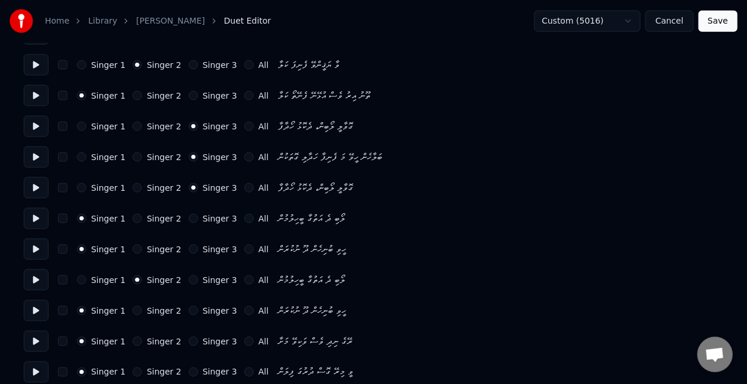
click at [136, 317] on div "Singer 1 Singer 2 Singer 3 All ހީވި ބުނިހެން ދޫ ނުކުރަން" at bounding box center [374, 310] width 700 height 21
click at [134, 312] on button "Singer 2" at bounding box center [136, 310] width 9 height 9
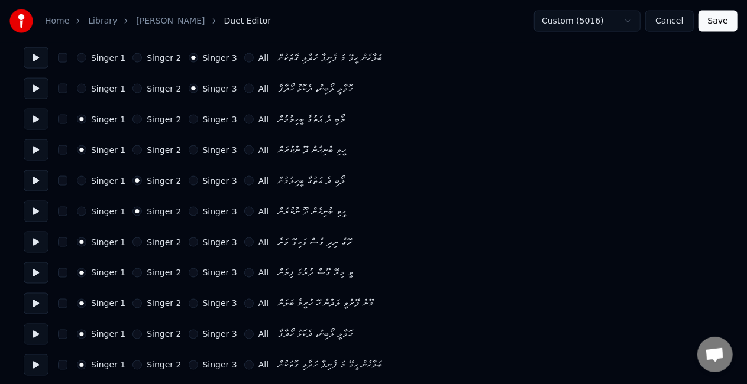
scroll to position [887, 0]
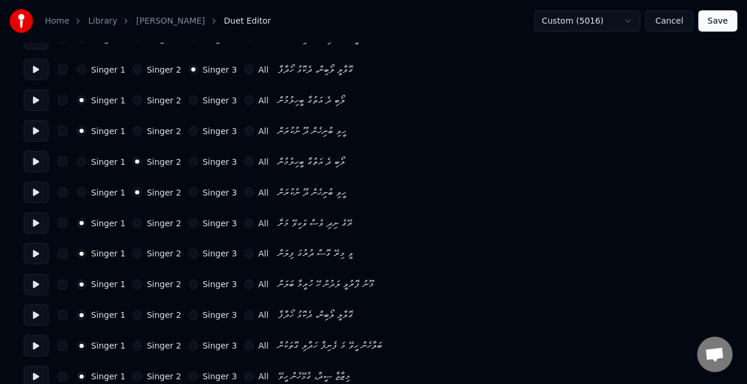
click at [132, 285] on button "Singer 2" at bounding box center [136, 284] width 9 height 9
click at [132, 314] on button "Singer 2" at bounding box center [136, 315] width 9 height 9
click at [189, 313] on button "Singer 3" at bounding box center [193, 315] width 9 height 9
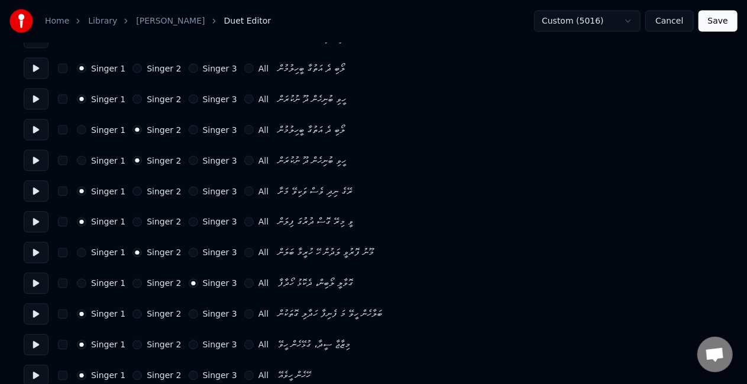
scroll to position [946, 0]
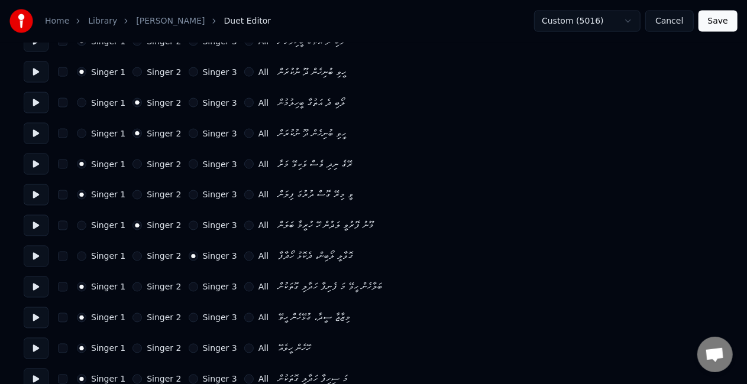
click at [189, 289] on button "Singer 3" at bounding box center [193, 287] width 9 height 9
click at [65, 254] on button "button" at bounding box center [62, 256] width 9 height 9
click at [62, 280] on div "Singer 1 Singer 2 Singer 3 All ބަލާހެން ހީވޭ މަ ފެނިފާ ހަދާލި ގޮތަކުން" at bounding box center [374, 287] width 700 height 21
click at [60, 284] on button "button" at bounding box center [62, 287] width 9 height 9
click at [134, 319] on button "Singer 2" at bounding box center [136, 317] width 9 height 9
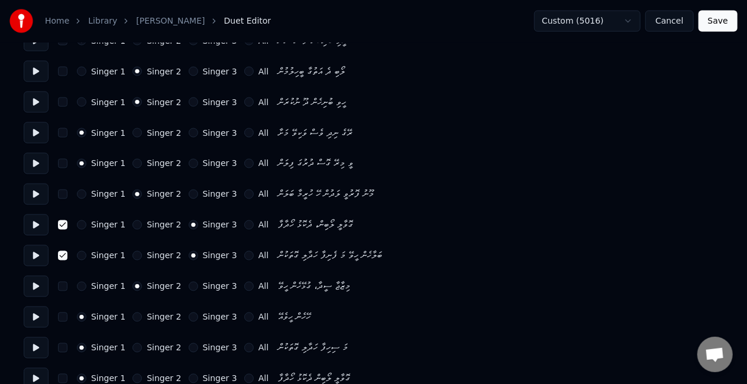
scroll to position [995, 0]
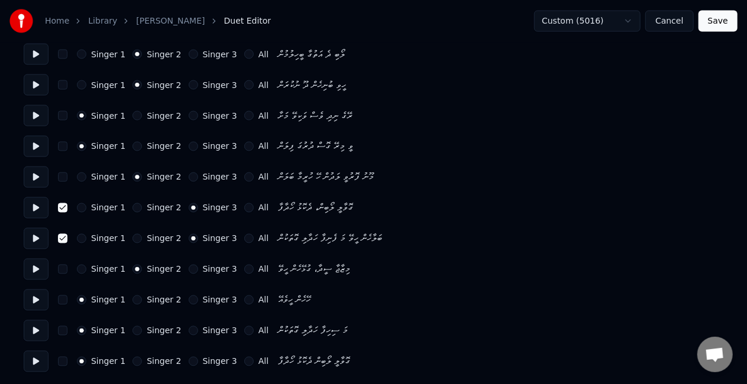
click at [132, 293] on div "Singer 1 Singer 2 Singer 3 All ހޭހެން ހީވެއޭ" at bounding box center [374, 300] width 700 height 21
click at [133, 300] on button "Singer 2" at bounding box center [136, 300] width 9 height 9
click at [132, 329] on button "Singer 2" at bounding box center [136, 330] width 9 height 9
click at [189, 358] on div "Singer 3" at bounding box center [213, 361] width 48 height 9
click at [189, 360] on button "Singer 3" at bounding box center [193, 361] width 9 height 9
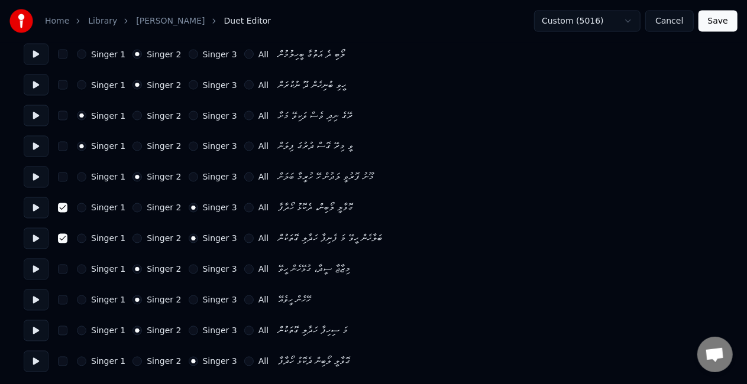
click at [718, 20] on button "Save" at bounding box center [717, 21] width 39 height 21
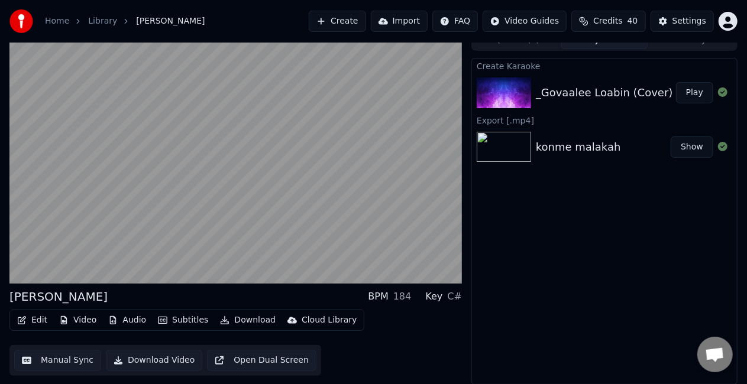
click at [694, 88] on button "Play" at bounding box center [694, 92] width 37 height 21
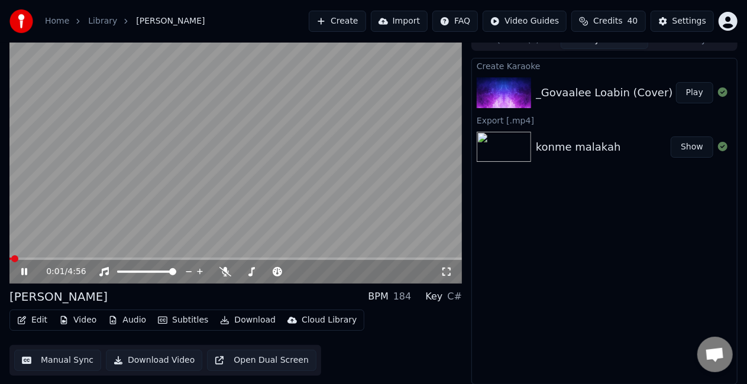
click at [378, 257] on video at bounding box center [235, 157] width 452 height 254
click at [166, 234] on video at bounding box center [235, 157] width 452 height 254
click at [28, 258] on span at bounding box center [235, 259] width 452 height 2
click at [44, 258] on span at bounding box center [30, 259] width 43 height 2
click at [114, 199] on video at bounding box center [235, 157] width 452 height 254
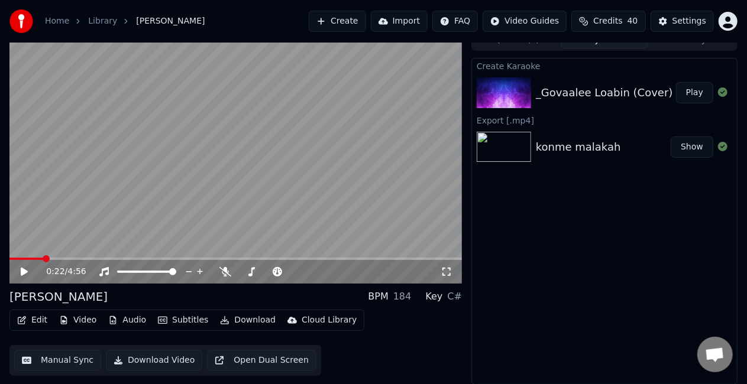
click at [116, 199] on video at bounding box center [235, 157] width 452 height 254
click at [106, 205] on video at bounding box center [235, 157] width 452 height 254
click at [40, 258] on span at bounding box center [24, 259] width 31 height 2
click at [97, 202] on video at bounding box center [235, 157] width 452 height 254
click at [409, 259] on span at bounding box center [235, 259] width 452 height 2
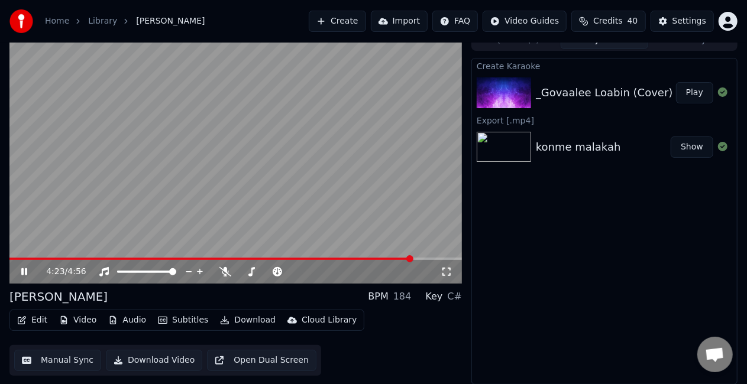
click at [437, 258] on span at bounding box center [235, 259] width 452 height 2
click at [384, 211] on video at bounding box center [235, 157] width 452 height 254
click at [382, 212] on video at bounding box center [235, 157] width 452 height 254
click at [311, 185] on video at bounding box center [235, 157] width 452 height 254
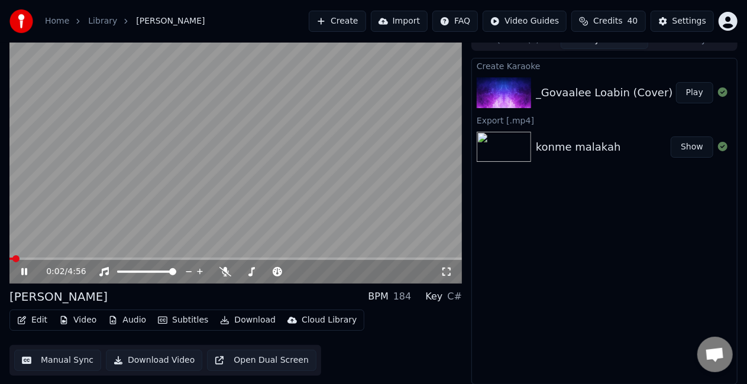
click at [26, 267] on icon at bounding box center [32, 271] width 27 height 9
click at [242, 315] on button "Download" at bounding box center [247, 320] width 65 height 17
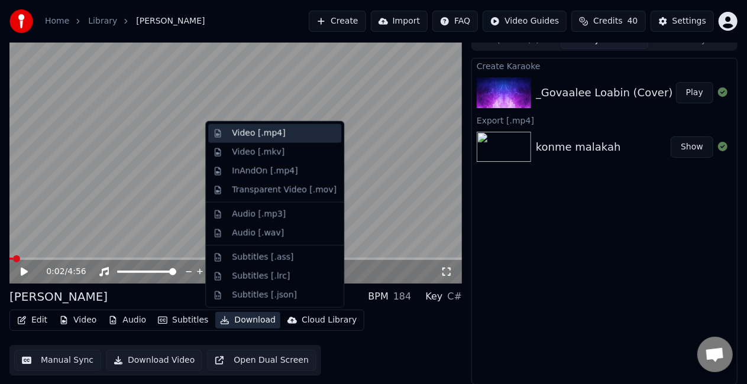
click at [260, 136] on div "Video [.mp4]" at bounding box center [258, 134] width 53 height 12
